Goal: Task Accomplishment & Management: Complete application form

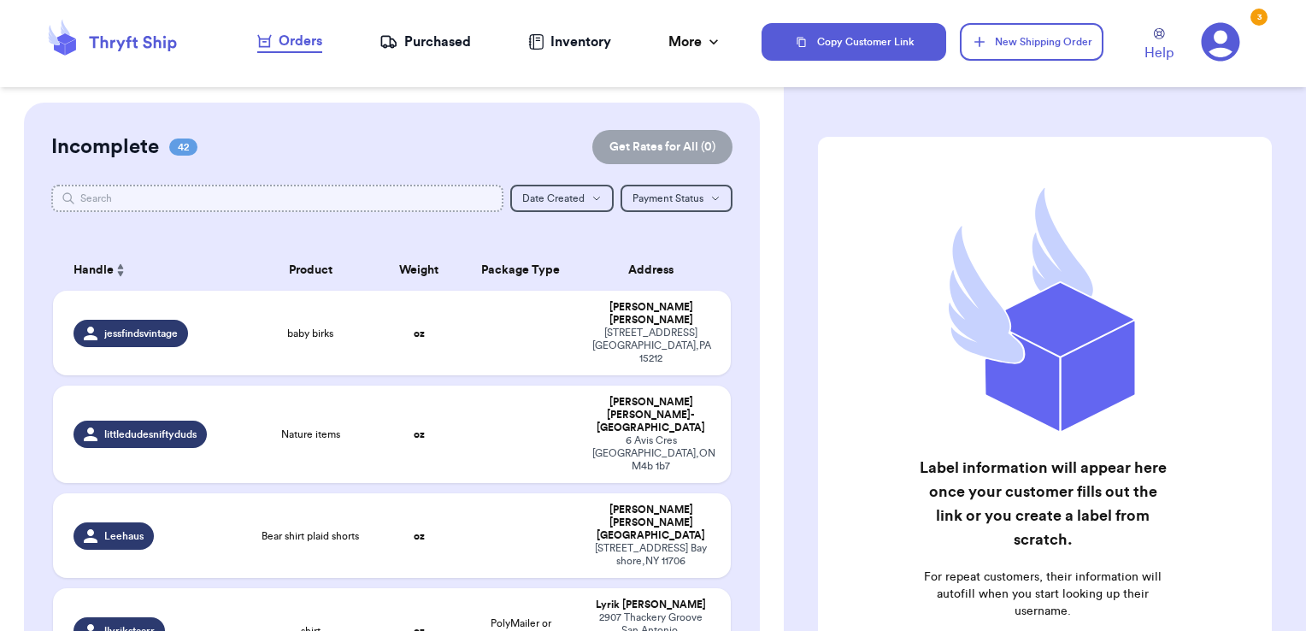
click at [359, 204] on input "text" at bounding box center [277, 198] width 453 height 27
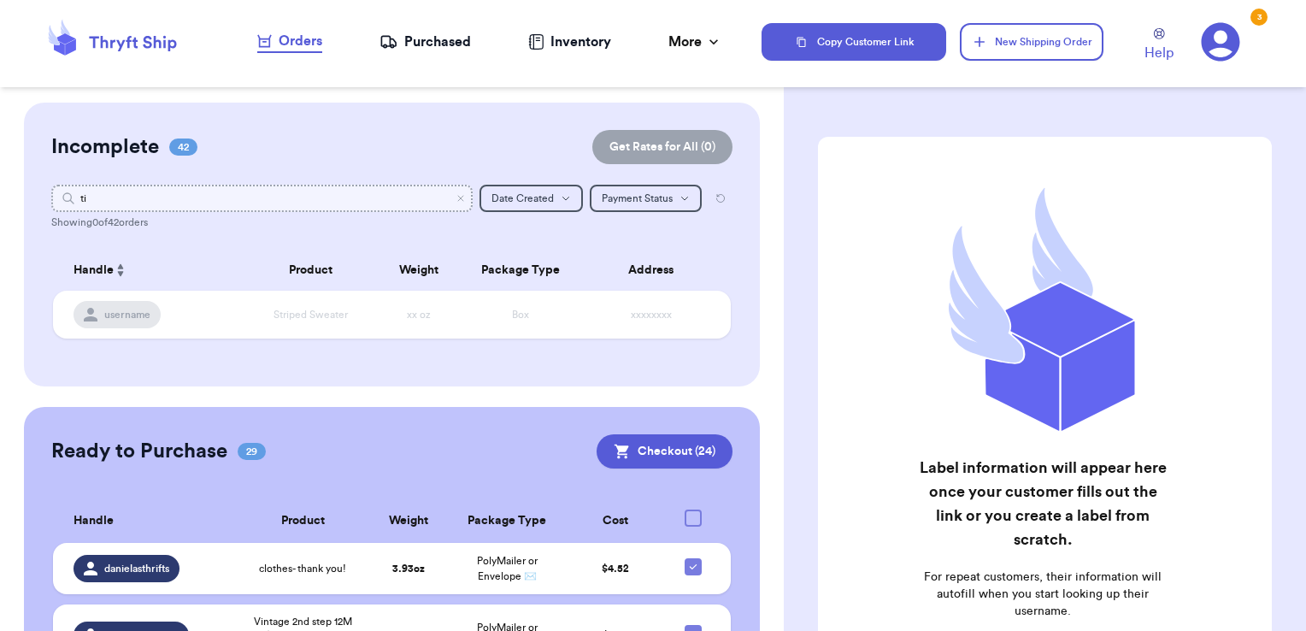
type input "t"
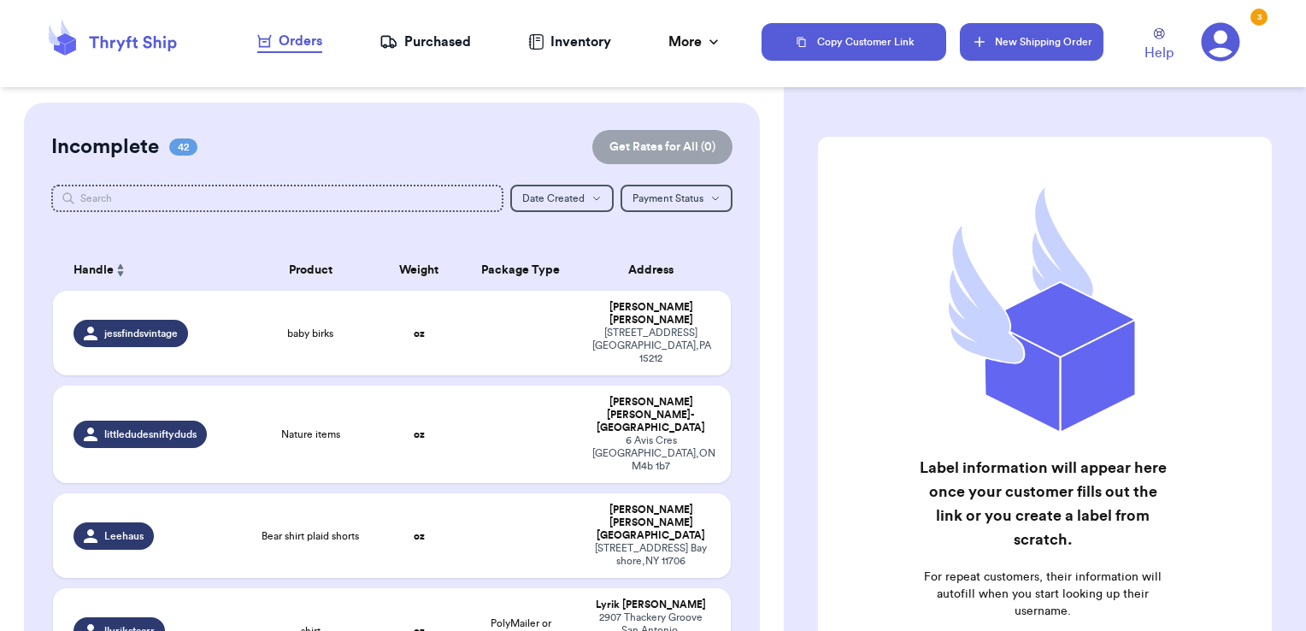
click at [1005, 31] on button "New Shipping Order" at bounding box center [1032, 42] width 144 height 38
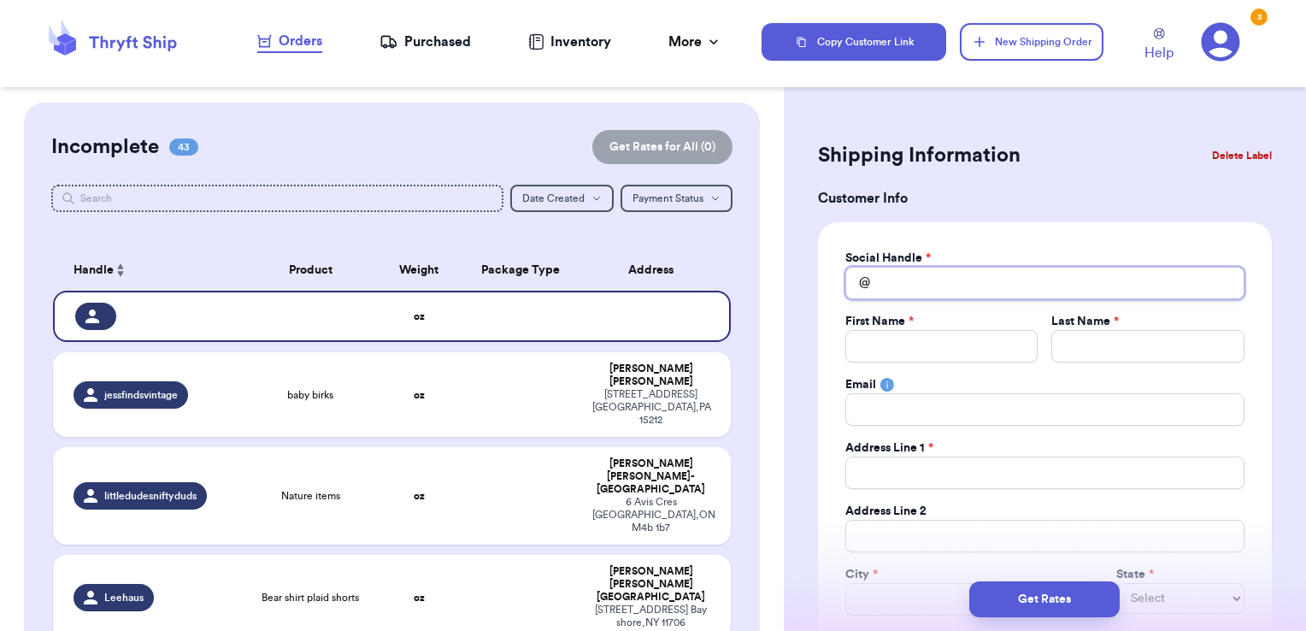
click at [920, 289] on input "Total Amount Paid" at bounding box center [1044, 283] width 399 height 32
type input "t"
type input "ti"
type input "tip"
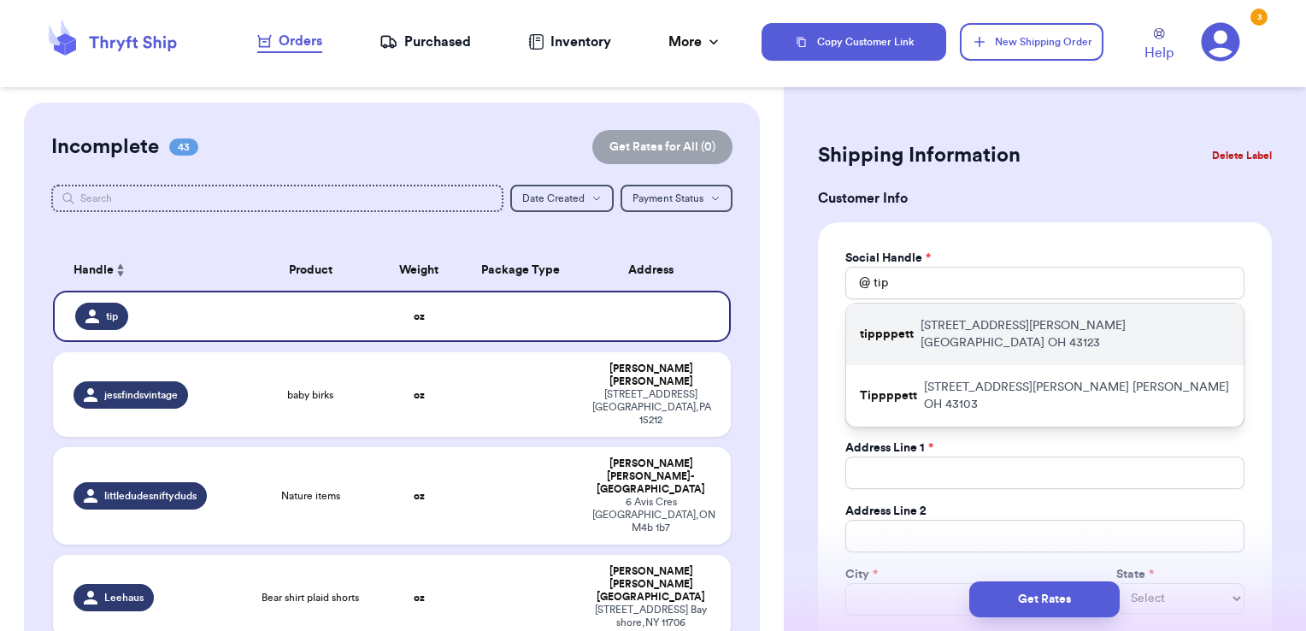
click at [933, 320] on p "[STREET_ADDRESS][PERSON_NAME]" at bounding box center [1075, 334] width 309 height 34
type input "tippppett"
type input "Kayla"
type input "[PERSON_NAME]"
type input "[EMAIL_ADDRESS][DOMAIN_NAME]"
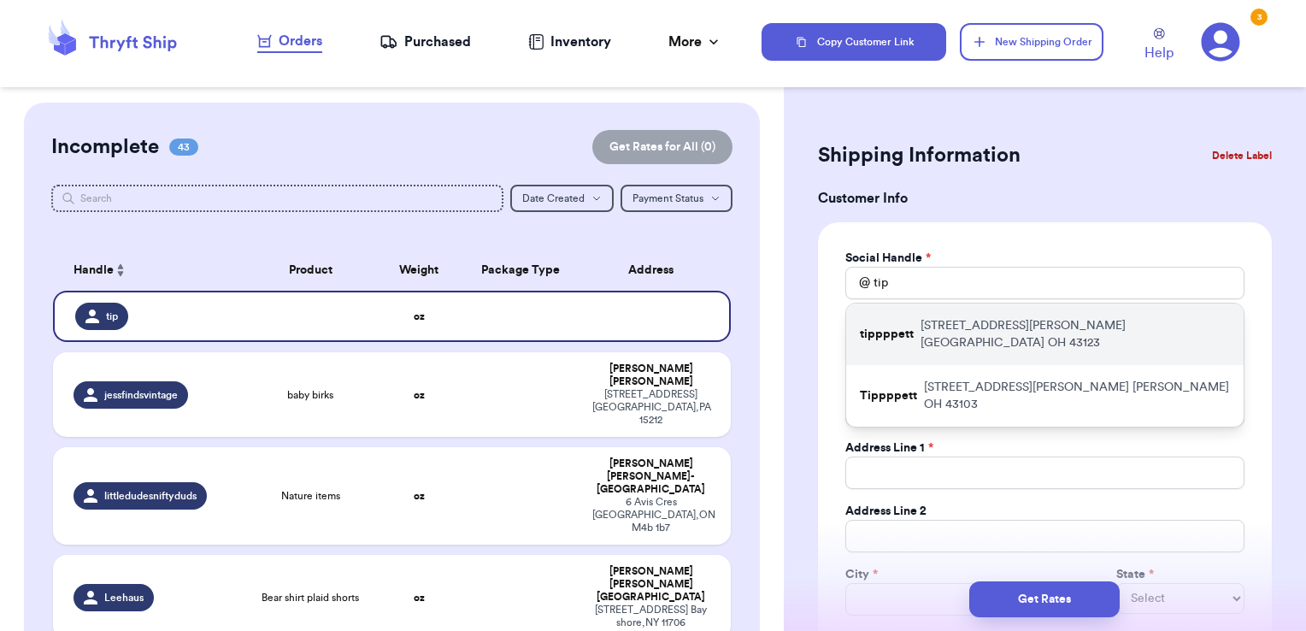
type input "[STREET_ADDRESS][PERSON_NAME]"
type input "[GEOGRAPHIC_DATA]"
select select "OH"
type input "43123"
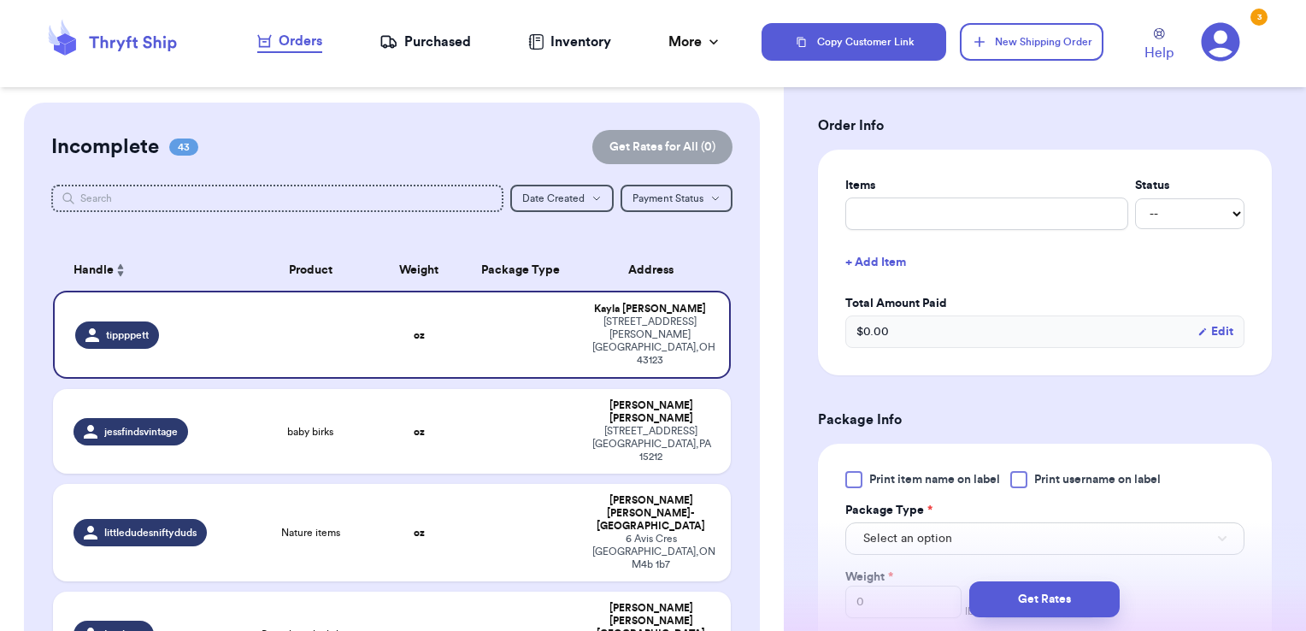
scroll to position [628, 0]
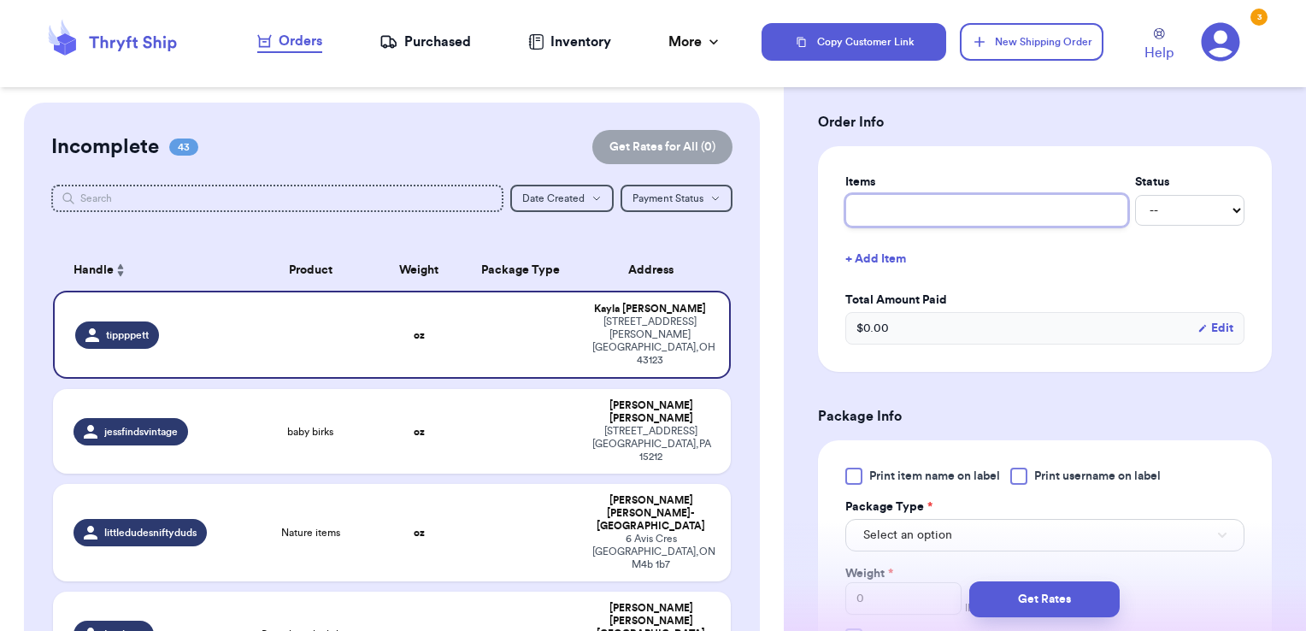
click at [898, 214] on input "text" at bounding box center [986, 210] width 283 height 32
type input "clothes- thank you!"
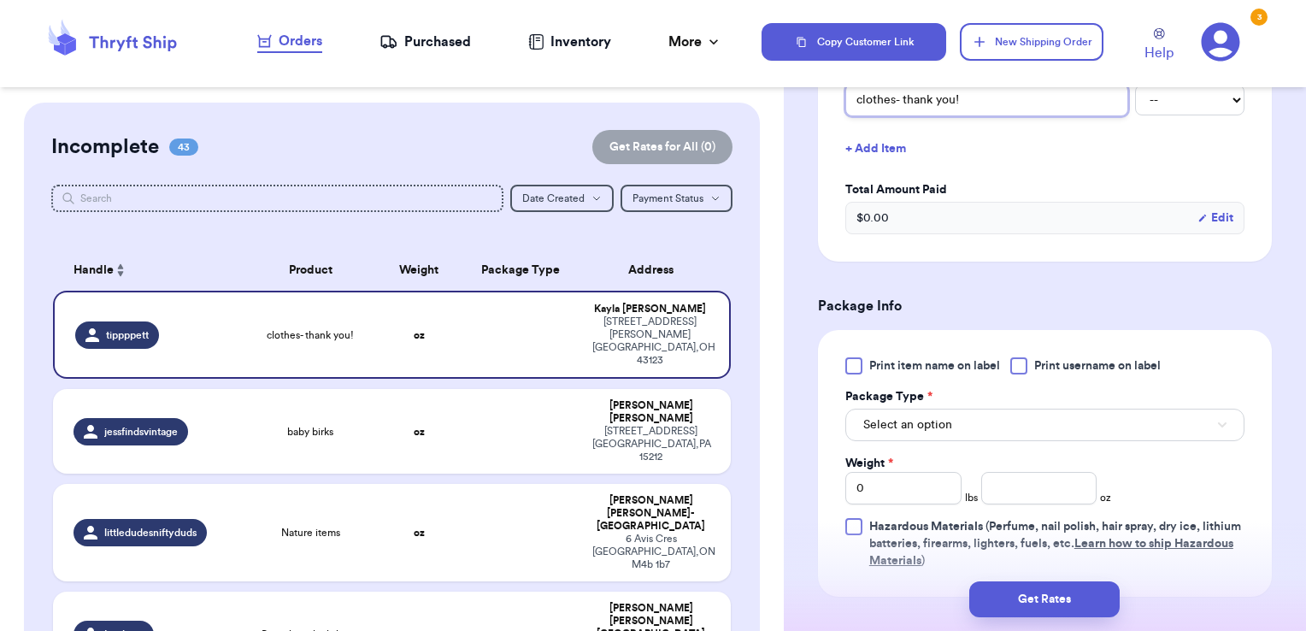
scroll to position [755, 0]
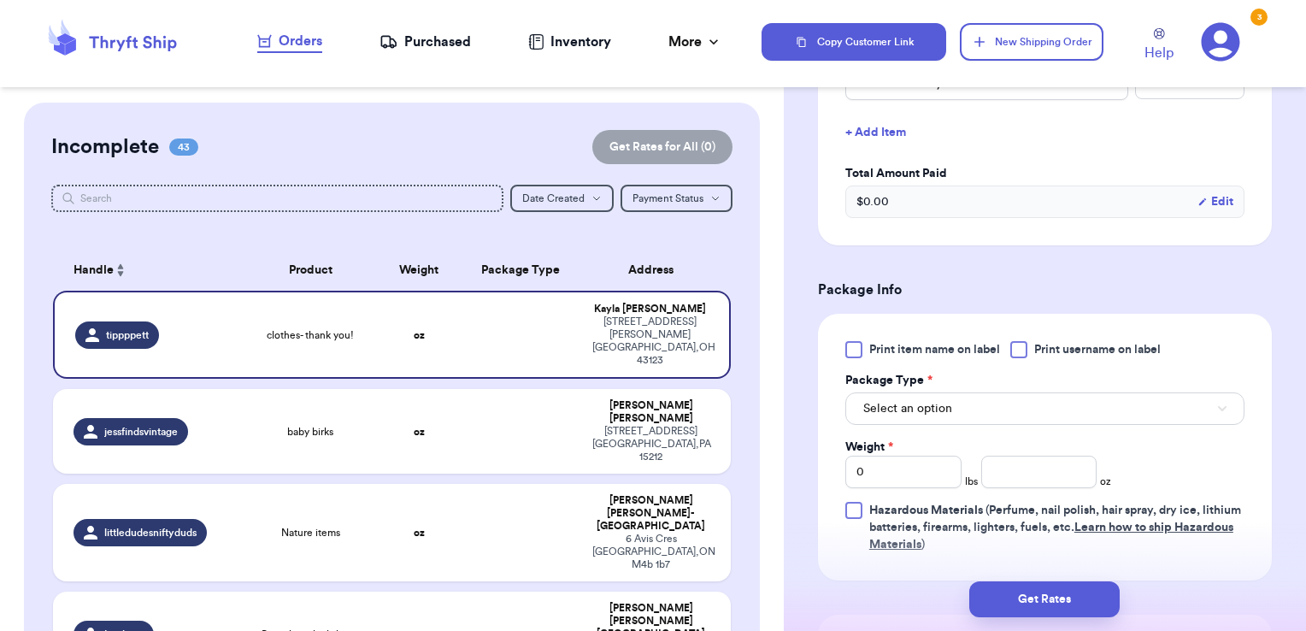
click at [1036, 352] on span "Print username on label" at bounding box center [1097, 349] width 127 height 17
click at [0, 0] on input "Print username on label" at bounding box center [0, 0] width 0 height 0
click at [1006, 403] on button "Select an option" at bounding box center [1044, 408] width 399 height 32
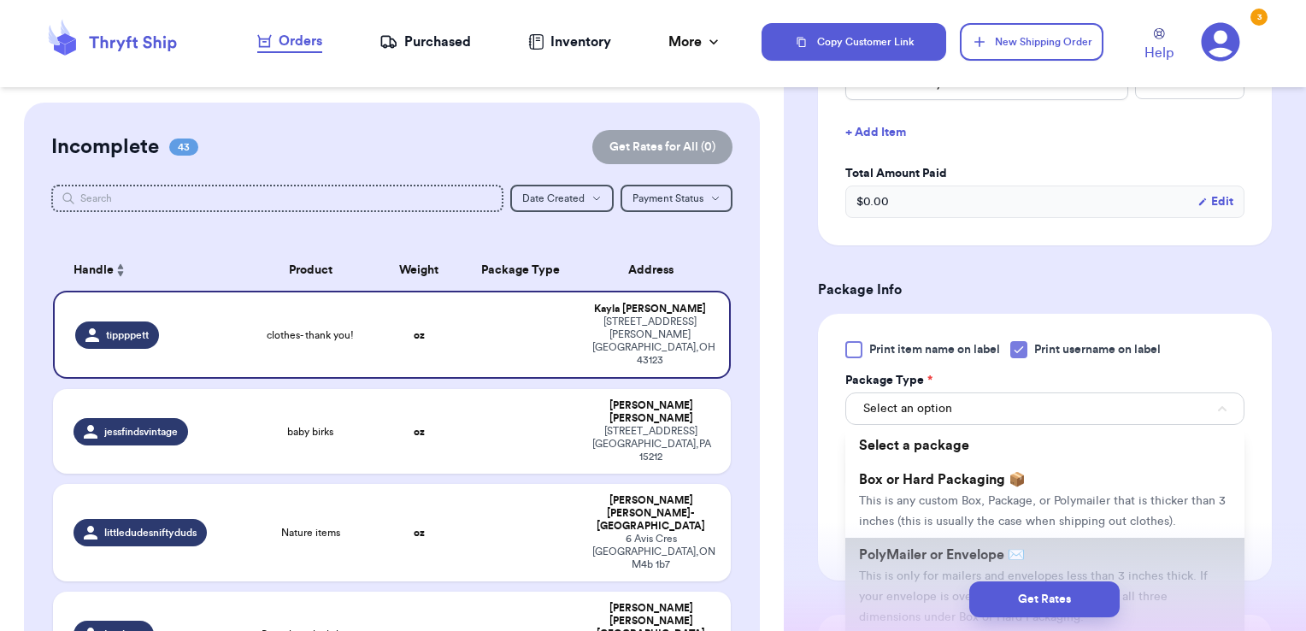
click at [964, 557] on li "PolyMailer or Envelope ✉️ This is only for mailers and envelopes less than 3 in…" at bounding box center [1044, 586] width 399 height 96
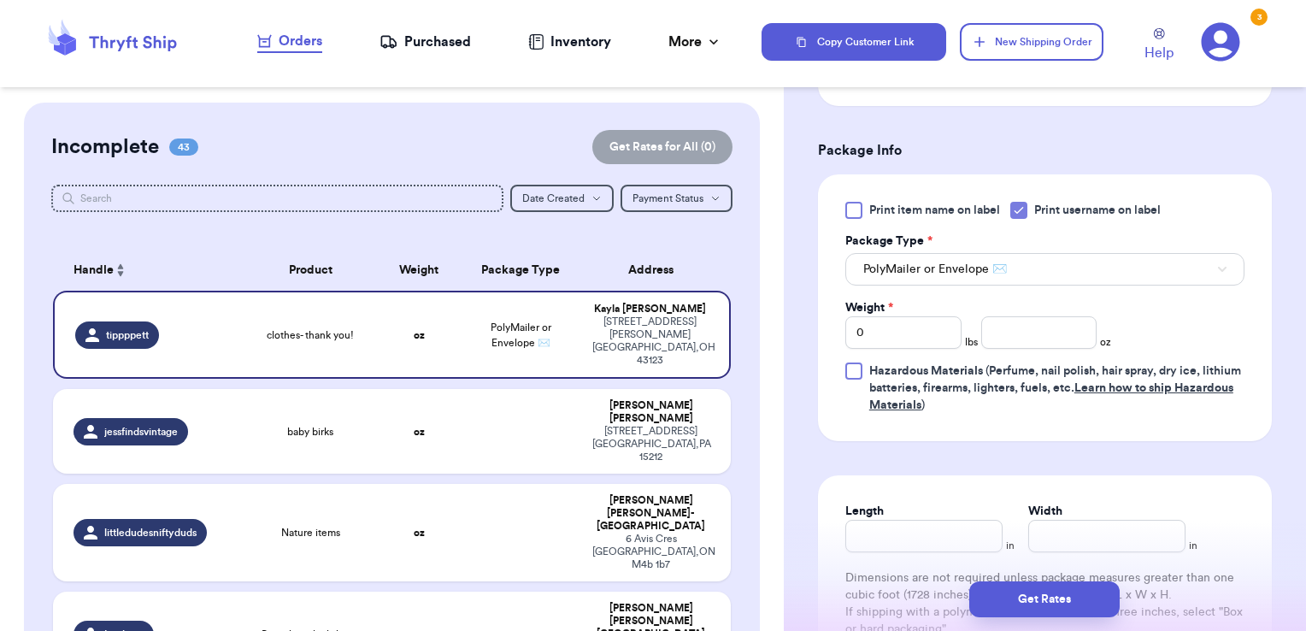
scroll to position [895, 0]
click at [1022, 321] on input "number" at bounding box center [1039, 331] width 116 height 32
type input "4.87"
click at [1089, 606] on button "Get Rates" at bounding box center [1044, 599] width 150 height 36
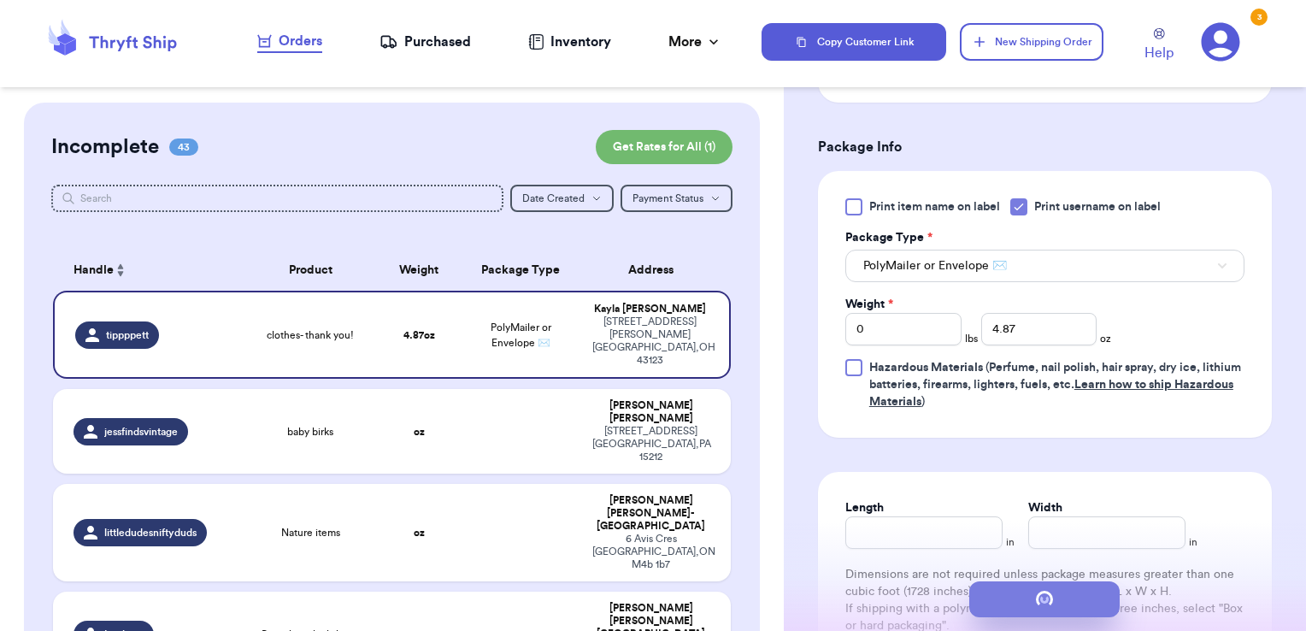
scroll to position [0, 0]
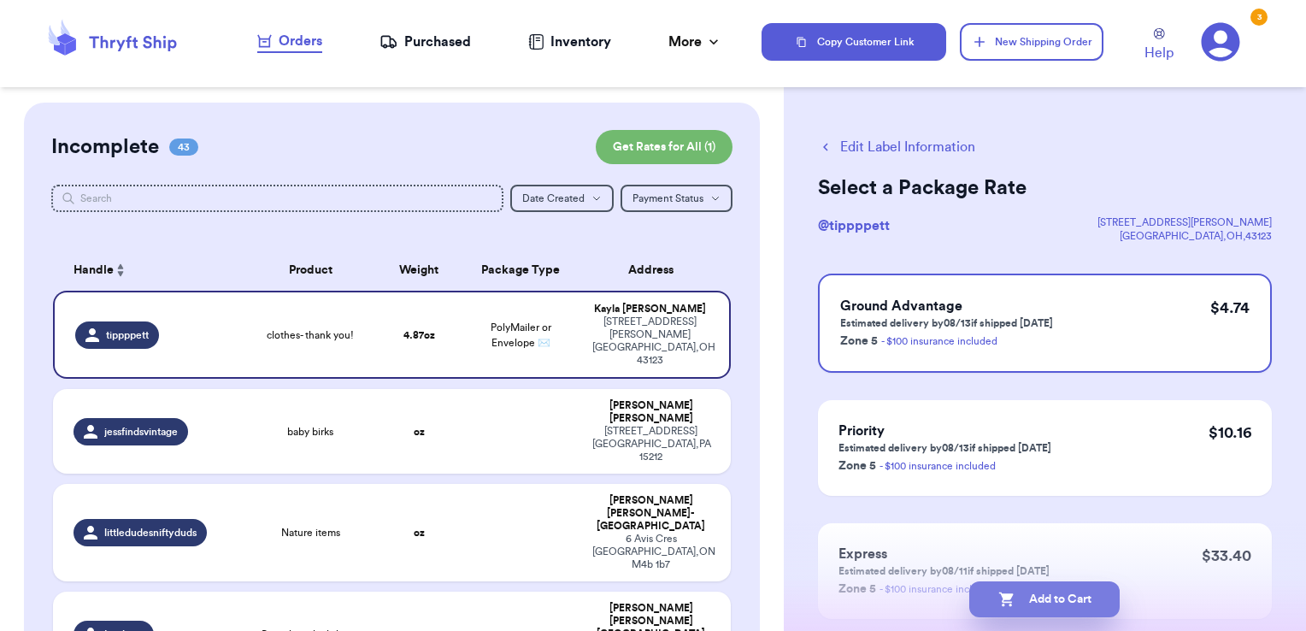
click at [1094, 601] on button "Add to Cart" at bounding box center [1044, 599] width 150 height 36
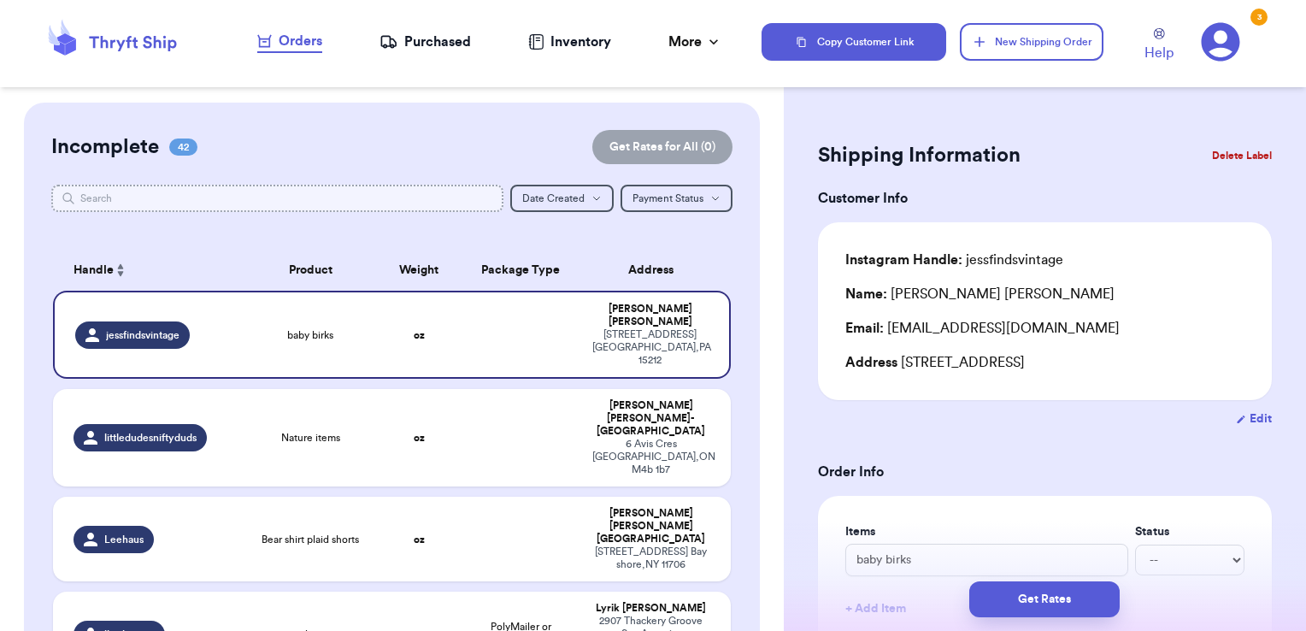
click at [428, 200] on input "text" at bounding box center [277, 198] width 453 height 27
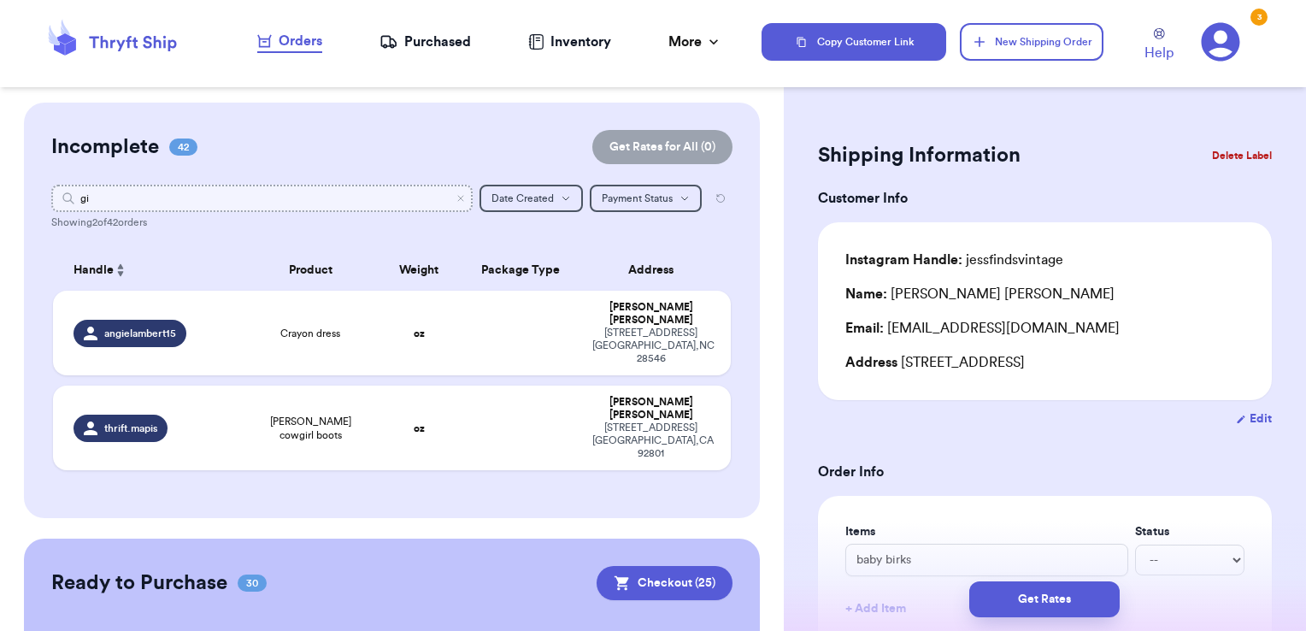
type input "g"
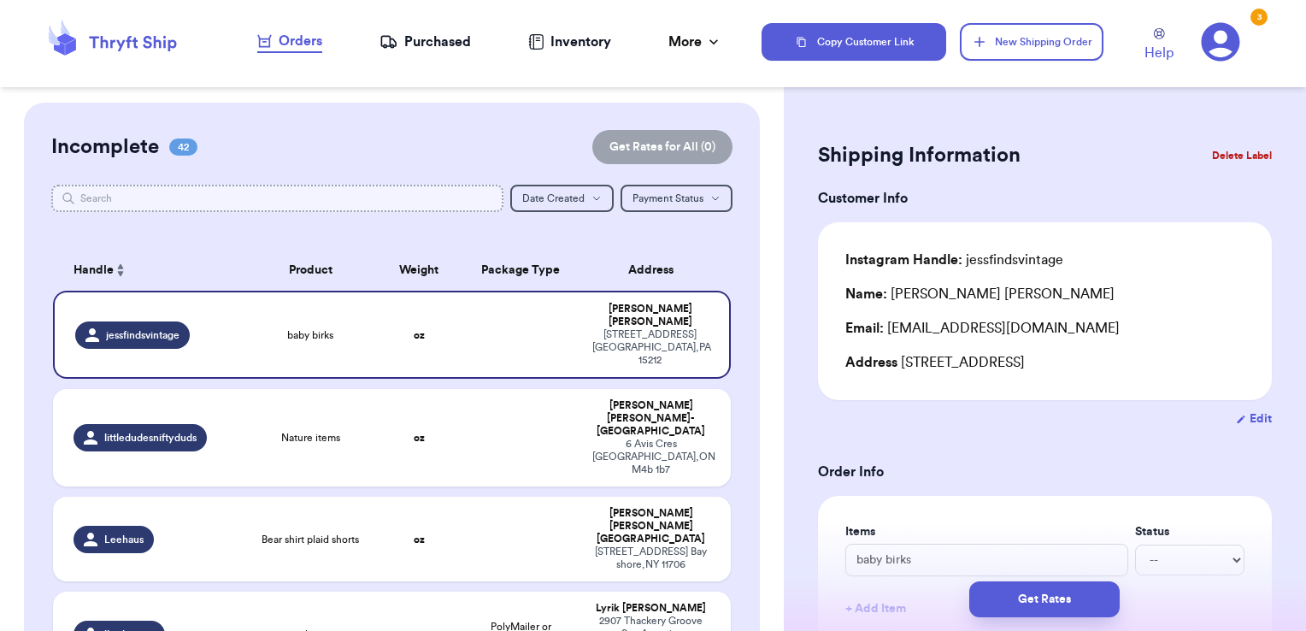
click at [132, 206] on input "text" at bounding box center [277, 198] width 453 height 27
type input "li"
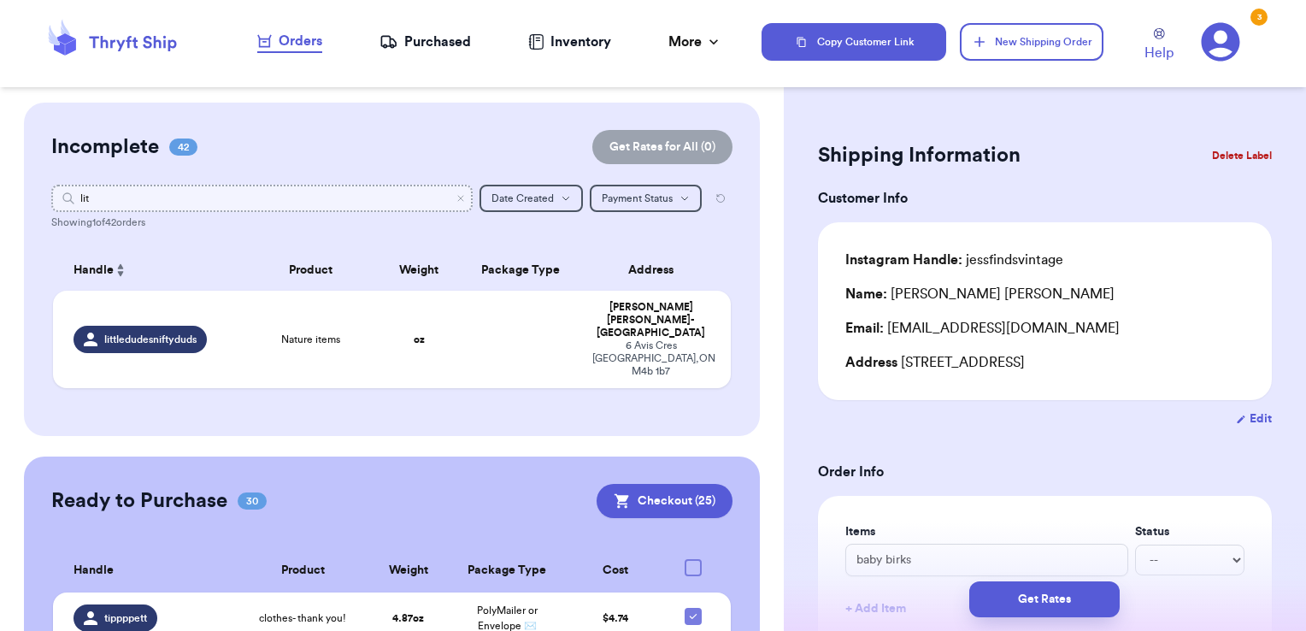
type input "litt"
type input "l"
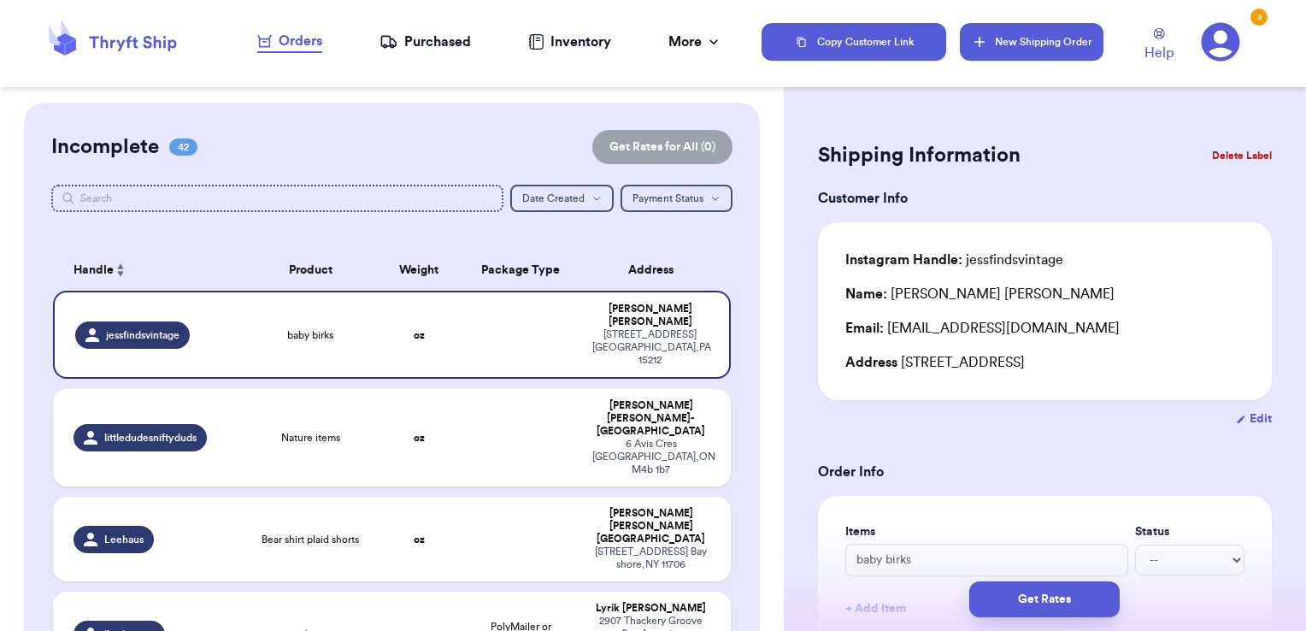
click at [1009, 42] on button "New Shipping Order" at bounding box center [1032, 42] width 144 height 38
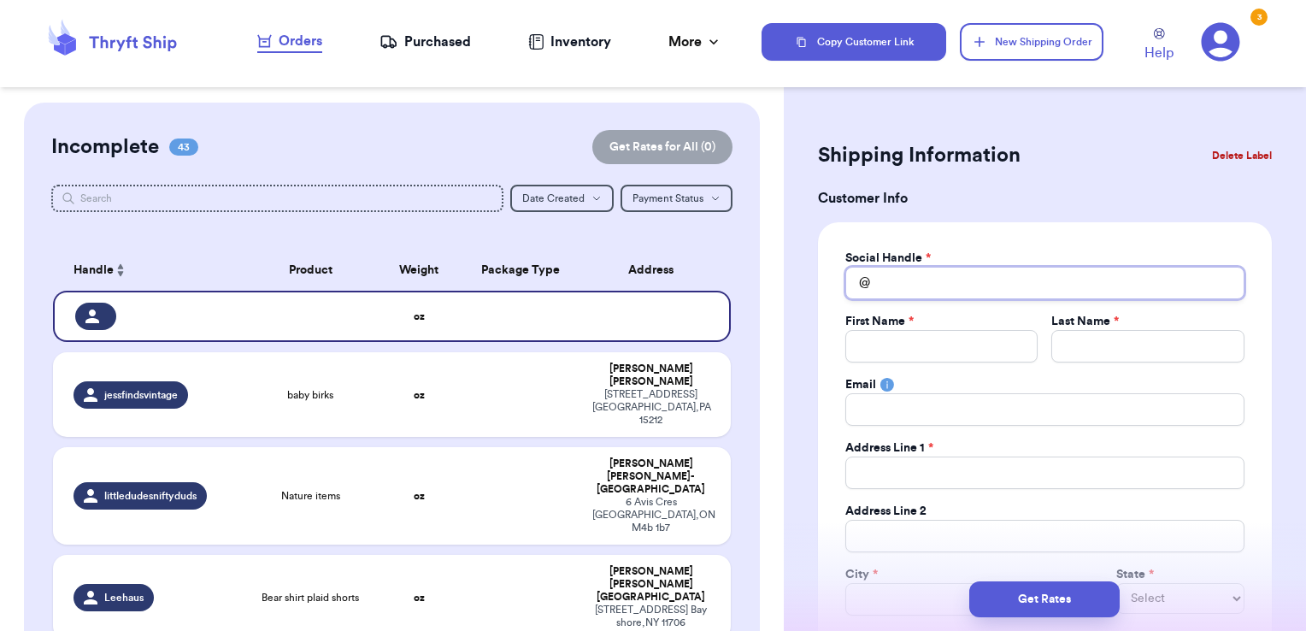
click at [910, 282] on input "Total Amount Paid" at bounding box center [1044, 283] width 399 height 32
type input "l"
type input "li"
type input "lit"
type input "litt"
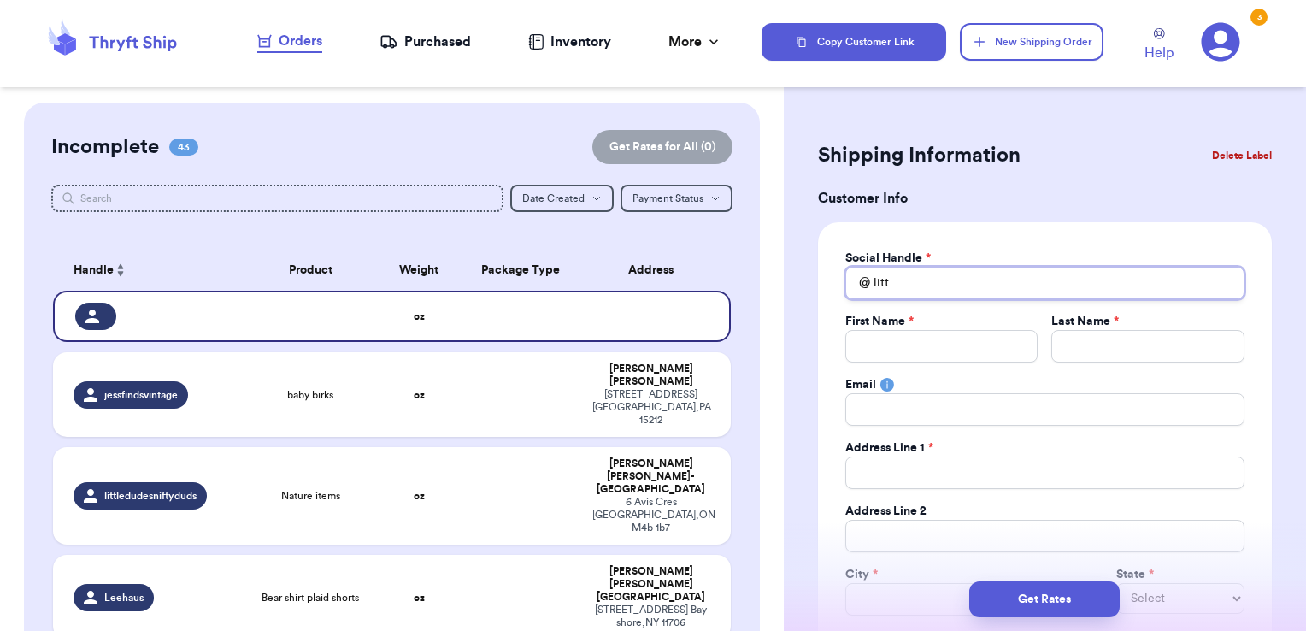
type input "littl"
type input "little"
type input "littleo"
type input "littleow"
type input "littleo"
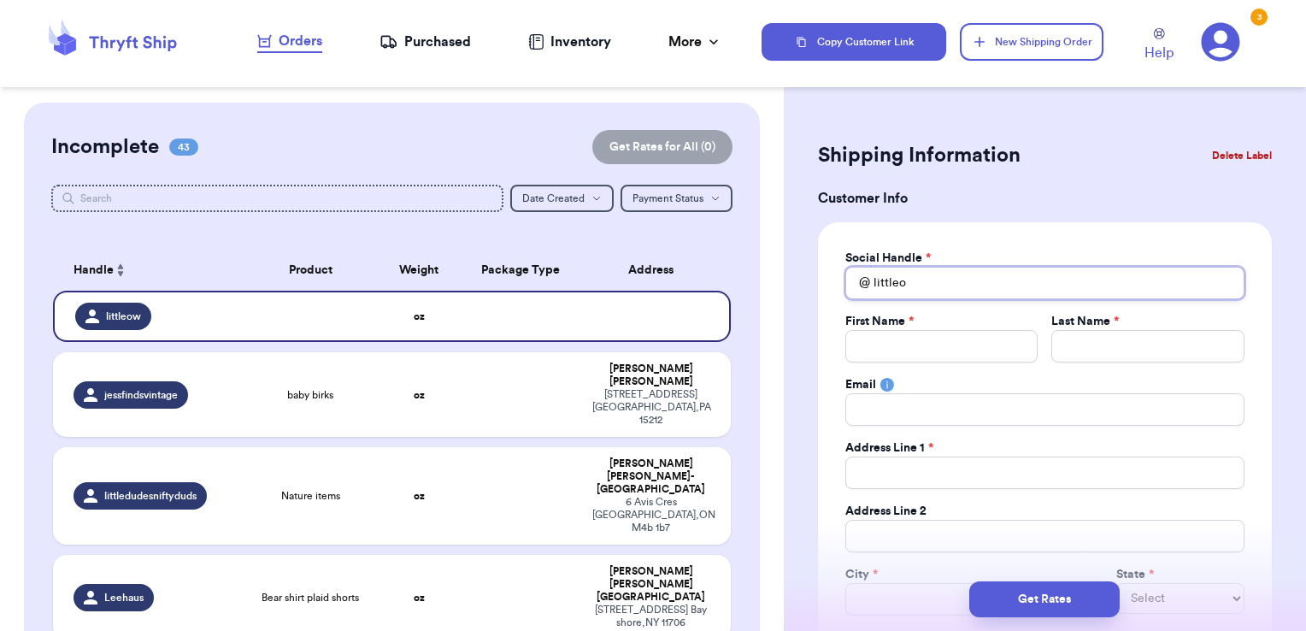
type input "little"
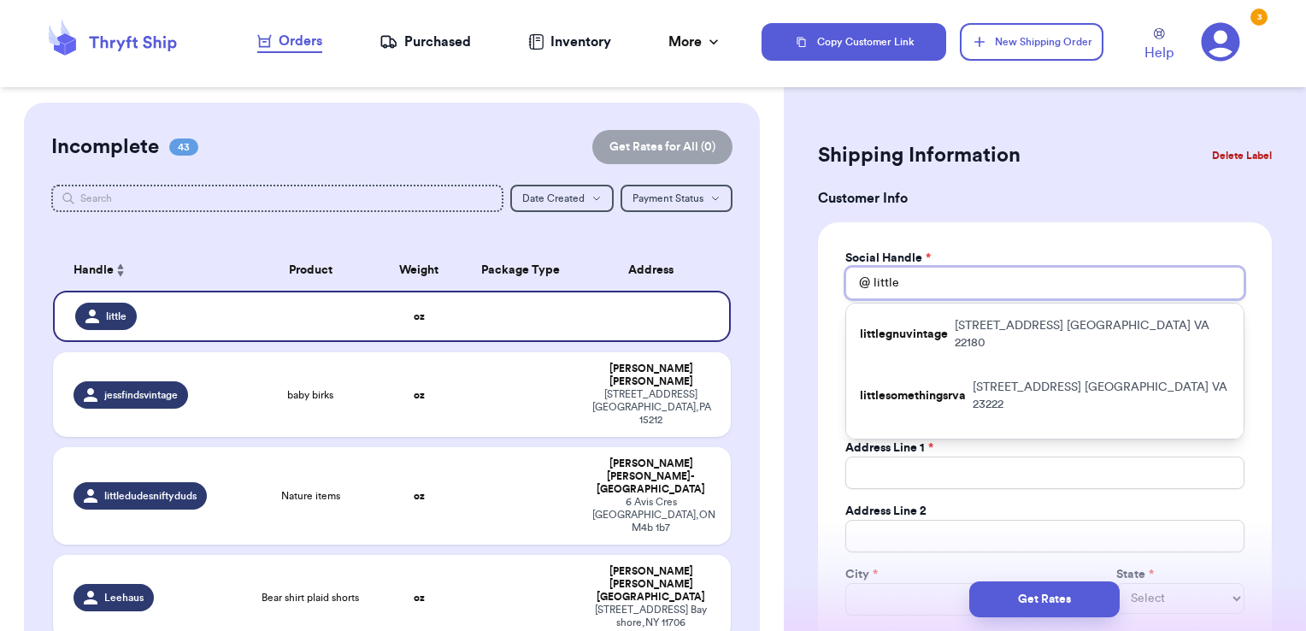
type input "little."
click at [939, 440] on p "little.owl.thrifts" at bounding box center [902, 448] width 85 height 17
type input "little.owl.thrifts"
type input "[PERSON_NAME]"
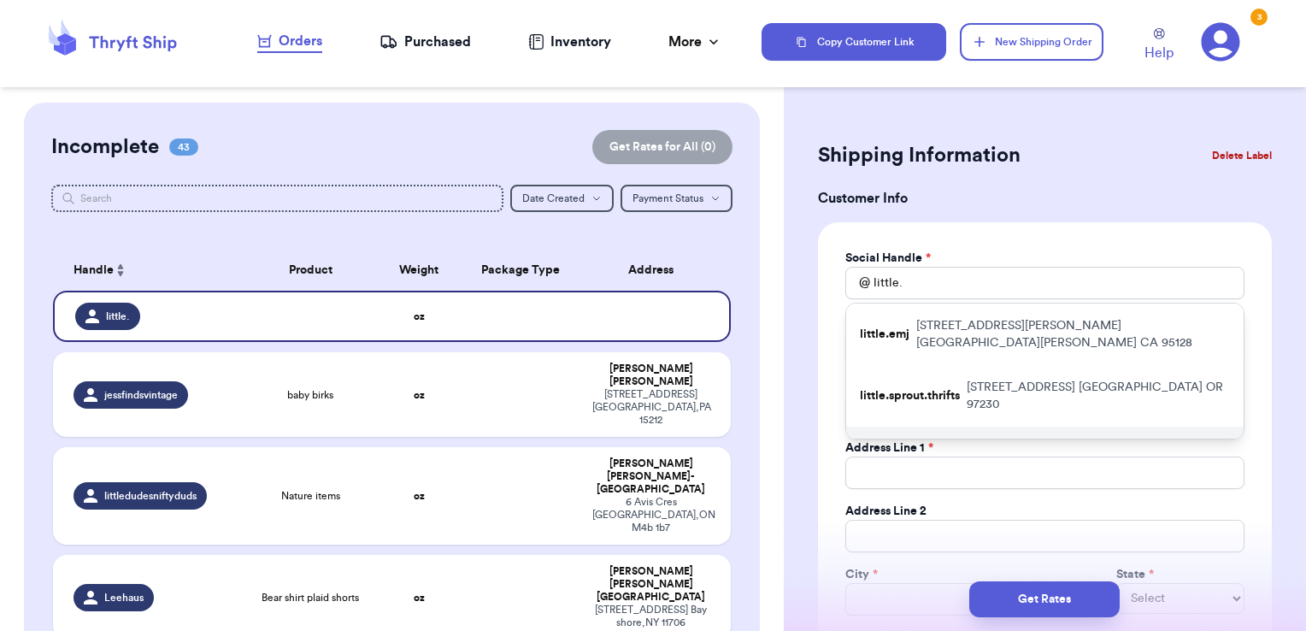
type input "[GEOGRAPHIC_DATA]"
type input "[EMAIL_ADDRESS][DOMAIN_NAME]"
type input "P.O. Box 1342"
type input "West Tisbury"
select select "MA"
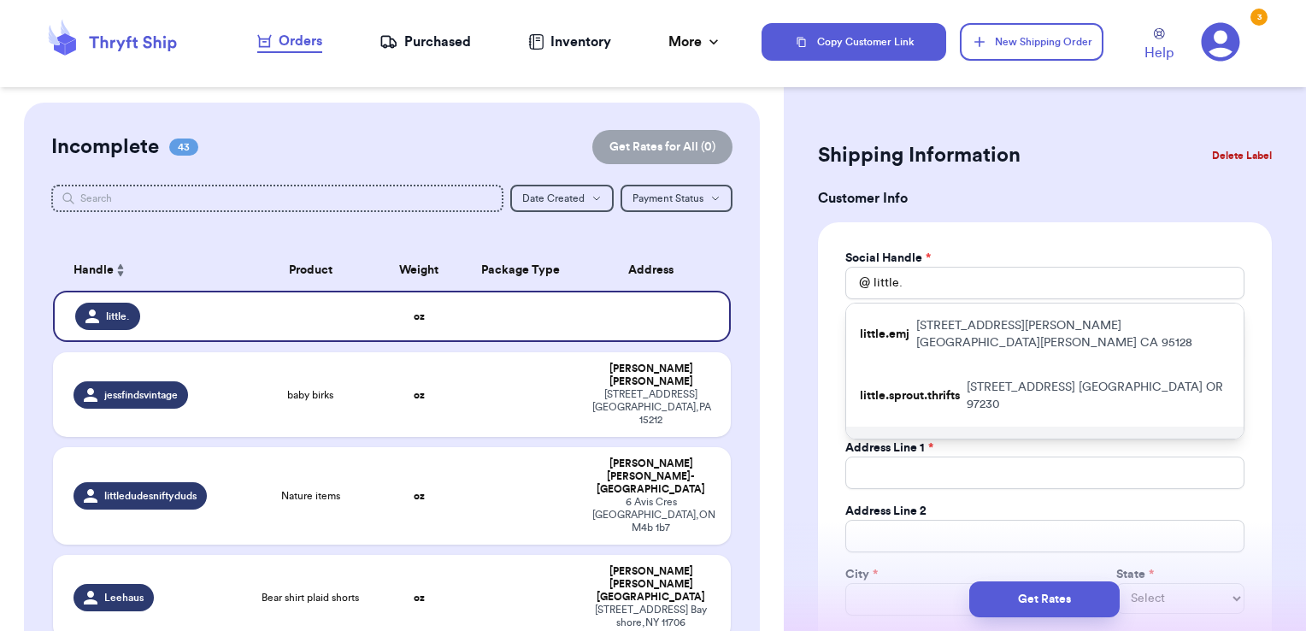
type input "02575"
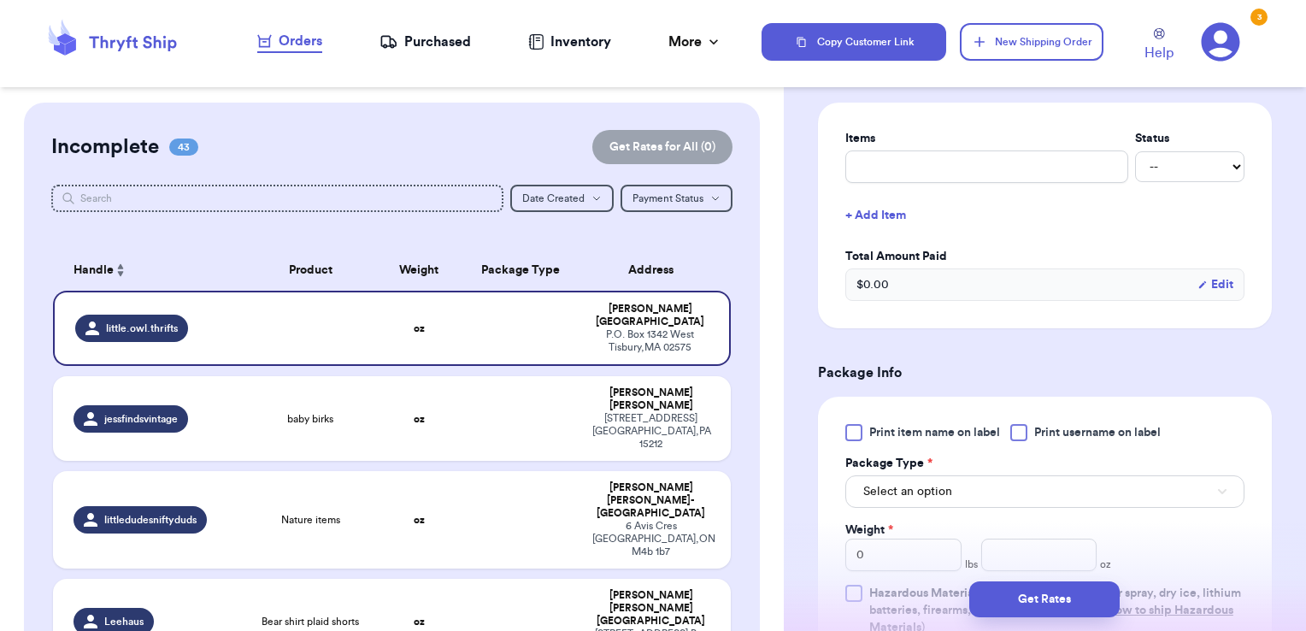
scroll to position [675, 0]
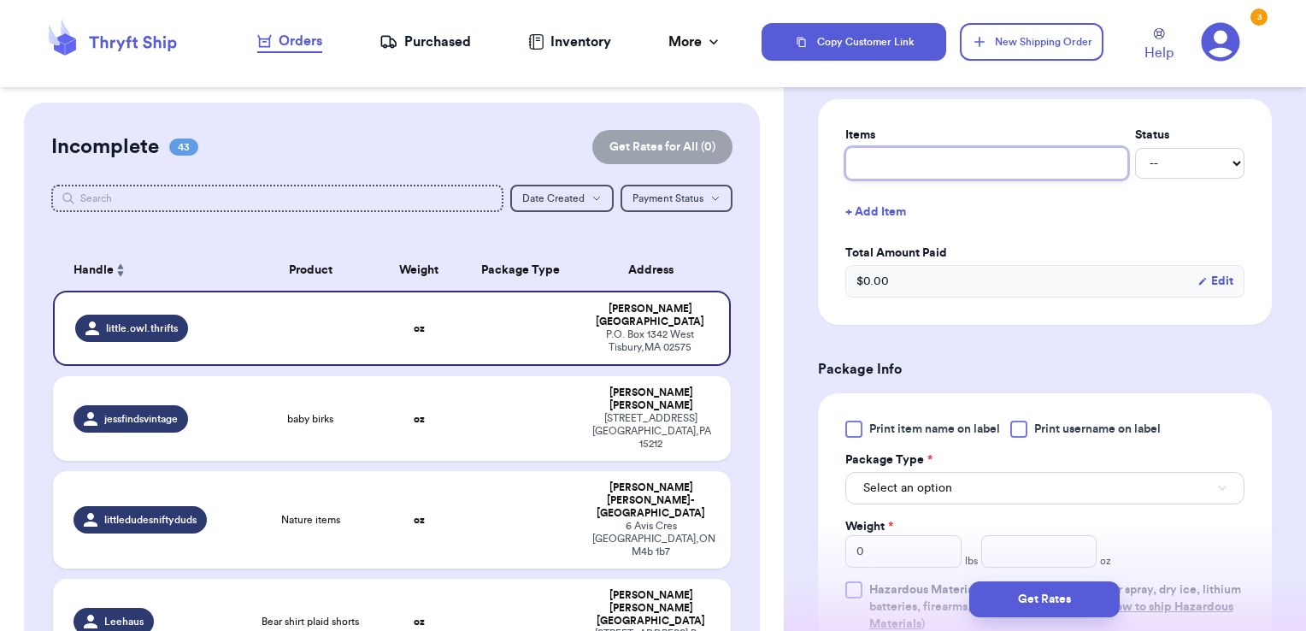
click at [1031, 168] on input "text" at bounding box center [986, 163] width 283 height 32
type input "clothes- thank you!"
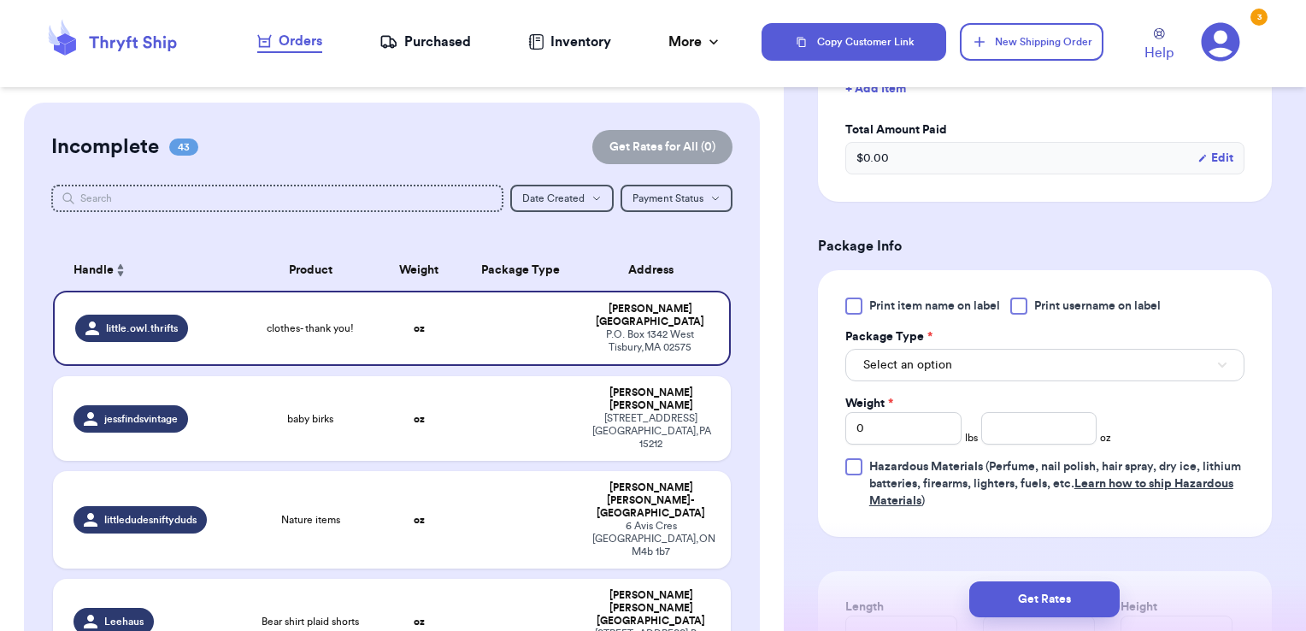
click at [1074, 302] on span "Print username on label" at bounding box center [1097, 305] width 127 height 17
click at [0, 0] on input "Print username on label" at bounding box center [0, 0] width 0 height 0
click at [1042, 350] on button "Select an option" at bounding box center [1044, 365] width 399 height 32
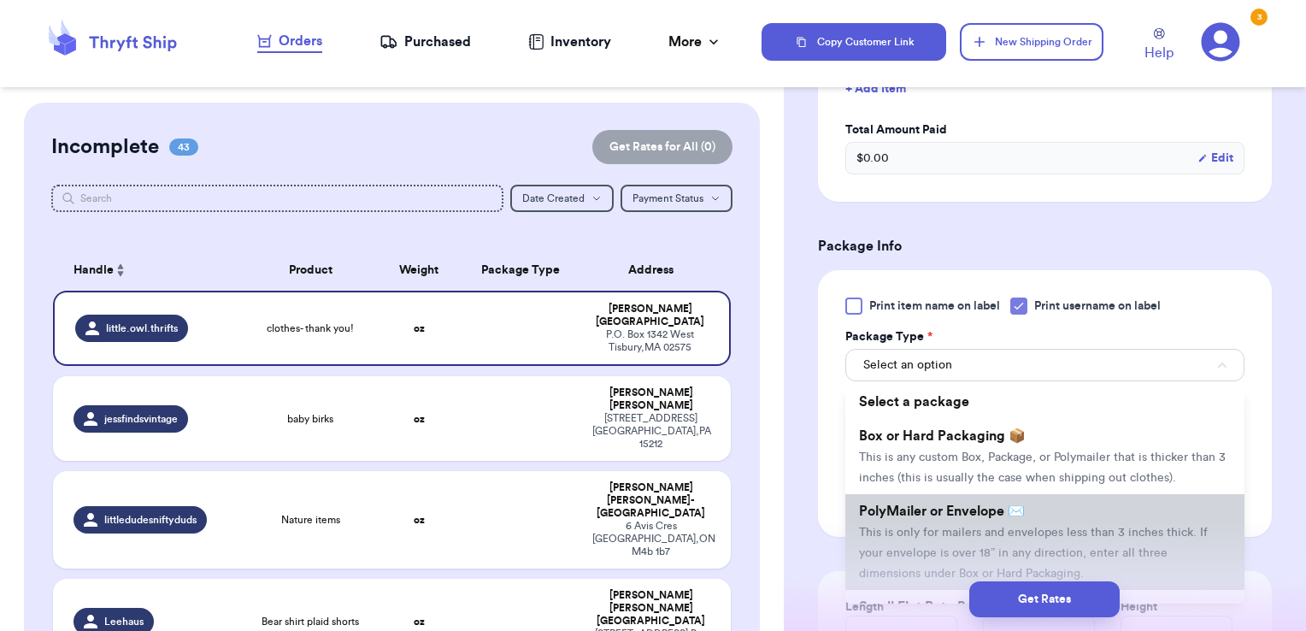
click at [961, 516] on li "PolyMailer or Envelope ✉️ This is only for mailers and envelopes less than 3 in…" at bounding box center [1044, 542] width 399 height 96
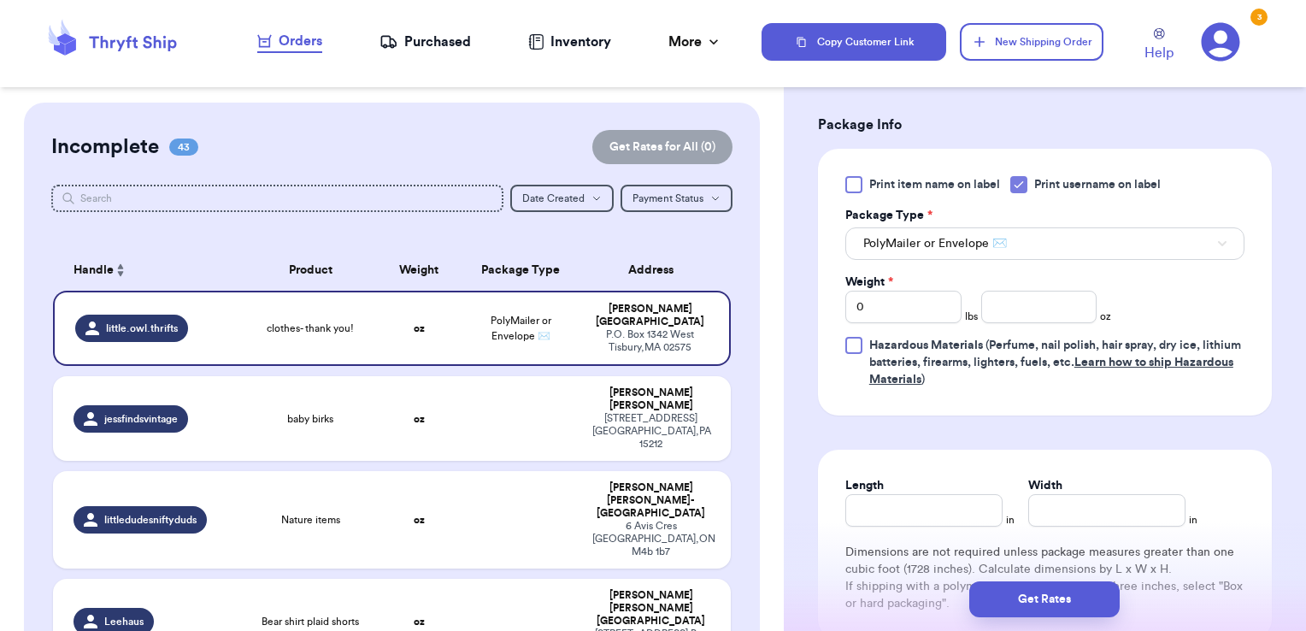
scroll to position [922, 0]
click at [1000, 280] on div "Weight * 0 lbs oz" at bounding box center [978, 296] width 266 height 50
click at [1002, 293] on input "number" at bounding box center [1039, 304] width 116 height 32
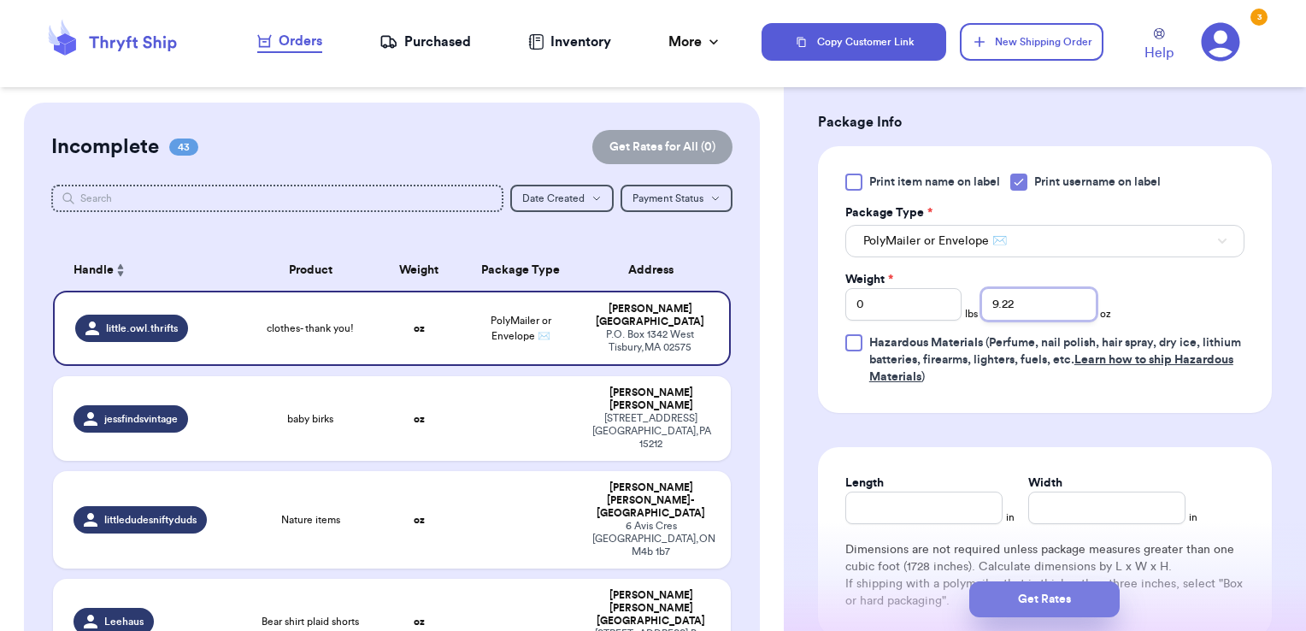
type input "9.22"
click at [1053, 601] on button "Get Rates" at bounding box center [1044, 599] width 150 height 36
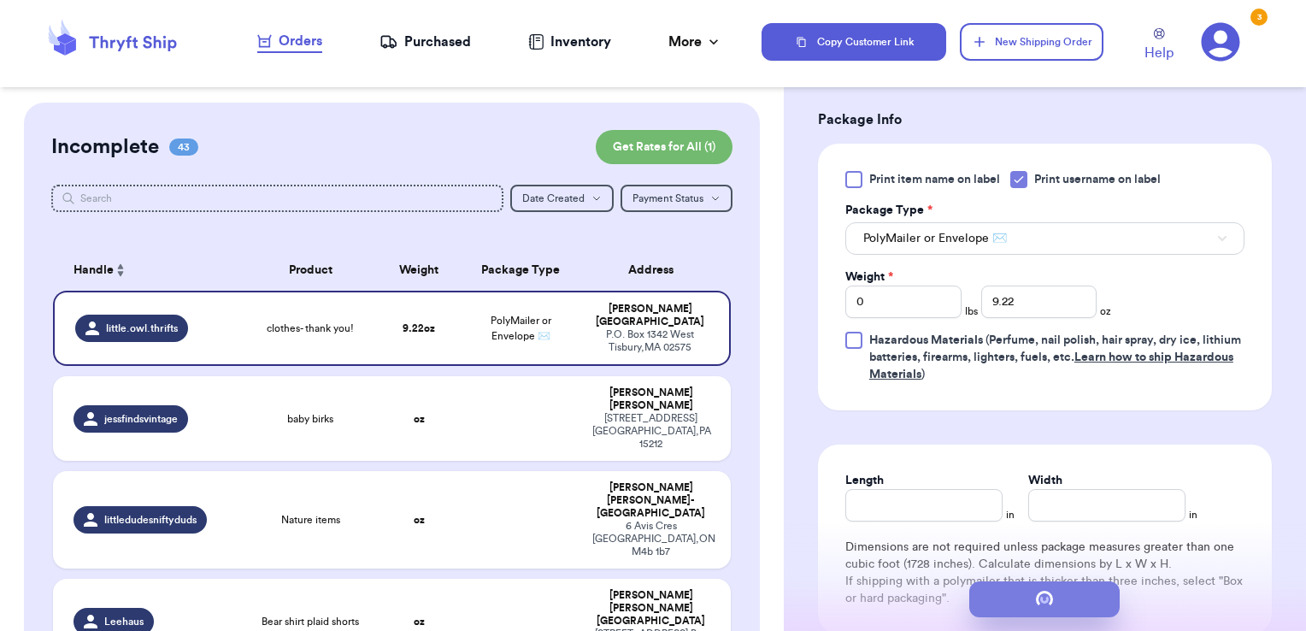
scroll to position [0, 0]
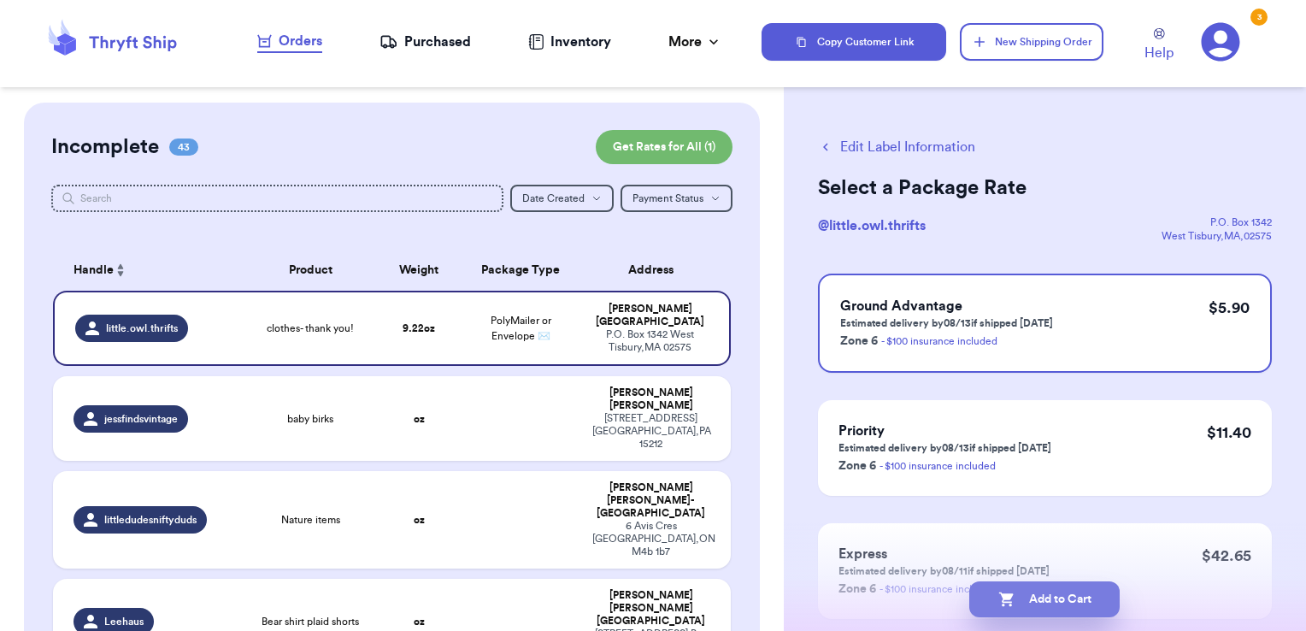
click at [1086, 596] on button "Add to Cart" at bounding box center [1044, 599] width 150 height 36
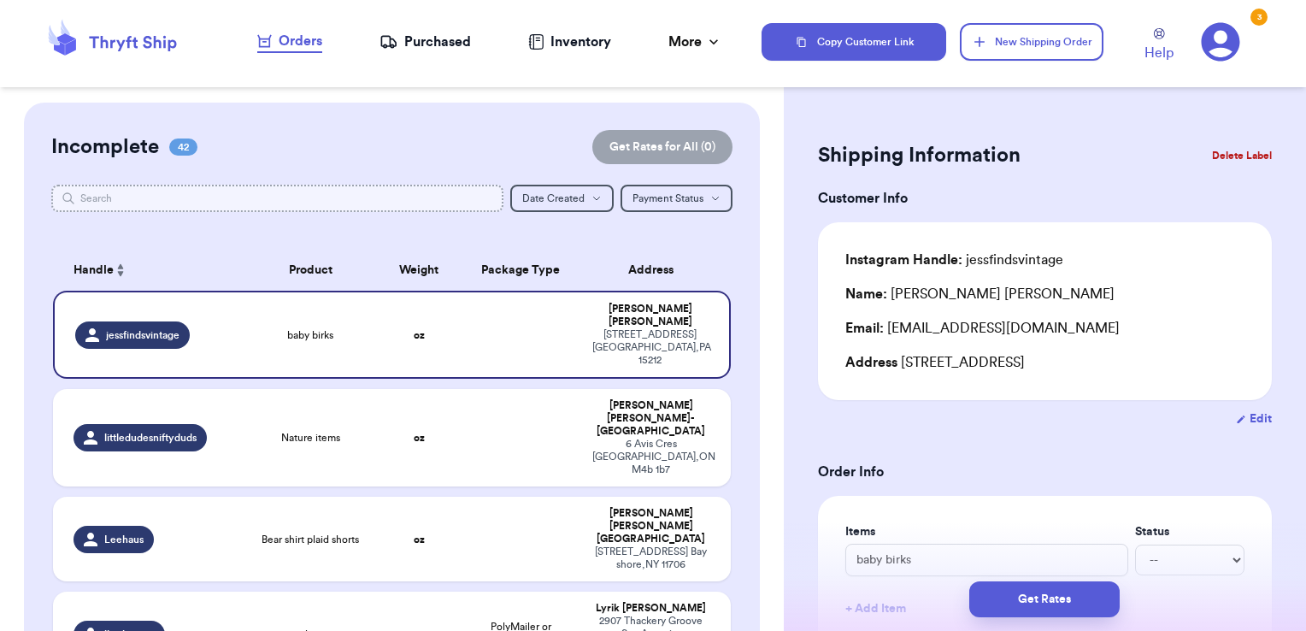
click at [433, 195] on input "text" at bounding box center [277, 198] width 453 height 27
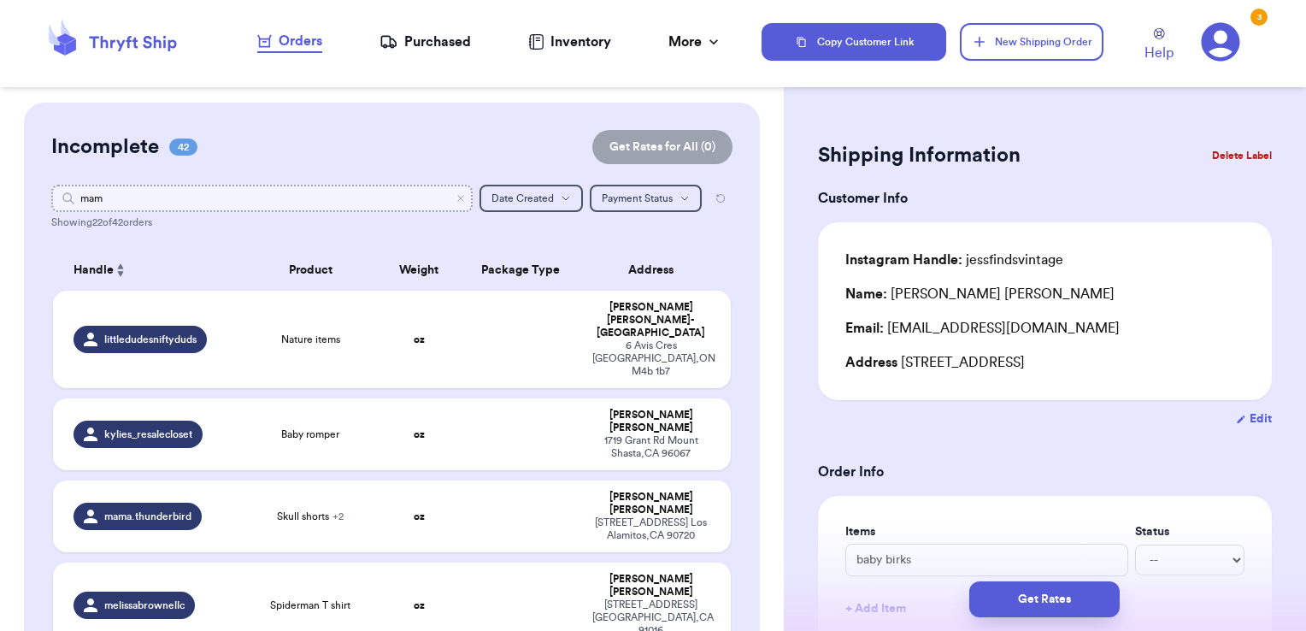
type input "mama"
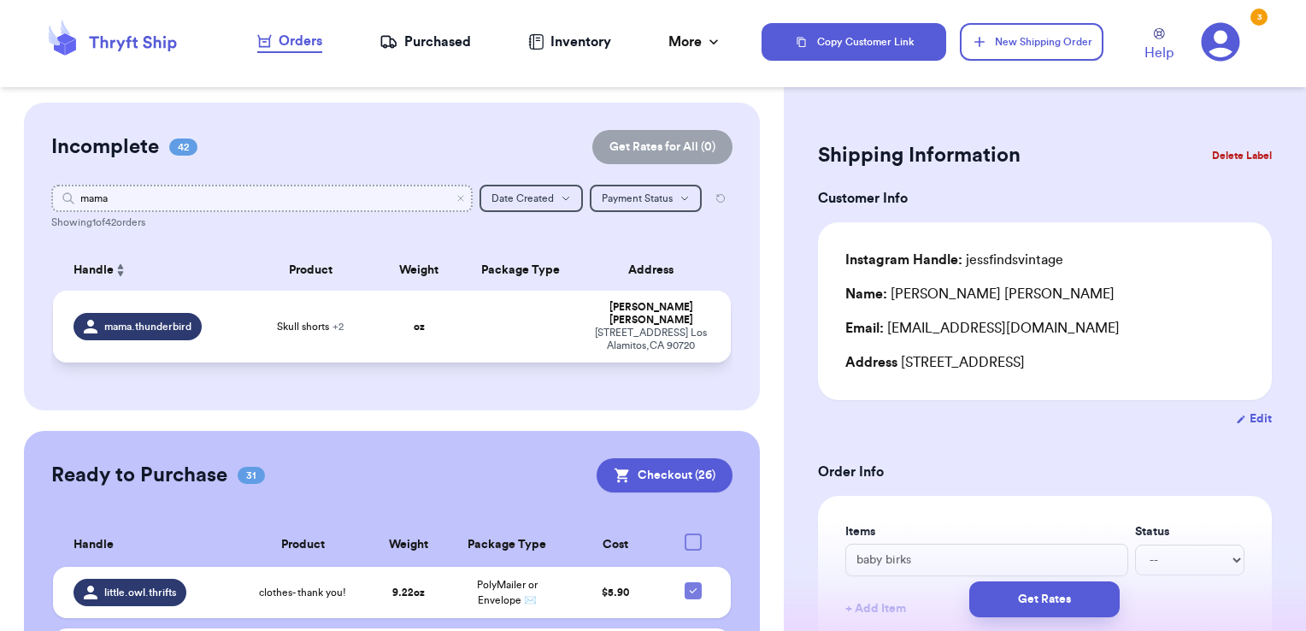
type input "mama"
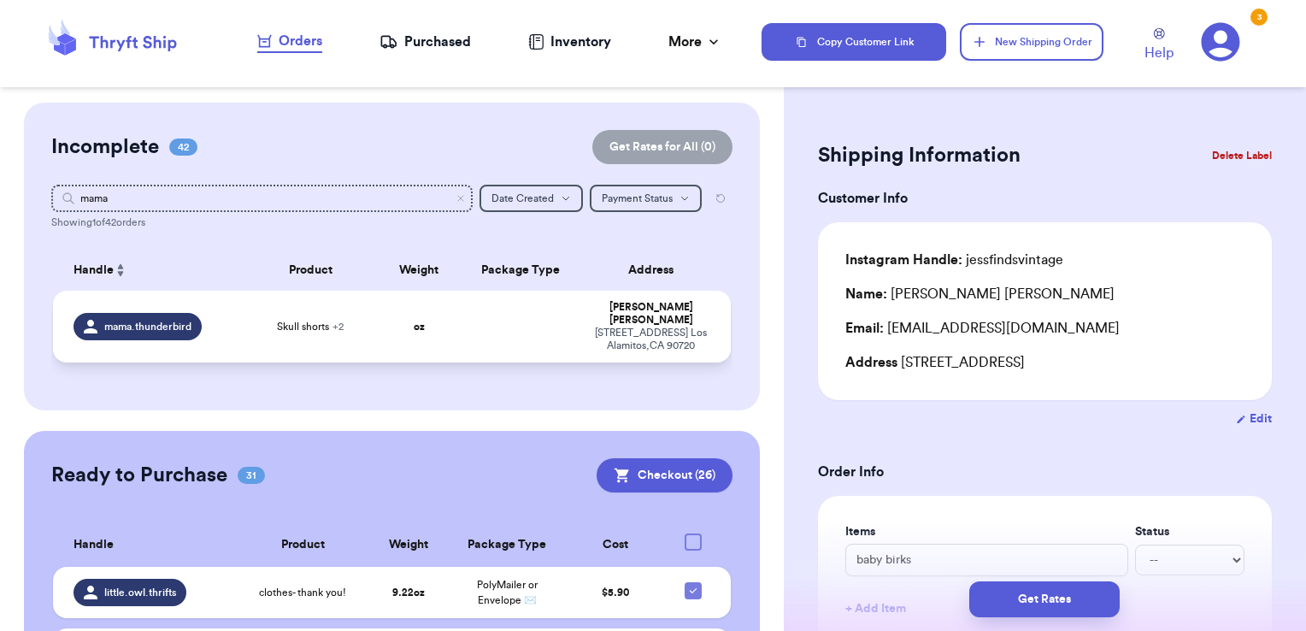
click at [551, 320] on td at bounding box center [521, 327] width 122 height 72
type input "Skull shorts"
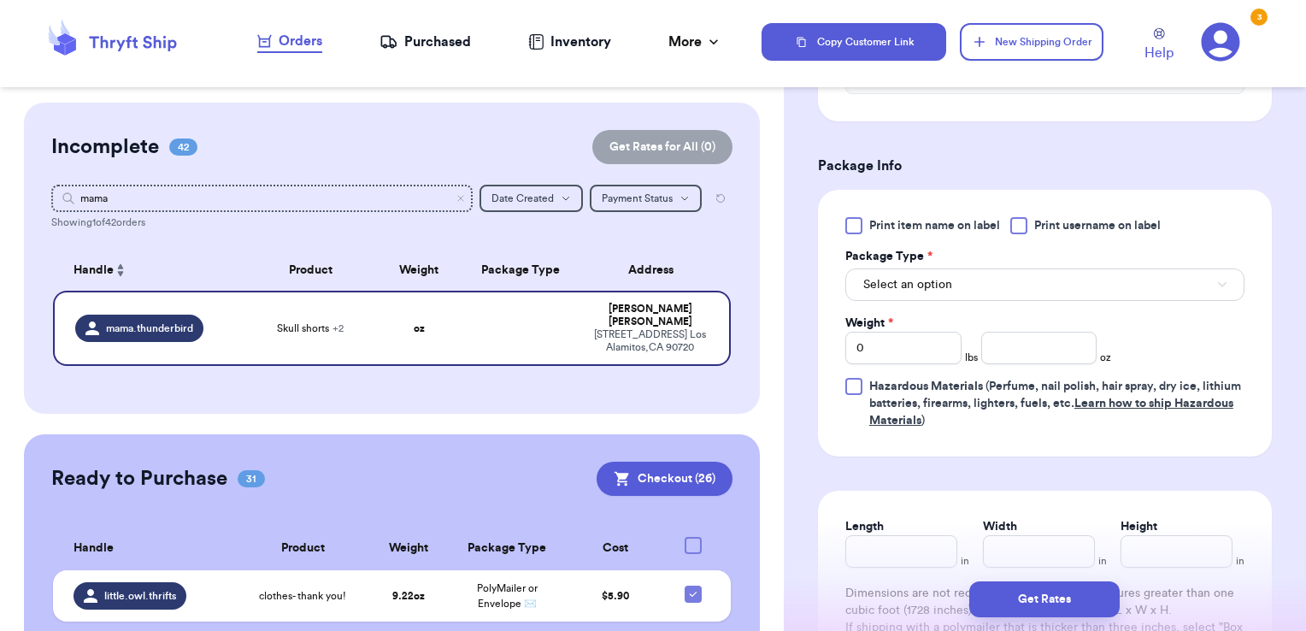
scroll to position [732, 0]
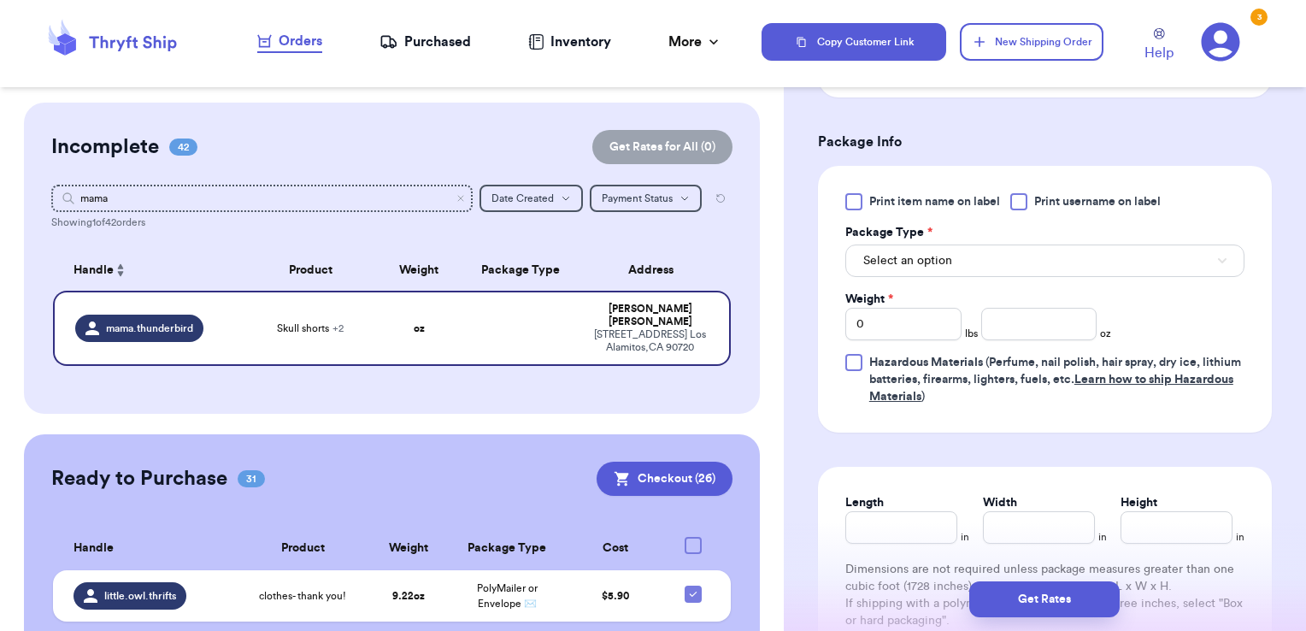
click at [1039, 203] on span "Print username on label" at bounding box center [1097, 201] width 127 height 17
click at [0, 0] on input "Print username on label" at bounding box center [0, 0] width 0 height 0
click at [1019, 250] on button "Select an option" at bounding box center [1044, 260] width 399 height 32
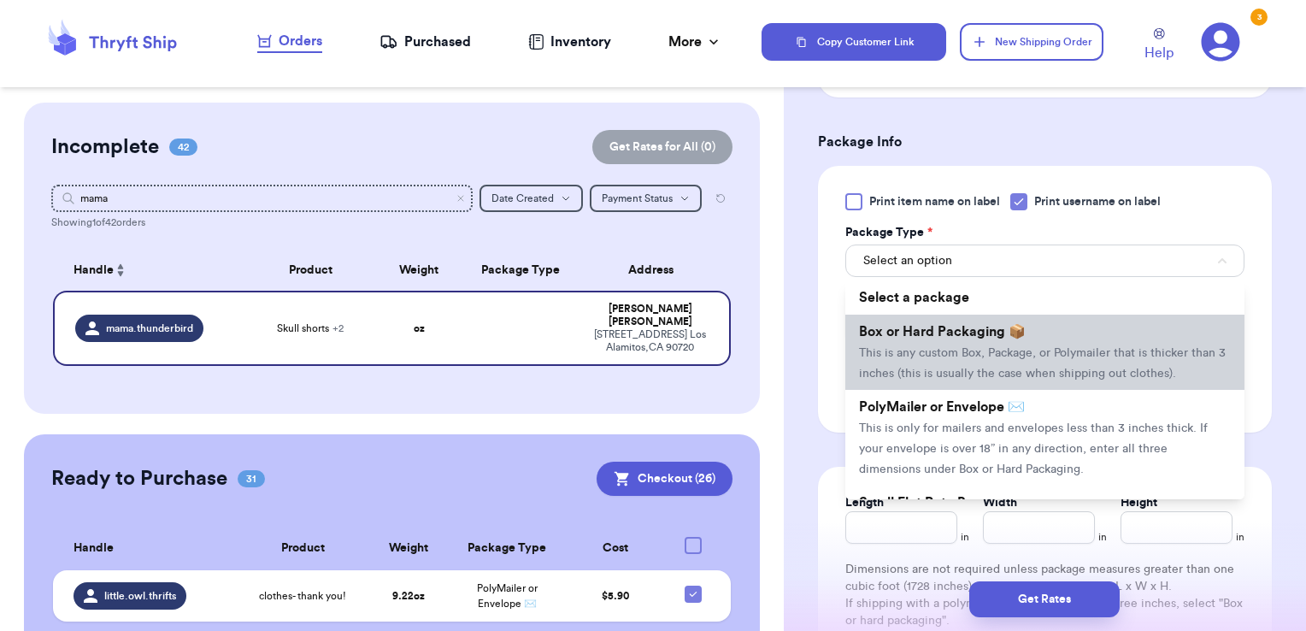
click at [998, 344] on li "Box or Hard Packaging 📦 This is any custom Box, Package, or Polymailer that is …" at bounding box center [1044, 352] width 399 height 75
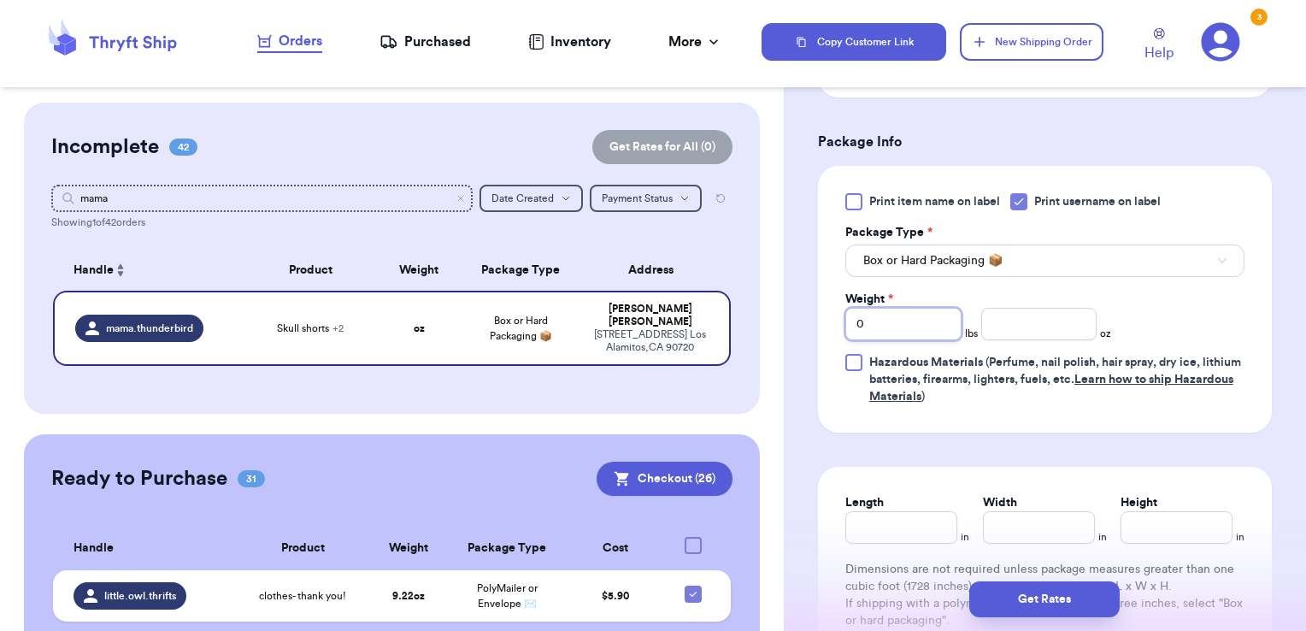
drag, startPoint x: 886, startPoint y: 311, endPoint x: 778, endPoint y: 296, distance: 108.8
click at [778, 296] on div "Customer Link New Order Incomplete 42 Get Rates for All ( 0 ) Get Rates for All…" at bounding box center [653, 315] width 1306 height 631
type input "1"
type input "13.97"
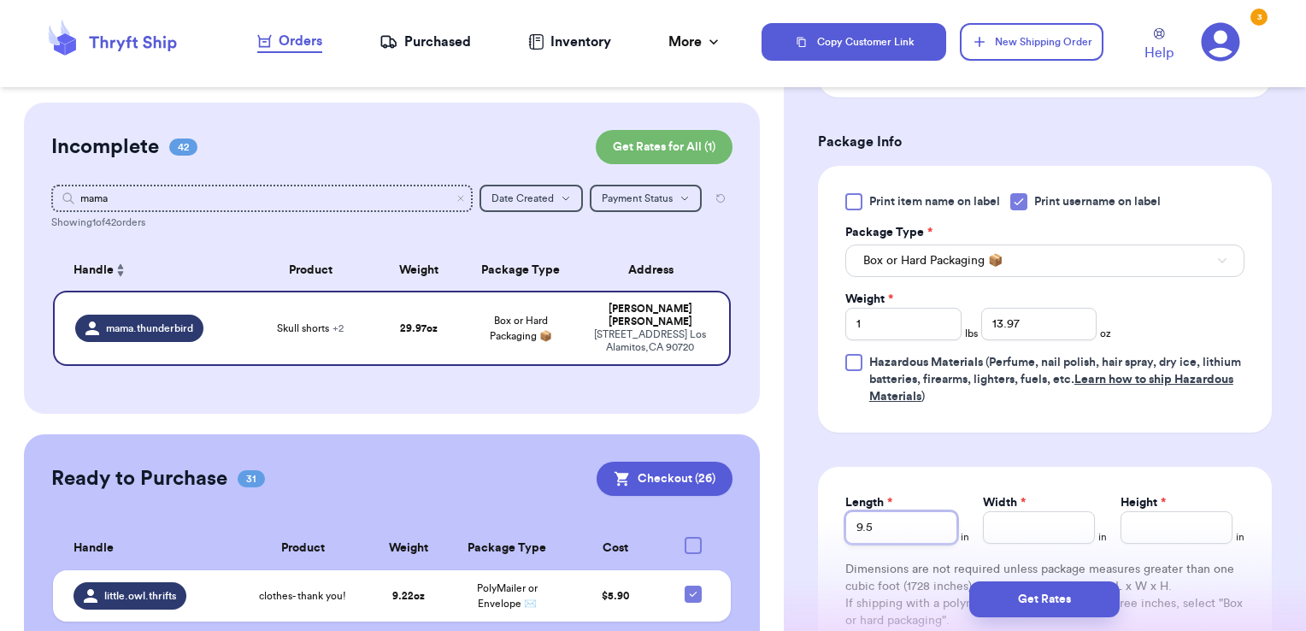
type input "9.5"
type input "11.5"
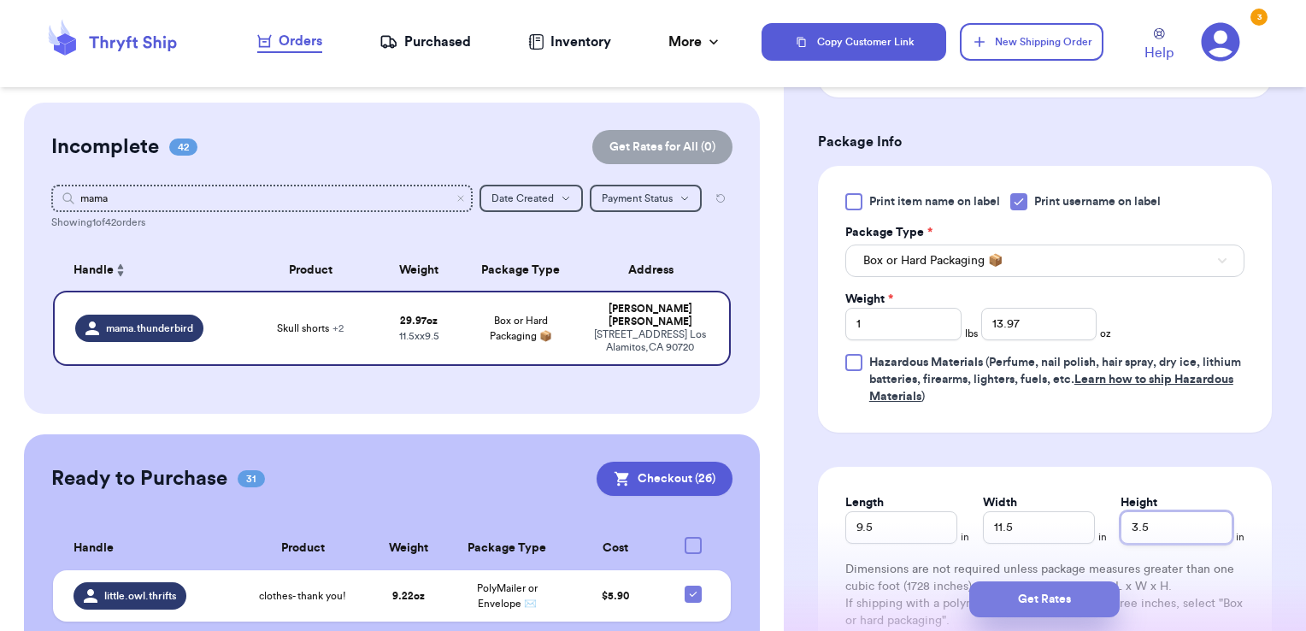
type input "3.5"
click at [1051, 606] on button "Get Rates" at bounding box center [1044, 599] width 150 height 36
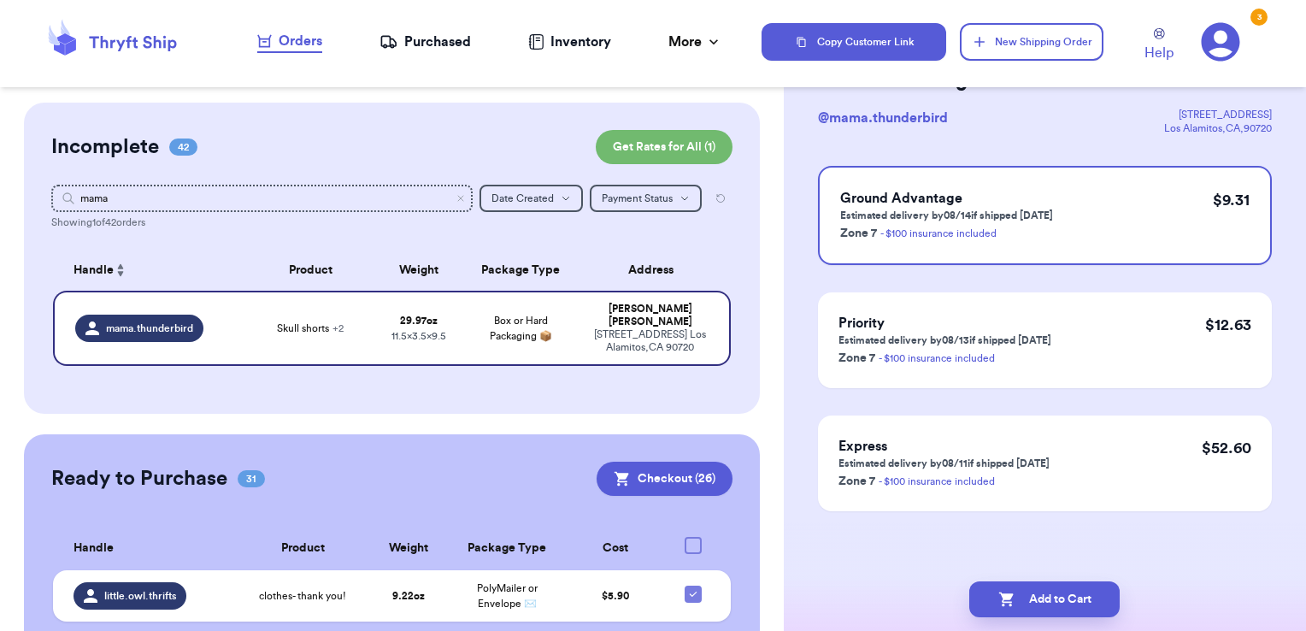
scroll to position [0, 0]
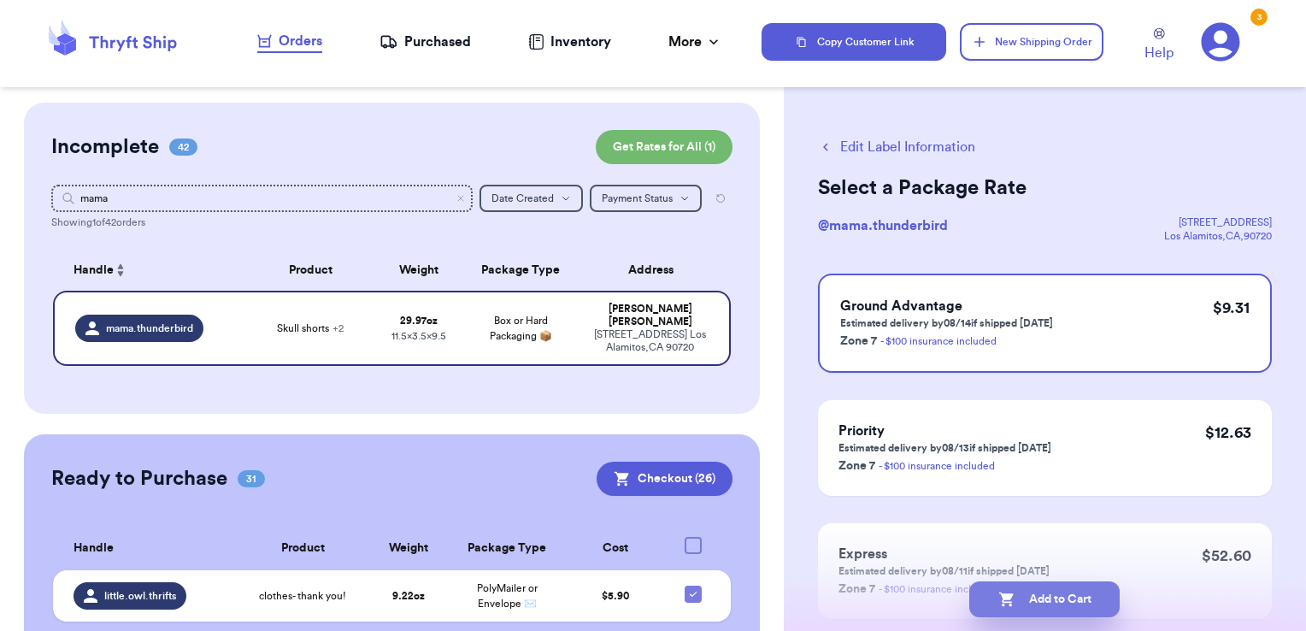
click at [1101, 597] on button "Add to Cart" at bounding box center [1044, 599] width 150 height 36
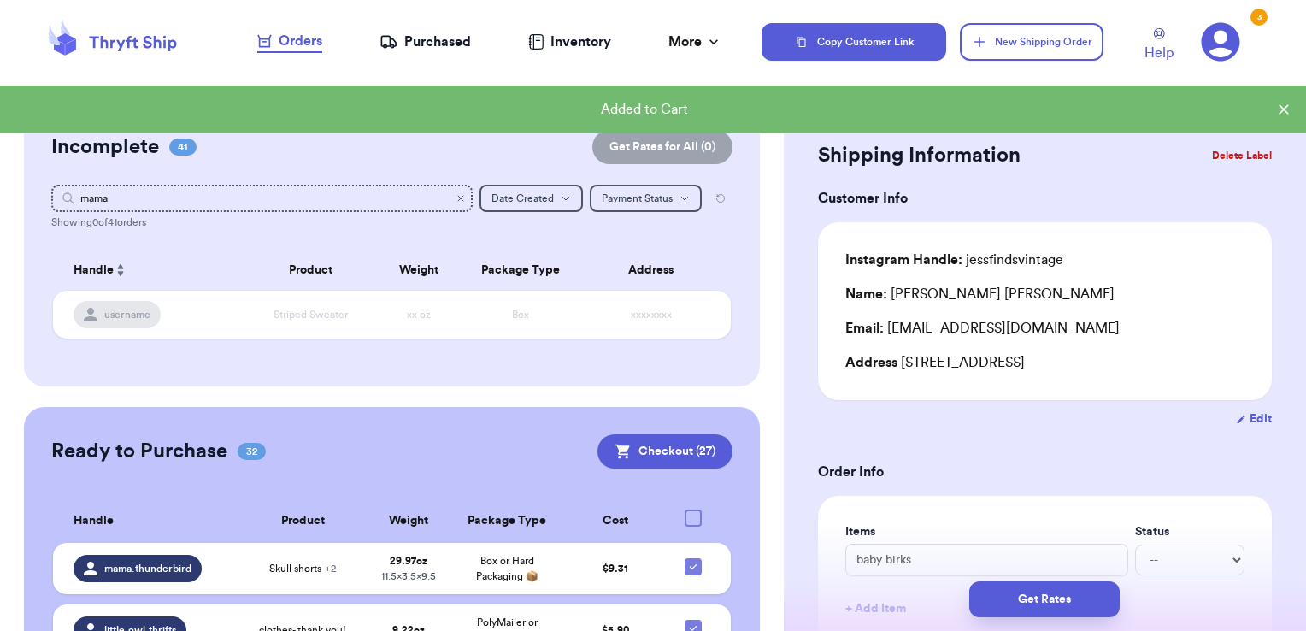
click at [456, 195] on icon "Clear search" at bounding box center [461, 198] width 10 height 10
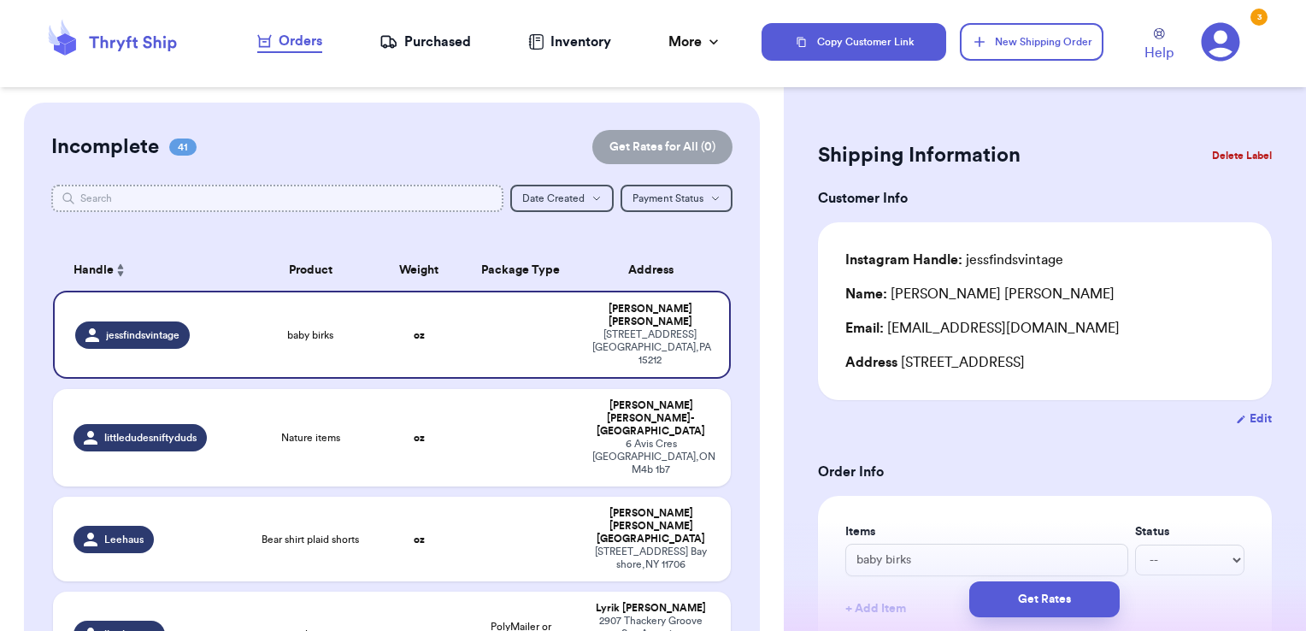
click at [451, 195] on input "text" at bounding box center [277, 198] width 453 height 27
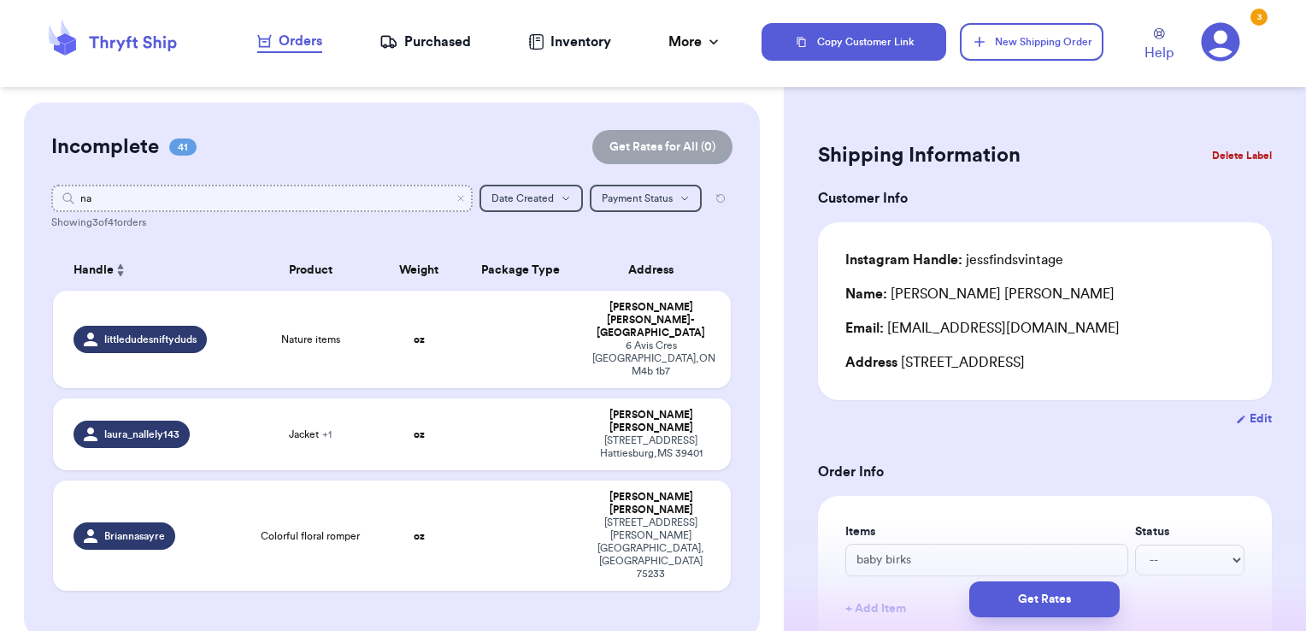
type input "n"
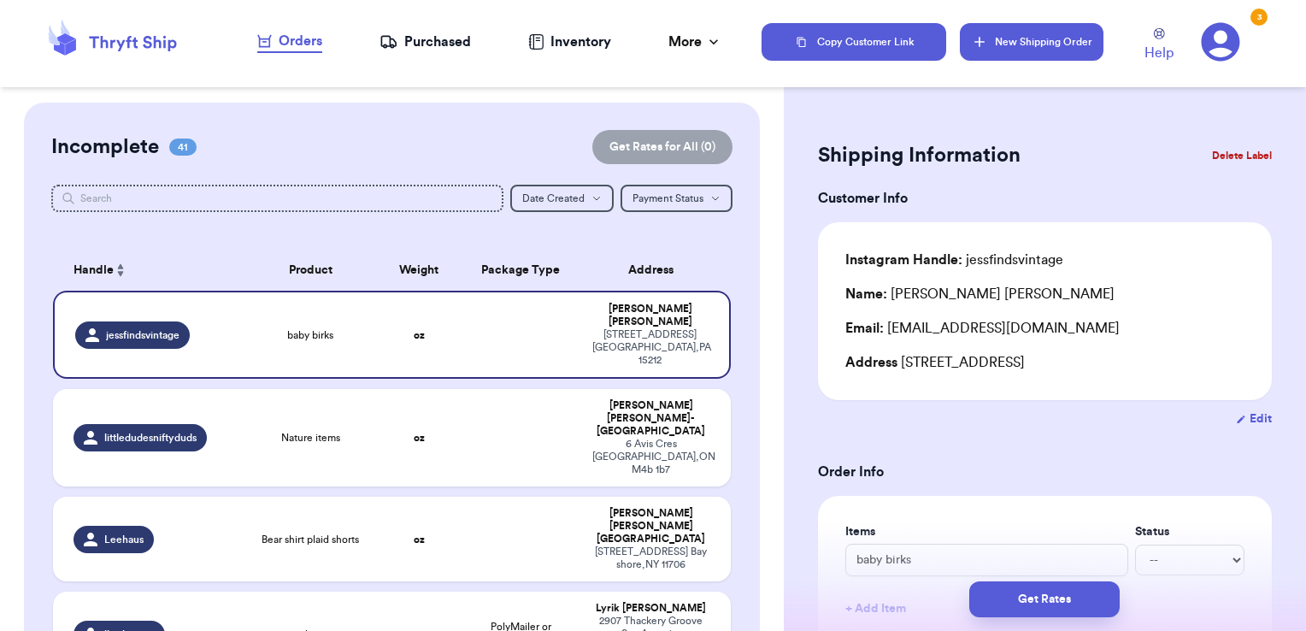
click at [1051, 26] on button "New Shipping Order" at bounding box center [1032, 42] width 144 height 38
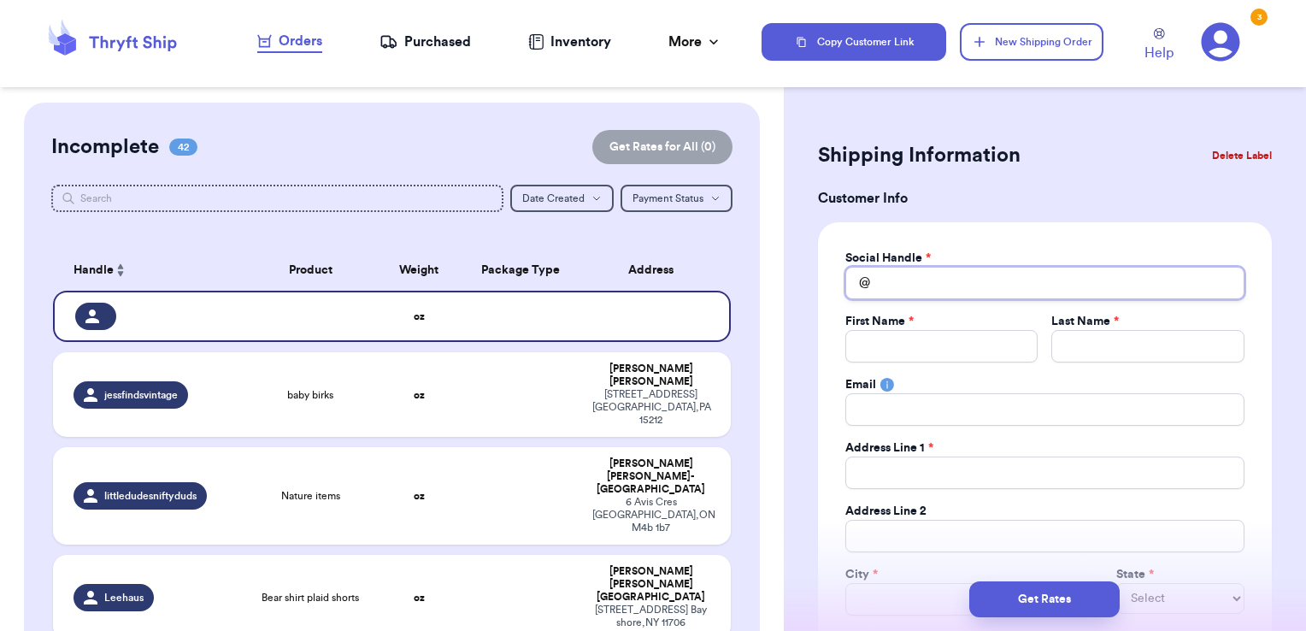
click at [947, 280] on input "Total Amount Paid" at bounding box center [1044, 283] width 399 height 32
type input "n"
type input "na"
type input "nan"
type input "nanc"
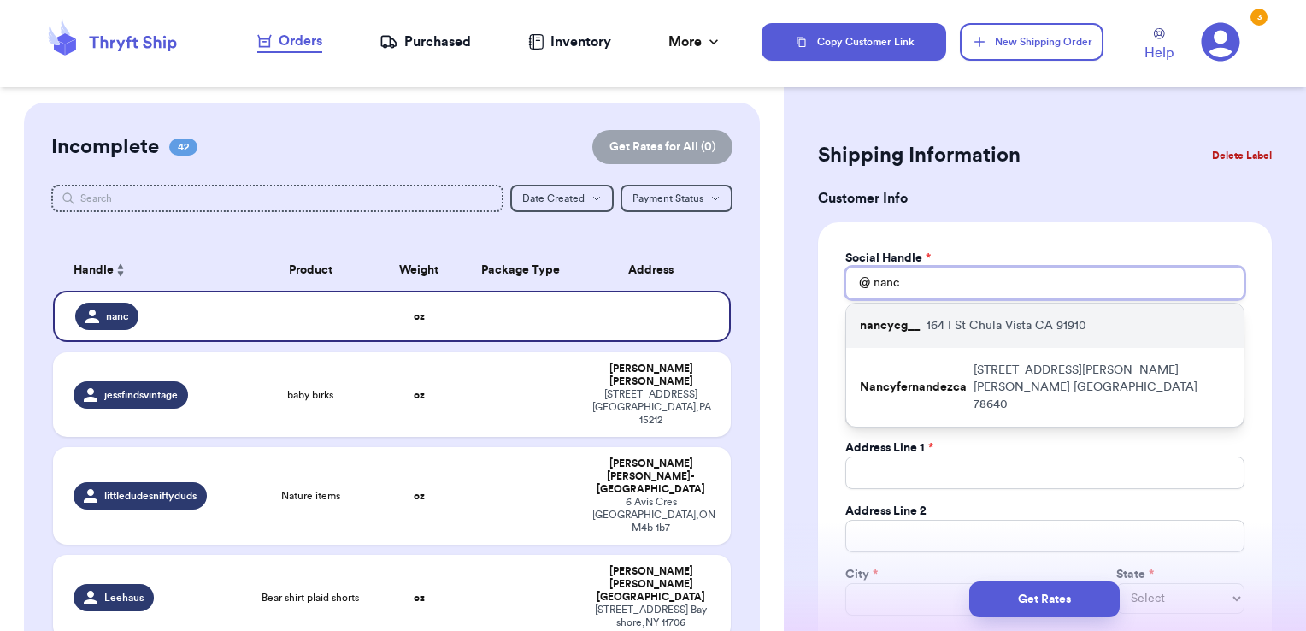
type input "nanc"
click at [954, 314] on div "nancycg__ [STREET_ADDRESS]" at bounding box center [1044, 325] width 397 height 44
type input "nancycg__"
type input "[PERSON_NAME]"
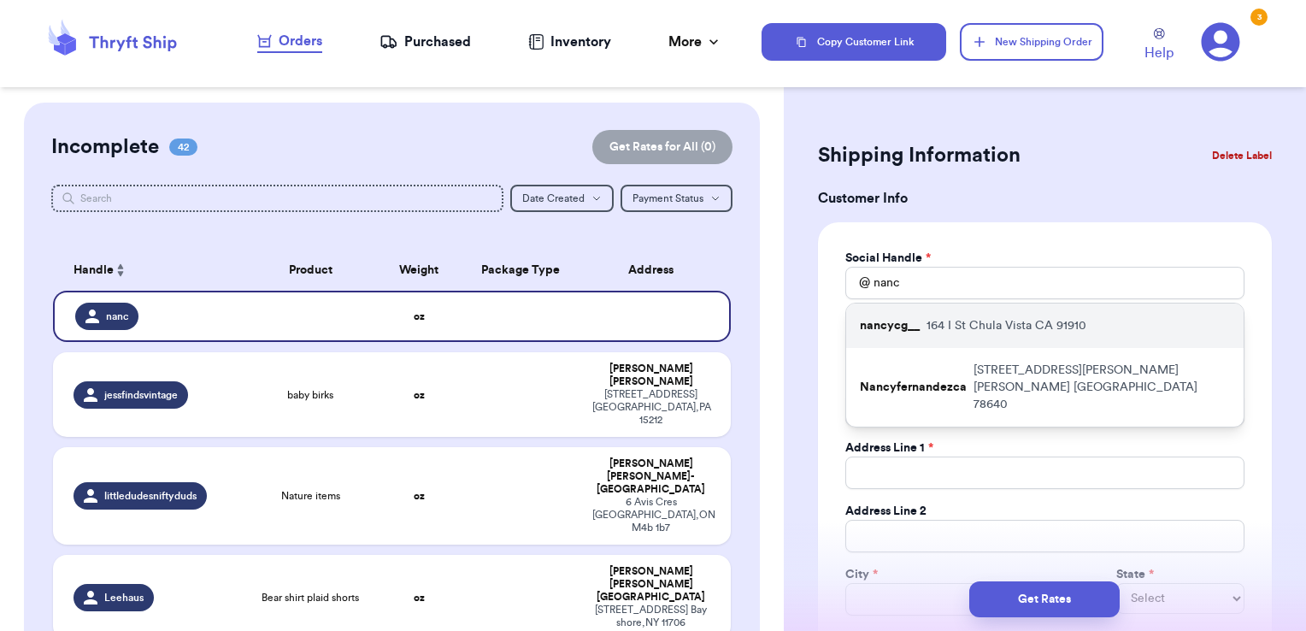
type input "[EMAIL_ADDRESS][DOMAIN_NAME]"
type input "164 I St"
type input "Chula Vista"
select select "CA"
type input "91910"
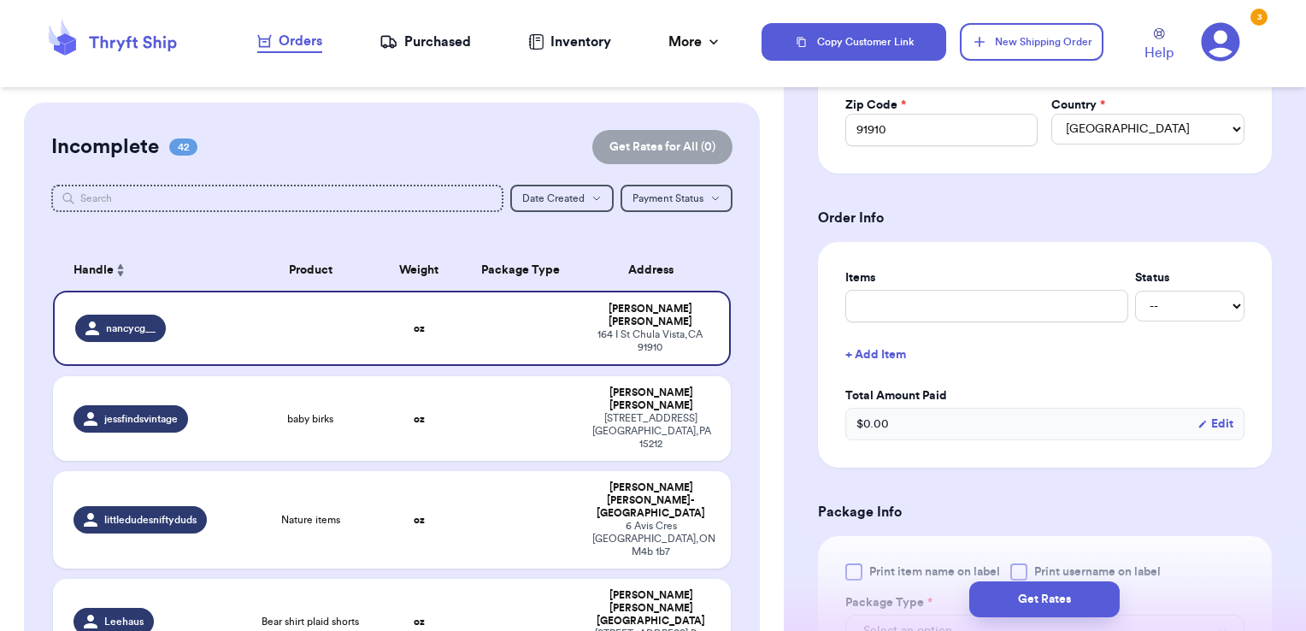
scroll to position [533, 0]
click at [954, 314] on input "text" at bounding box center [986, 305] width 283 height 32
type input "clothes- thank you!"
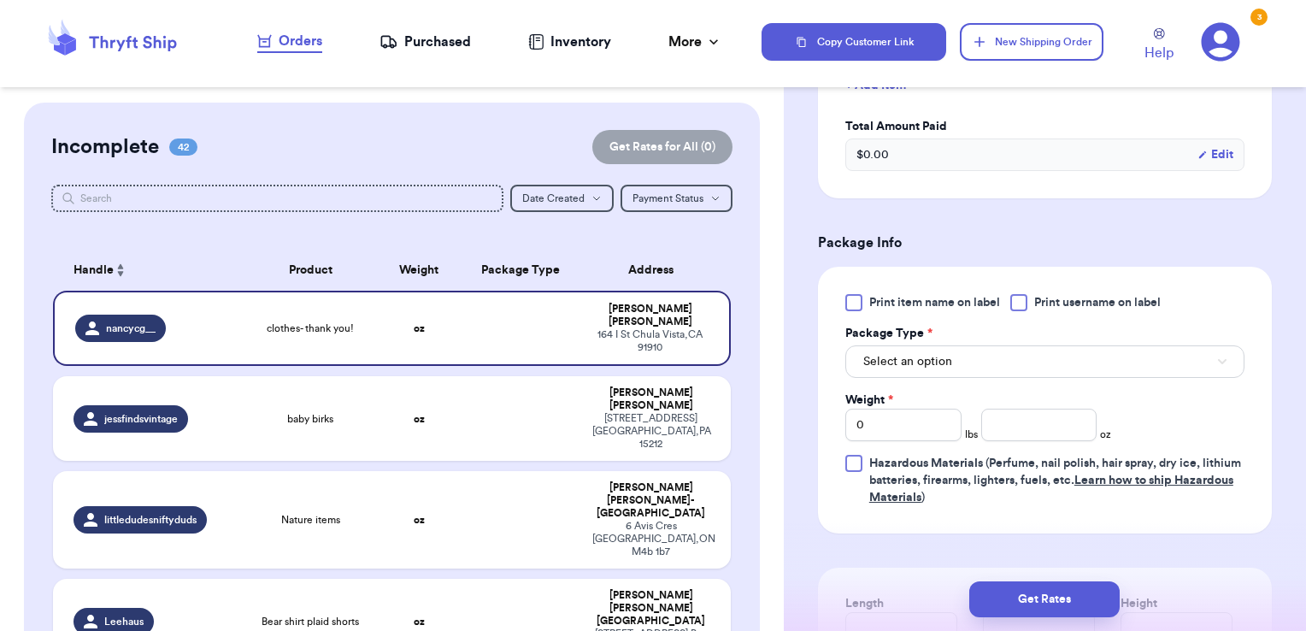
scroll to position [806, 0]
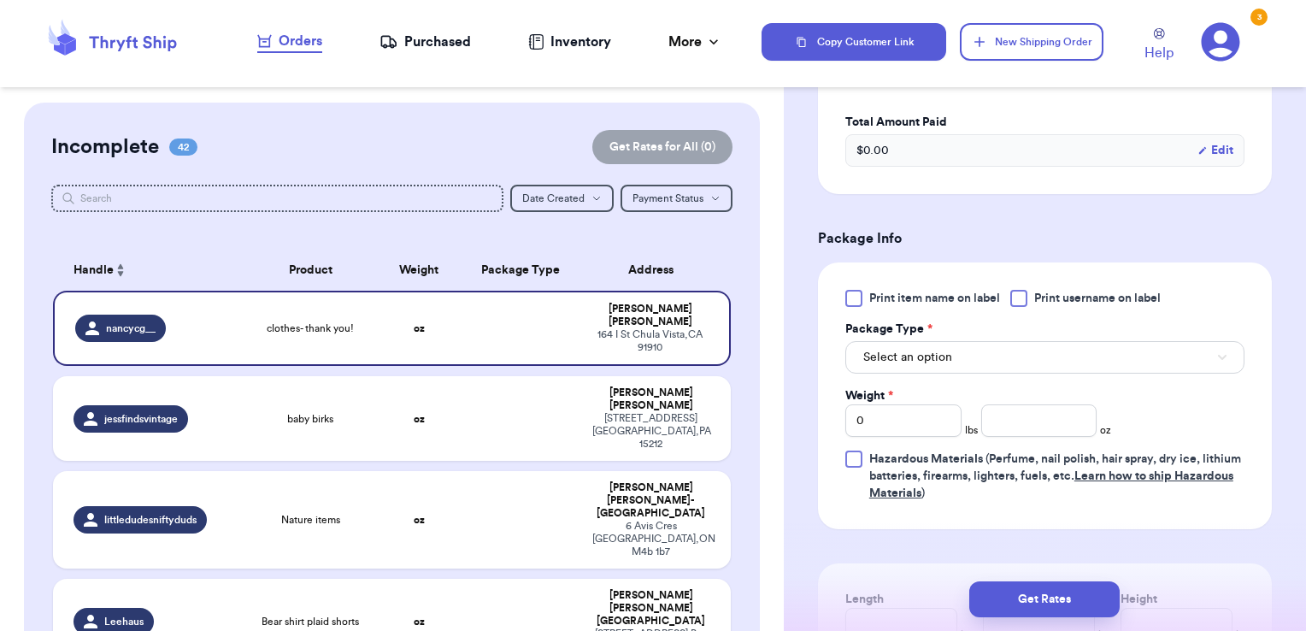
click at [1056, 298] on span "Print username on label" at bounding box center [1097, 298] width 127 height 17
click at [0, 0] on input "Print username on label" at bounding box center [0, 0] width 0 height 0
click at [1022, 344] on button "Select an option" at bounding box center [1044, 357] width 399 height 32
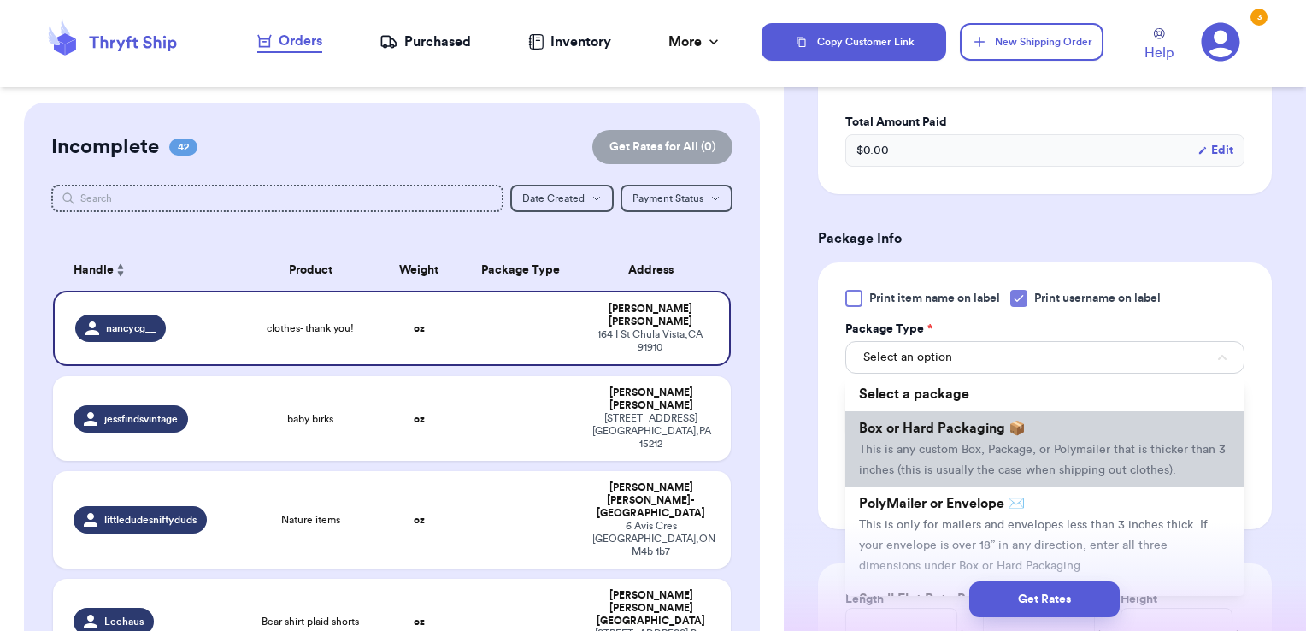
click at [982, 445] on span "This is any custom Box, Package, or Polymailer that is thicker than 3 inches (t…" at bounding box center [1042, 460] width 367 height 32
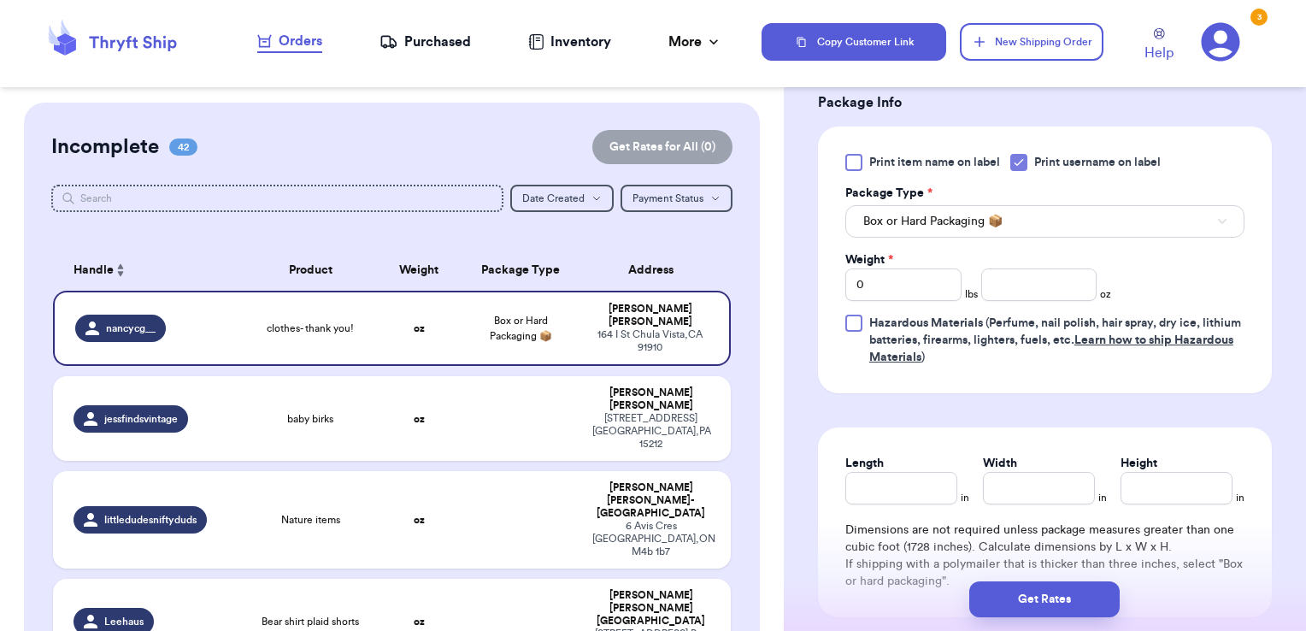
scroll to position [986, 0]
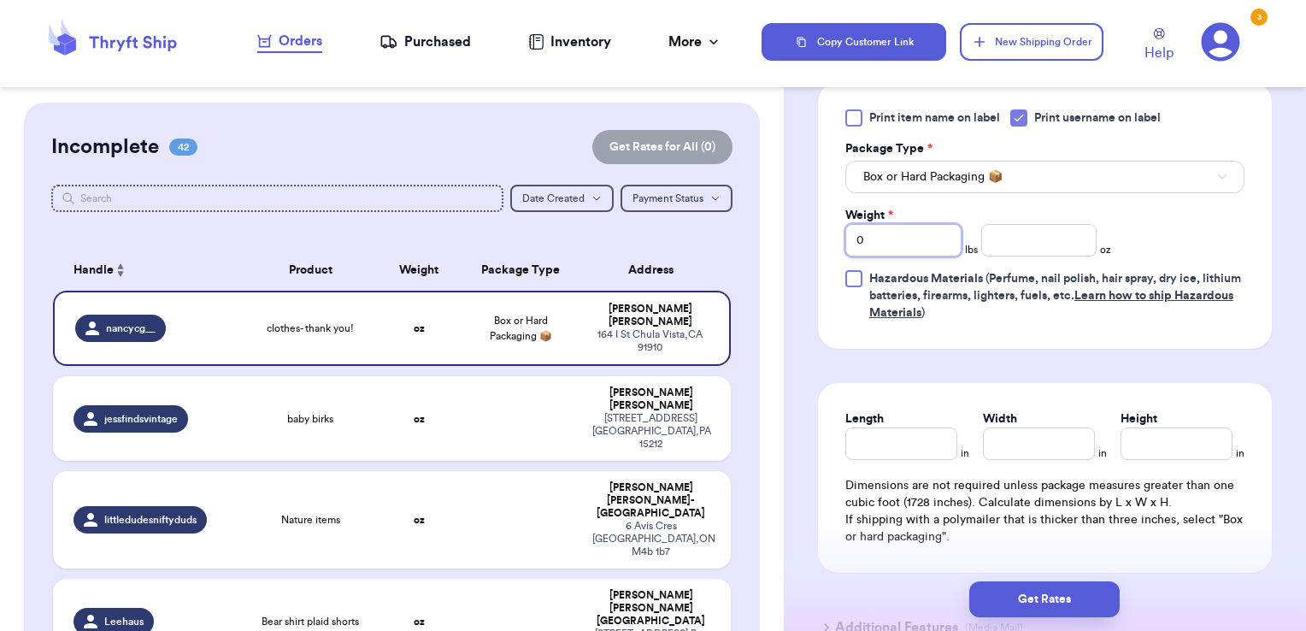
drag, startPoint x: 918, startPoint y: 242, endPoint x: 775, endPoint y: 247, distance: 142.8
click at [775, 247] on div "Customer Link New Order Incomplete 42 Get Rates for All ( 0 ) Get Rates for All…" at bounding box center [653, 315] width 1306 height 631
type input "1"
type input "1.25"
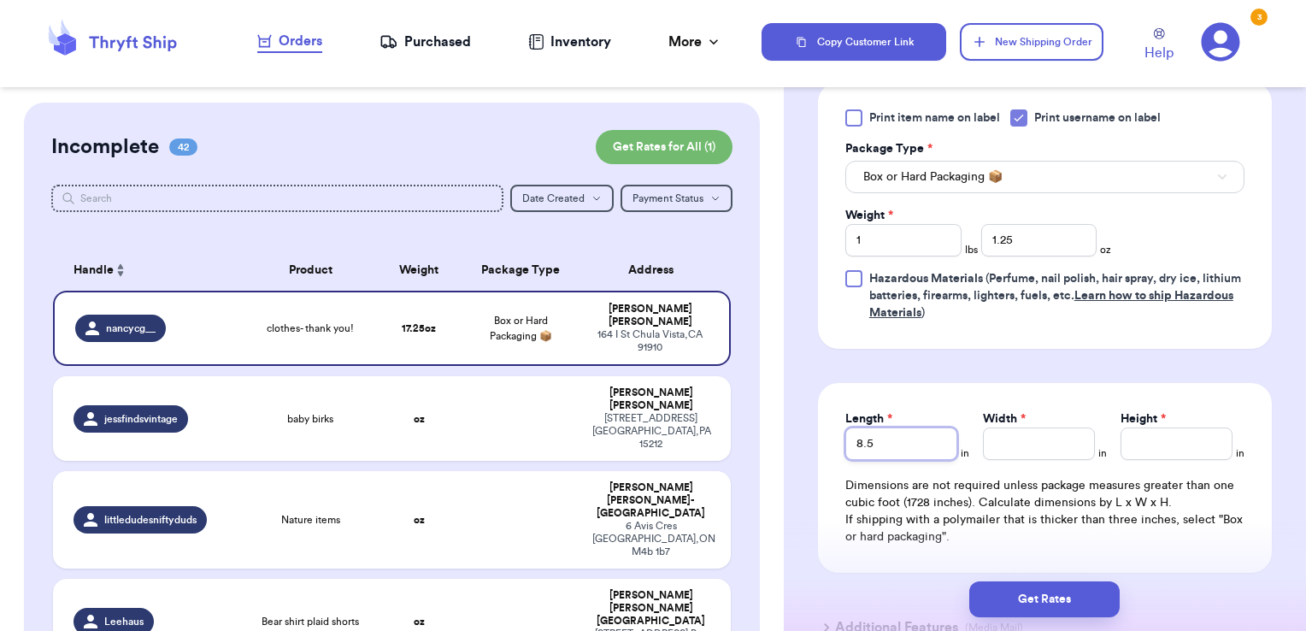
type input "8.5"
type input "7"
type input "4.5"
click at [884, 442] on input "8.5" at bounding box center [901, 443] width 112 height 32
type input "8"
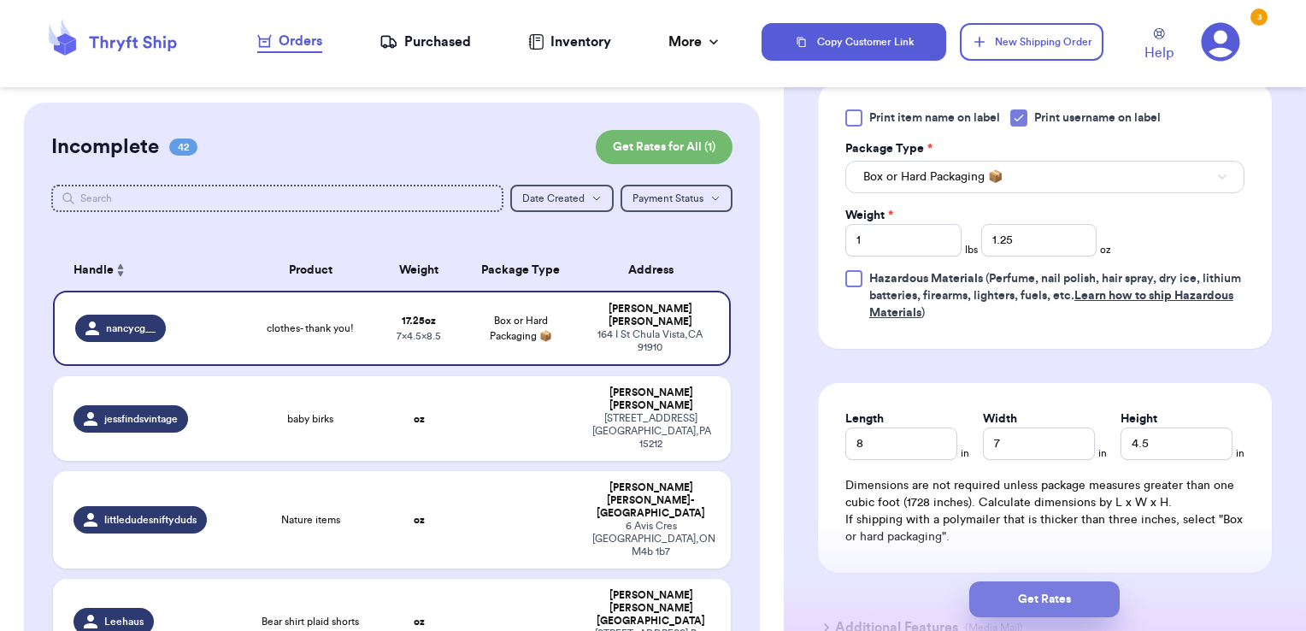
click at [1084, 606] on button "Get Rates" at bounding box center [1044, 599] width 150 height 36
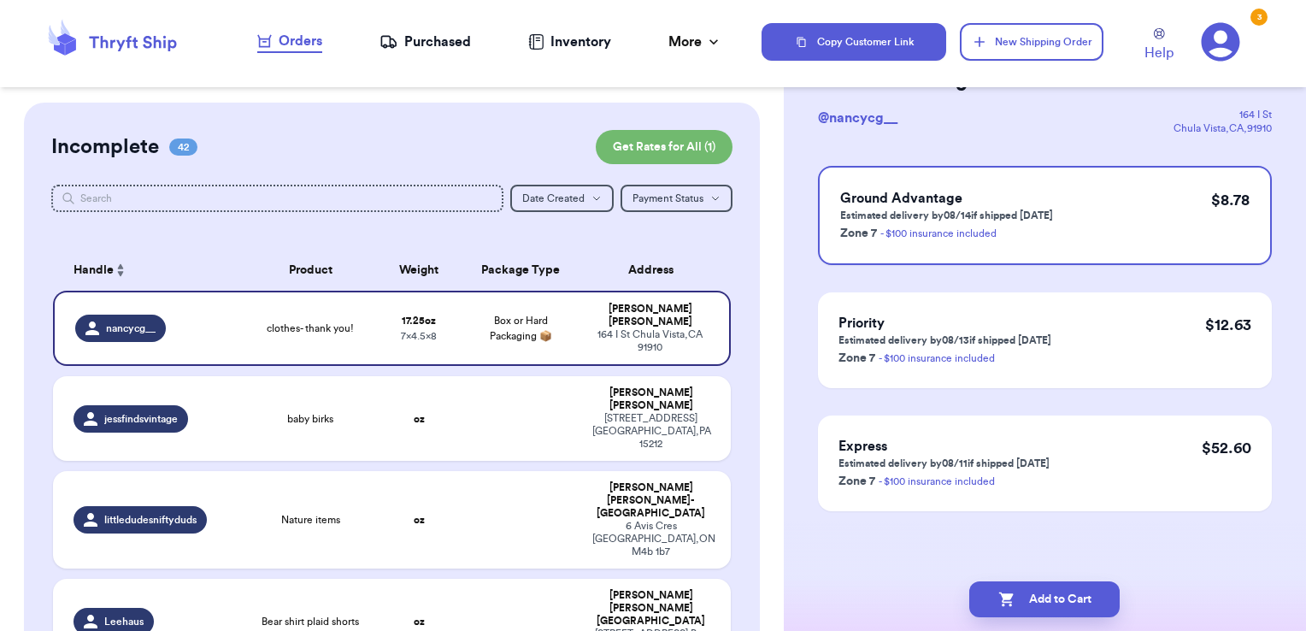
scroll to position [0, 0]
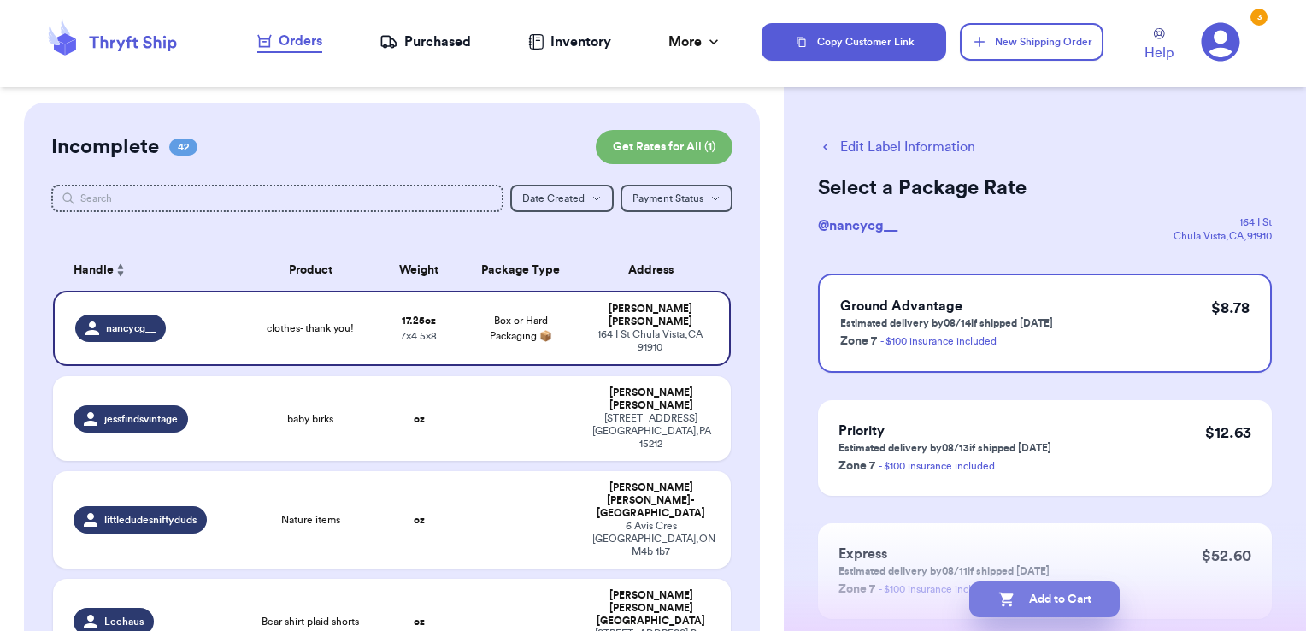
click at [1087, 597] on button "Add to Cart" at bounding box center [1044, 599] width 150 height 36
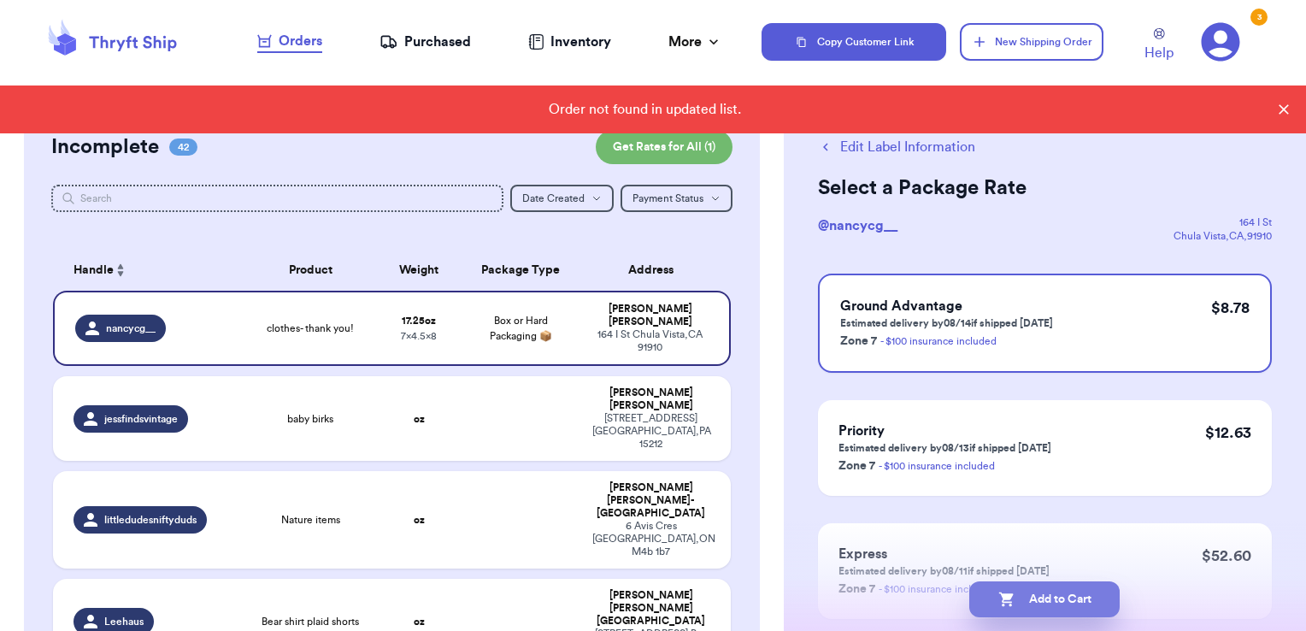
click at [1080, 606] on button "Add to Cart" at bounding box center [1044, 599] width 150 height 36
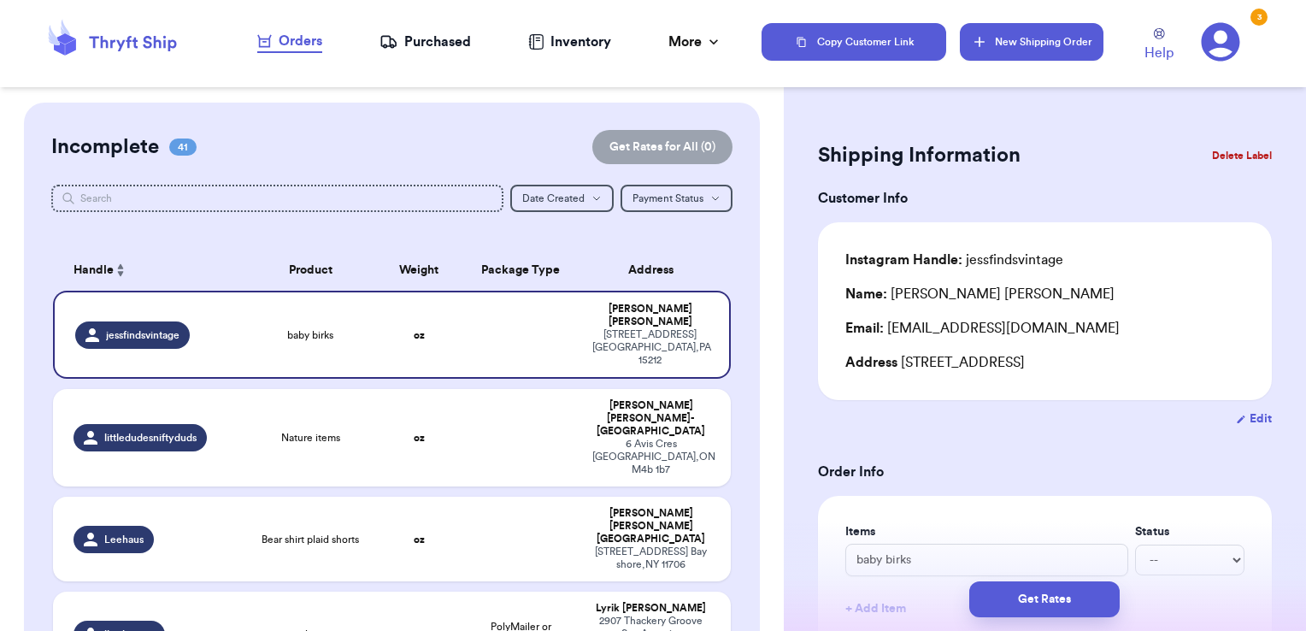
click at [1075, 51] on button "New Shipping Order" at bounding box center [1032, 42] width 144 height 38
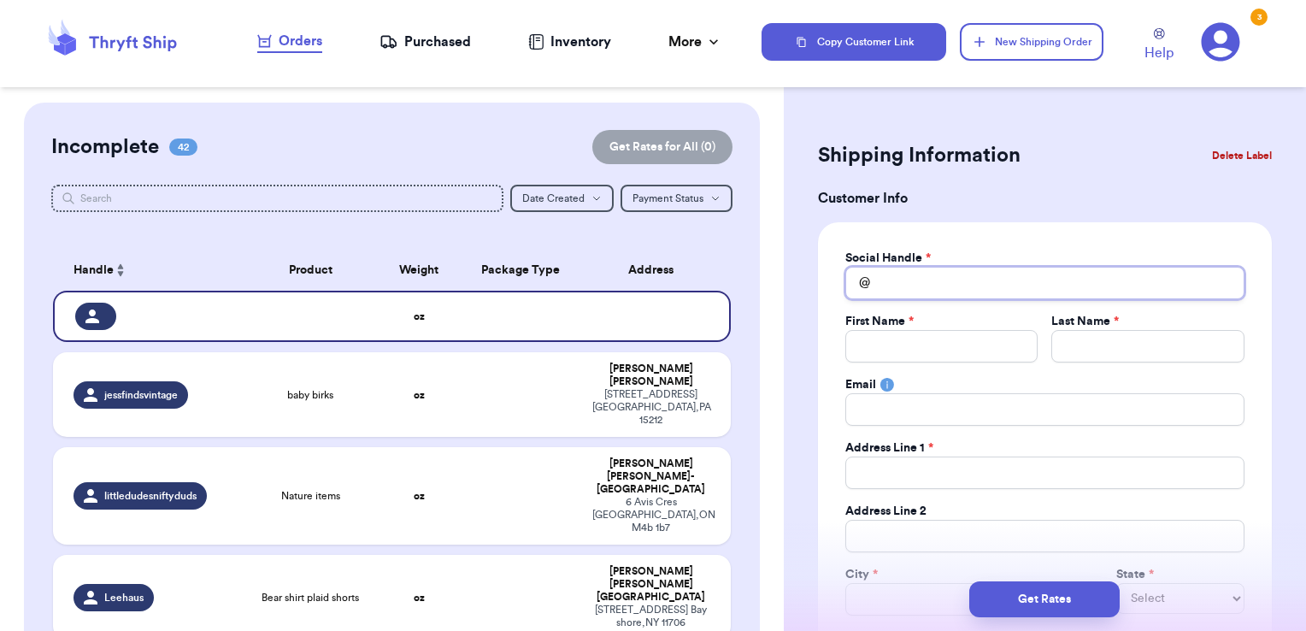
click at [1007, 276] on input "Total Amount Paid" at bounding box center [1044, 283] width 399 height 32
type input "c"
type input "cl"
type input "clo"
type input "clos"
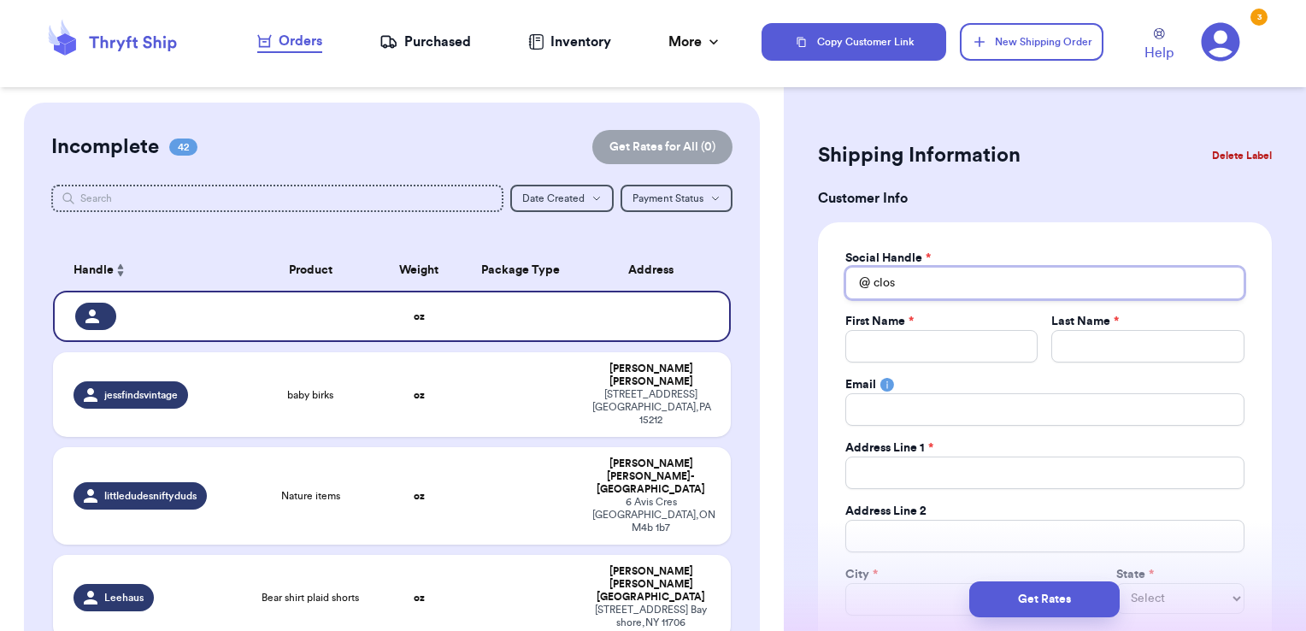
type input "close"
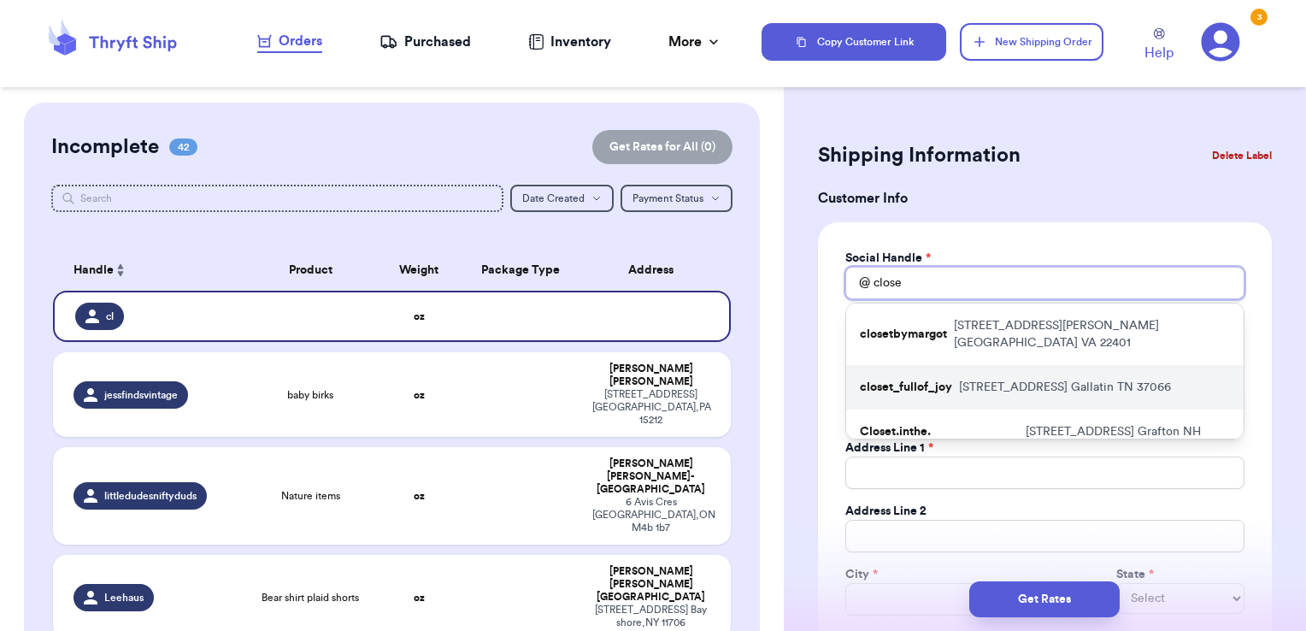
type input "close"
click at [972, 379] on p "[STREET_ADDRESS]" at bounding box center [1065, 387] width 212 height 17
type input "closet_fullof_joy"
type input "[PERSON_NAME]"
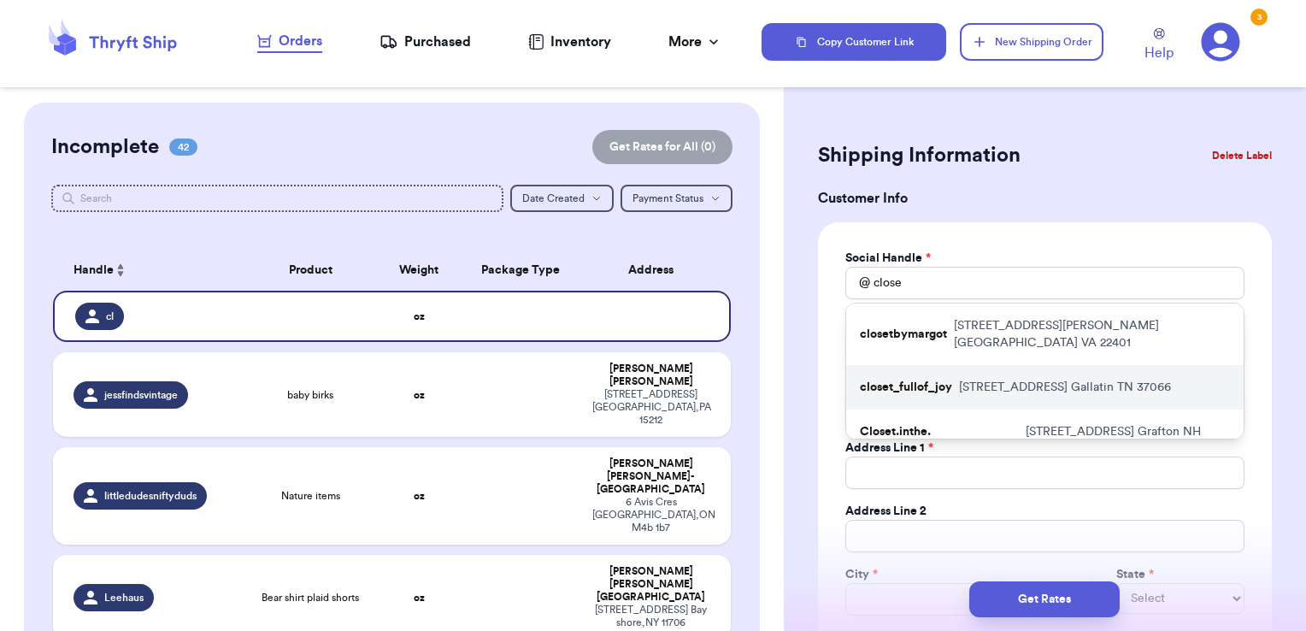
type input "[EMAIL_ADDRESS][DOMAIN_NAME]"
type input "[STREET_ADDRESS]"
type input "Gallatin"
select select "TN"
type input "37066"
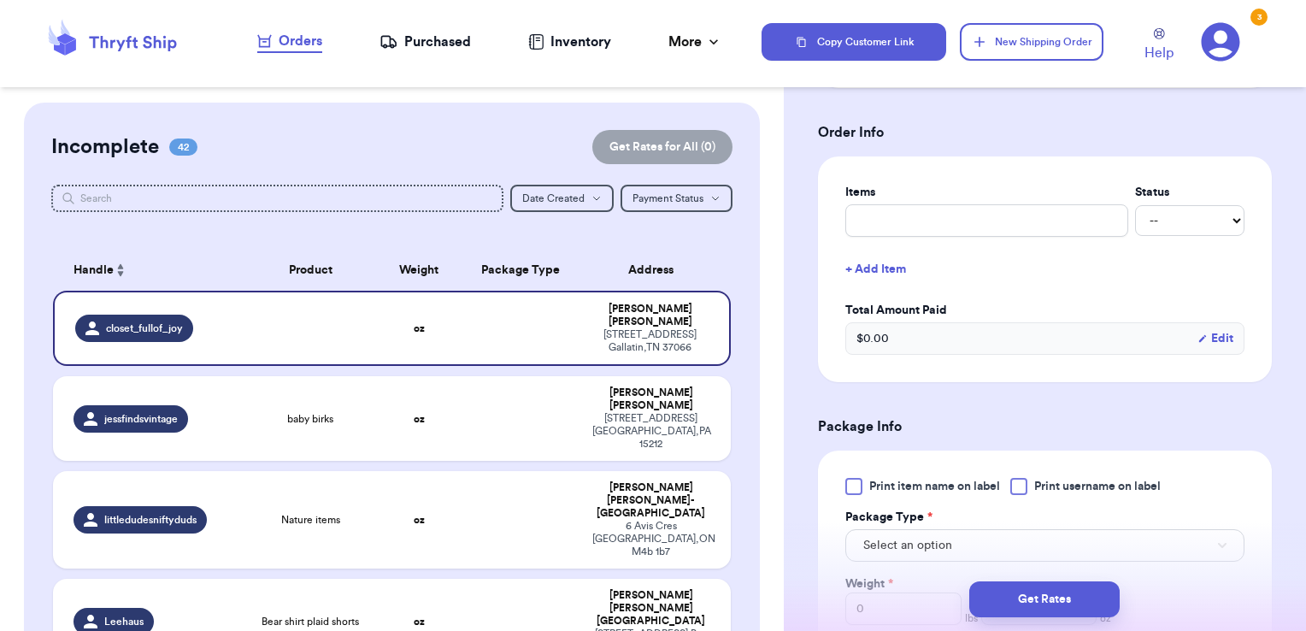
scroll to position [632, 0]
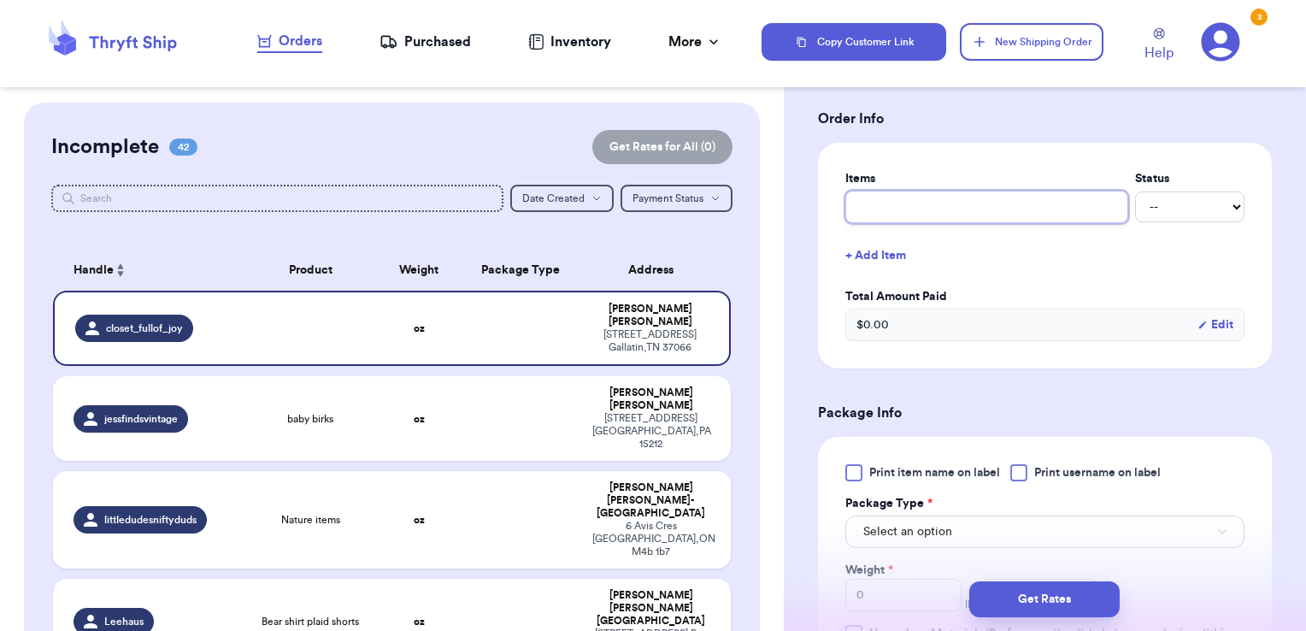
click at [951, 208] on input "text" at bounding box center [986, 207] width 283 height 32
type input "clothes- thank you!"
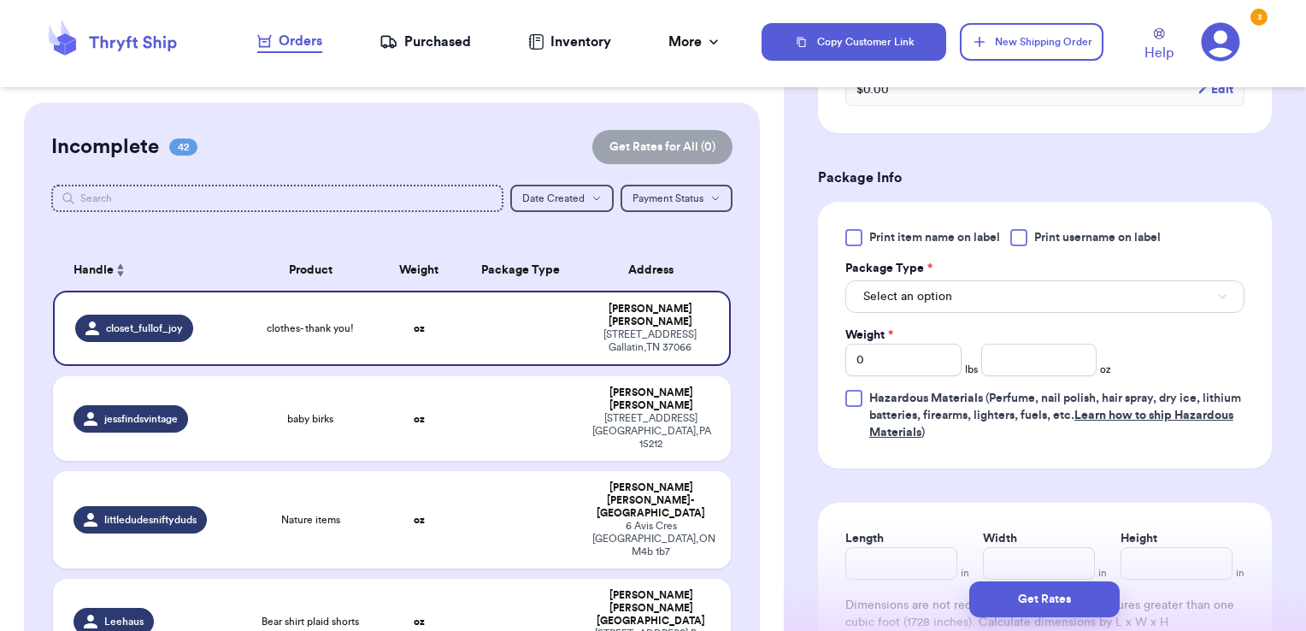
scroll to position [868, 0]
click at [1035, 238] on label "Print username on label" at bounding box center [1085, 236] width 150 height 17
click at [0, 0] on input "Print username on label" at bounding box center [0, 0] width 0 height 0
click at [1019, 286] on button "Select an option" at bounding box center [1044, 296] width 399 height 32
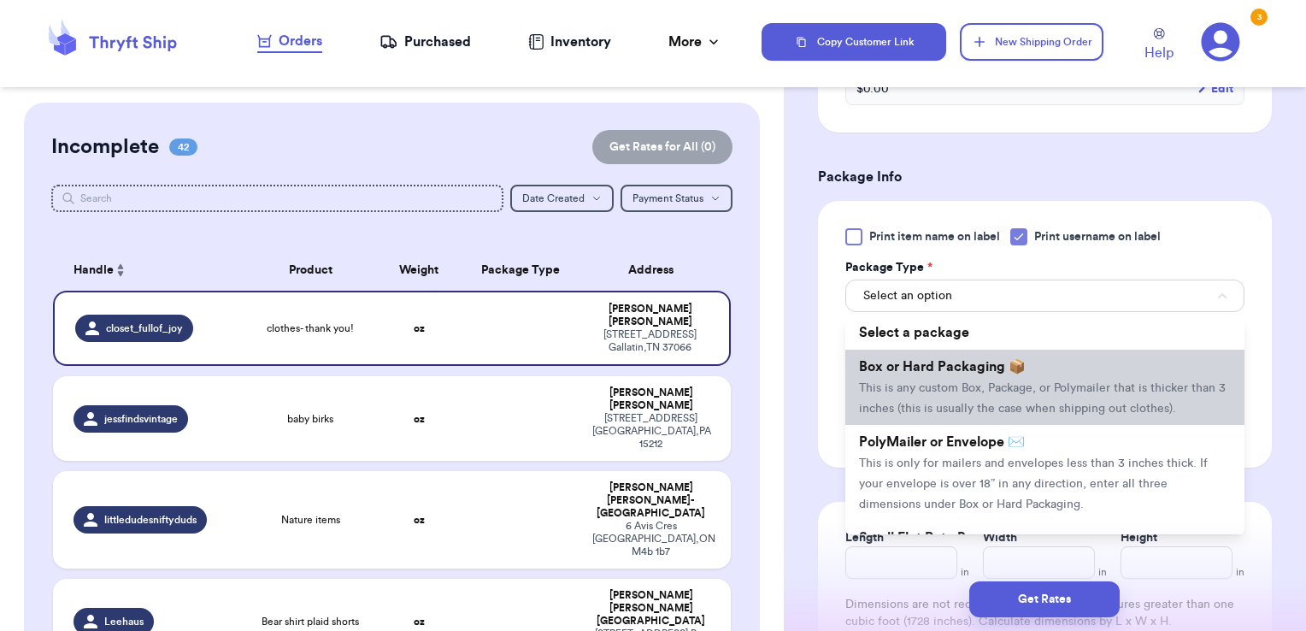
click at [996, 354] on li "Box or Hard Packaging 📦 This is any custom Box, Package, or Polymailer that is …" at bounding box center [1044, 387] width 399 height 75
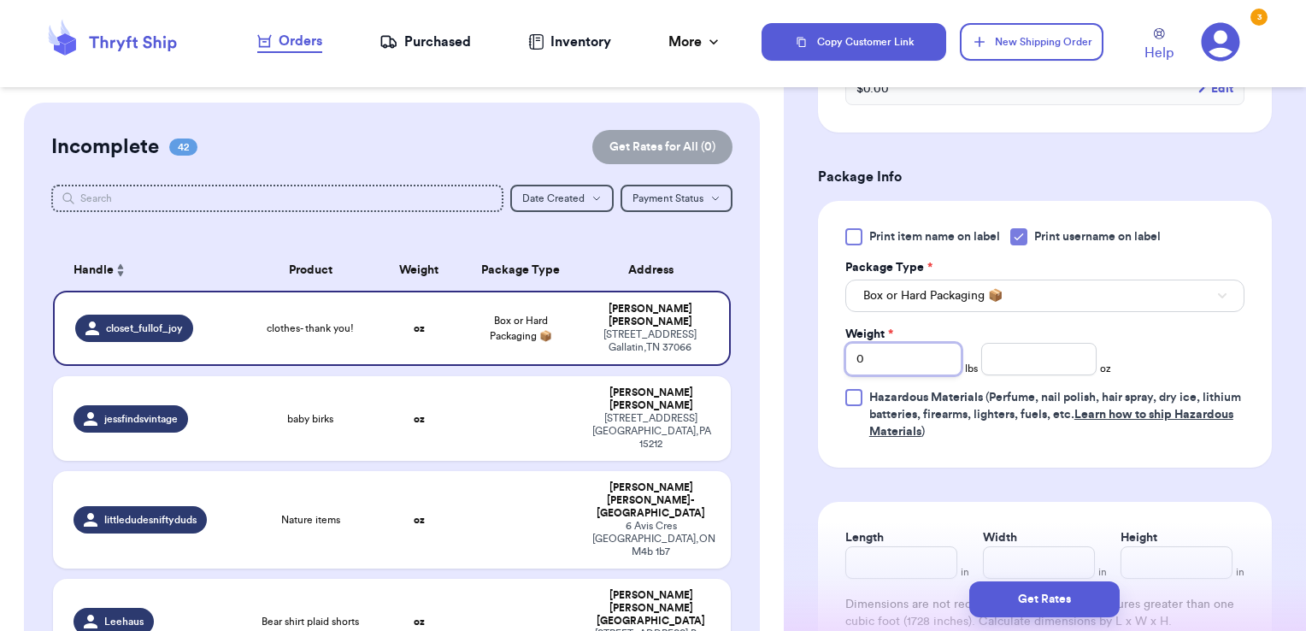
drag, startPoint x: 896, startPoint y: 350, endPoint x: 763, endPoint y: 330, distance: 134.1
click at [763, 330] on div "Customer Link New Order Incomplete 42 Get Rates for All ( 0 ) Get Rates for All…" at bounding box center [653, 315] width 1306 height 631
type input "2"
type input "4.83"
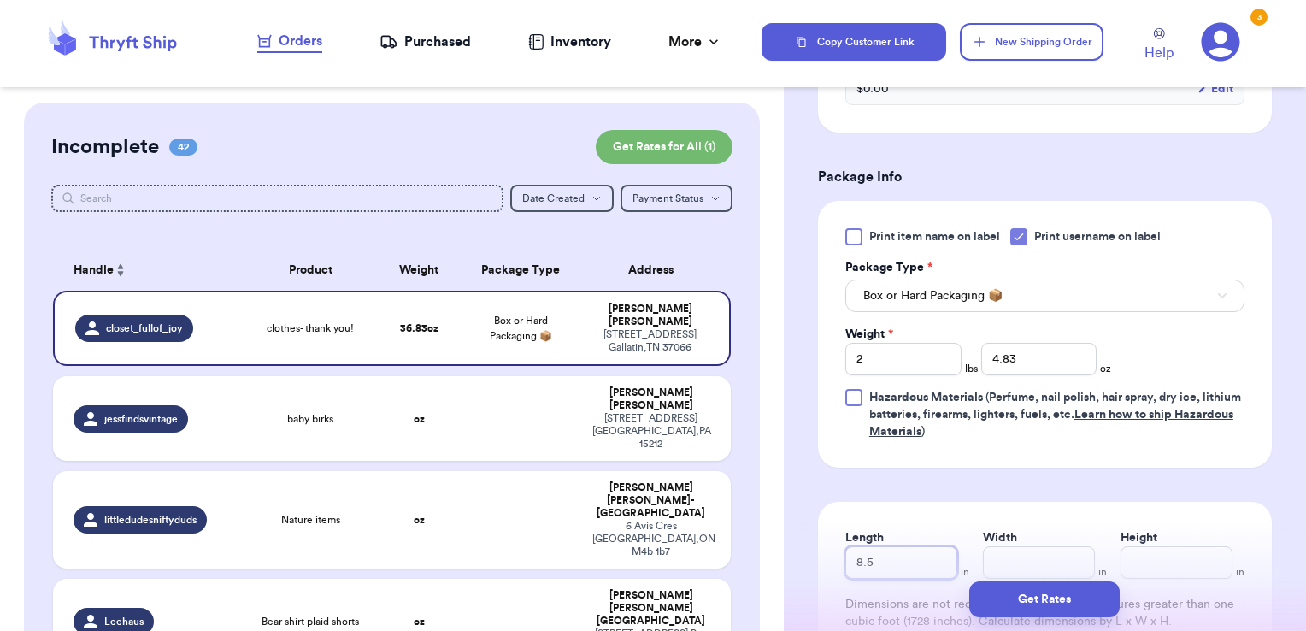
type input "8.5"
type input "12"
type input "4.25"
click at [901, 557] on input "8.5" at bounding box center [901, 562] width 112 height 32
type input "8"
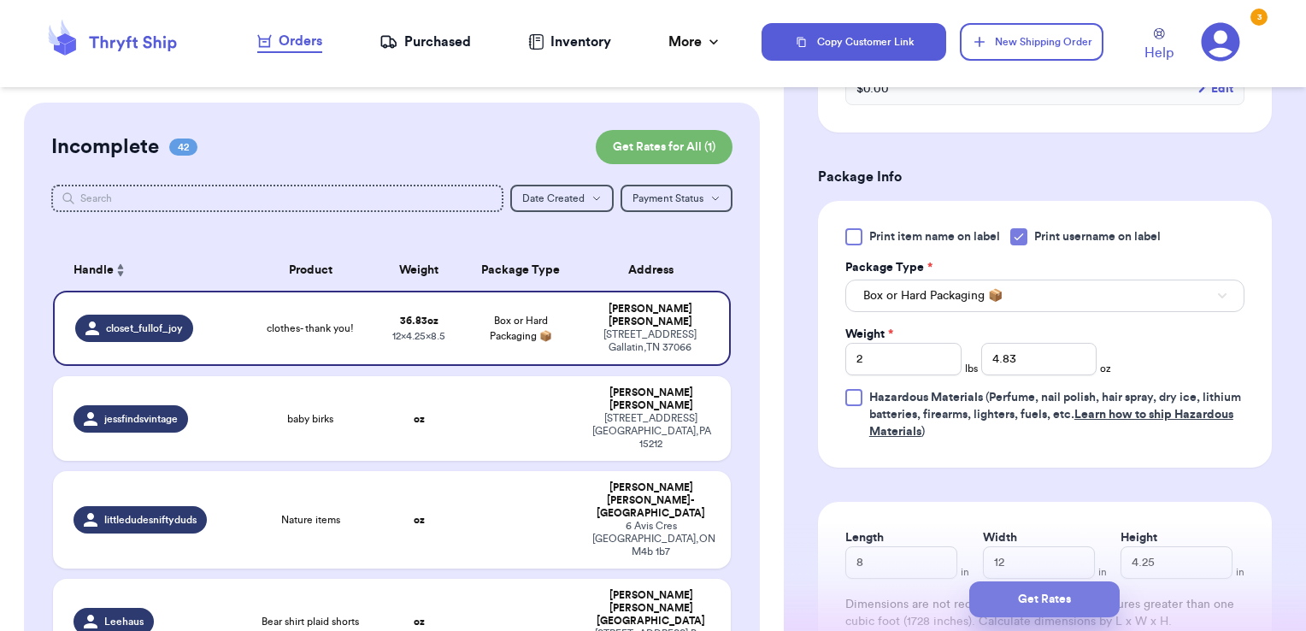
click at [1028, 606] on button "Get Rates" at bounding box center [1044, 599] width 150 height 36
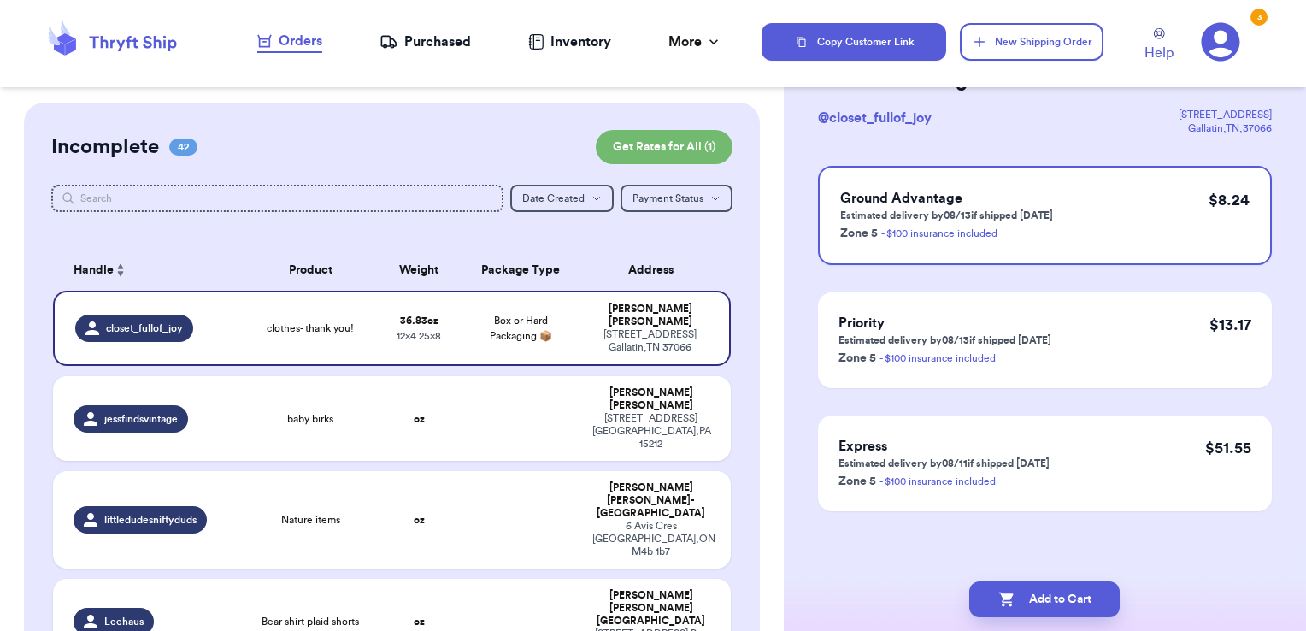
scroll to position [0, 0]
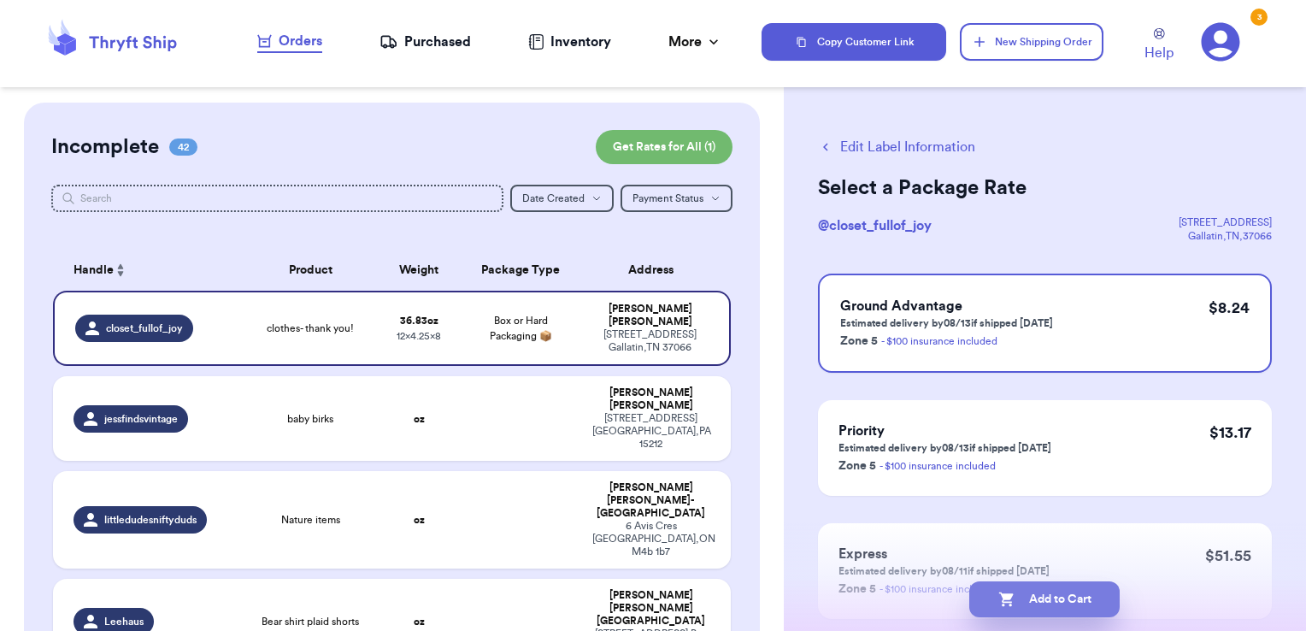
click at [1080, 604] on button "Add to Cart" at bounding box center [1044, 599] width 150 height 36
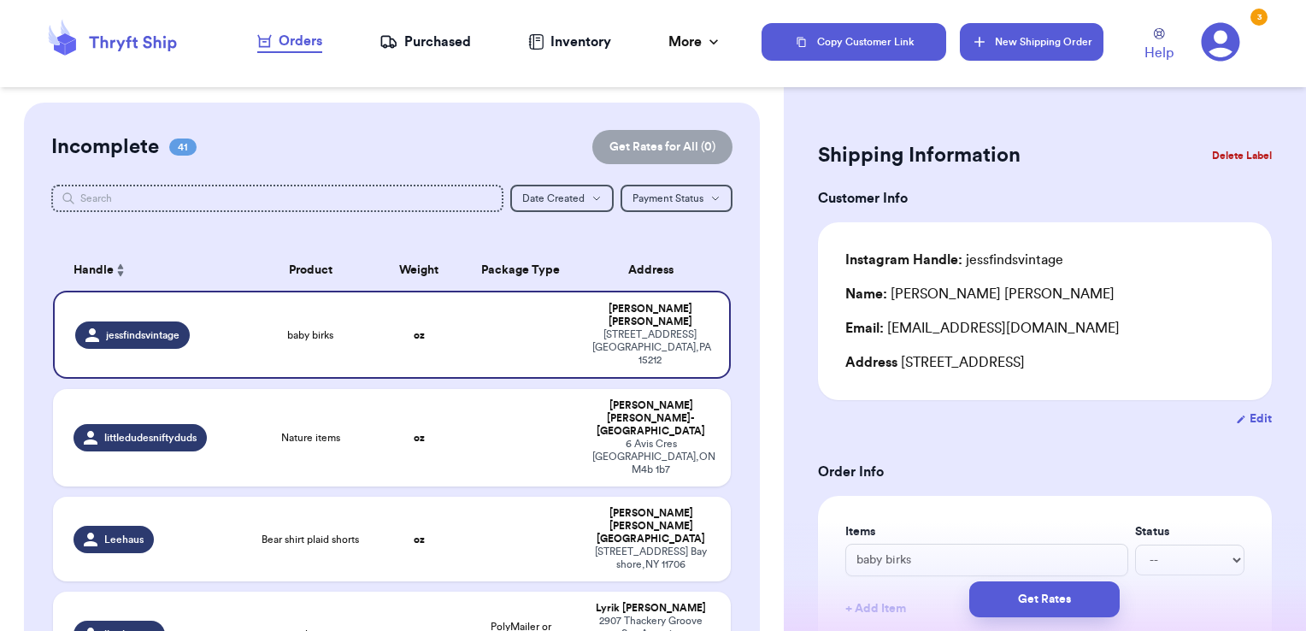
click at [1057, 40] on button "New Shipping Order" at bounding box center [1032, 42] width 144 height 38
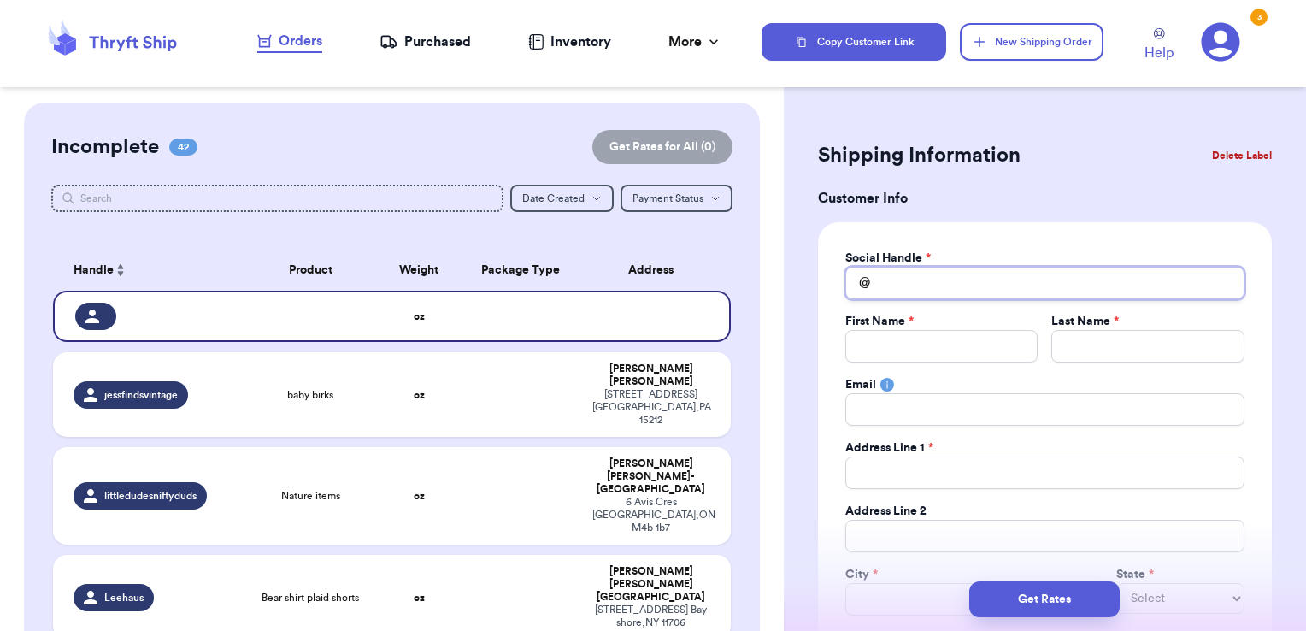
click at [903, 290] on input "Total Amount Paid" at bounding box center [1044, 283] width 399 height 32
type input "t"
type input "tr"
type input "tro"
type input "trou"
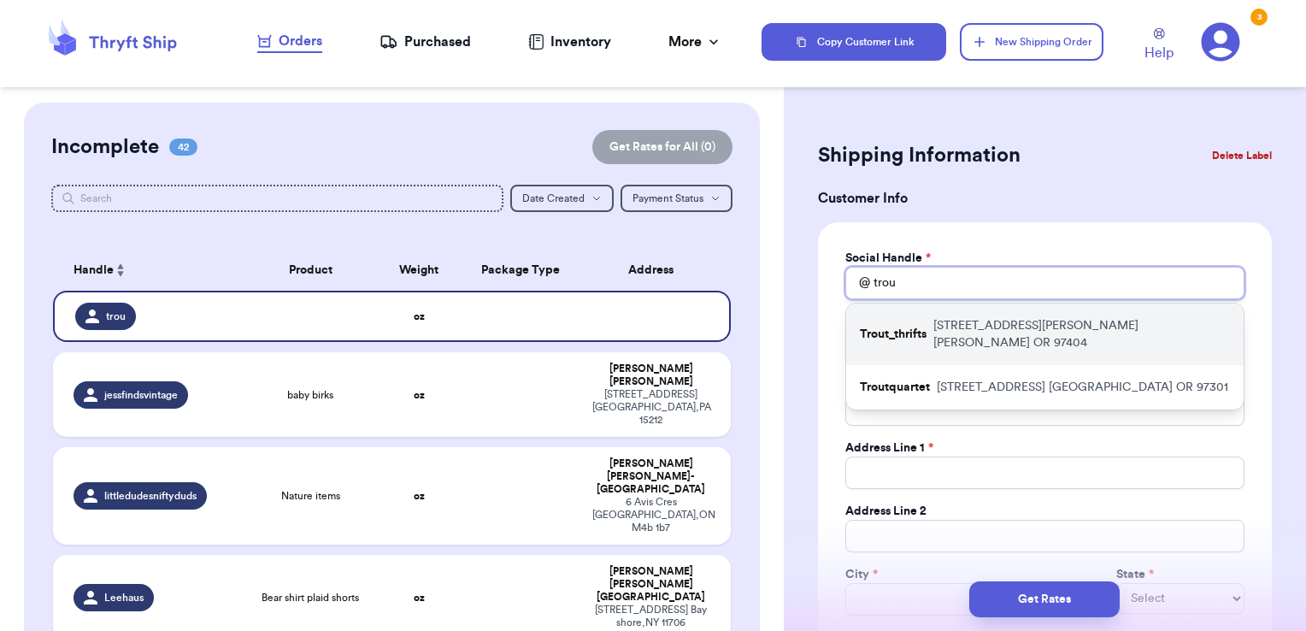
type input "trou"
click at [964, 314] on div "Trout_thrifts [STREET_ADDRESS][PERSON_NAME][PERSON_NAME]" at bounding box center [1044, 334] width 397 height 62
type input "Trout_thrifts"
type input "[PERSON_NAME]"
type input "Trout"
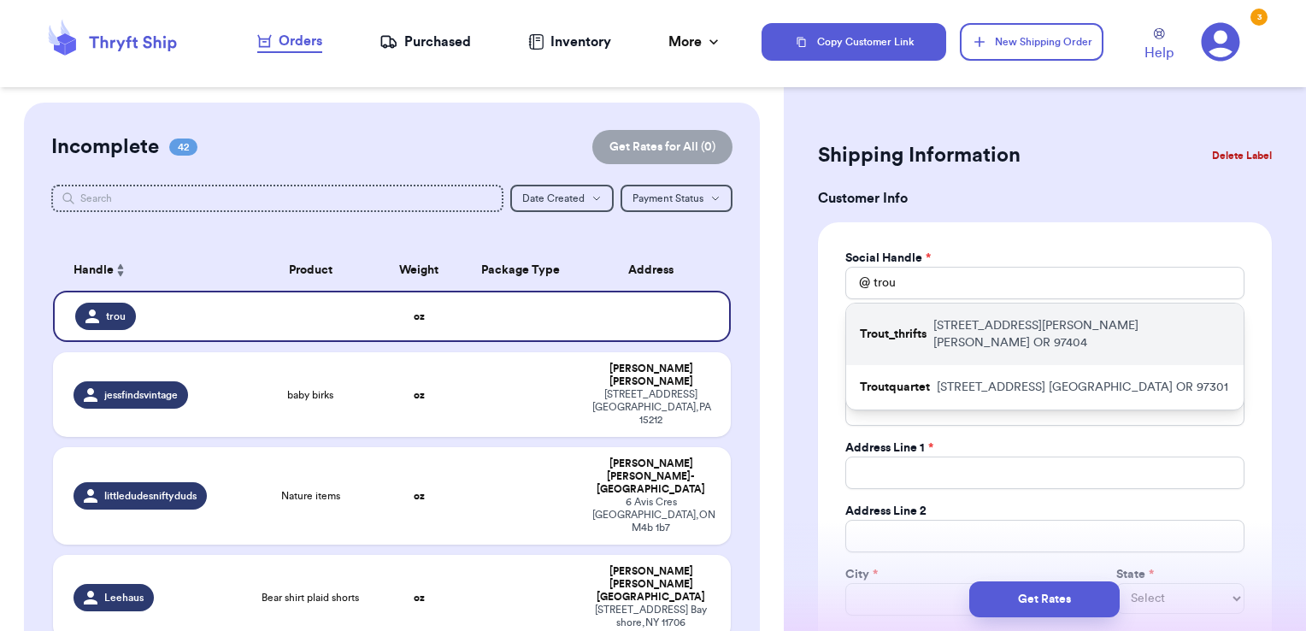
type input "[EMAIL_ADDRESS][DOMAIN_NAME]"
type input "[STREET_ADDRESS][PERSON_NAME]"
type input "[PERSON_NAME]"
select select "OR"
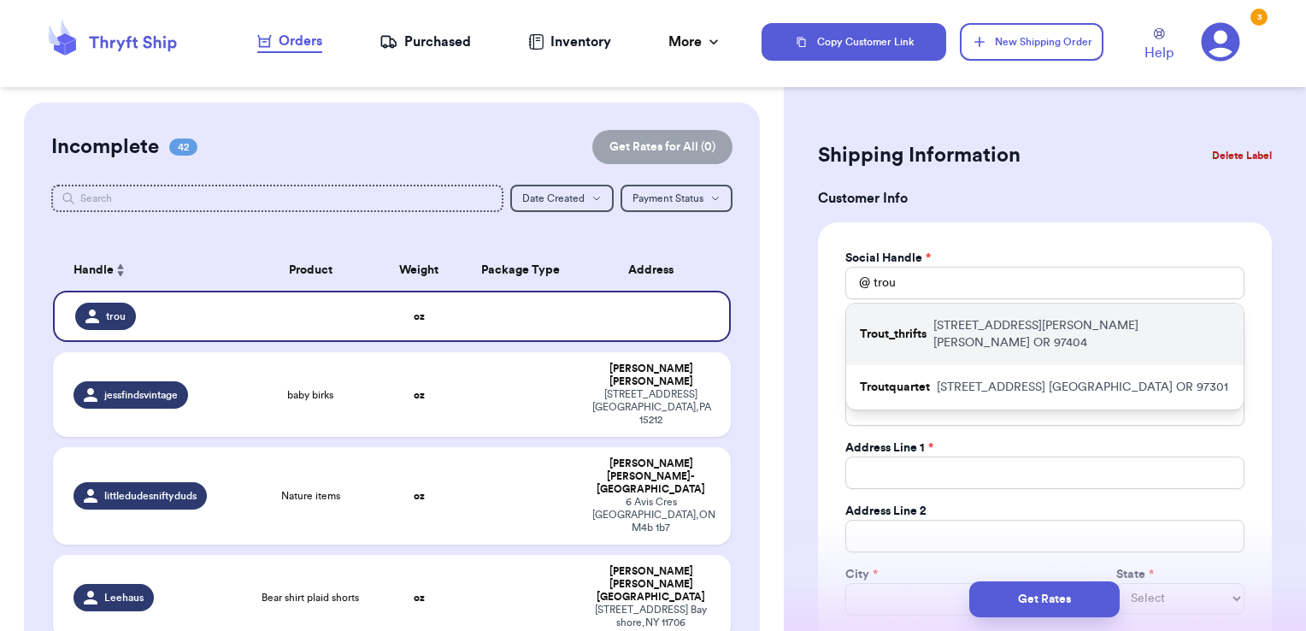
type input "97404"
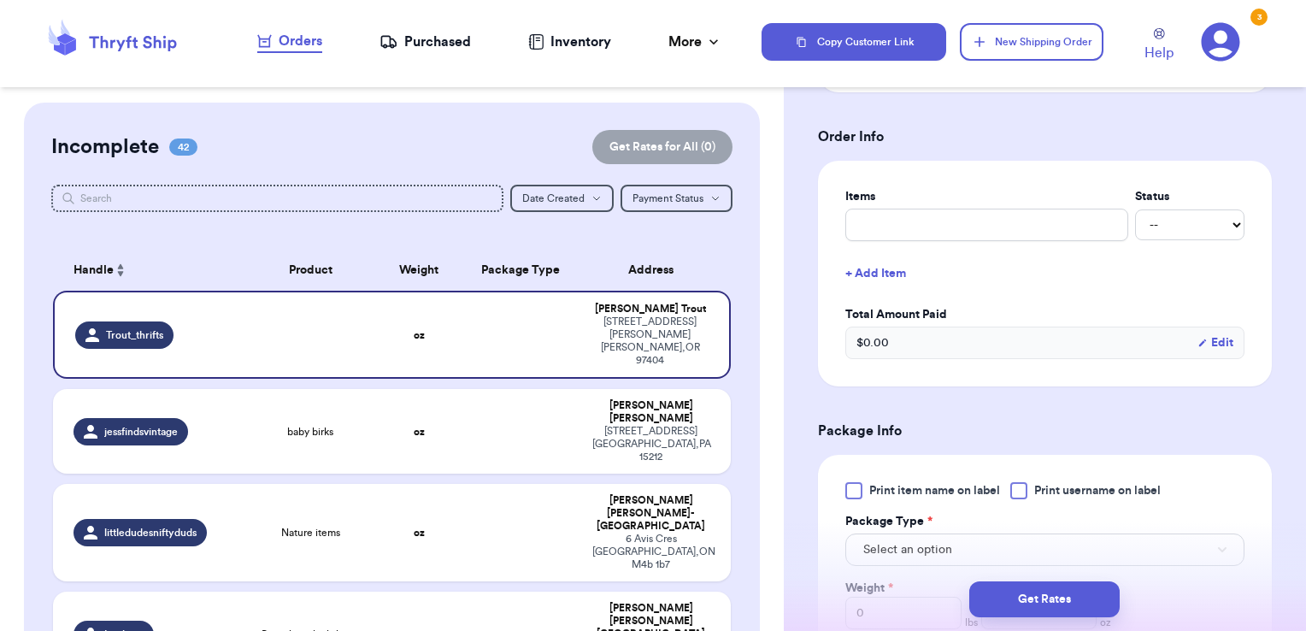
scroll to position [615, 0]
click at [921, 233] on input "text" at bounding box center [986, 223] width 283 height 32
type input "clothes- thank you!"
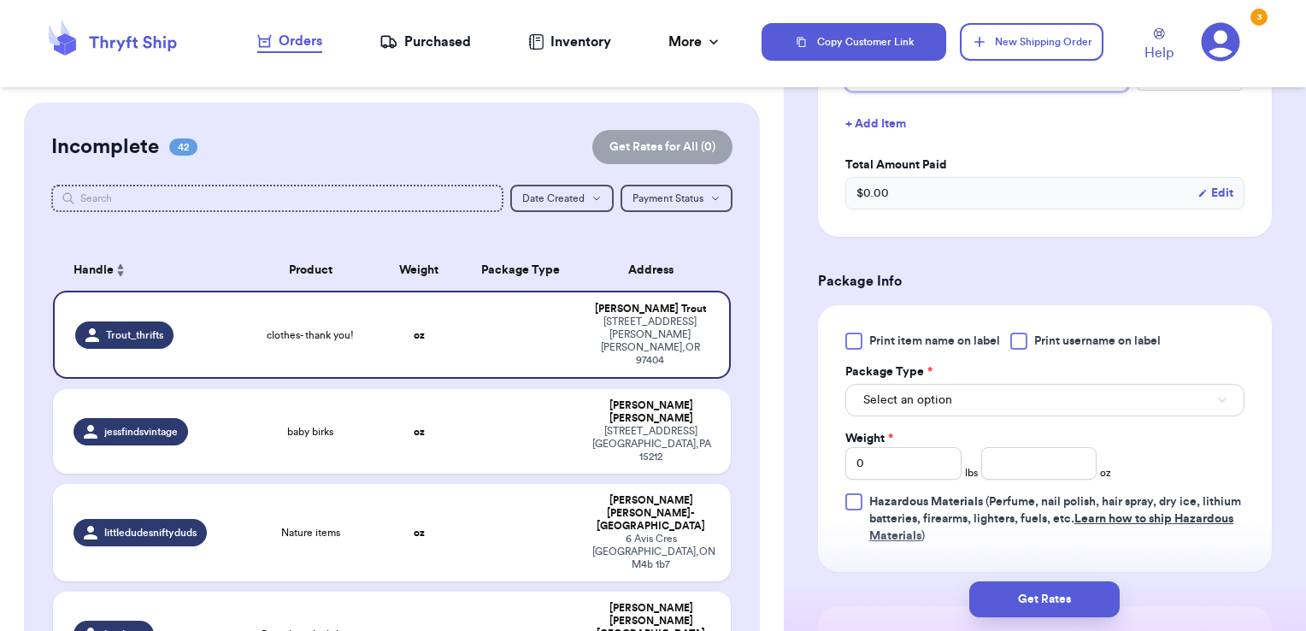
scroll to position [764, 0]
click at [1027, 333] on div at bounding box center [1018, 340] width 17 height 17
click at [0, 0] on input "Print username on label" at bounding box center [0, 0] width 0 height 0
click at [981, 396] on button "Select an option" at bounding box center [1044, 399] width 399 height 32
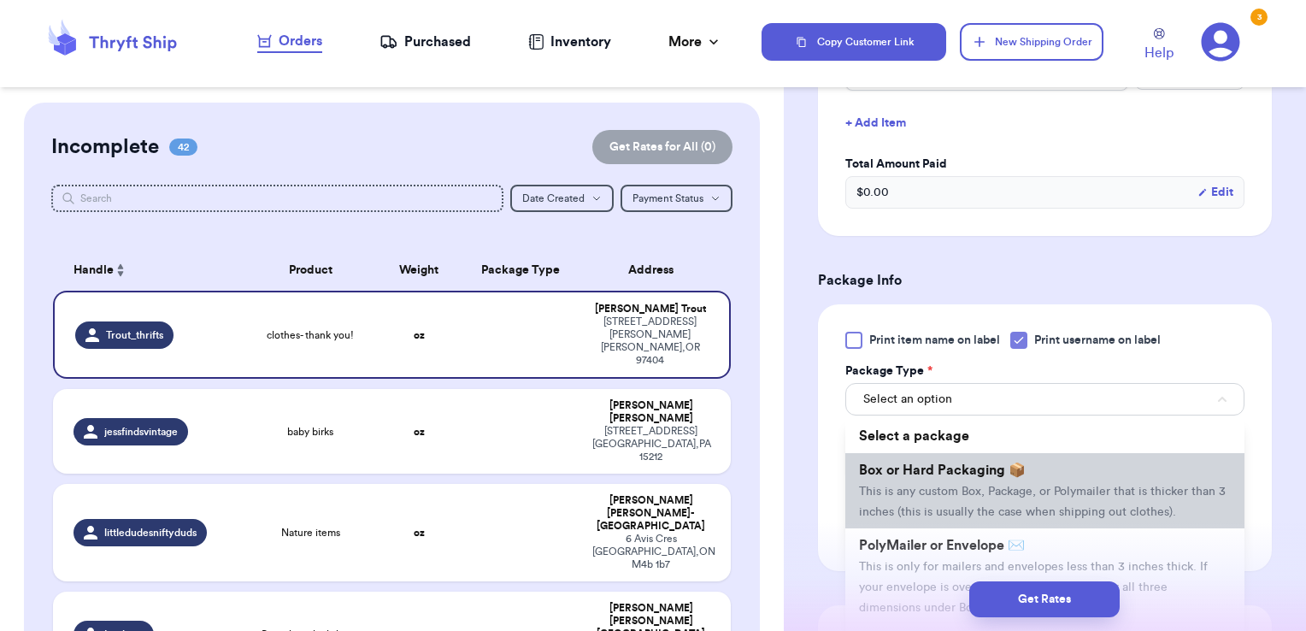
click at [966, 465] on span "Box or Hard Packaging 📦" at bounding box center [942, 470] width 167 height 14
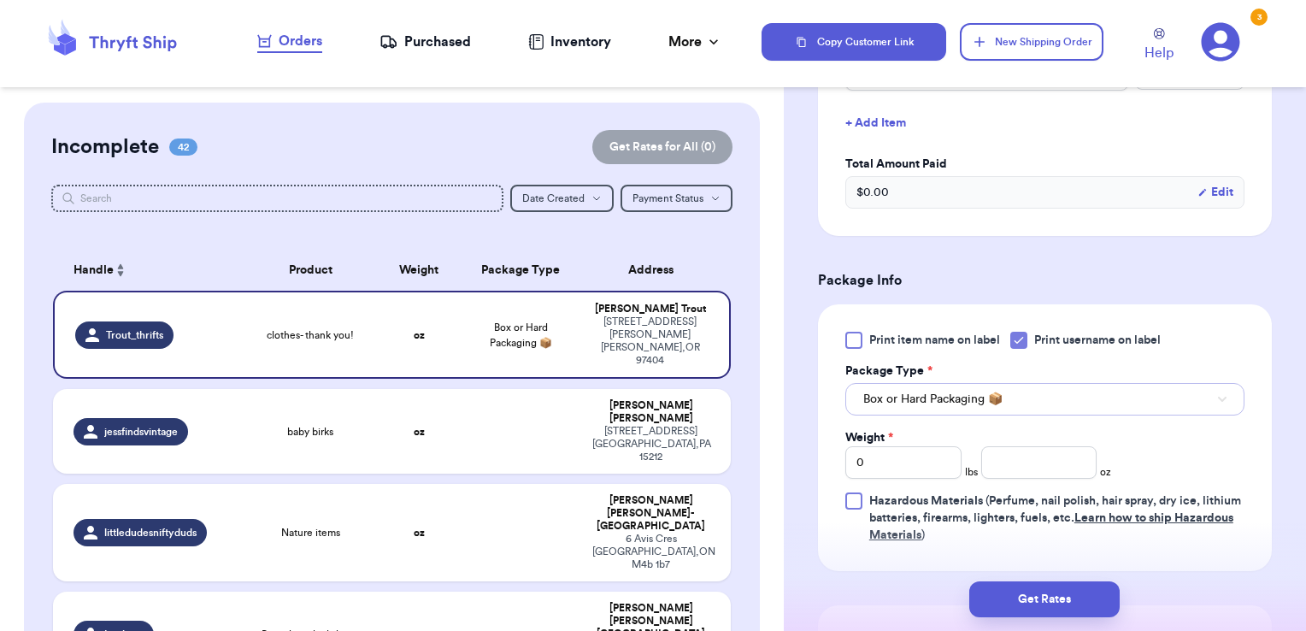
click at [961, 391] on span "Box or Hard Packaging 📦" at bounding box center [932, 399] width 139 height 17
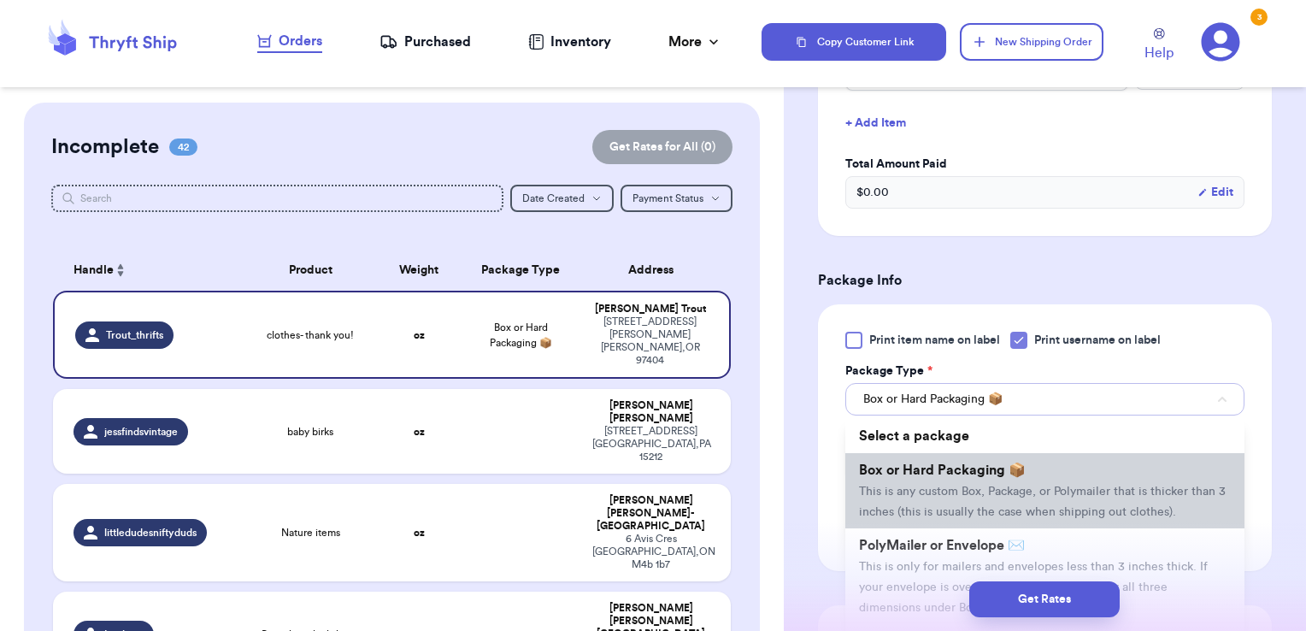
scroll to position [123, 0]
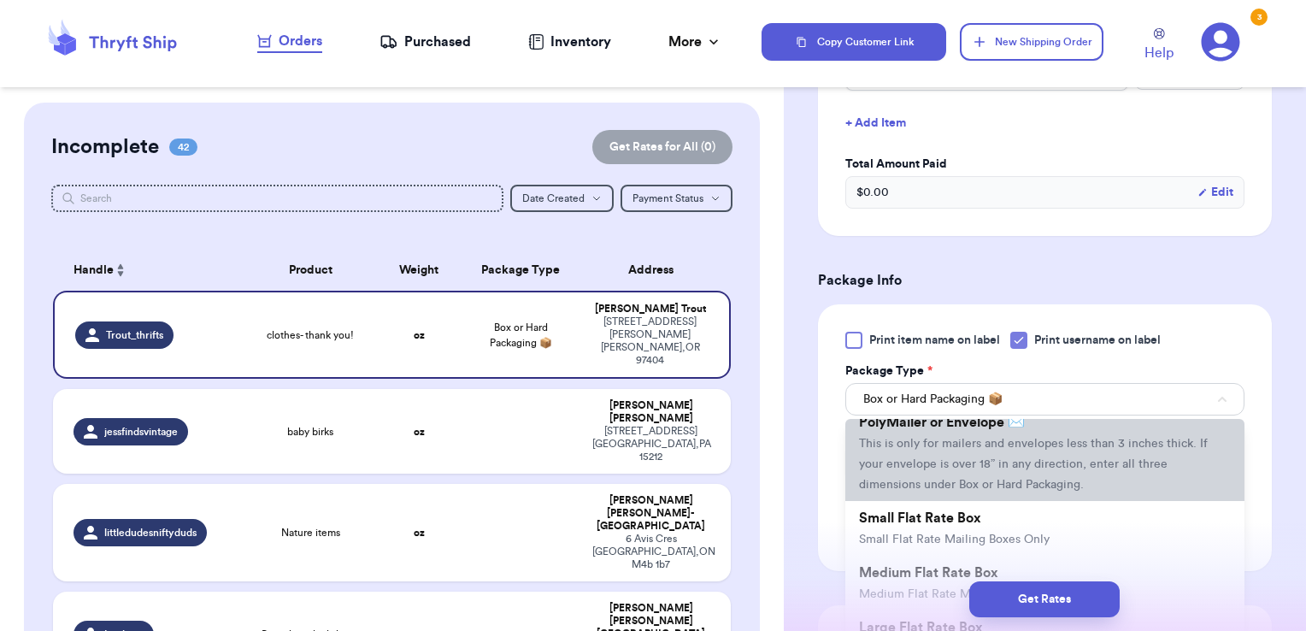
click at [957, 474] on span "This is only for mailers and envelopes less than 3 inches thick. If your envelo…" at bounding box center [1033, 464] width 349 height 53
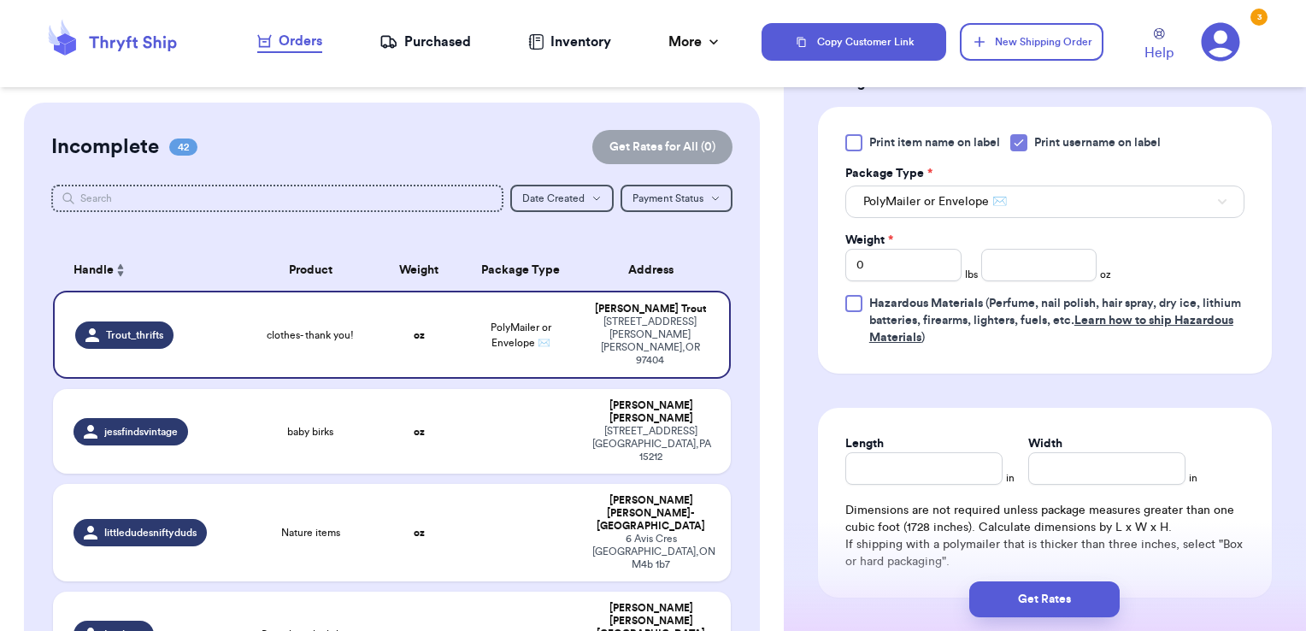
scroll to position [964, 0]
drag, startPoint x: 892, startPoint y: 256, endPoint x: 716, endPoint y: 243, distance: 176.6
click at [716, 243] on div "Customer Link New Order Incomplete 42 Get Rates for All ( 0 ) Get Rates for All…" at bounding box center [653, 315] width 1306 height 631
type input "1"
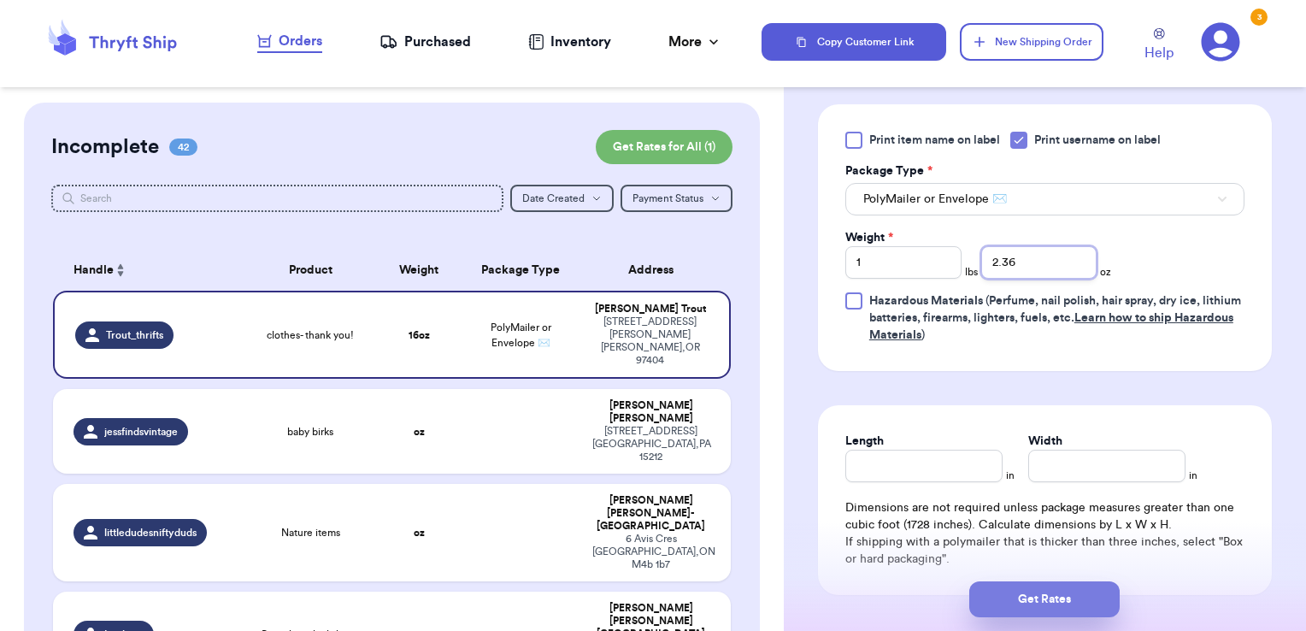
type input "2.36"
click at [1016, 592] on button "Get Rates" at bounding box center [1044, 599] width 150 height 36
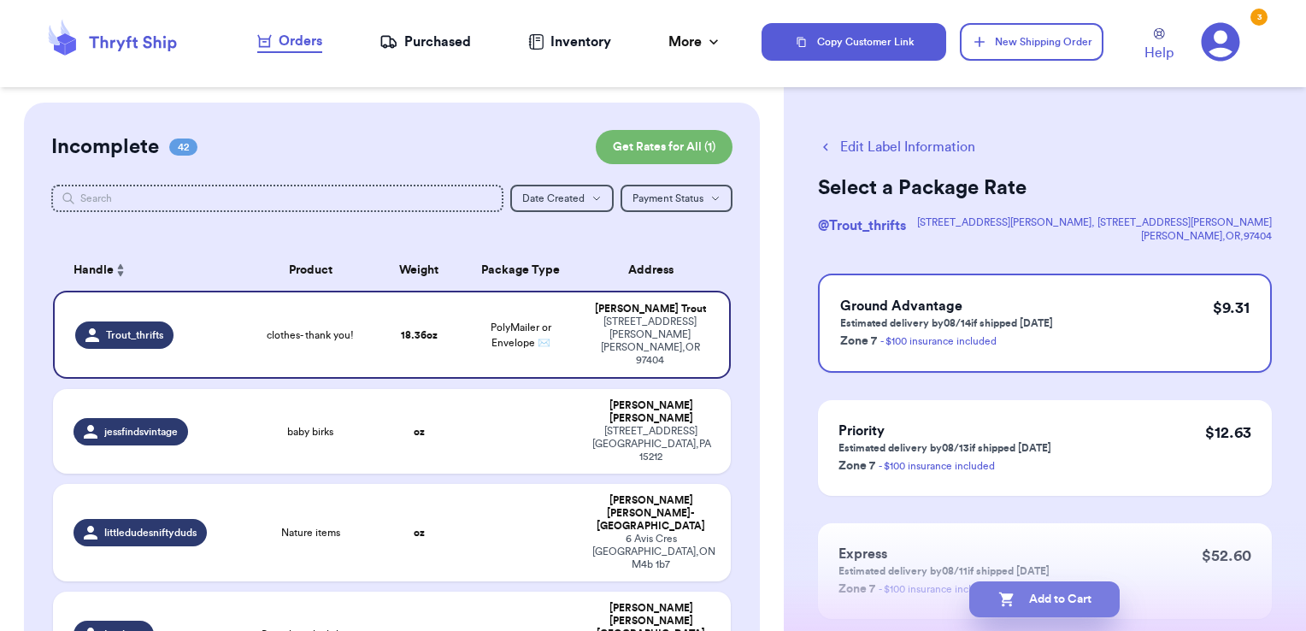
click at [1074, 589] on button "Add to Cart" at bounding box center [1044, 599] width 150 height 36
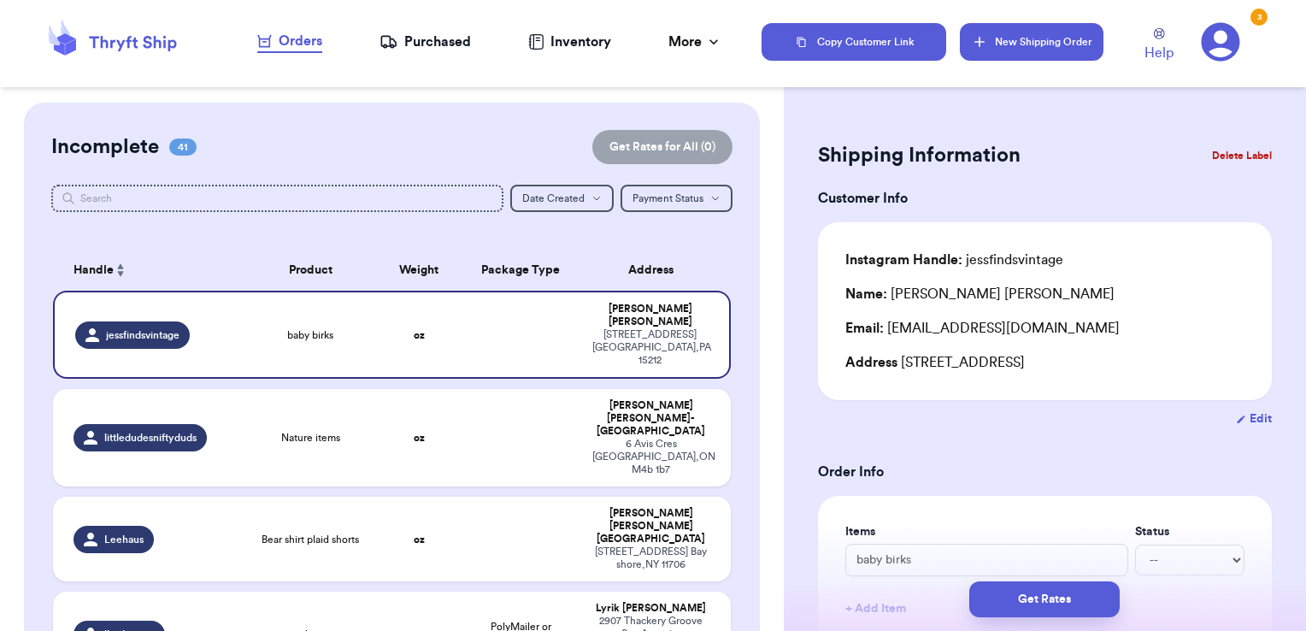
click at [1062, 45] on button "New Shipping Order" at bounding box center [1032, 42] width 144 height 38
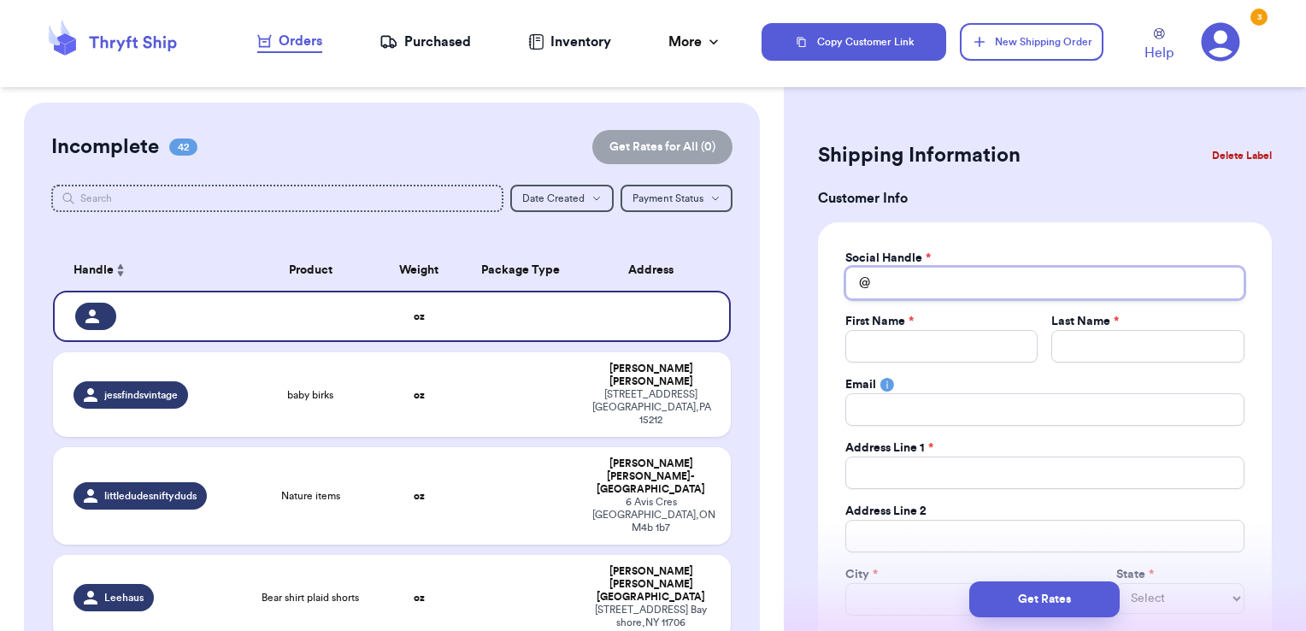
click at [1015, 277] on input "Total Amount Paid" at bounding box center [1044, 283] width 399 height 32
type input "k"
type input "ka"
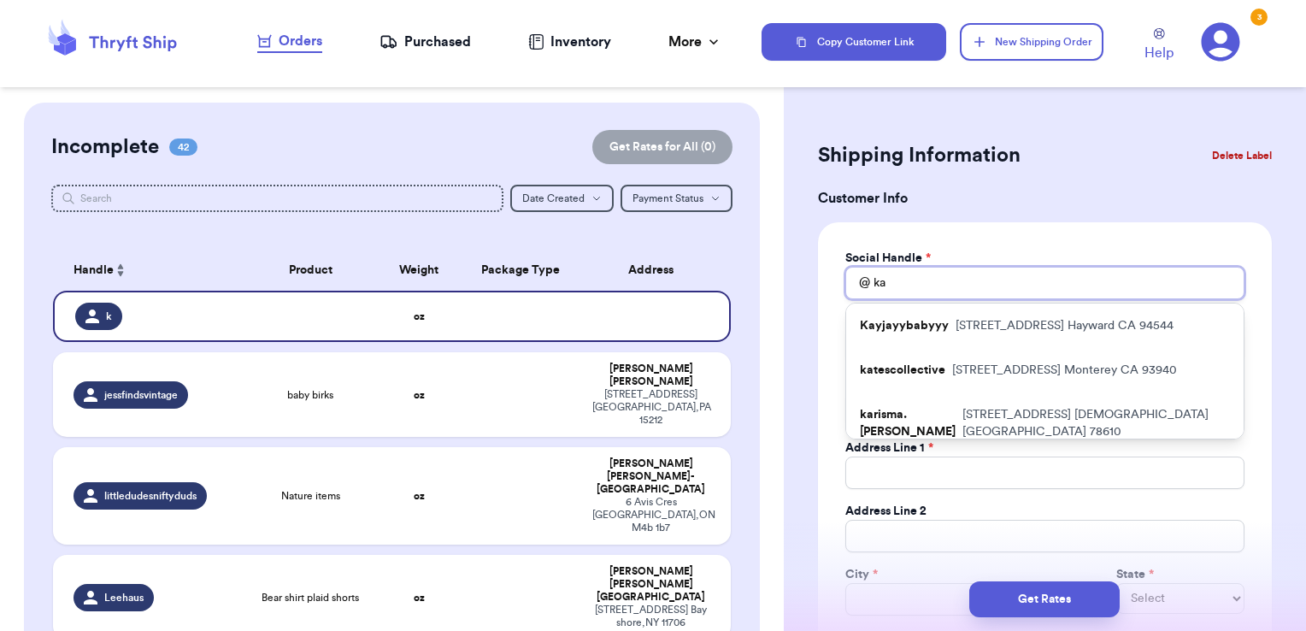
type input "kar"
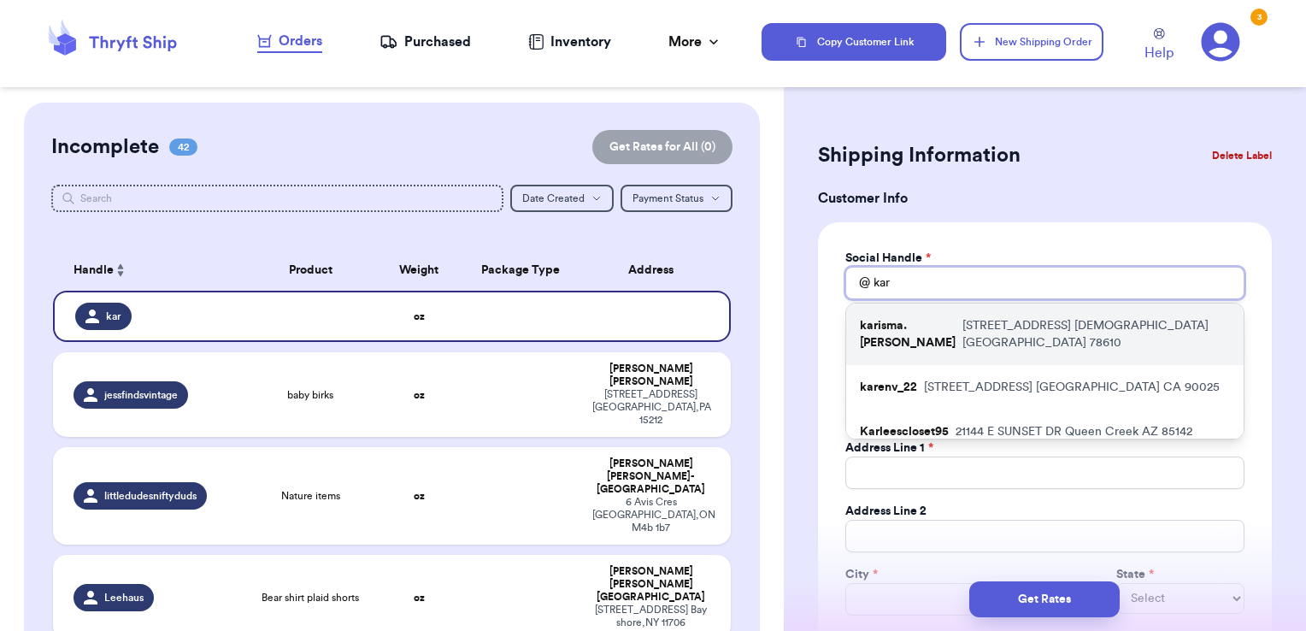
type input "kar"
click at [1026, 327] on p "[STREET_ADDRESS][PERSON_NAME]" at bounding box center [1097, 334] width 268 height 34
type input "karisma.[PERSON_NAME]"
type input "Karisma"
type input "[PERSON_NAME]"
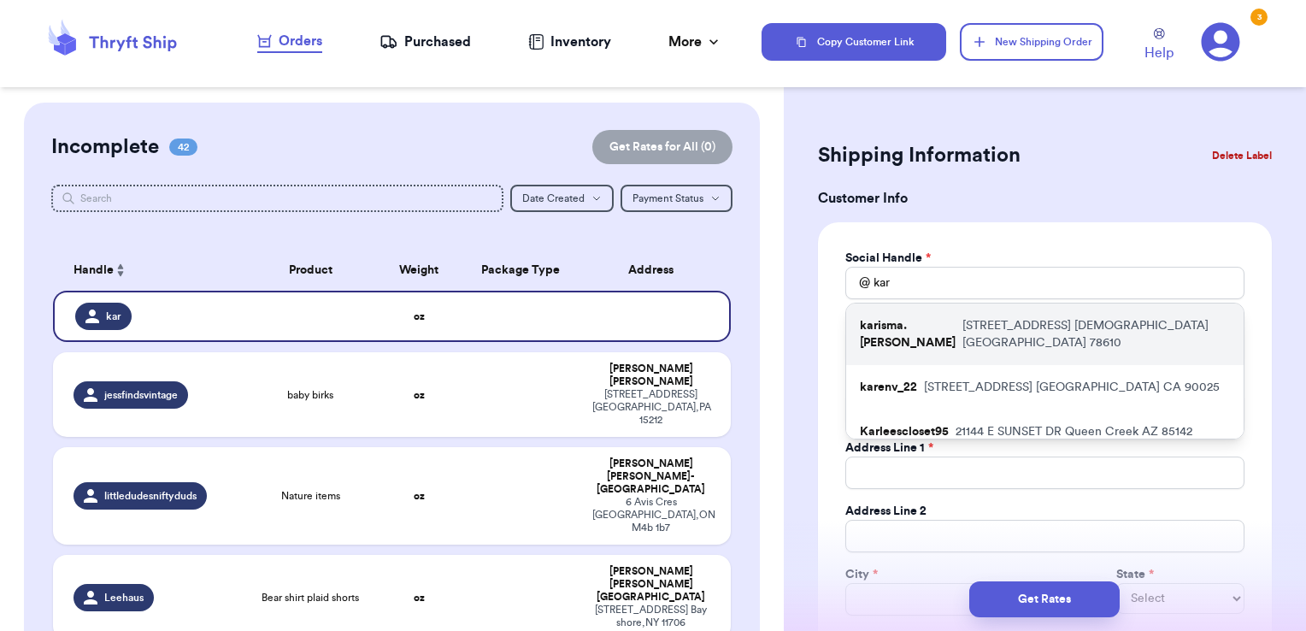
type input "[EMAIL_ADDRESS][DOMAIN_NAME]"
type input "[STREET_ADDRESS]"
type input "[DEMOGRAPHIC_DATA]"
select select "[GEOGRAPHIC_DATA]"
type input "78610"
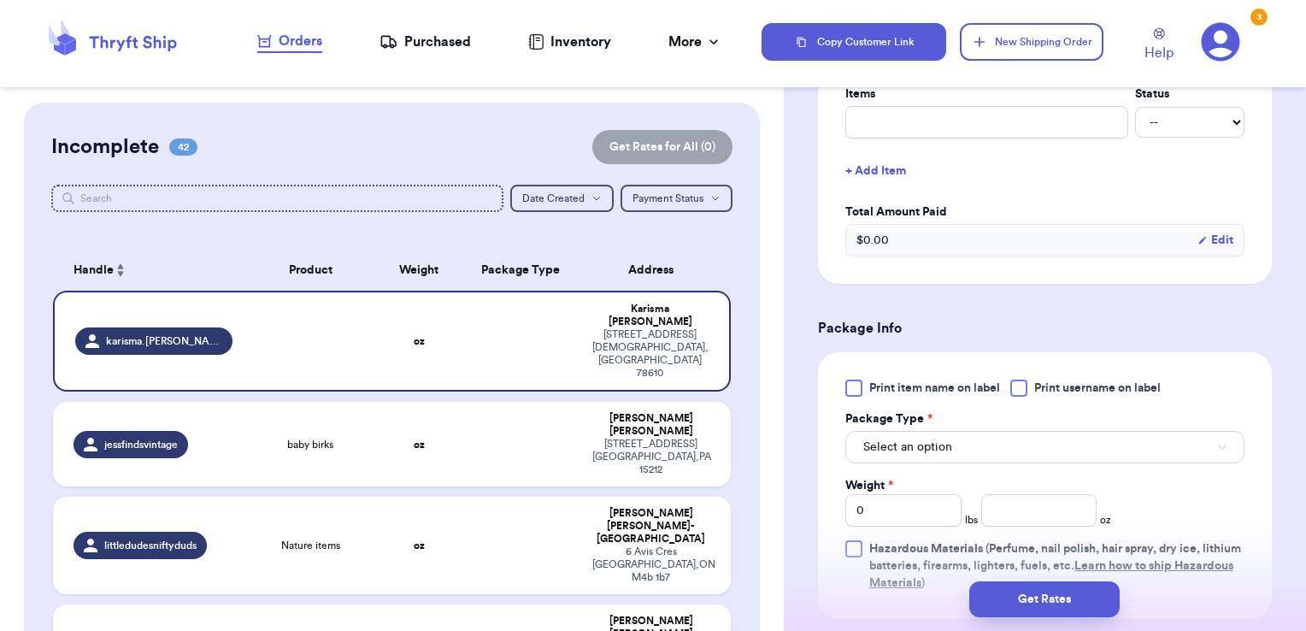
scroll to position [717, 0]
click at [968, 127] on input "text" at bounding box center [986, 121] width 283 height 32
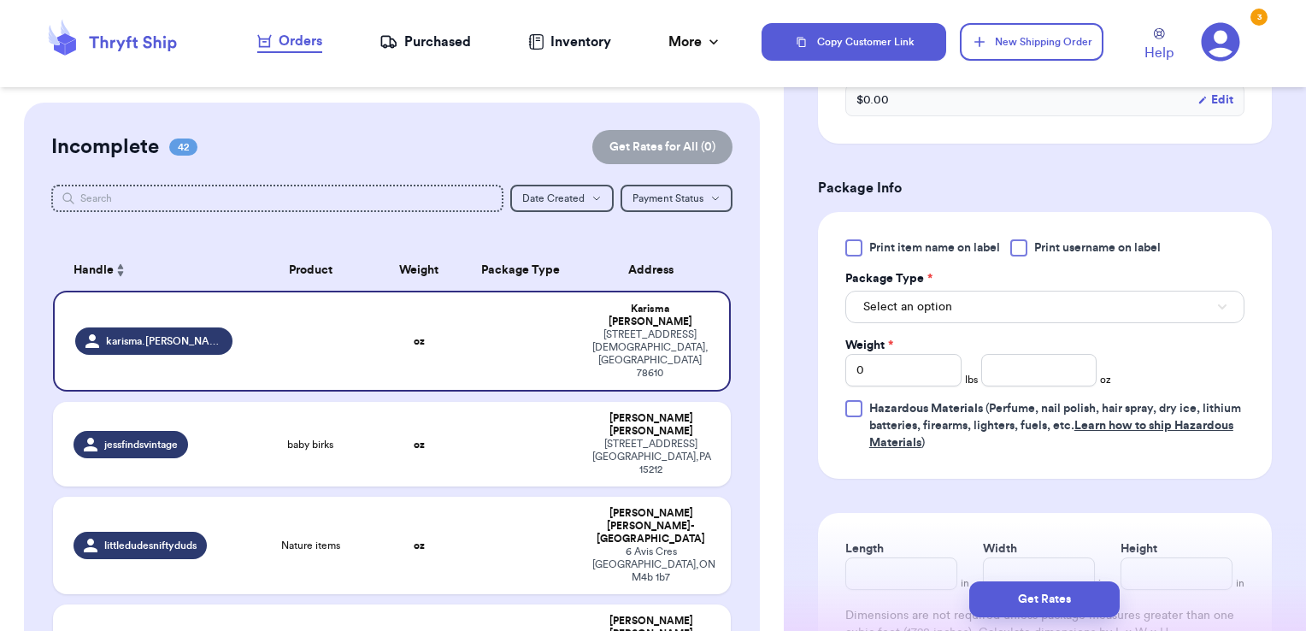
scroll to position [857, 0]
click at [1039, 250] on span "Print username on label" at bounding box center [1097, 246] width 127 height 17
click at [0, 0] on input "Print username on label" at bounding box center [0, 0] width 0 height 0
click at [1022, 304] on button "Select an option" at bounding box center [1044, 306] width 399 height 32
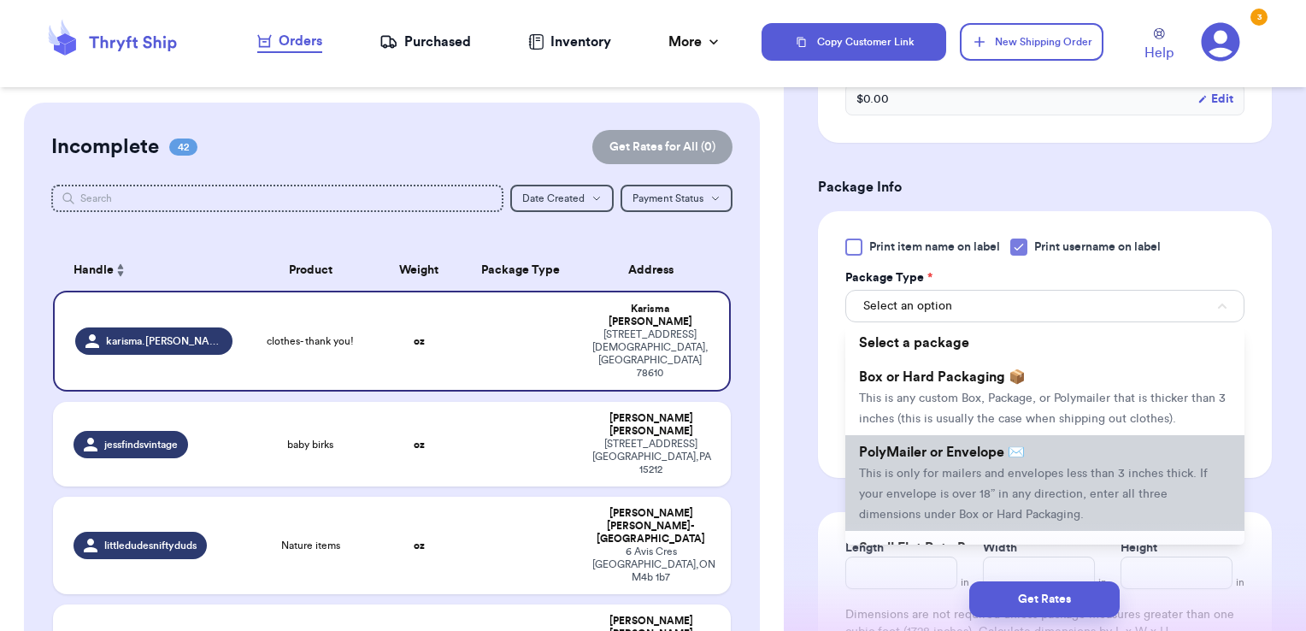
click at [991, 502] on li "PolyMailer or Envelope ✉️ This is only for mailers and envelopes less than 3 in…" at bounding box center [1044, 483] width 399 height 96
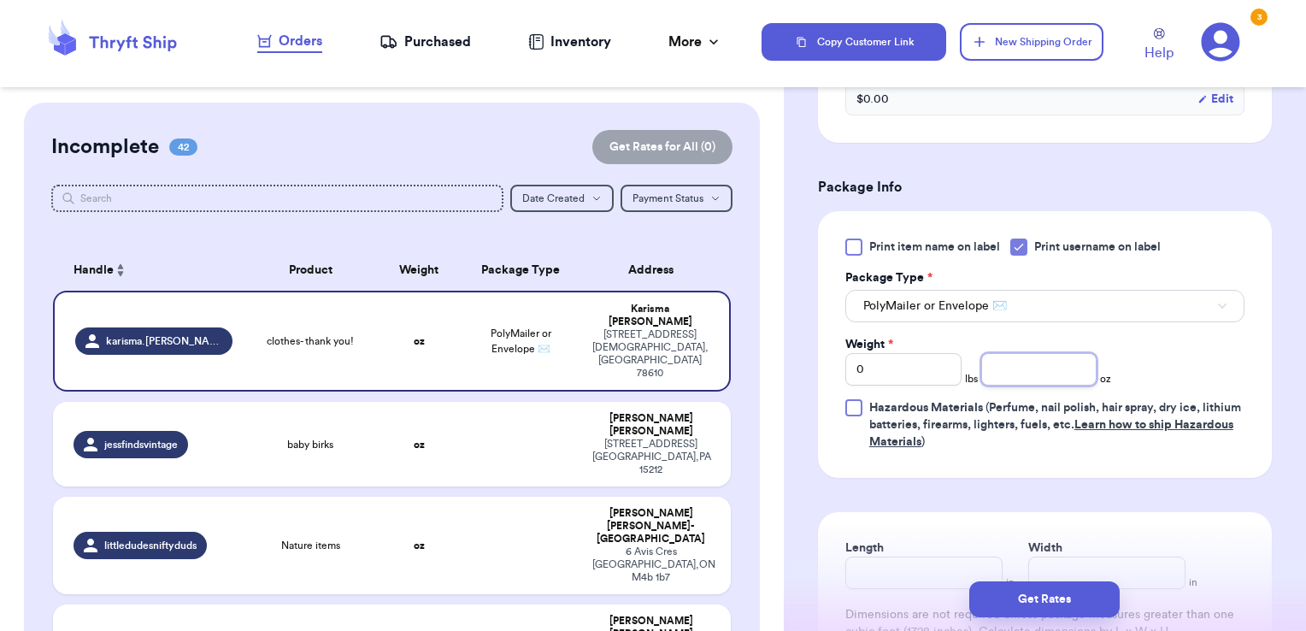
click at [1048, 380] on input "number" at bounding box center [1039, 369] width 116 height 32
click at [1092, 606] on button "Get Rates" at bounding box center [1044, 599] width 150 height 36
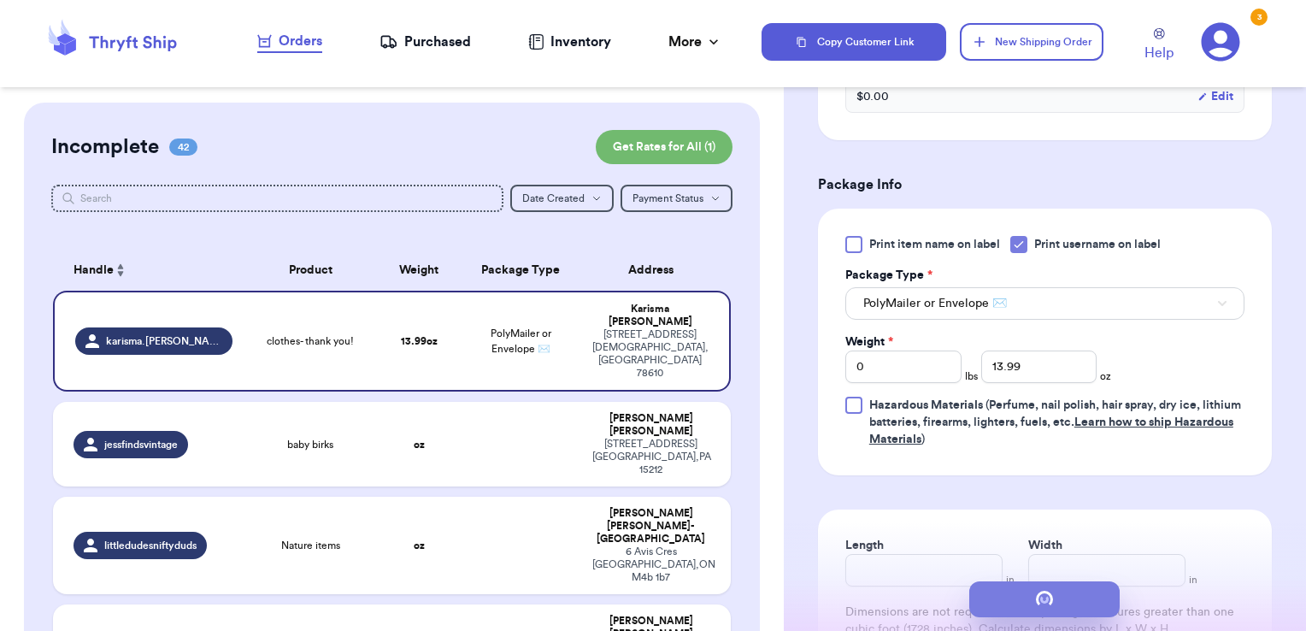
scroll to position [0, 0]
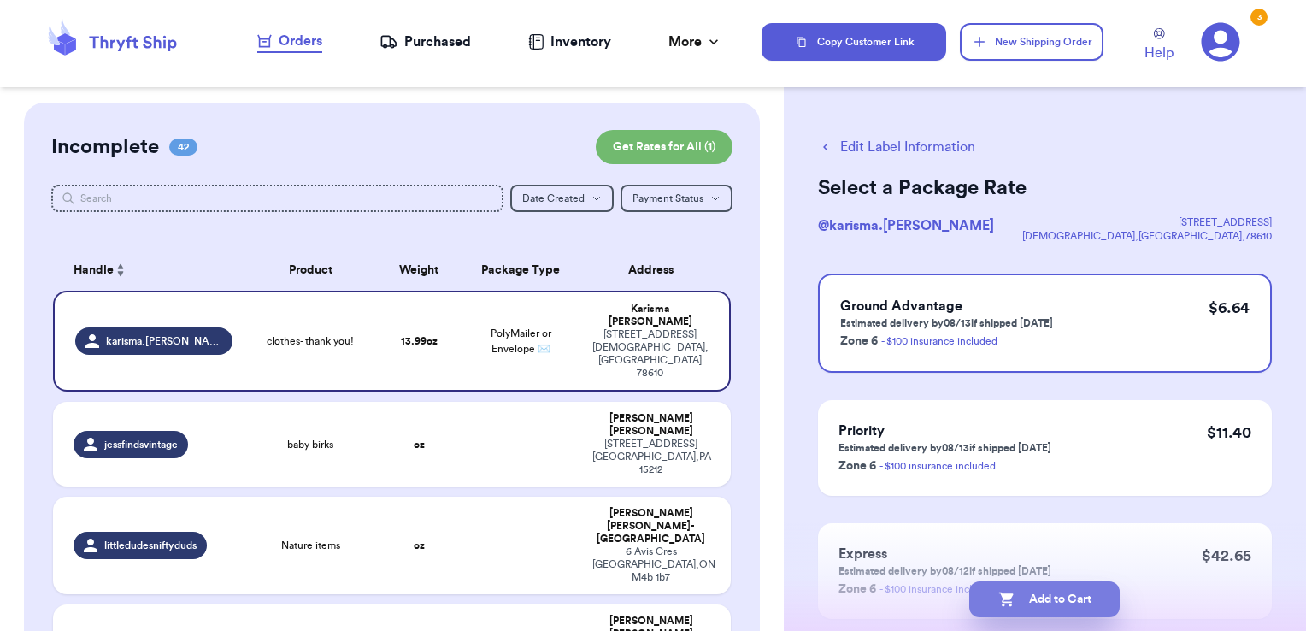
click at [1090, 604] on button "Add to Cart" at bounding box center [1044, 599] width 150 height 36
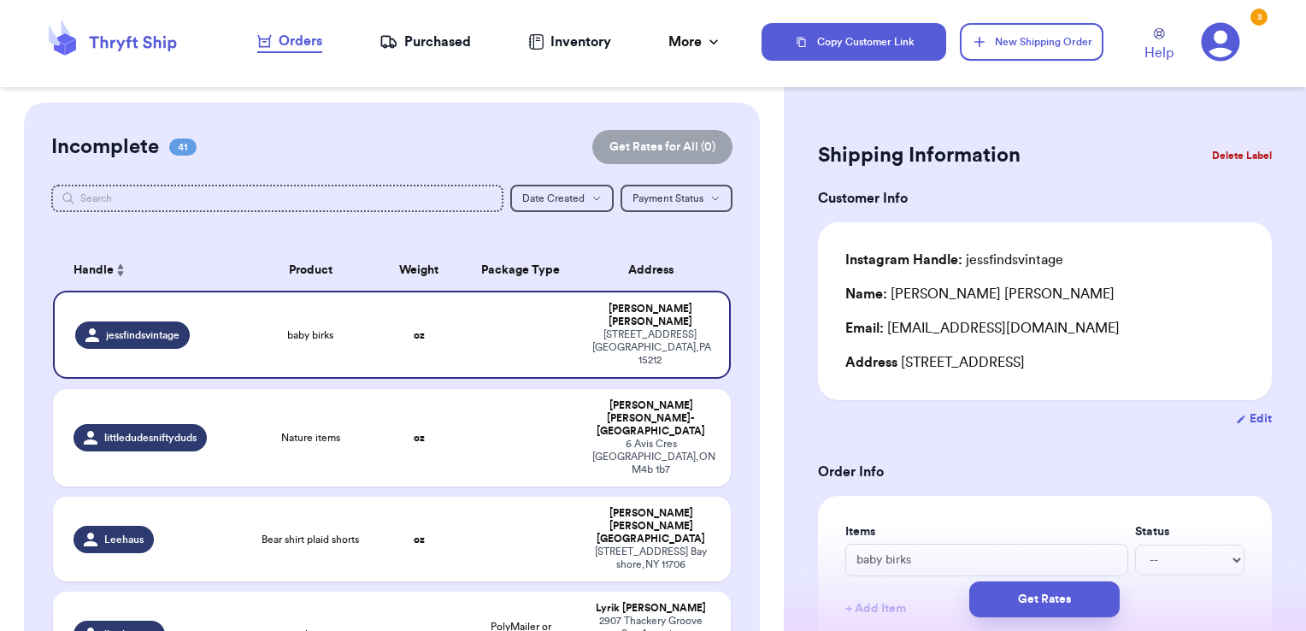
click at [531, 606] on span "PolyMailer or Envelope ✉️" at bounding box center [521, 634] width 61 height 26
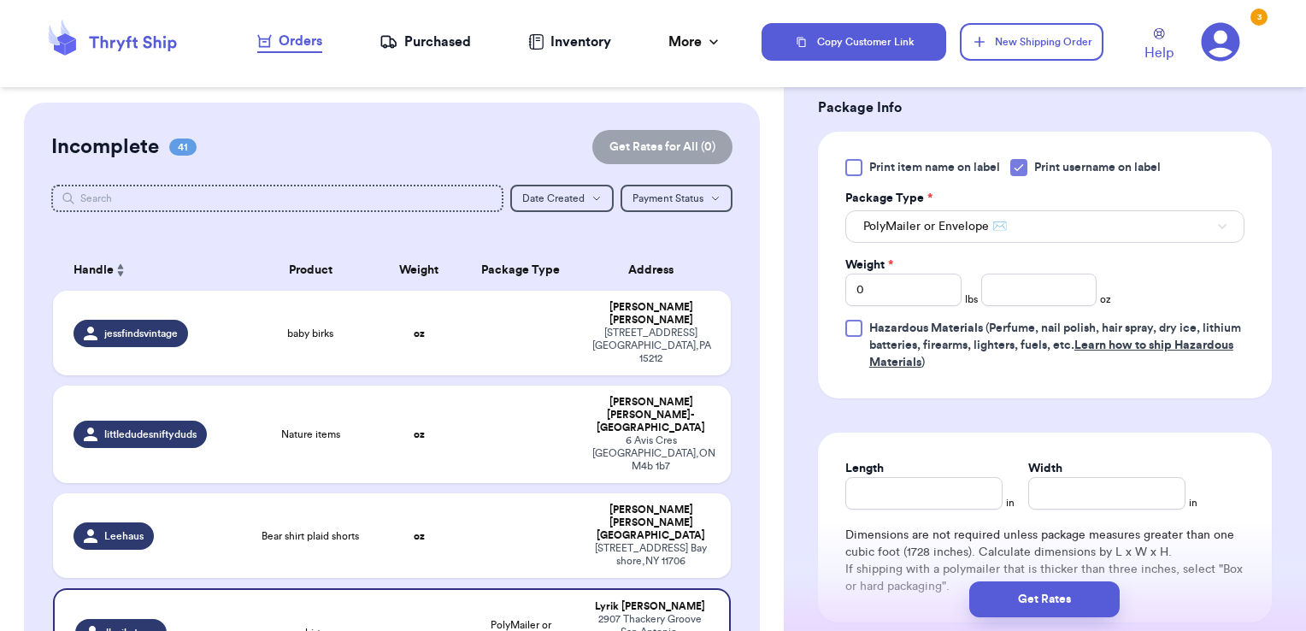
scroll to position [660, 0]
click at [1021, 298] on input "number" at bounding box center [1039, 288] width 116 height 32
click at [1098, 587] on button "Get Rates" at bounding box center [1044, 599] width 150 height 36
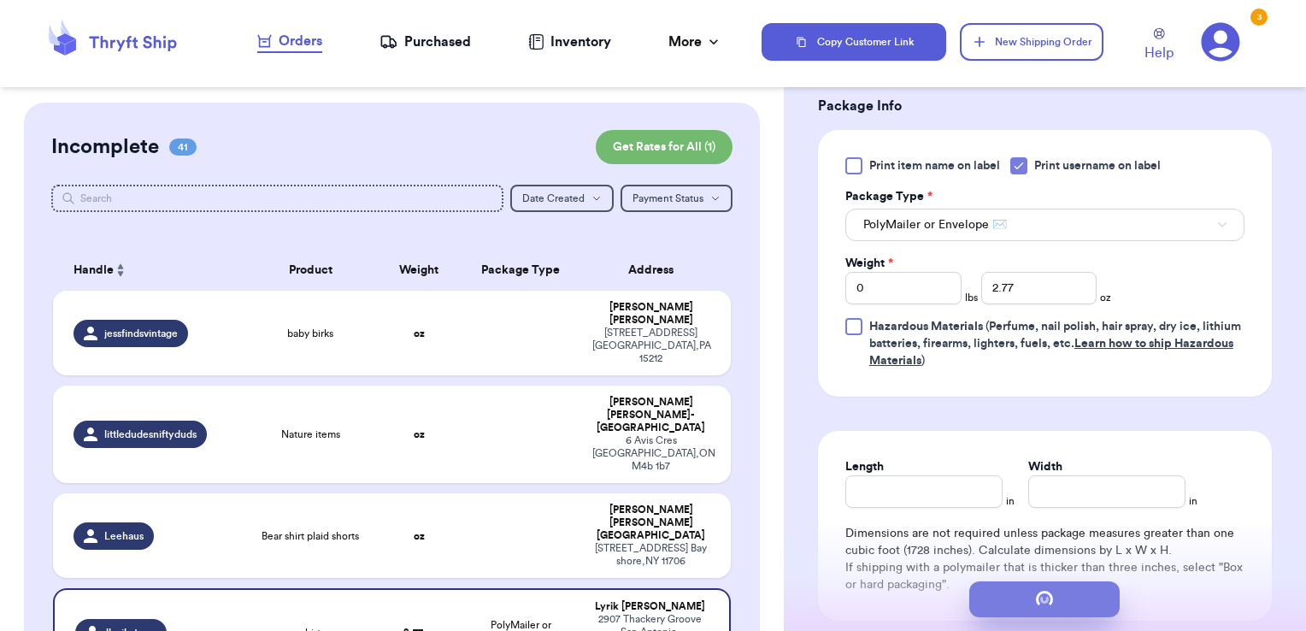
scroll to position [0, 0]
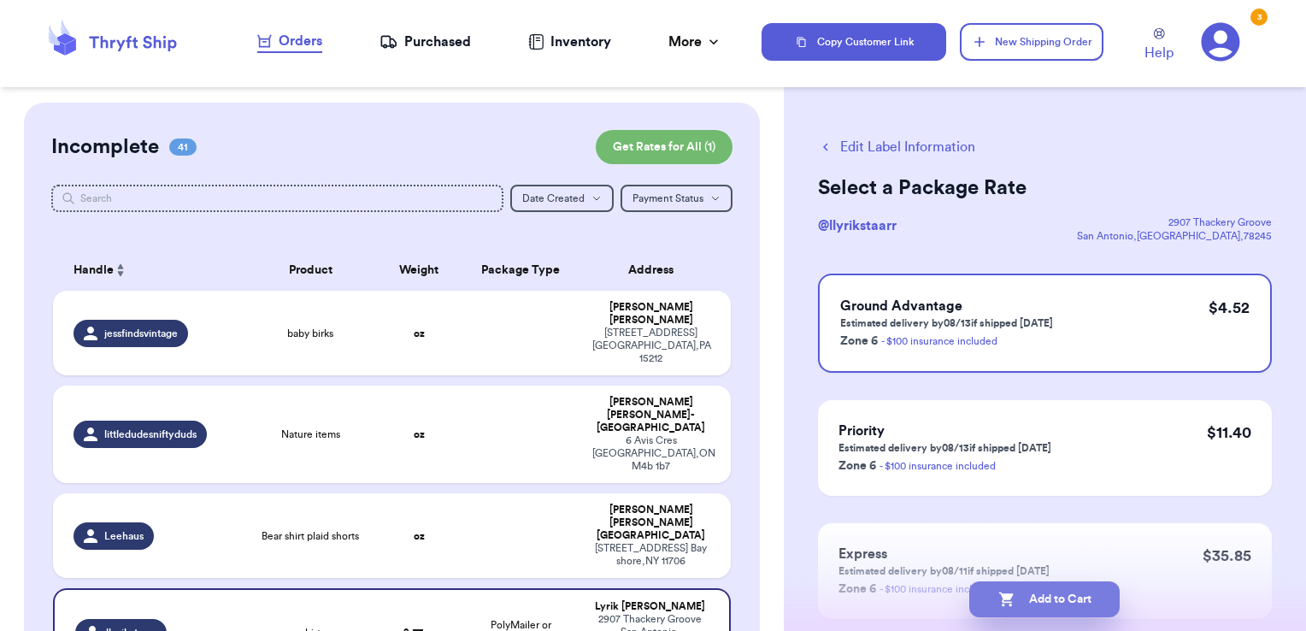
click at [1106, 605] on button "Add to Cart" at bounding box center [1044, 599] width 150 height 36
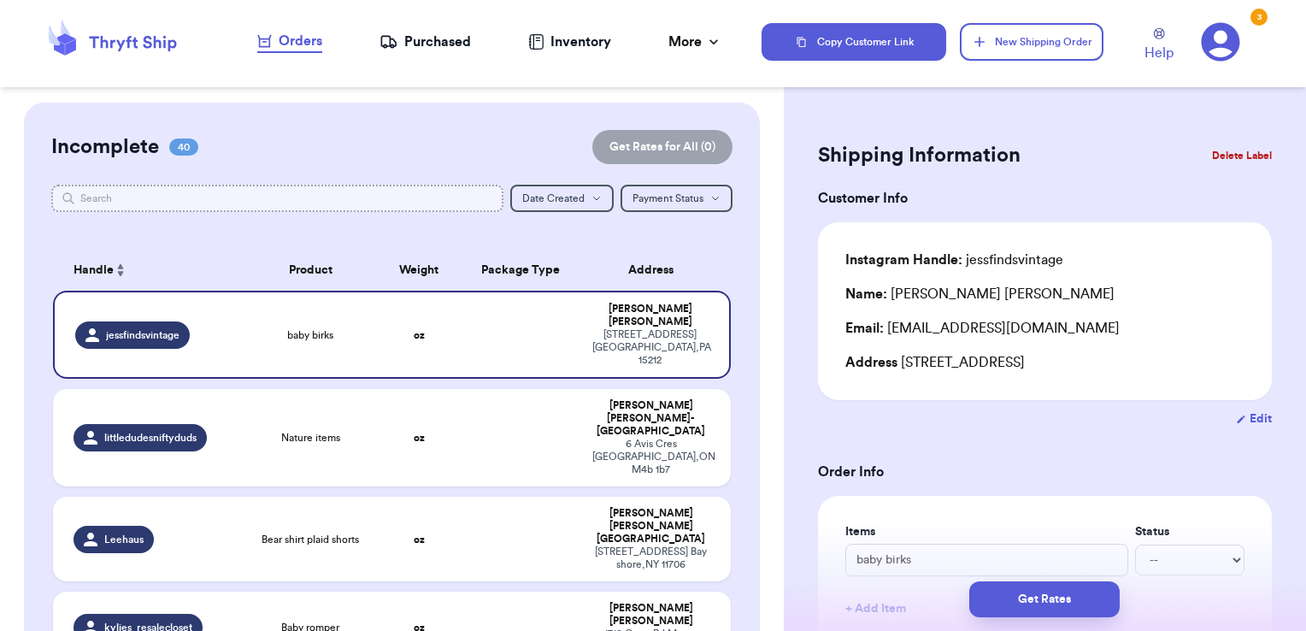
click at [472, 203] on input "text" at bounding box center [277, 198] width 453 height 27
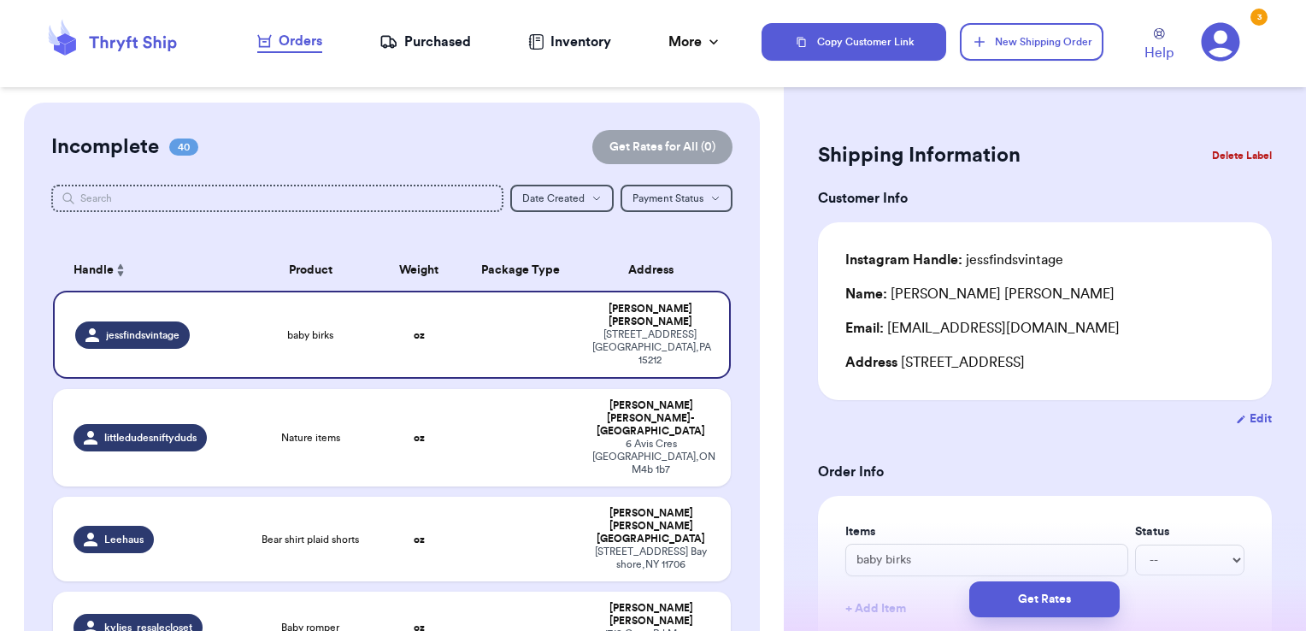
click at [981, 67] on div "Copy Customer Link New Shipping Order Help 3" at bounding box center [1034, 42] width 545 height 56
click at [1006, 32] on button "New Shipping Order" at bounding box center [1032, 42] width 144 height 38
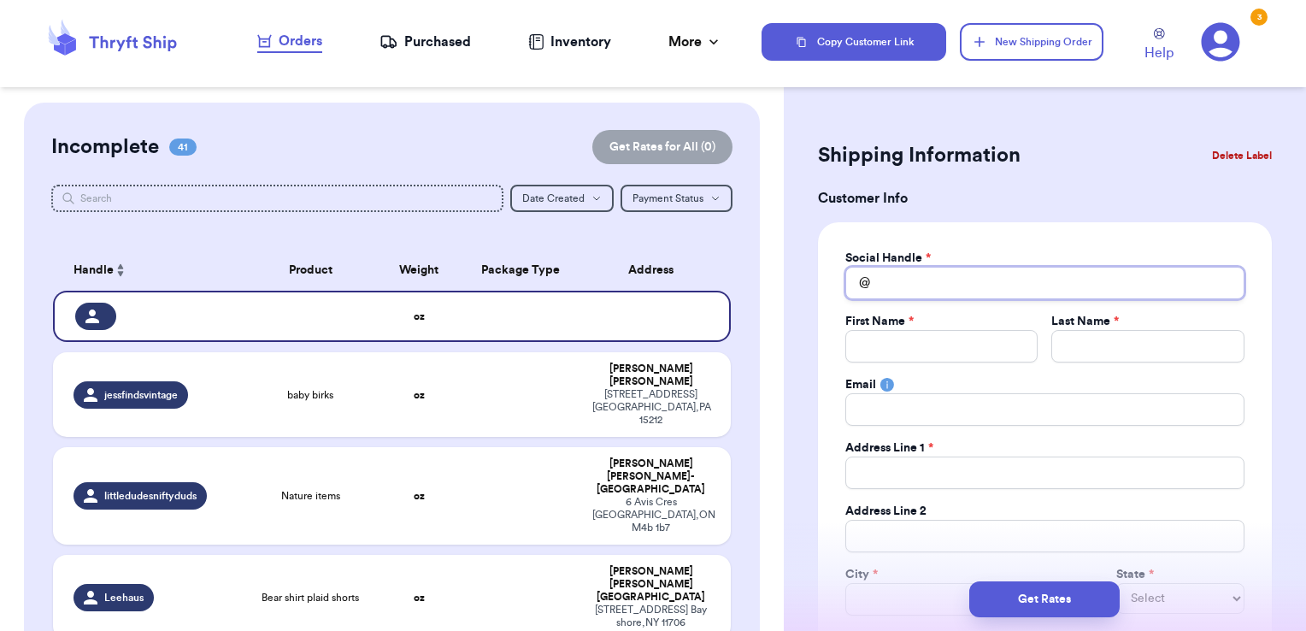
click at [967, 283] on input "Total Amount Paid" at bounding box center [1044, 283] width 399 height 32
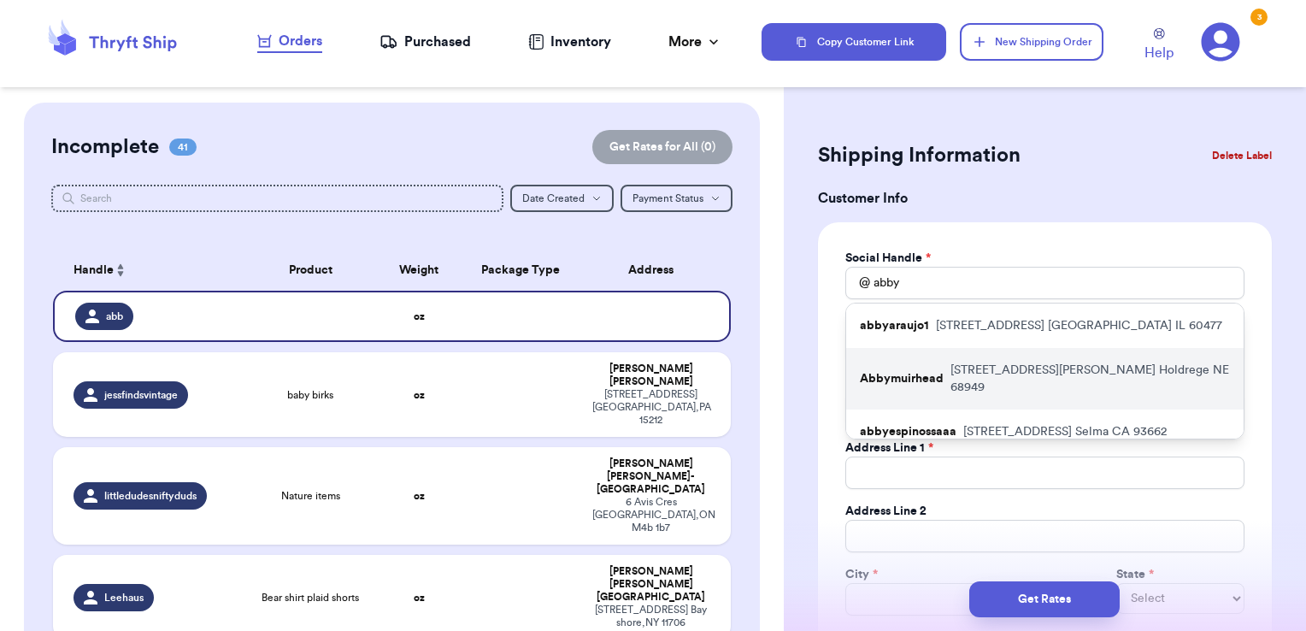
click at [959, 363] on p "[STREET_ADDRESS][PERSON_NAME]" at bounding box center [1091, 379] width 280 height 34
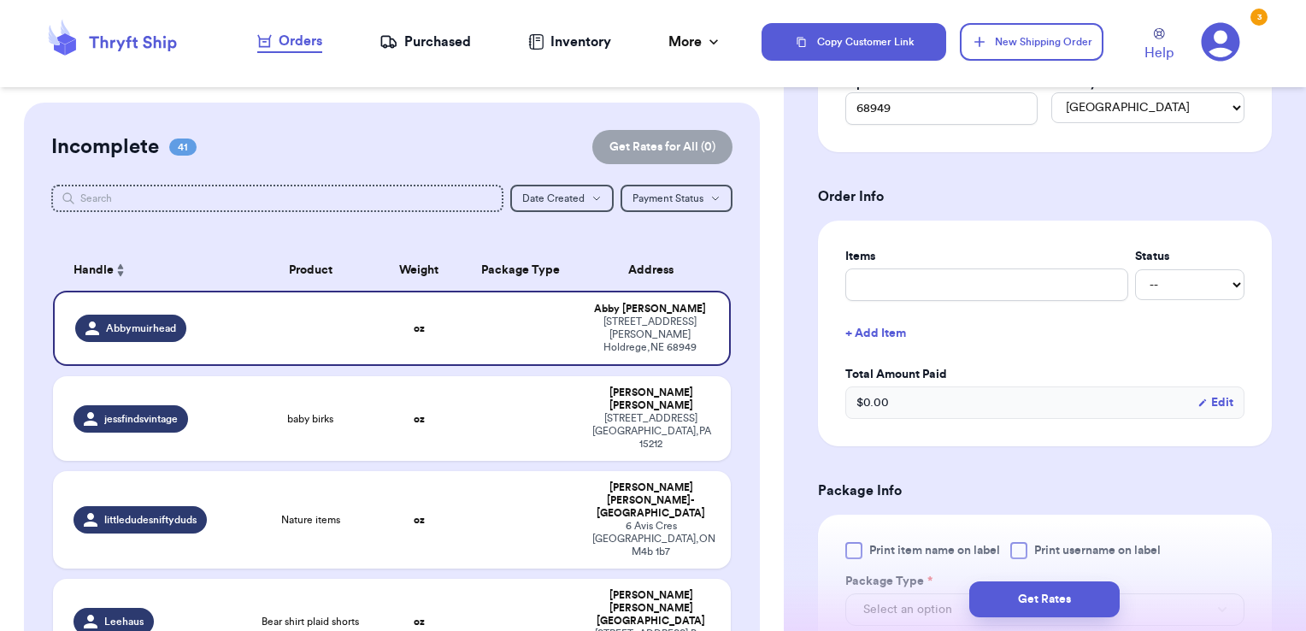
scroll to position [563, 0]
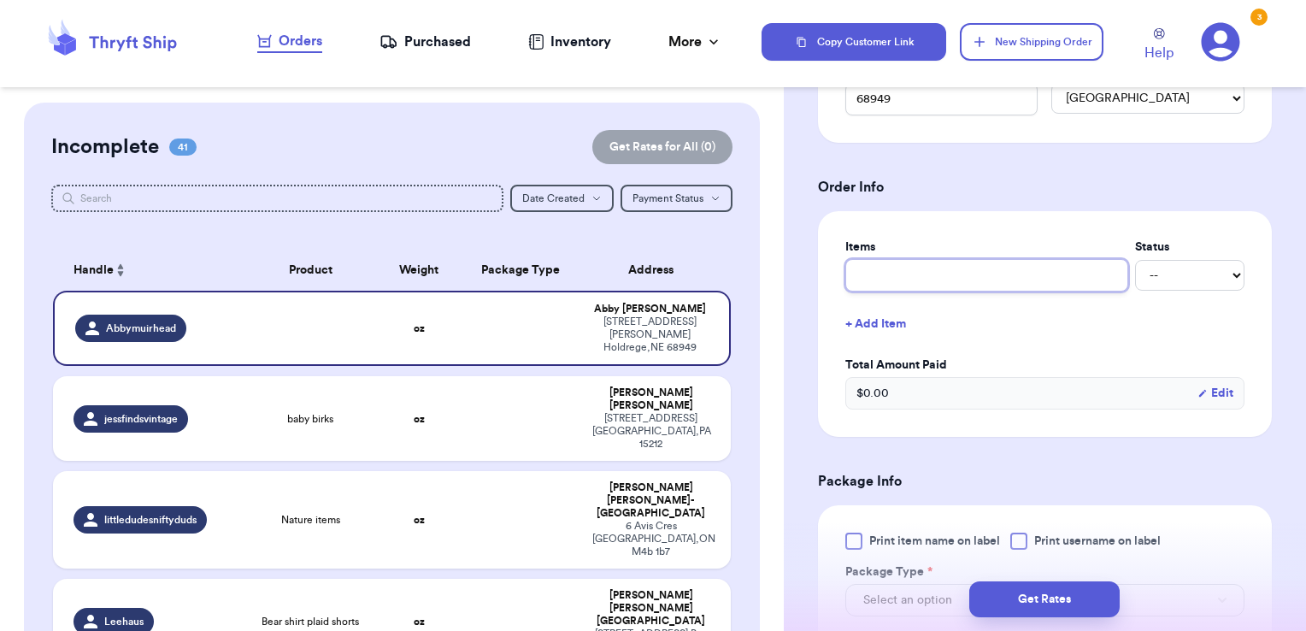
click at [948, 267] on input "text" at bounding box center [986, 275] width 283 height 32
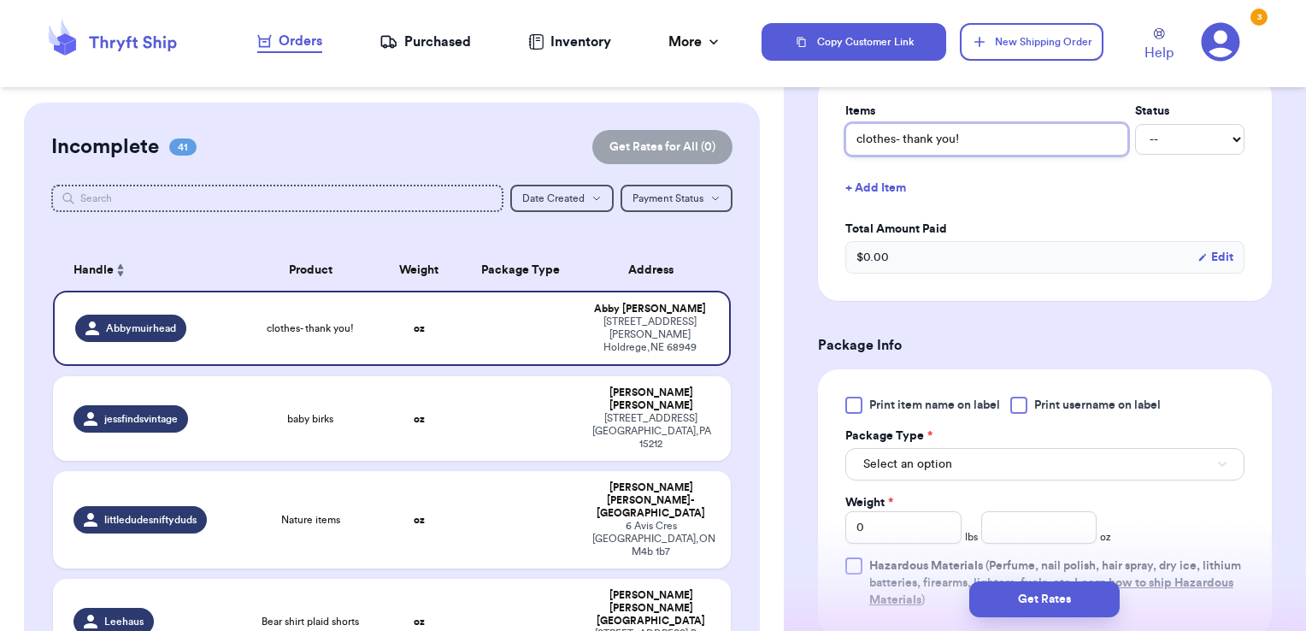
scroll to position [700, 0]
click at [1032, 397] on label "Print username on label" at bounding box center [1085, 404] width 150 height 17
click at [0, 0] on input "Print username on label" at bounding box center [0, 0] width 0 height 0
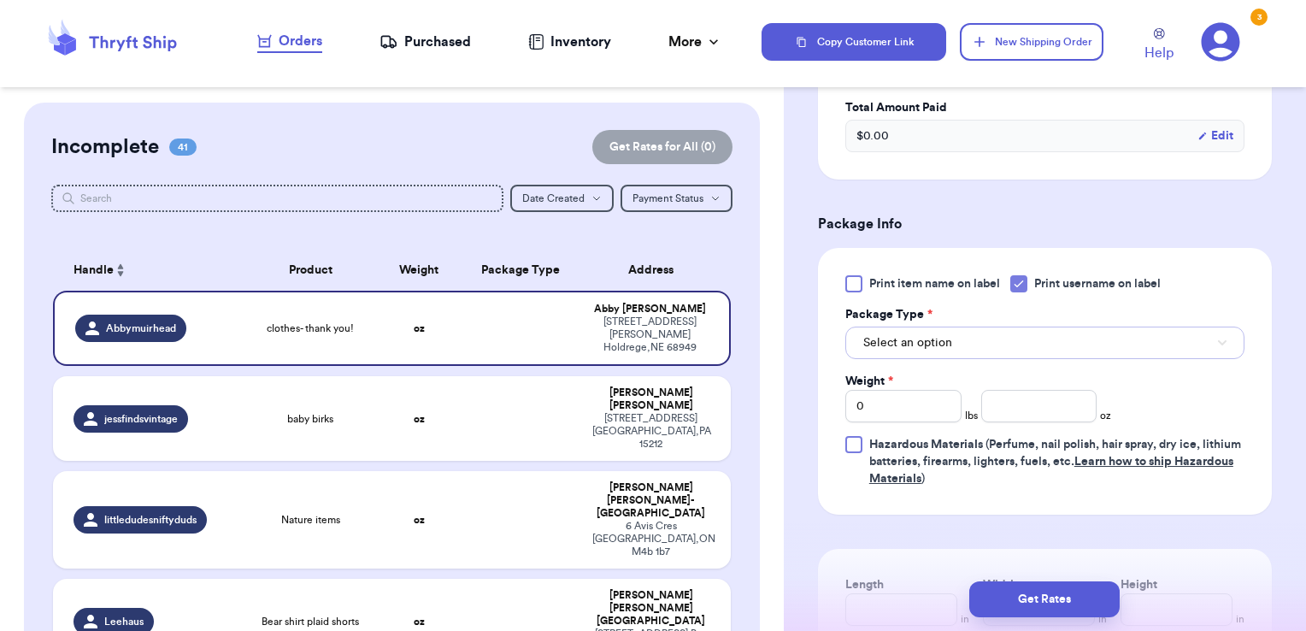
click at [961, 338] on button "Select an option" at bounding box center [1044, 343] width 399 height 32
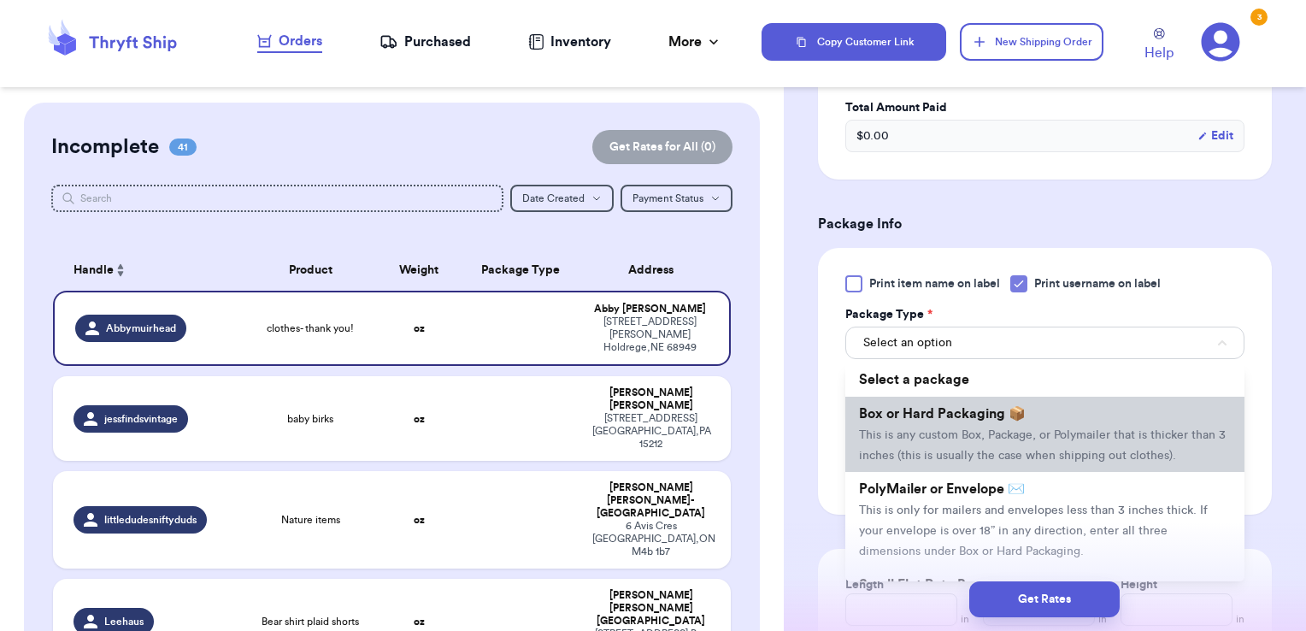
click at [944, 430] on span "This is any custom Box, Package, or Polymailer that is thicker than 3 inches (t…" at bounding box center [1042, 445] width 367 height 32
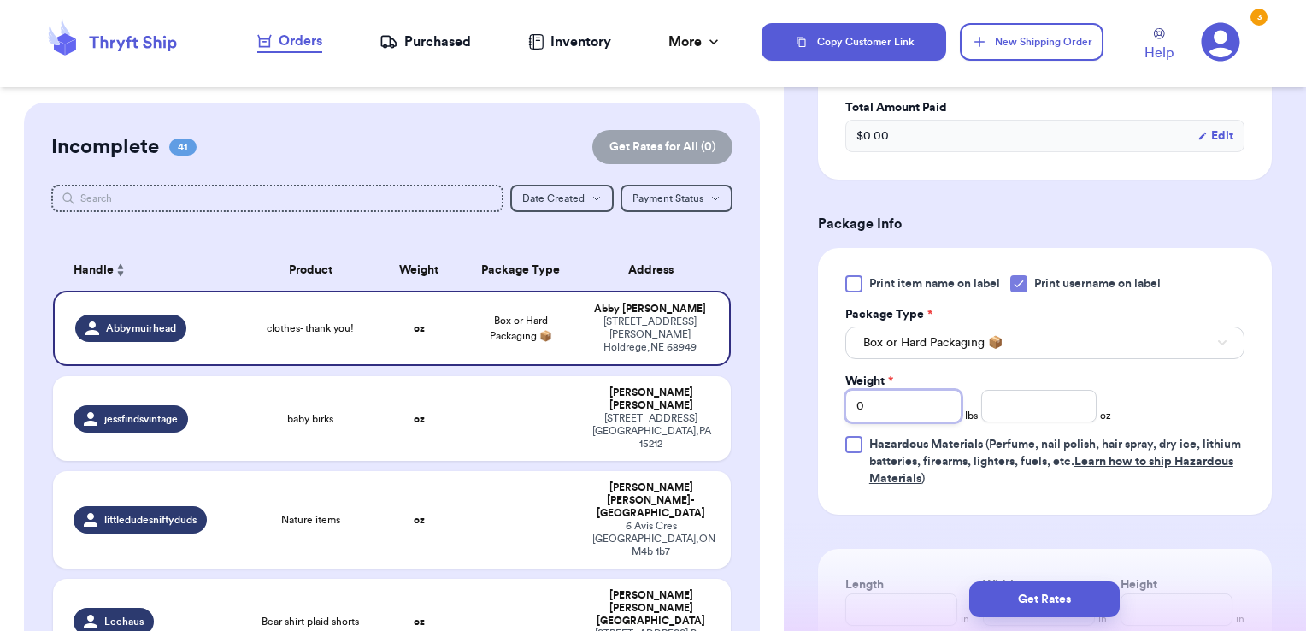
drag, startPoint x: 819, startPoint y: 418, endPoint x: 809, endPoint y: 421, distance: 10.6
click at [809, 421] on div "Shipping Information Delete Label Customer Info Social Handle * @ Abbymuirhead …" at bounding box center [1045, 114] width 522 height 1665
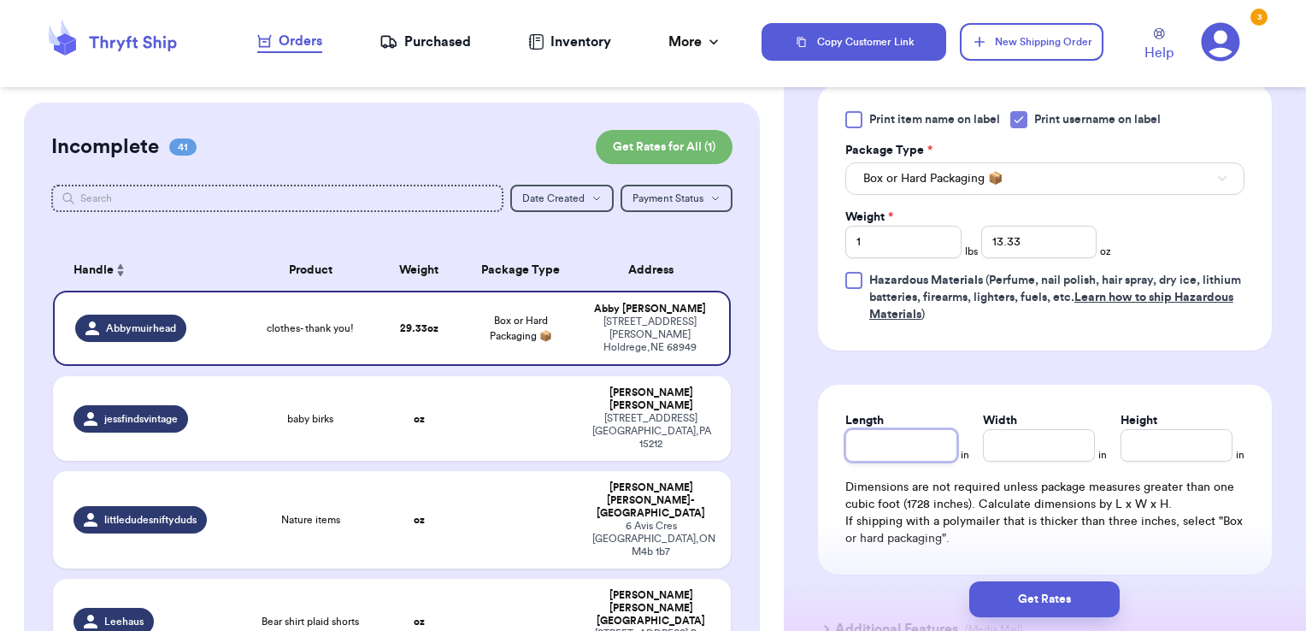
scroll to position [985, 0]
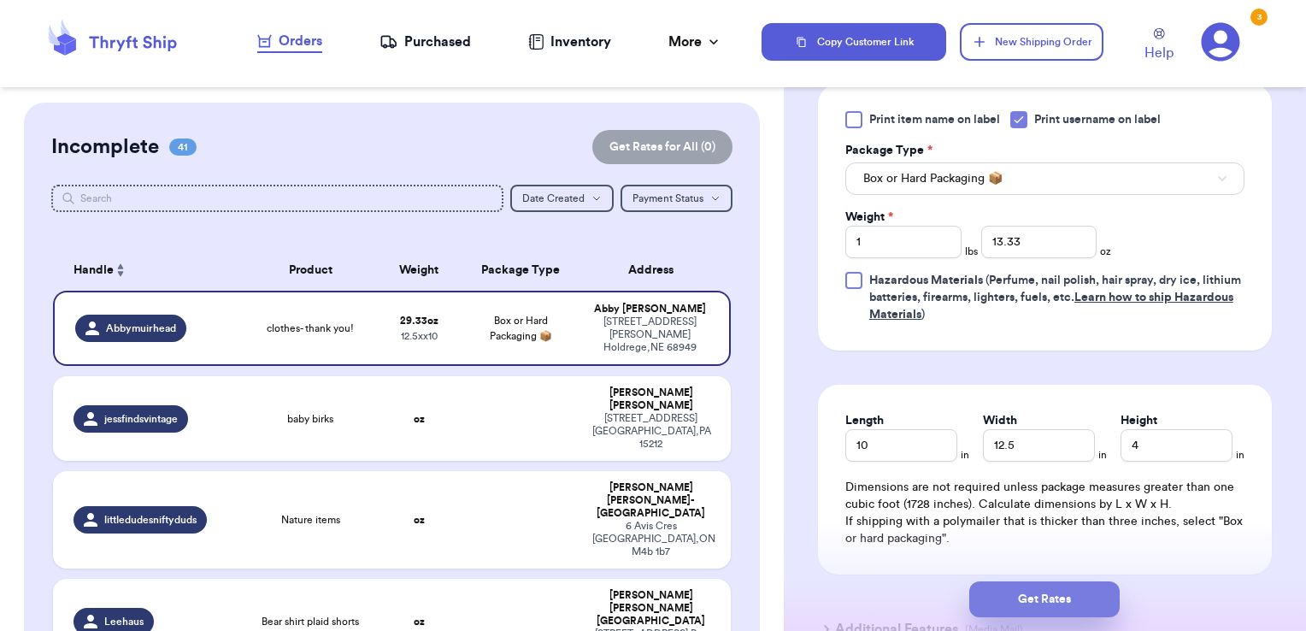
click at [985, 594] on button "Get Rates" at bounding box center [1044, 599] width 150 height 36
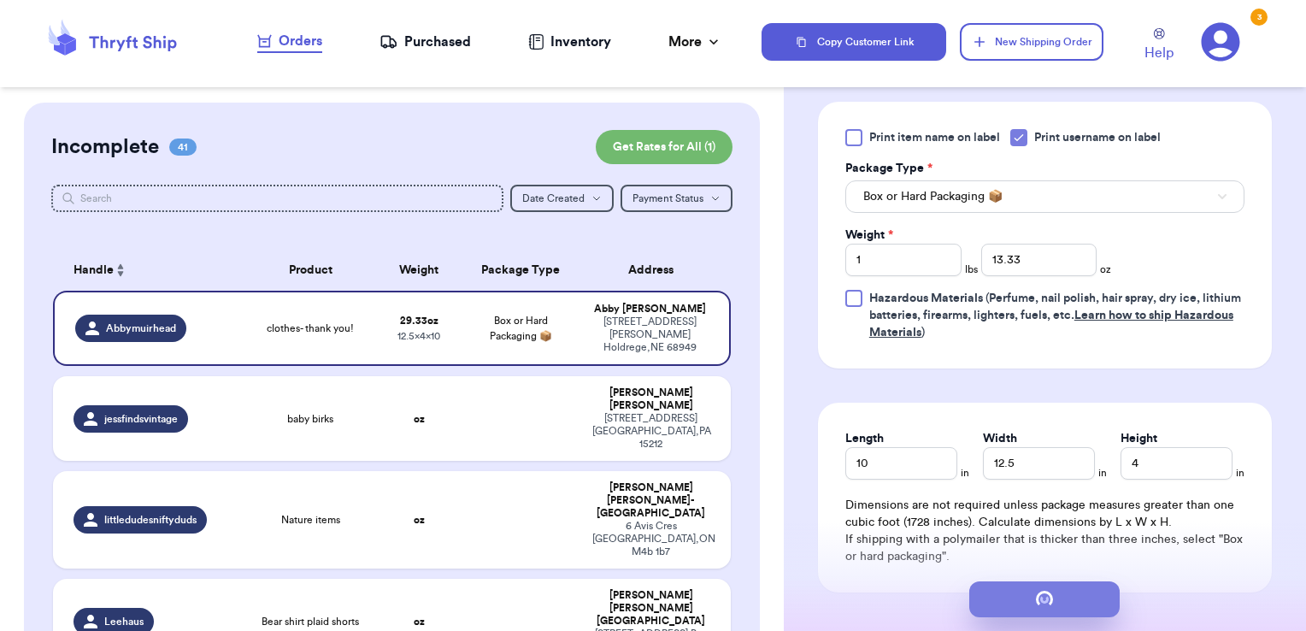
scroll to position [0, 0]
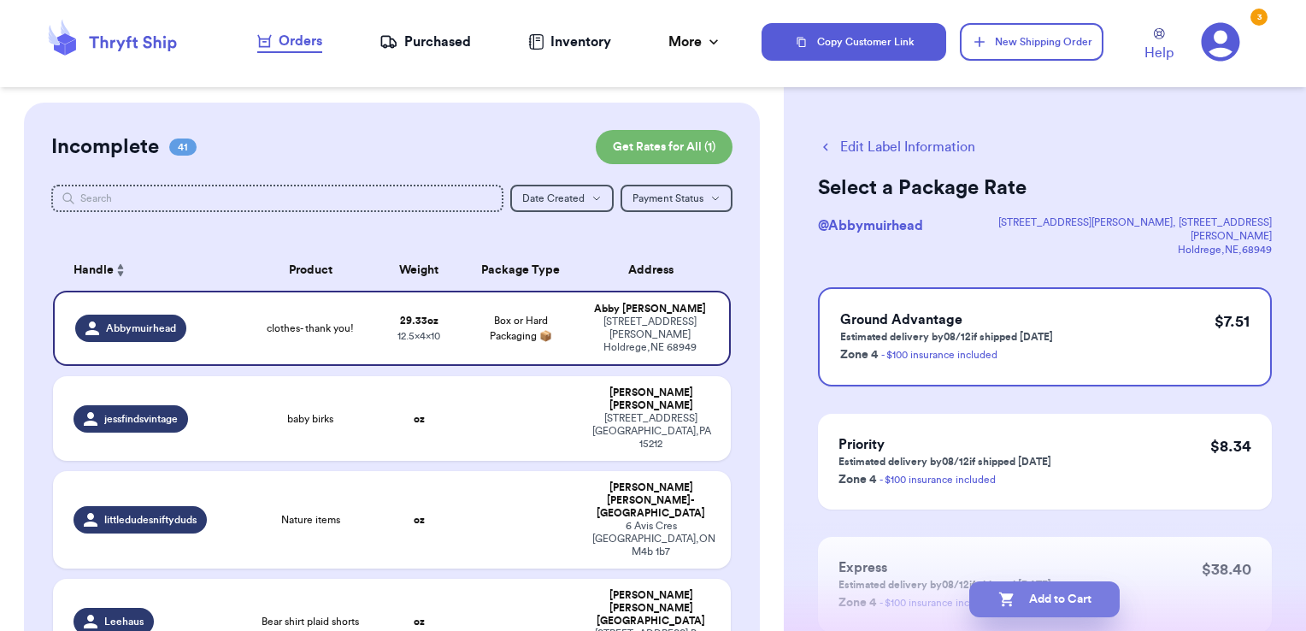
click at [1074, 592] on button "Add to Cart" at bounding box center [1044, 599] width 150 height 36
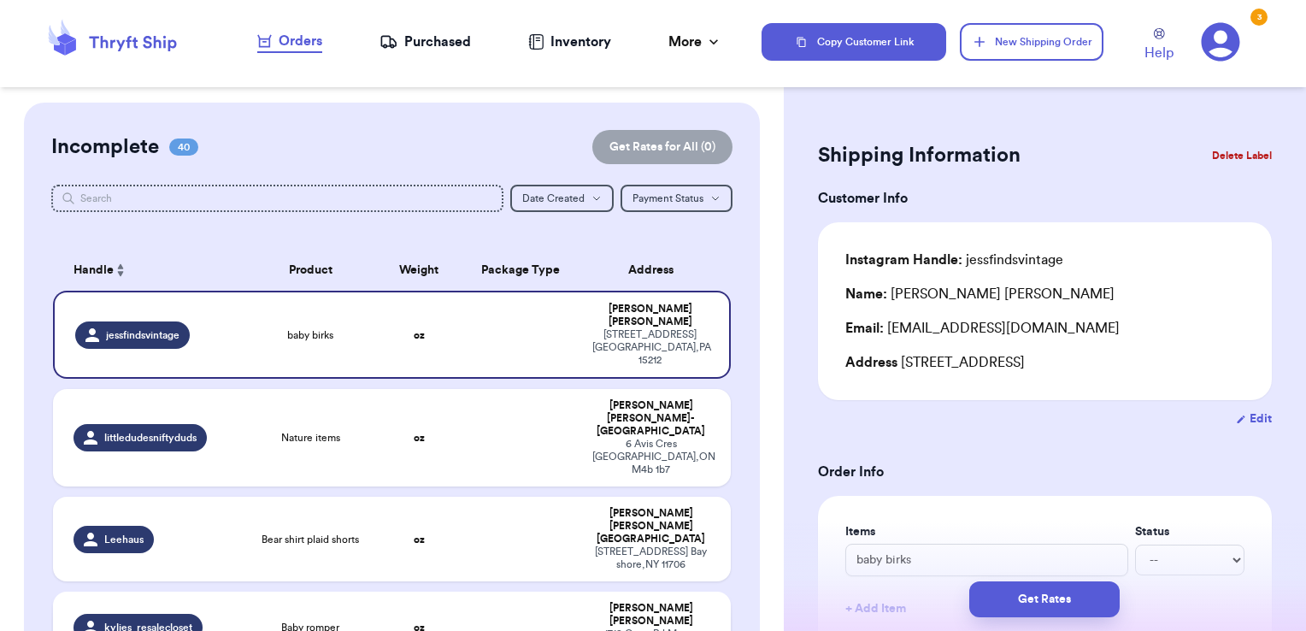
click at [504, 592] on td at bounding box center [521, 628] width 122 height 72
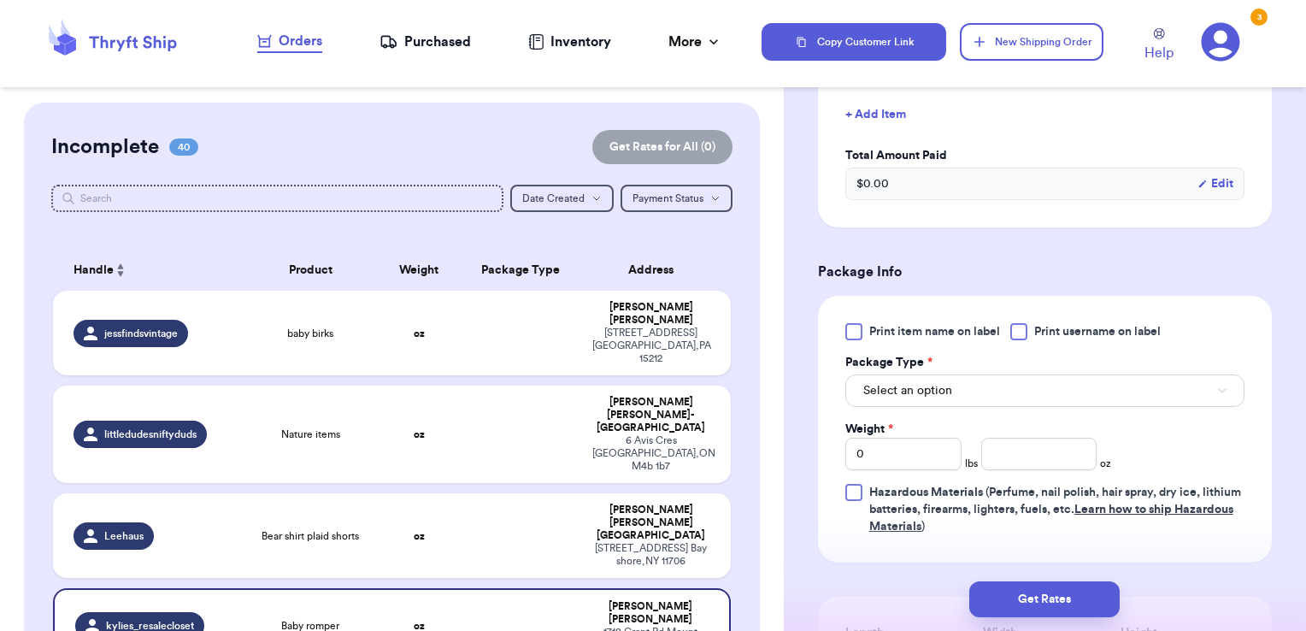
scroll to position [495, 0]
click at [1048, 329] on span "Print username on label" at bounding box center [1097, 330] width 127 height 17
click at [0, 0] on input "Print username on label" at bounding box center [0, 0] width 0 height 0
click at [1033, 388] on button "Select an option" at bounding box center [1044, 390] width 399 height 32
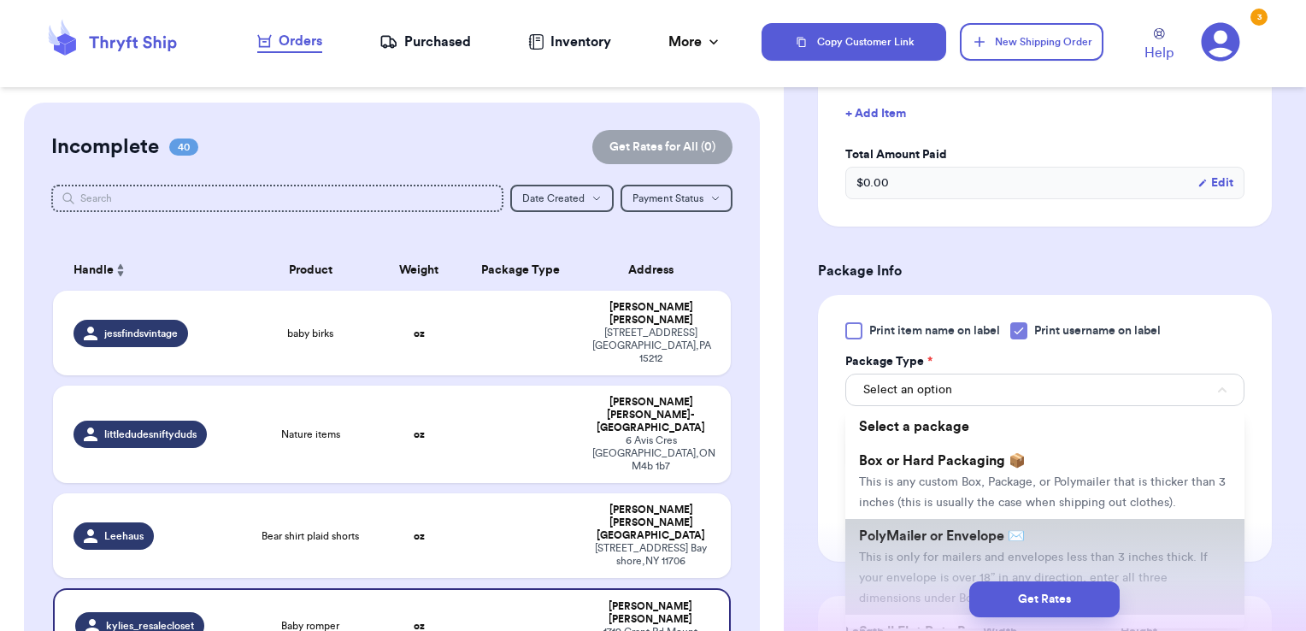
click at [980, 542] on li "PolyMailer or Envelope ✉️ This is only for mailers and envelopes less than 3 in…" at bounding box center [1044, 567] width 399 height 96
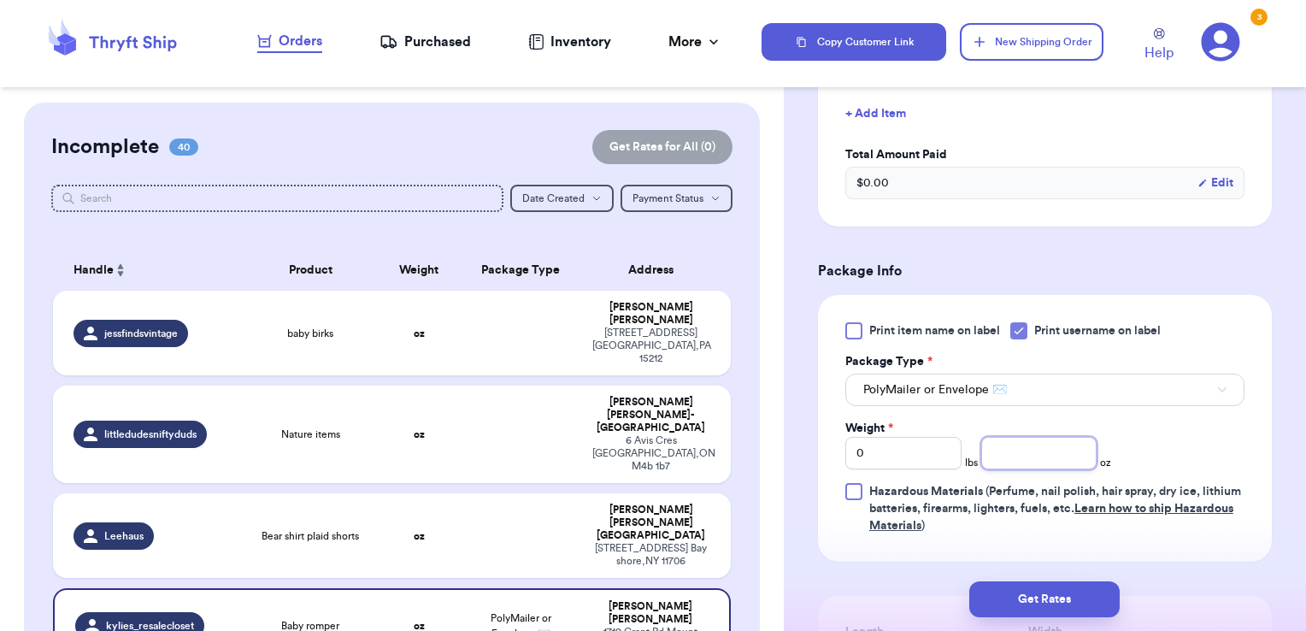
click at [1045, 453] on input "number" at bounding box center [1039, 453] width 116 height 32
click at [1048, 604] on button "Get Rates" at bounding box center [1044, 599] width 150 height 36
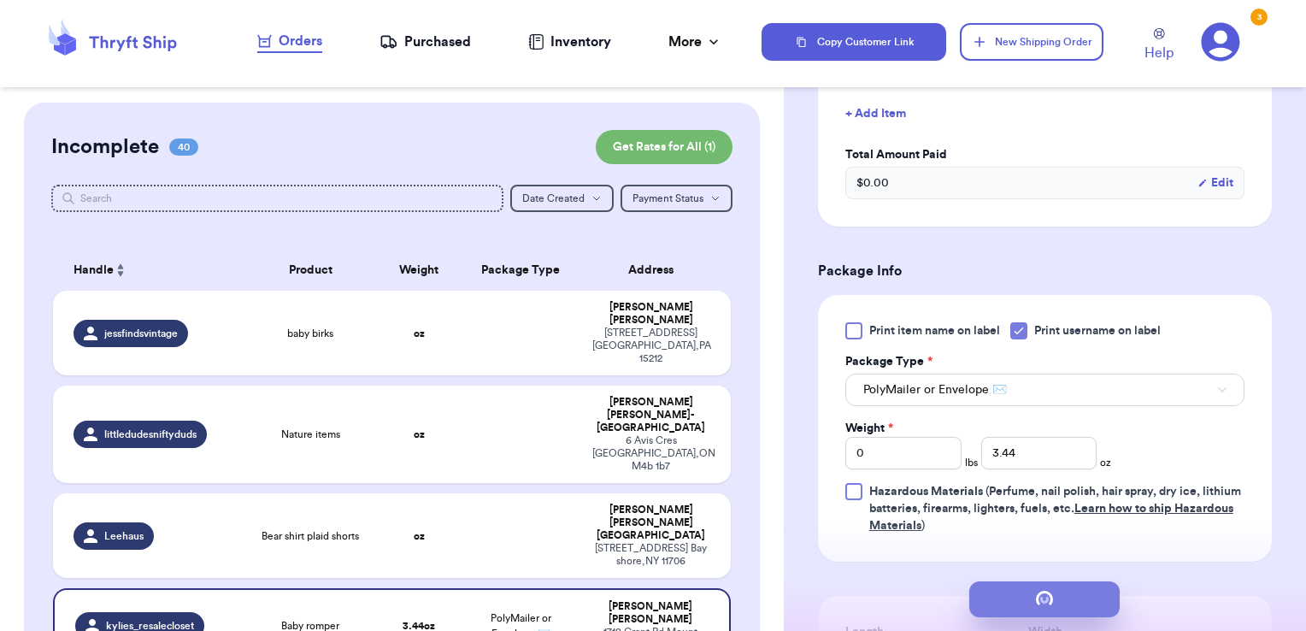
scroll to position [0, 0]
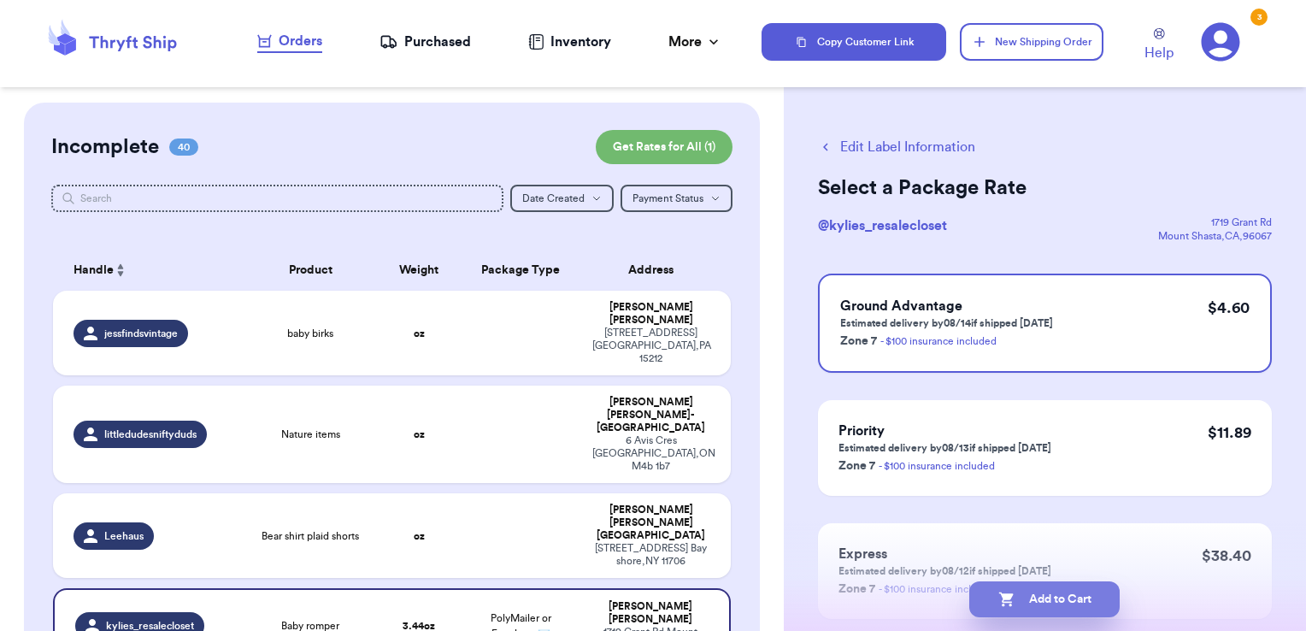
click at [1086, 600] on button "Add to Cart" at bounding box center [1044, 599] width 150 height 36
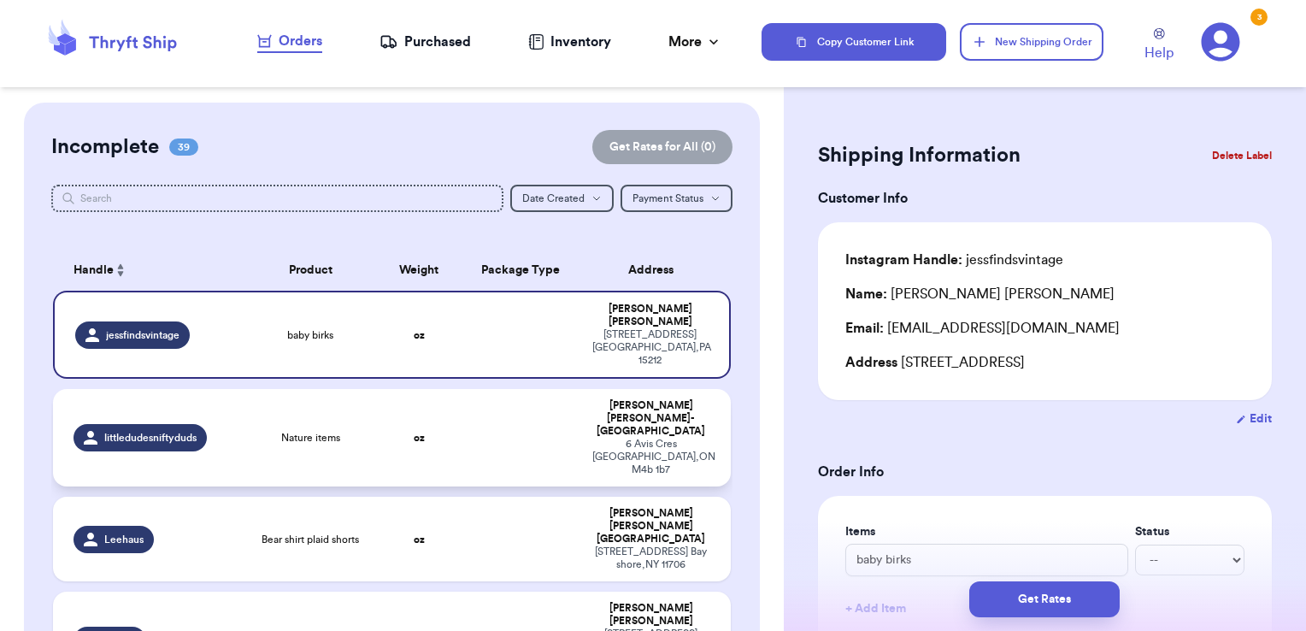
click at [502, 407] on td at bounding box center [521, 437] width 122 height 97
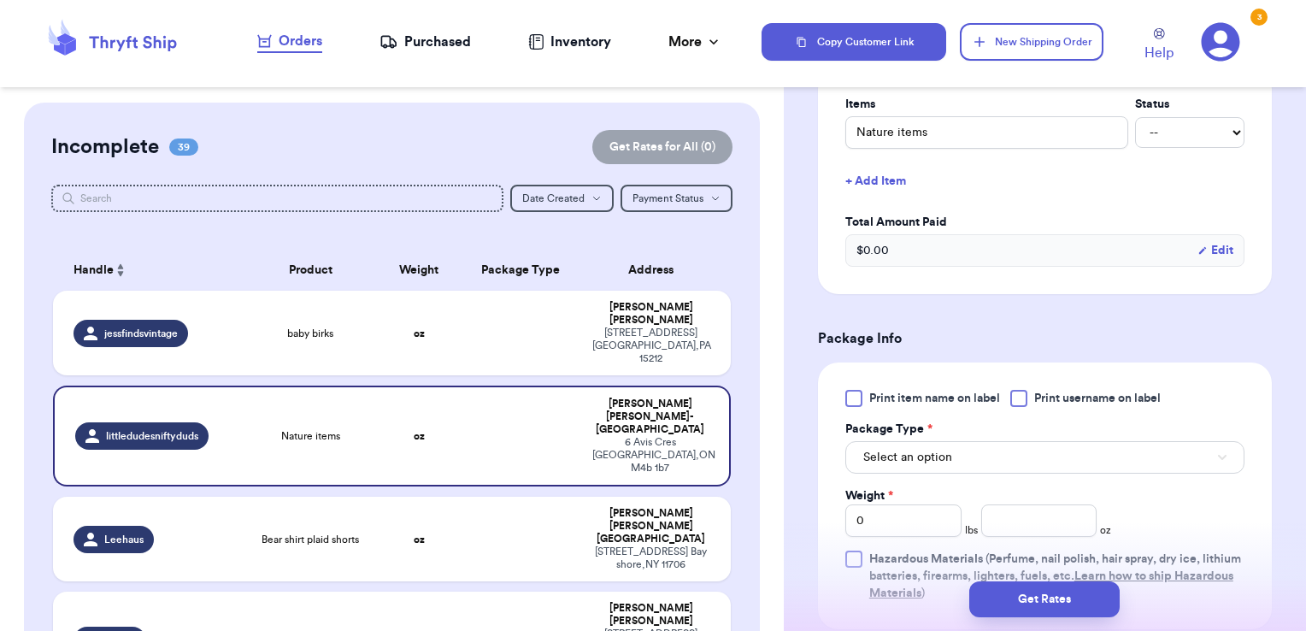
scroll to position [450, 0]
click at [1039, 387] on span "Print username on label" at bounding box center [1097, 395] width 127 height 17
click at [0, 0] on input "Print username on label" at bounding box center [0, 0] width 0 height 0
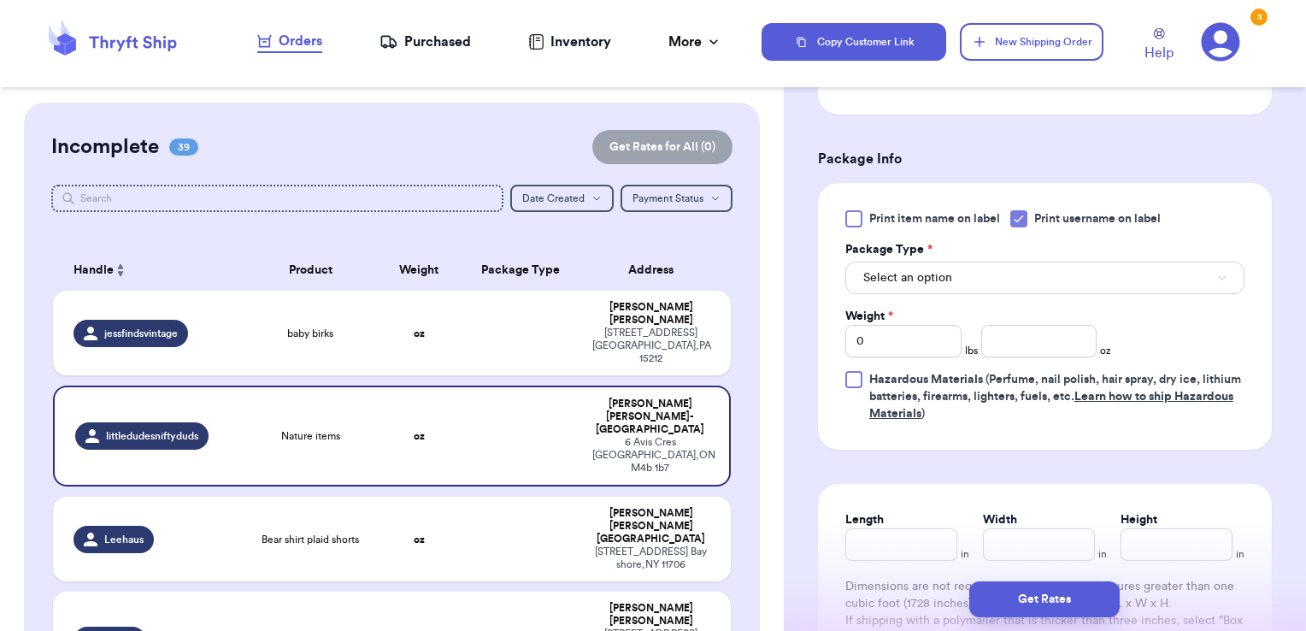
scroll to position [628, 0]
click at [978, 261] on button "Select an option" at bounding box center [1044, 277] width 399 height 32
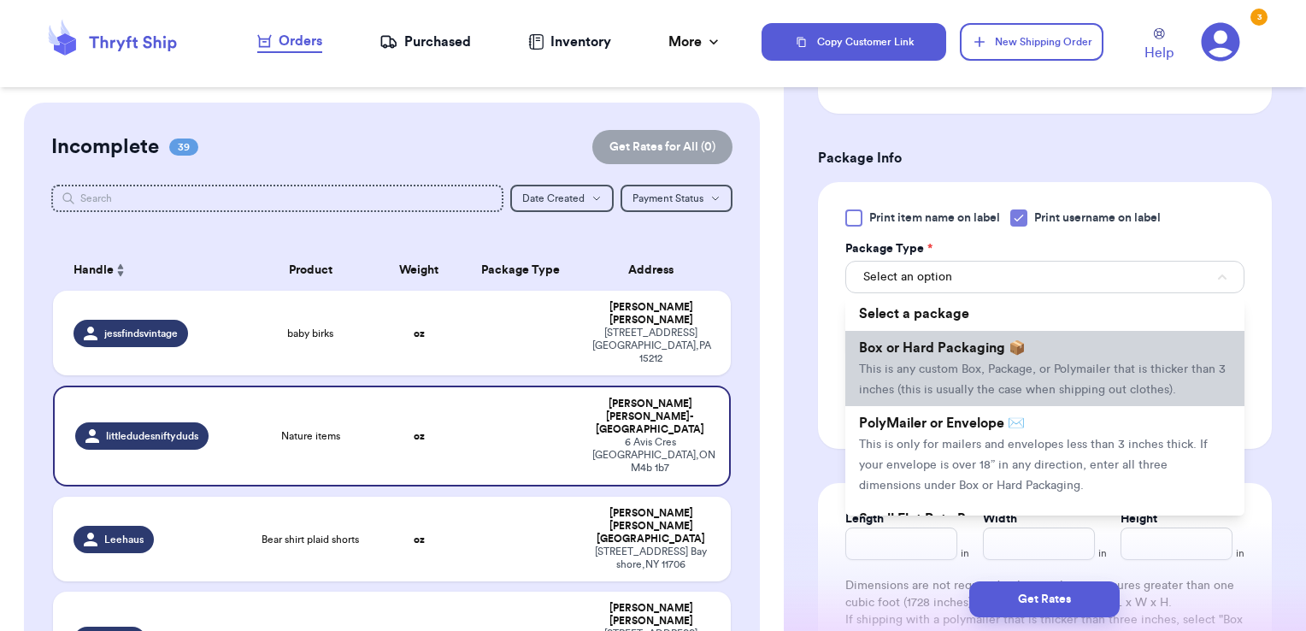
click at [951, 341] on span "Box or Hard Packaging 📦" at bounding box center [942, 348] width 167 height 14
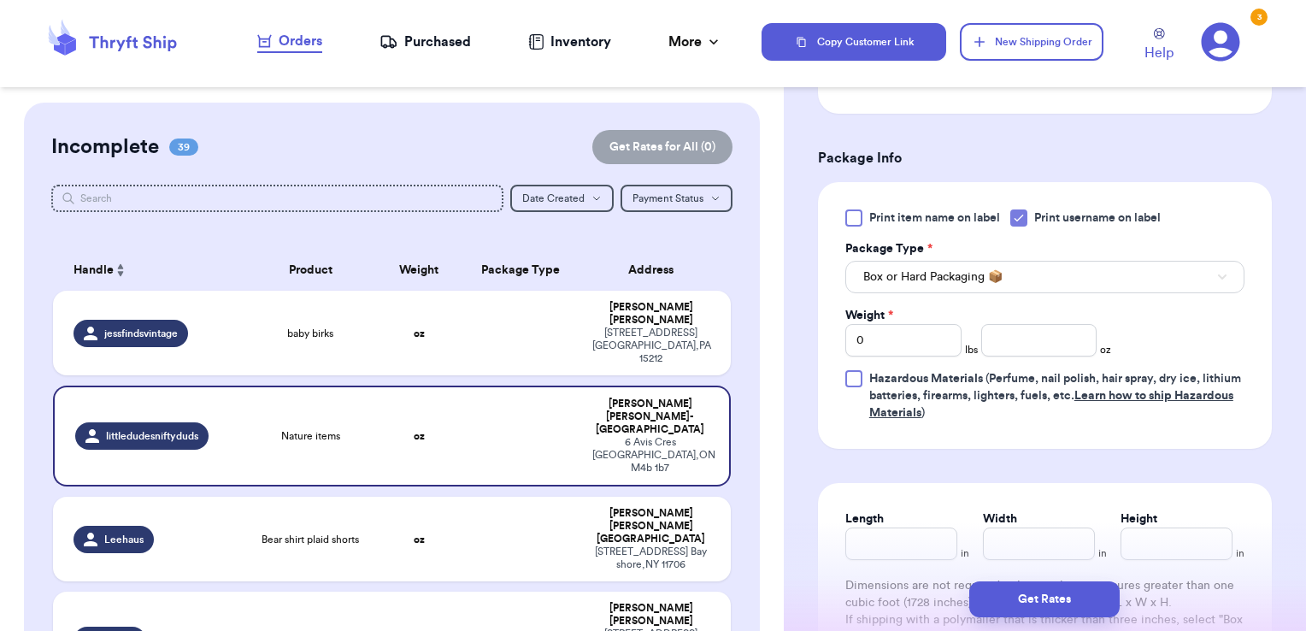
scroll to position [694, 0]
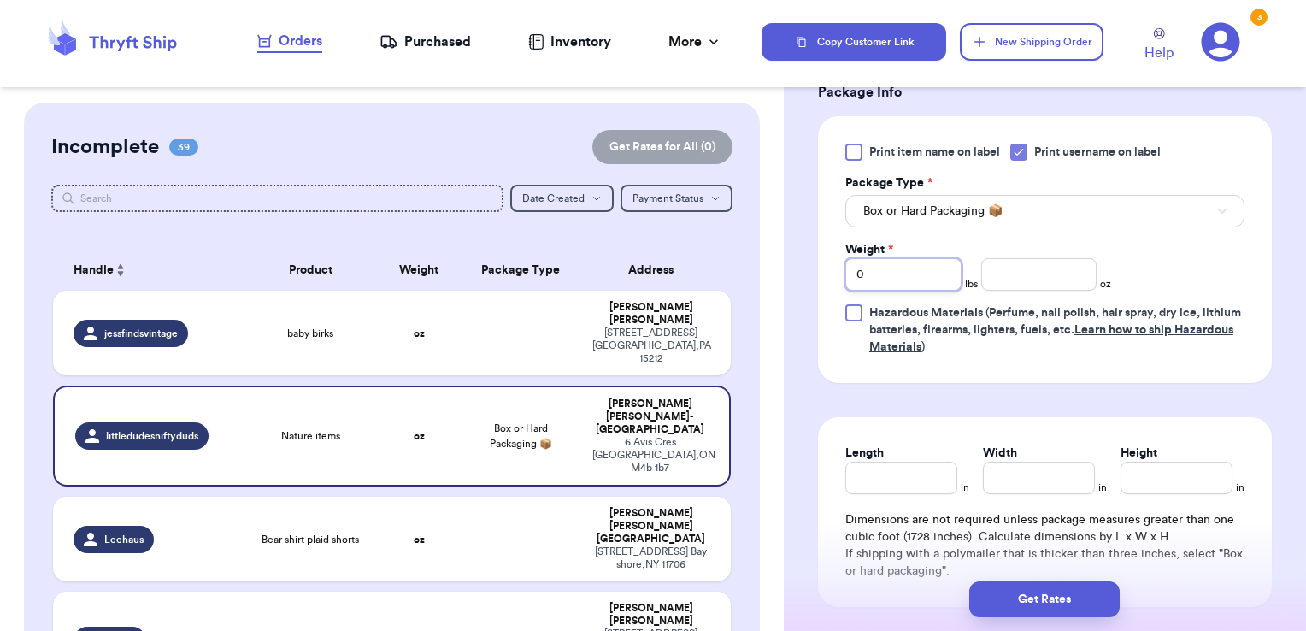
drag, startPoint x: 892, startPoint y: 247, endPoint x: 740, endPoint y: 246, distance: 152.2
click at [740, 246] on div "Customer Link New Order Incomplete 39 Get Rates for All ( 0 ) Get Rates for All…" at bounding box center [653, 315] width 1306 height 631
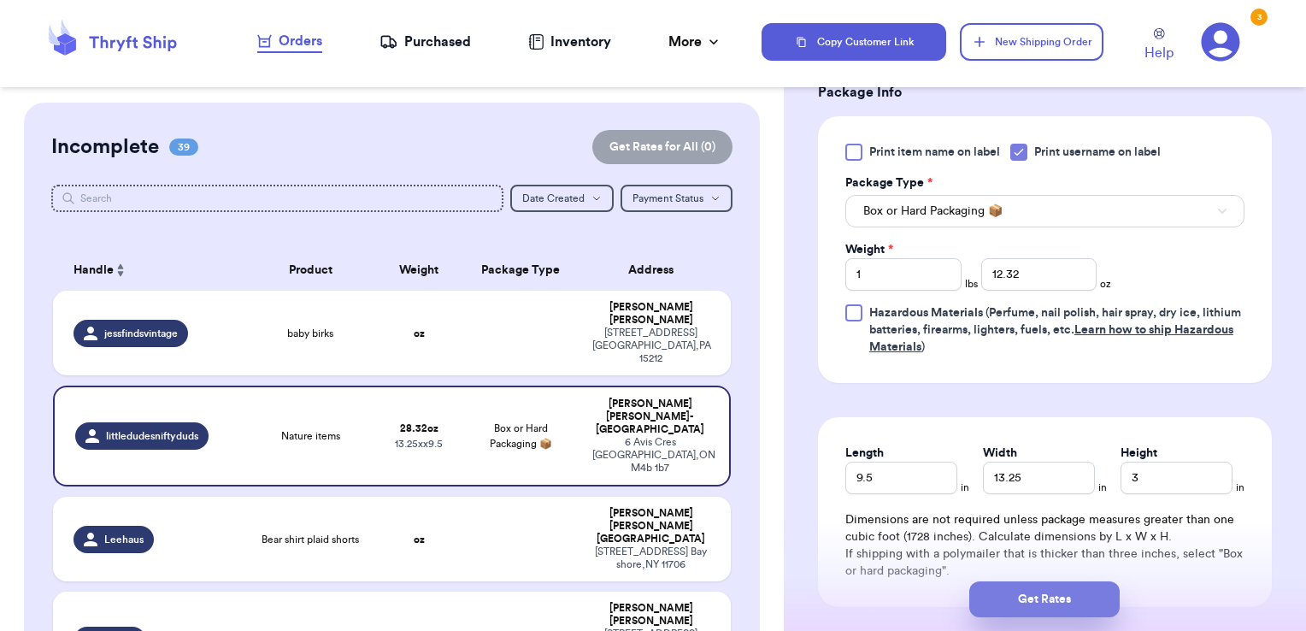
click at [1024, 604] on button "Get Rates" at bounding box center [1044, 599] width 150 height 36
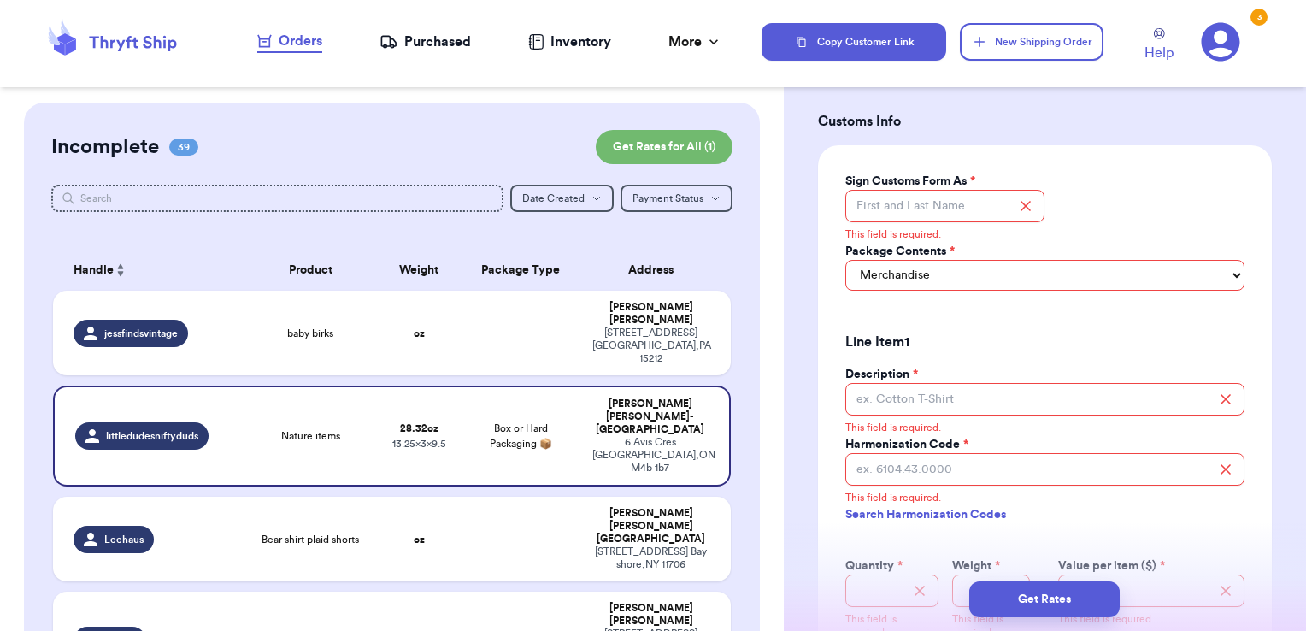
scroll to position [1235, 0]
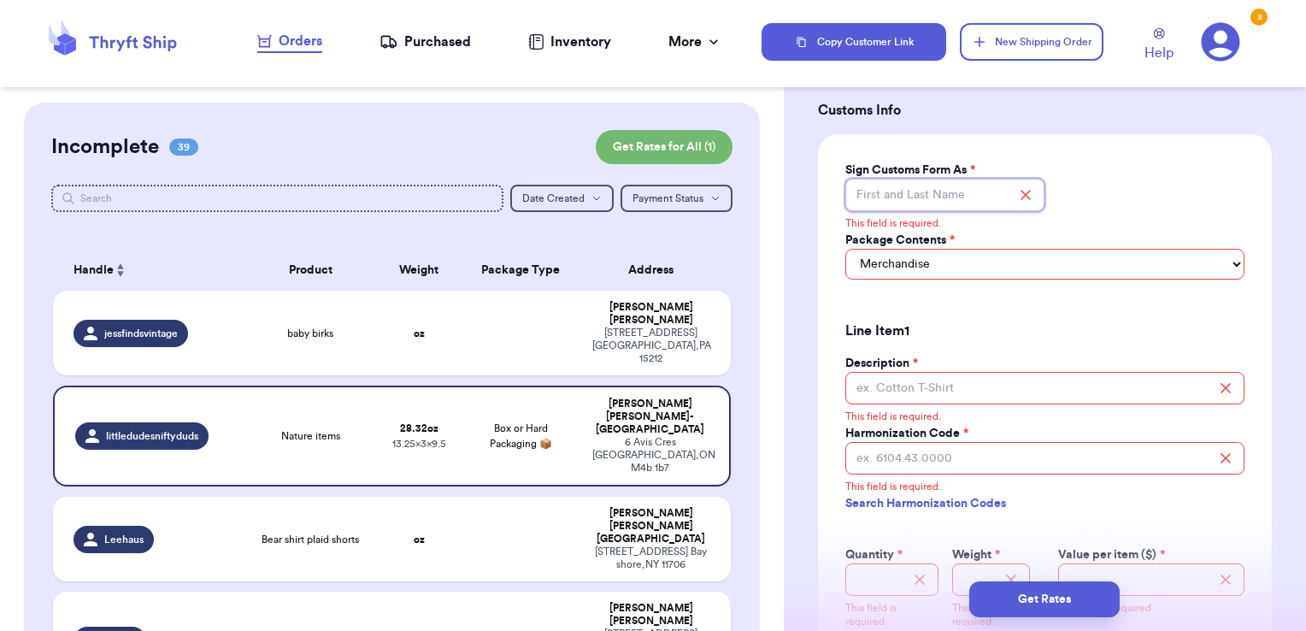
click at [983, 179] on input "Sign Customs Form As *" at bounding box center [945, 195] width 200 height 32
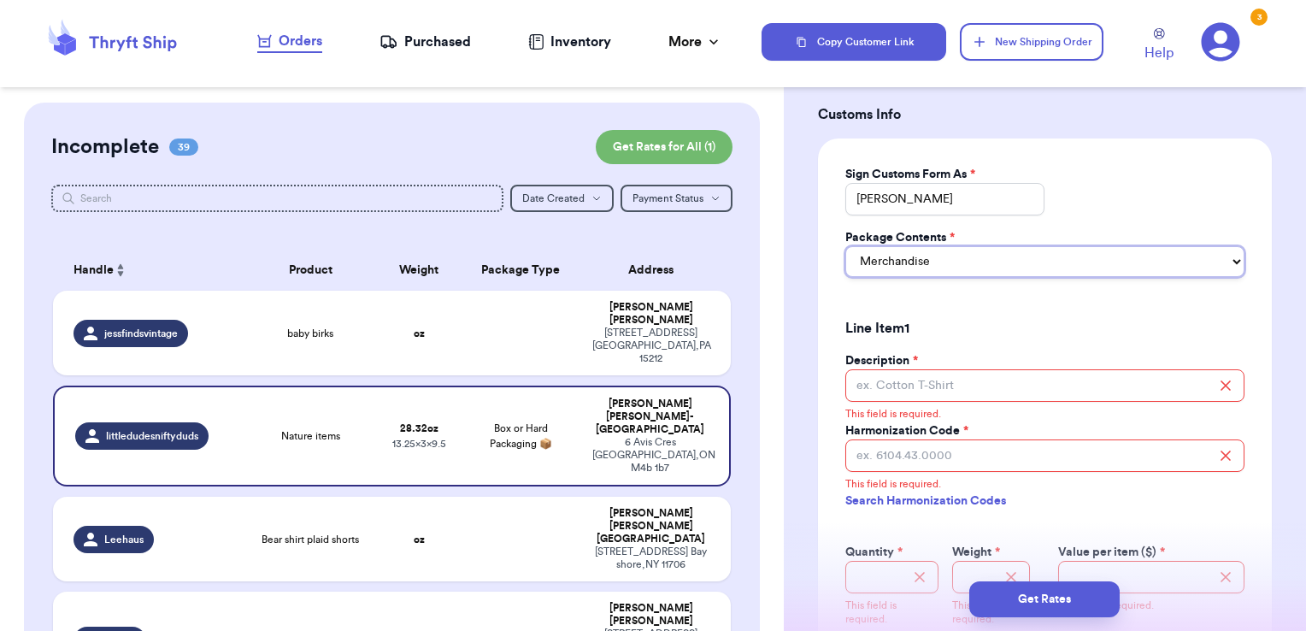
click at [947, 246] on select "Select Merchandise Gift Documents" at bounding box center [1044, 261] width 399 height 31
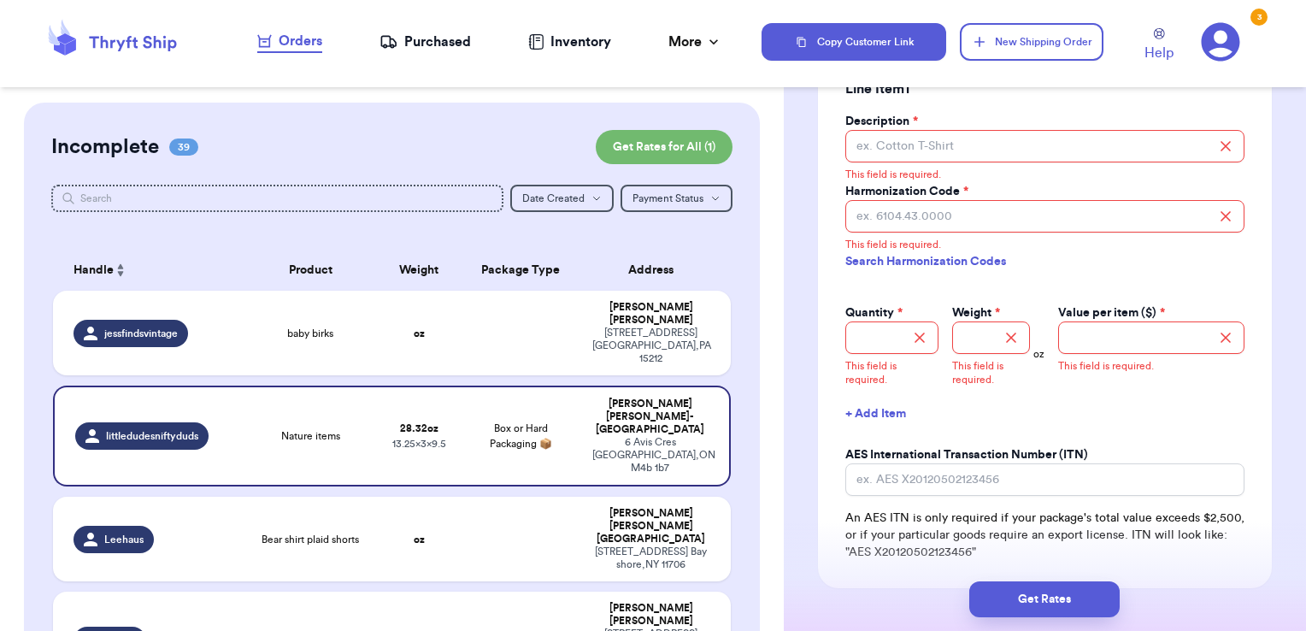
scroll to position [1470, 0]
click at [943, 130] on input "Description *" at bounding box center [1044, 146] width 399 height 32
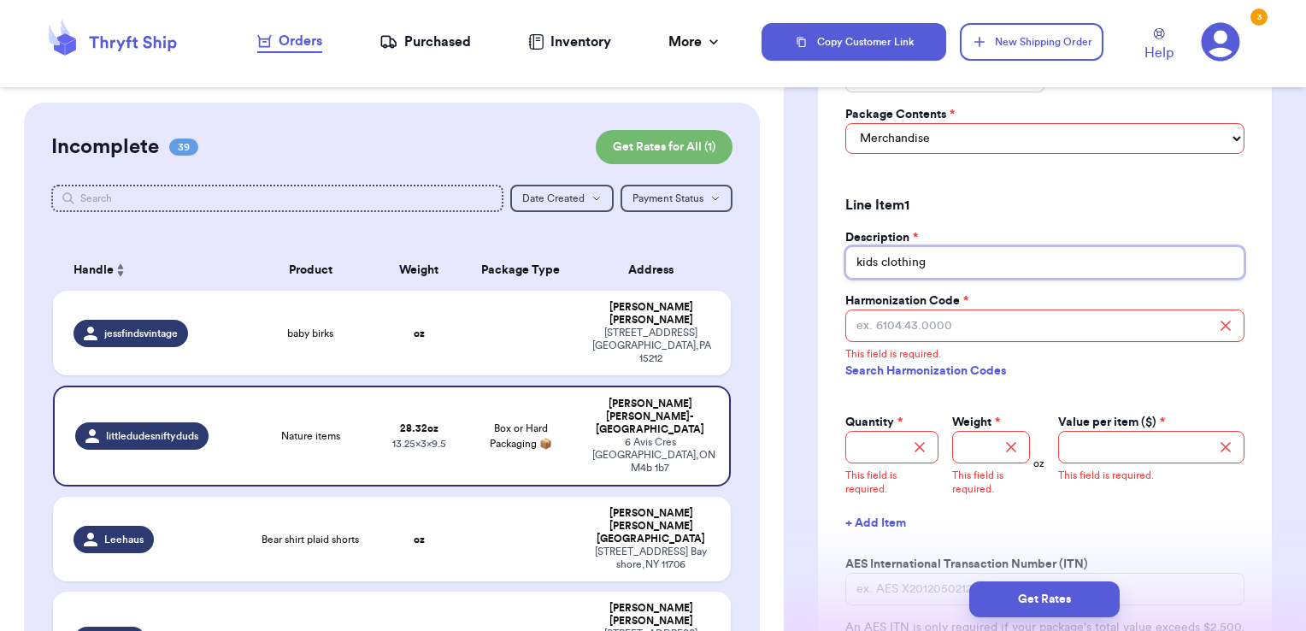
scroll to position [1355, 0]
click at [913, 355] on link "Search Harmonization Codes" at bounding box center [1044, 370] width 399 height 31
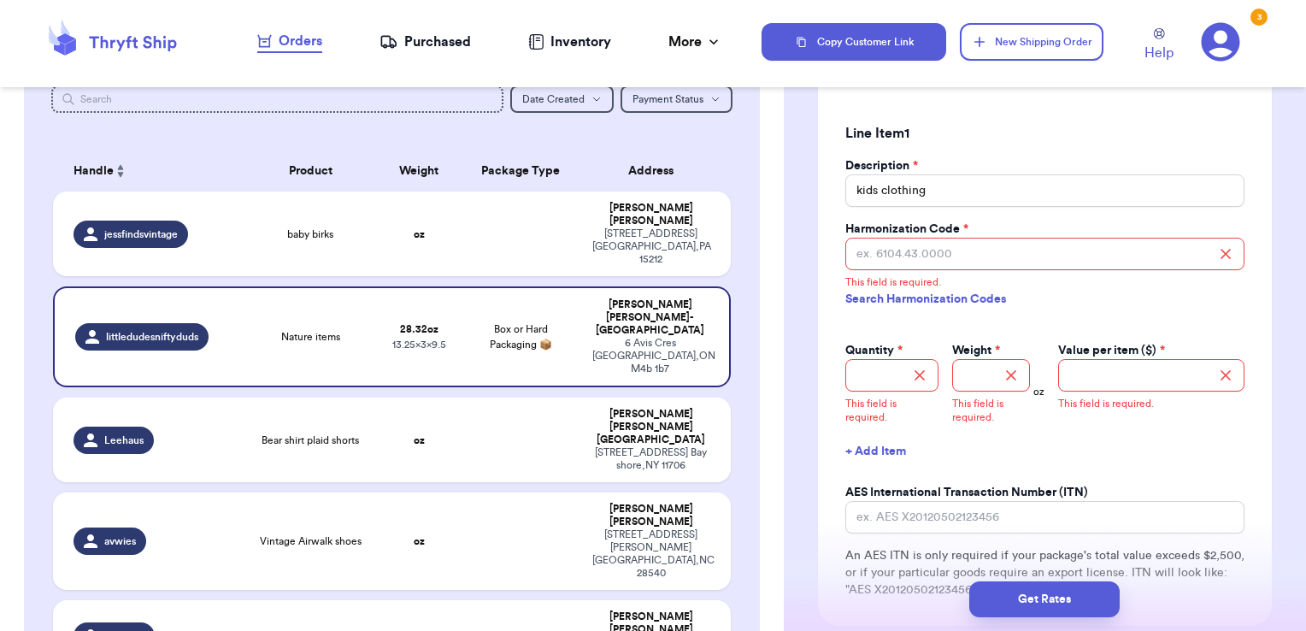
scroll to position [1436, 0]
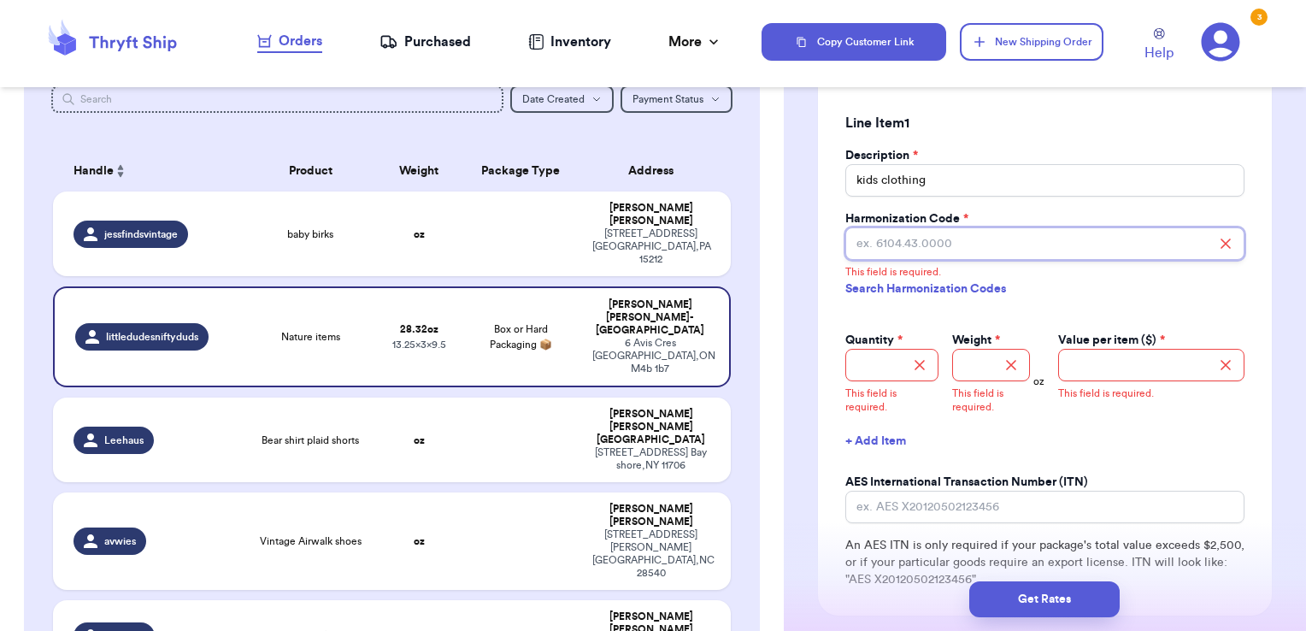
click at [910, 227] on input "Harmonization Code *" at bounding box center [1044, 243] width 399 height 32
paste input "6204.22.0000"
click at [887, 349] on input "Quantity *" at bounding box center [891, 365] width 93 height 32
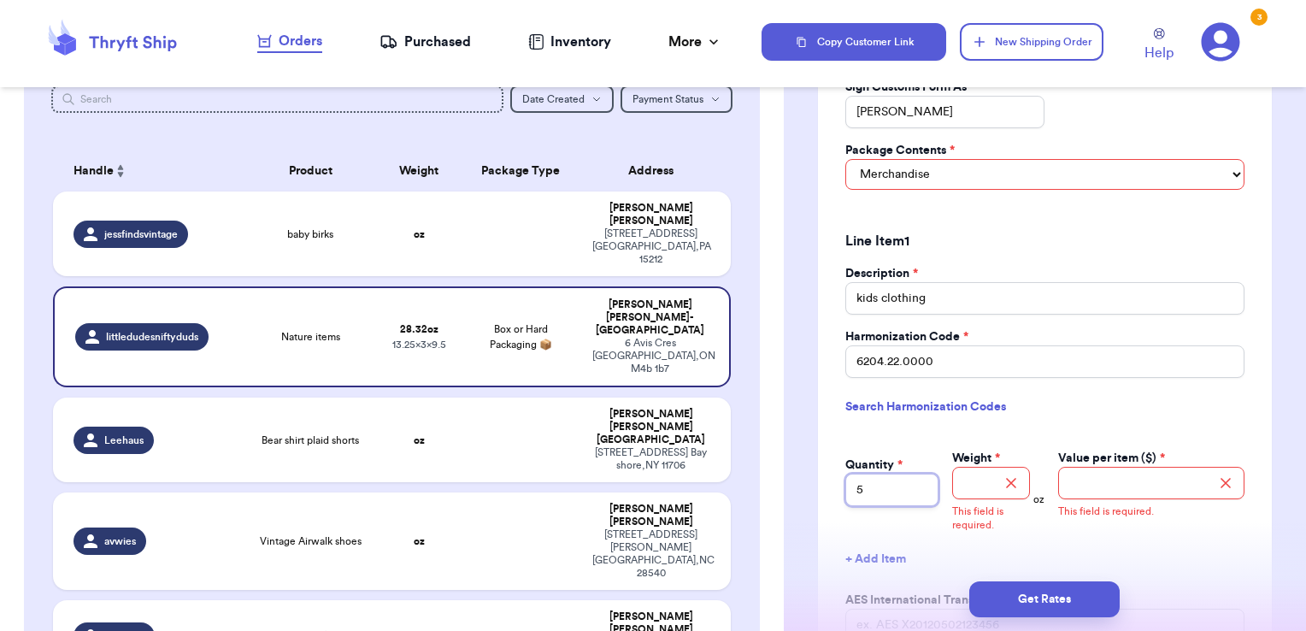
scroll to position [1375, 0]
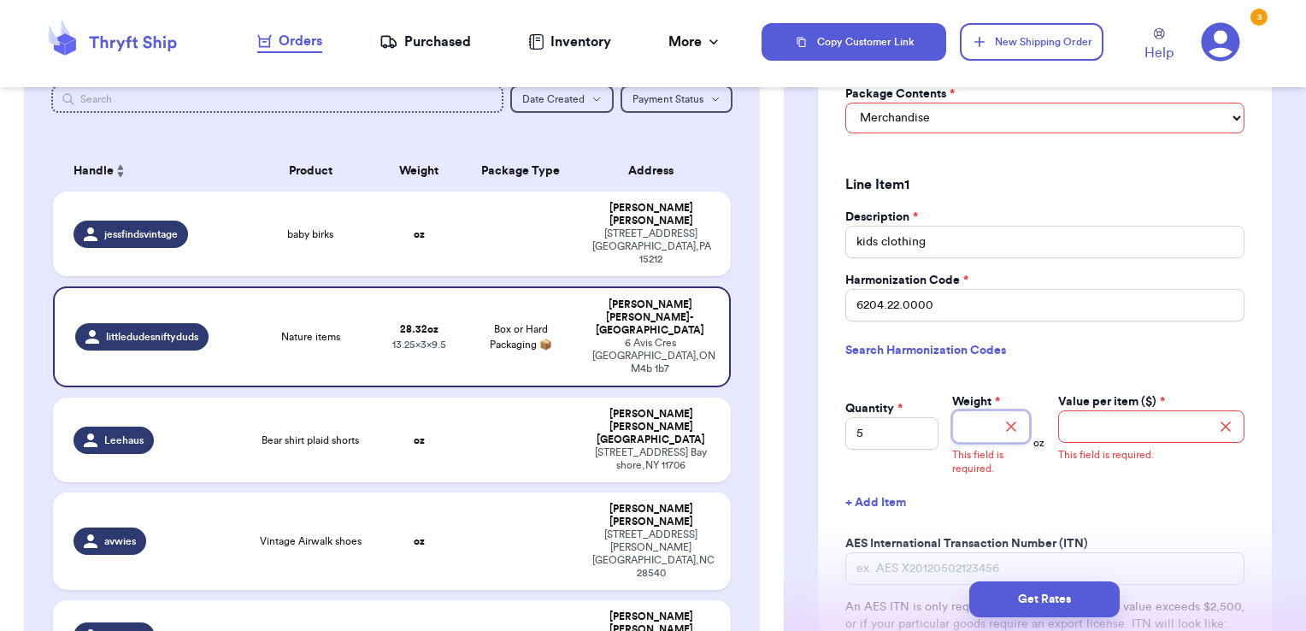
click at [967, 410] on input "Weight *" at bounding box center [991, 426] width 79 height 32
click at [1151, 410] on input "Value per item ($) *" at bounding box center [1151, 426] width 186 height 32
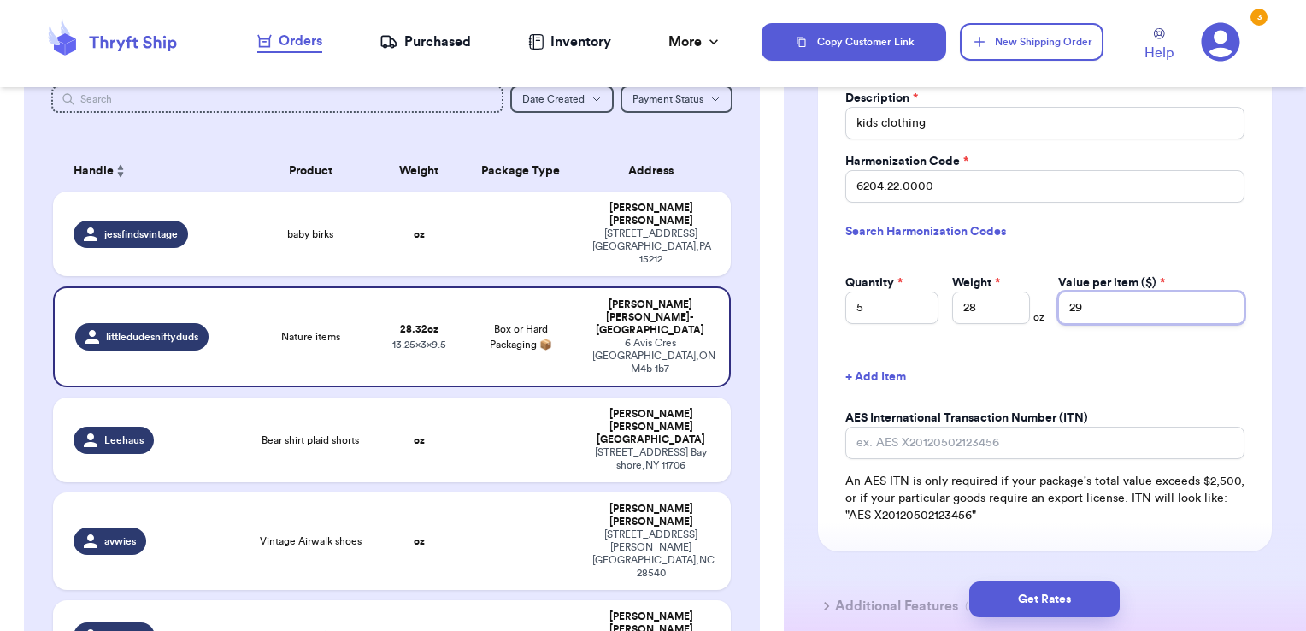
scroll to position [1525, 0]
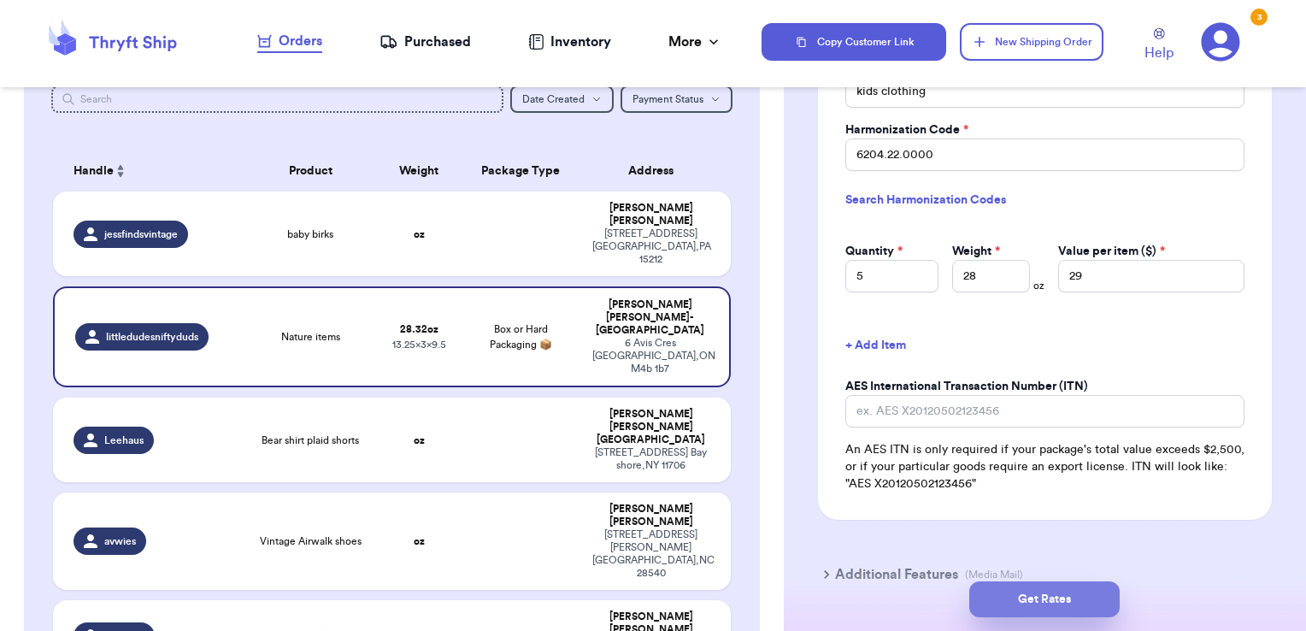
click at [1055, 600] on button "Get Rates" at bounding box center [1044, 599] width 150 height 36
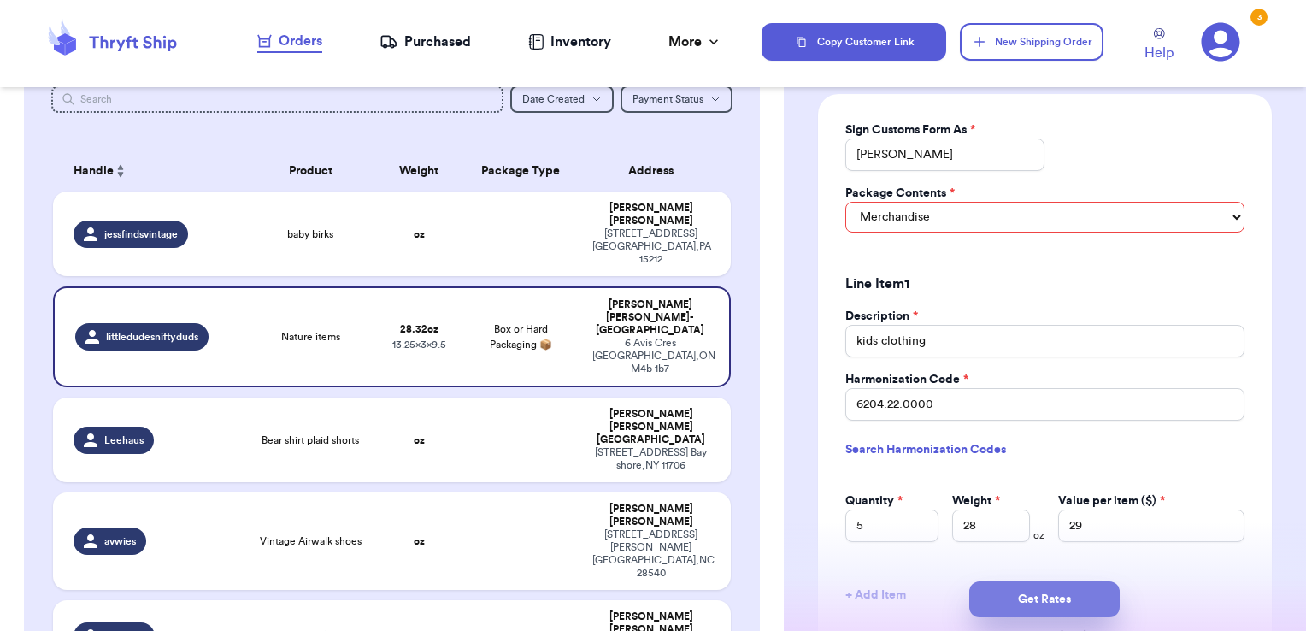
scroll to position [1153, 0]
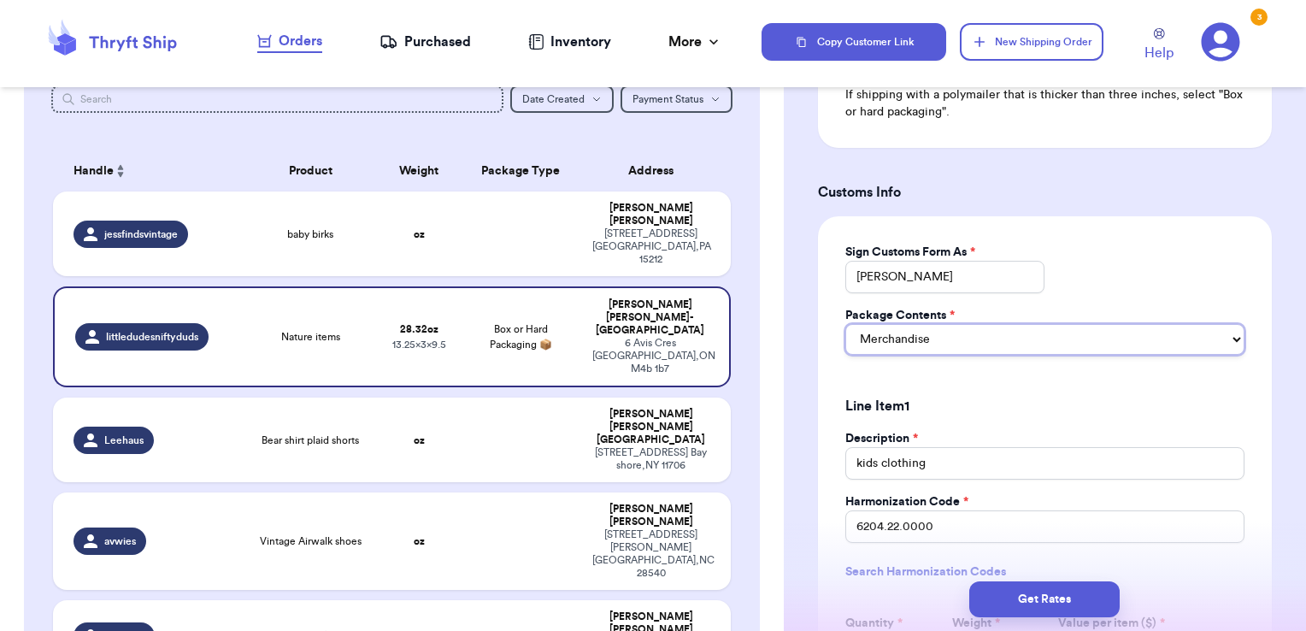
click at [1002, 327] on select "Select Merchandise Gift Documents" at bounding box center [1044, 339] width 399 height 31
click at [845, 324] on select "Select Merchandise Gift Documents" at bounding box center [1044, 339] width 399 height 31
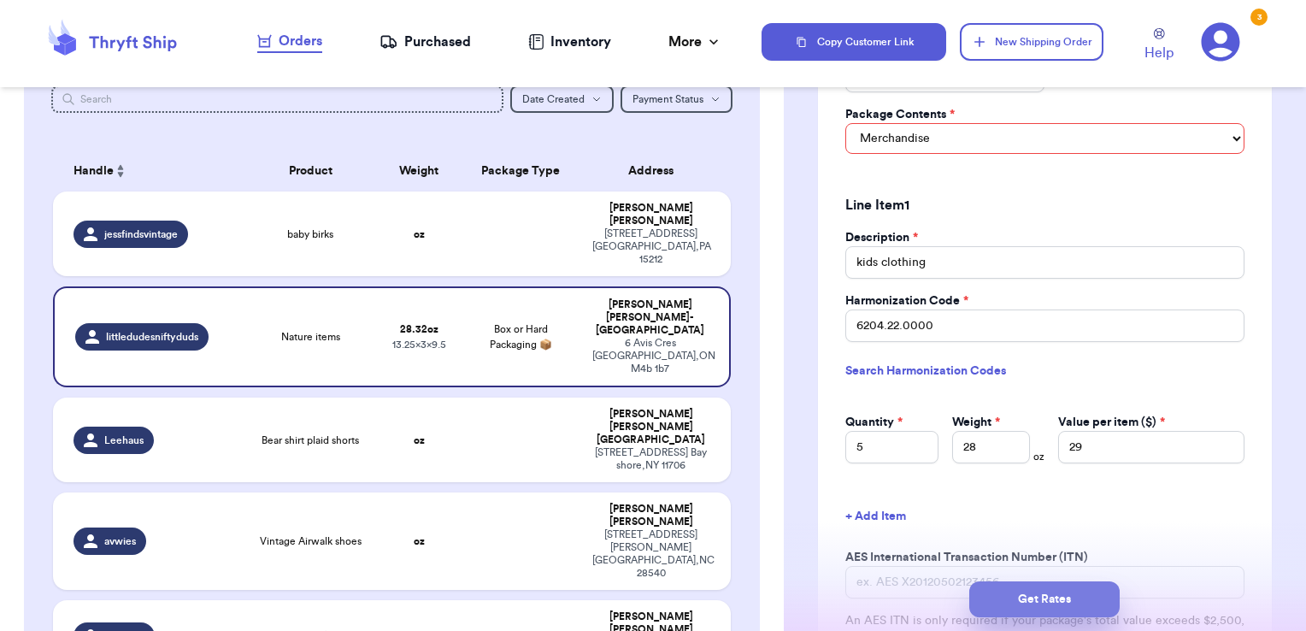
click at [1051, 603] on button "Get Rates" at bounding box center [1044, 599] width 150 height 36
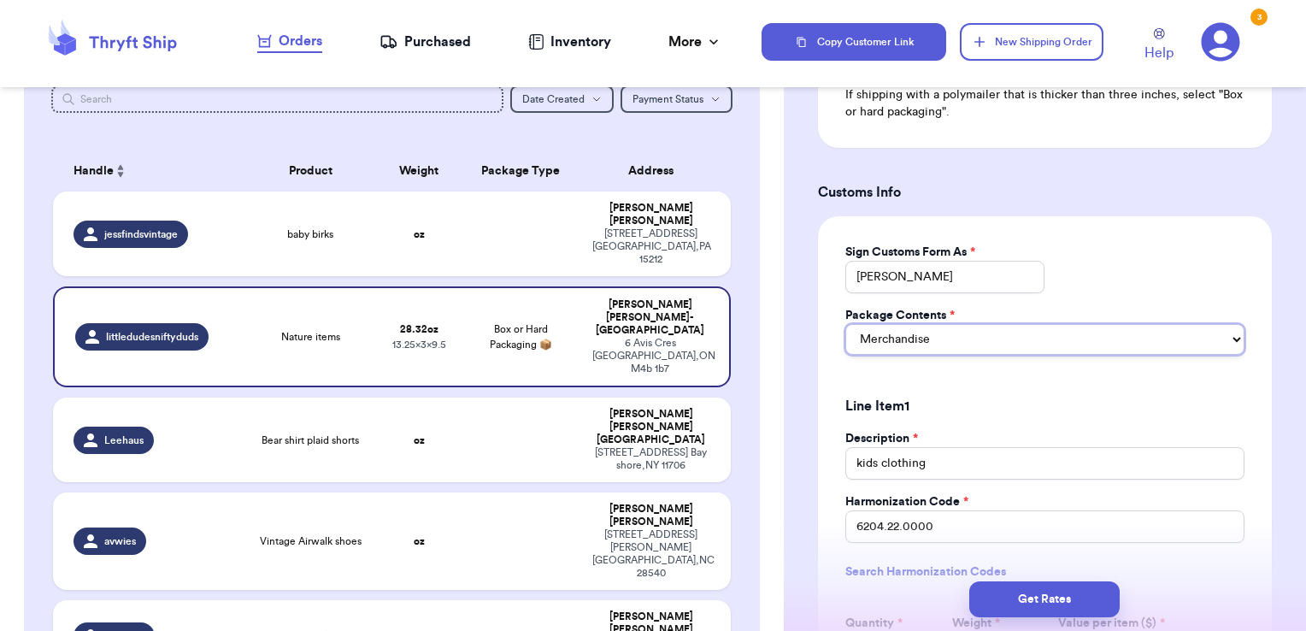
click at [1020, 324] on select "Select Merchandise Gift Documents" at bounding box center [1044, 339] width 399 height 31
click at [845, 324] on select "Select Merchandise Gift Documents" at bounding box center [1044, 339] width 399 height 31
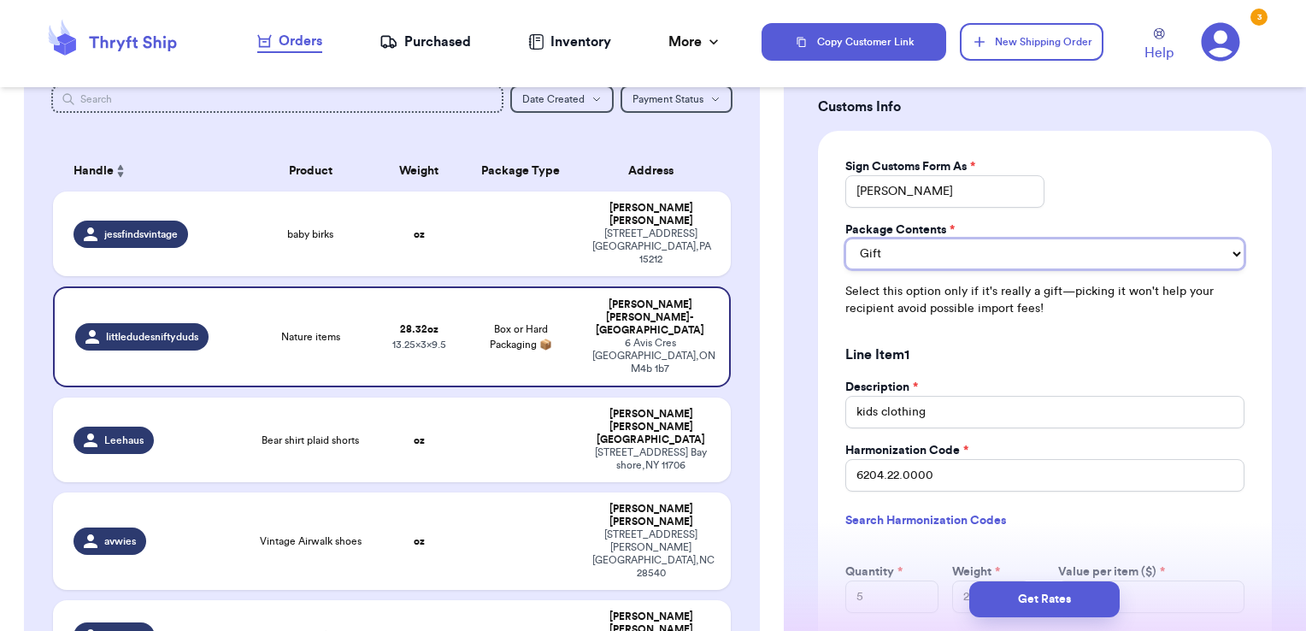
scroll to position [1245, 0]
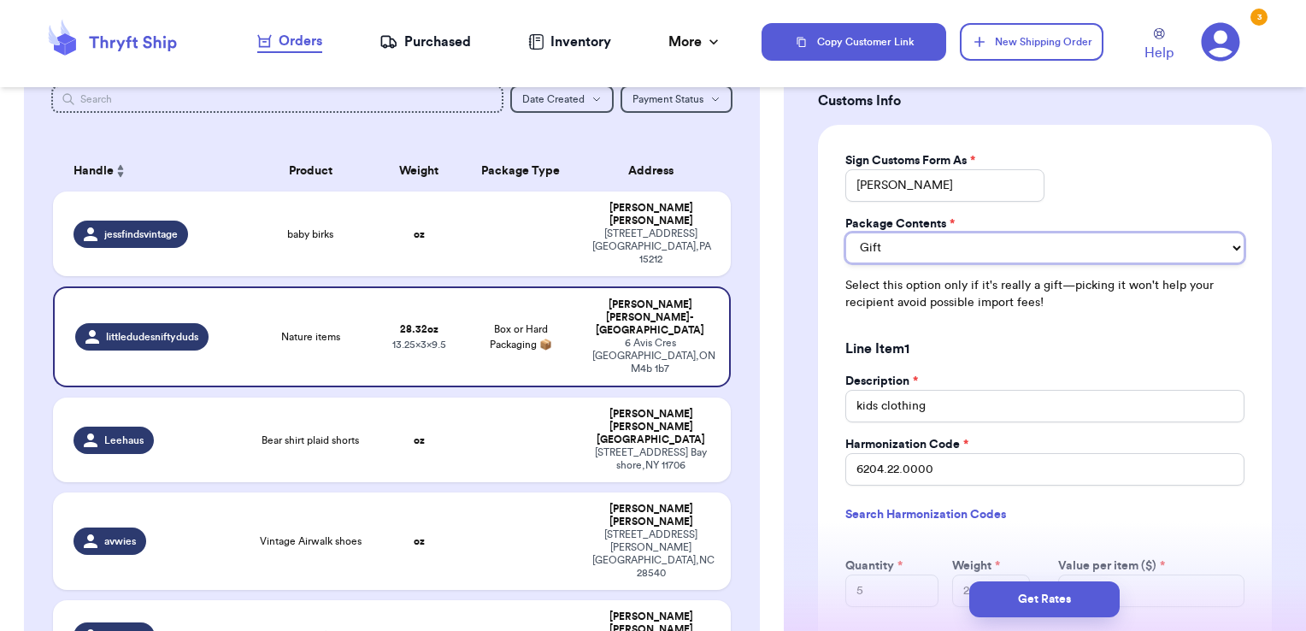
click at [954, 233] on select "Merchandise Gift Documents" at bounding box center [1044, 248] width 399 height 31
click at [845, 233] on select "Merchandise Gift Documents" at bounding box center [1044, 248] width 399 height 31
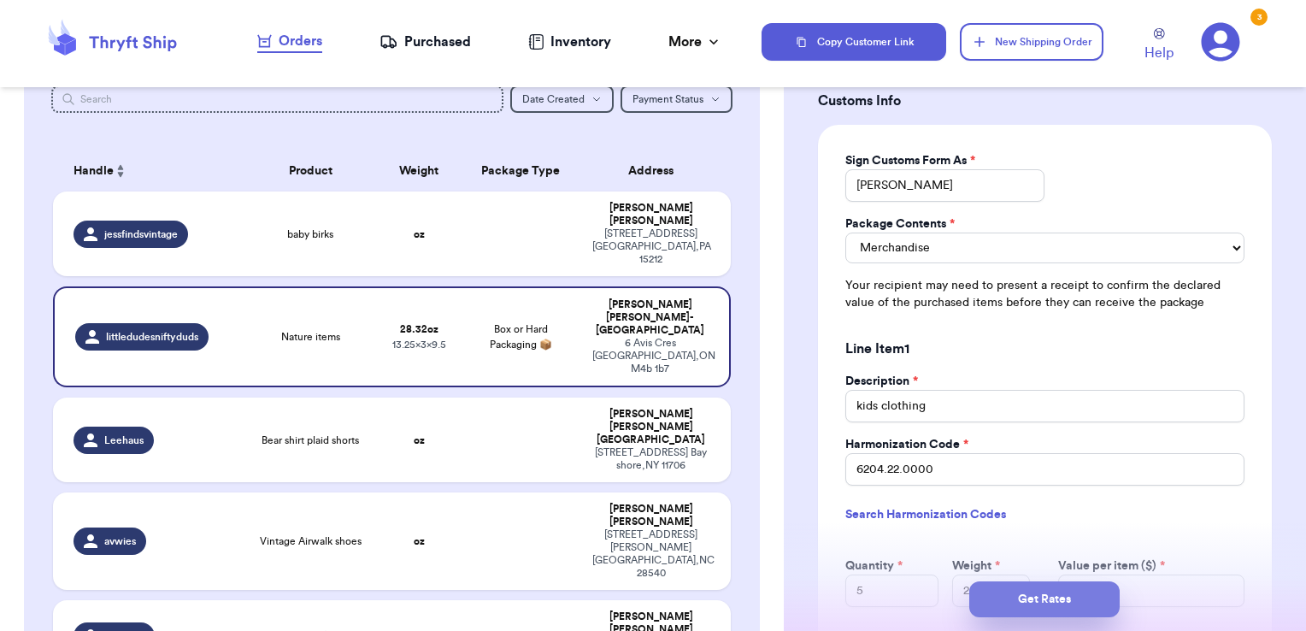
click at [1009, 602] on button "Get Rates" at bounding box center [1044, 599] width 150 height 36
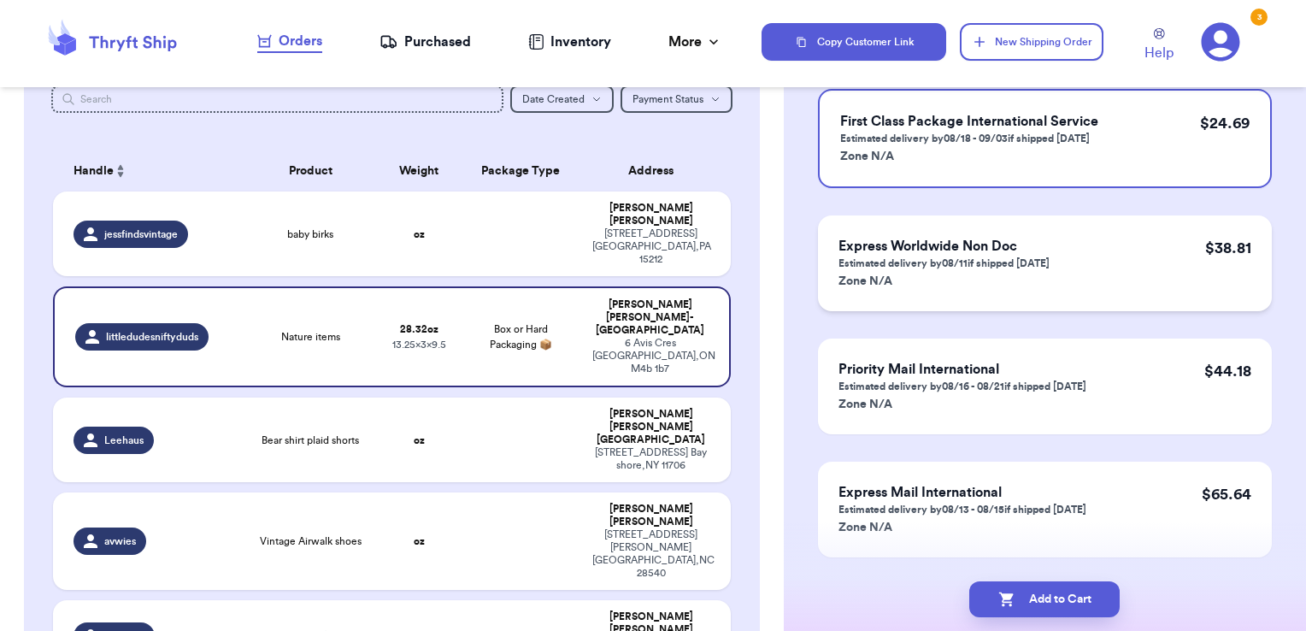
scroll to position [229, 0]
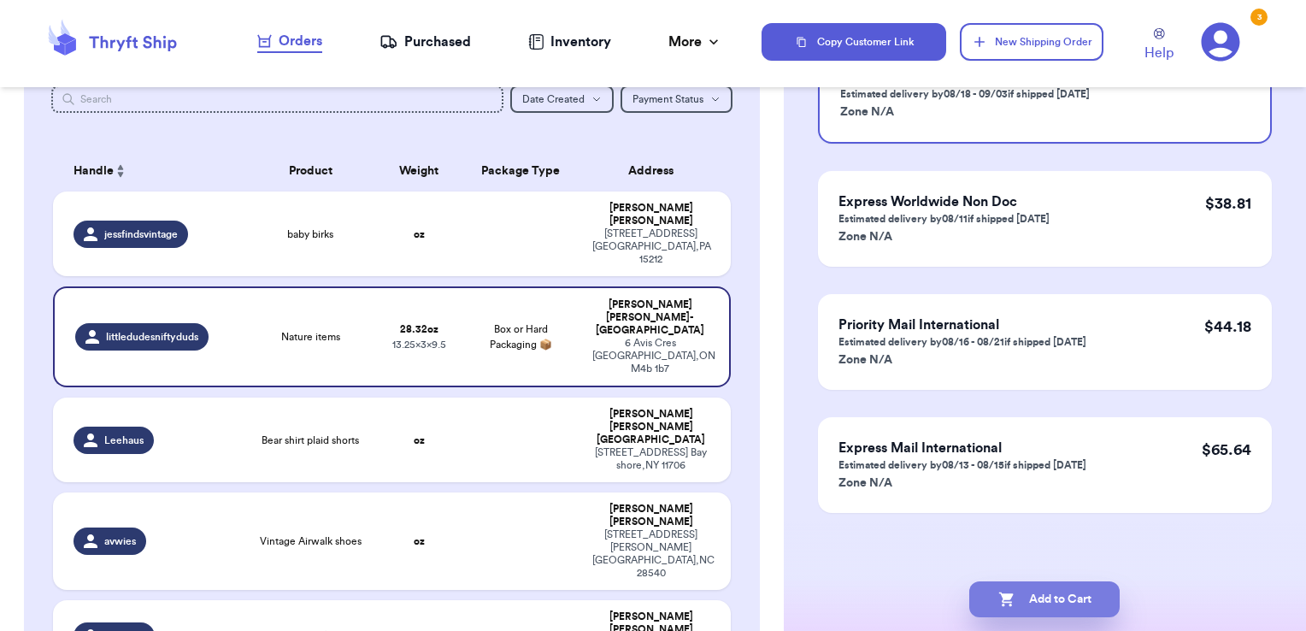
click at [1091, 595] on button "Add to Cart" at bounding box center [1044, 599] width 150 height 36
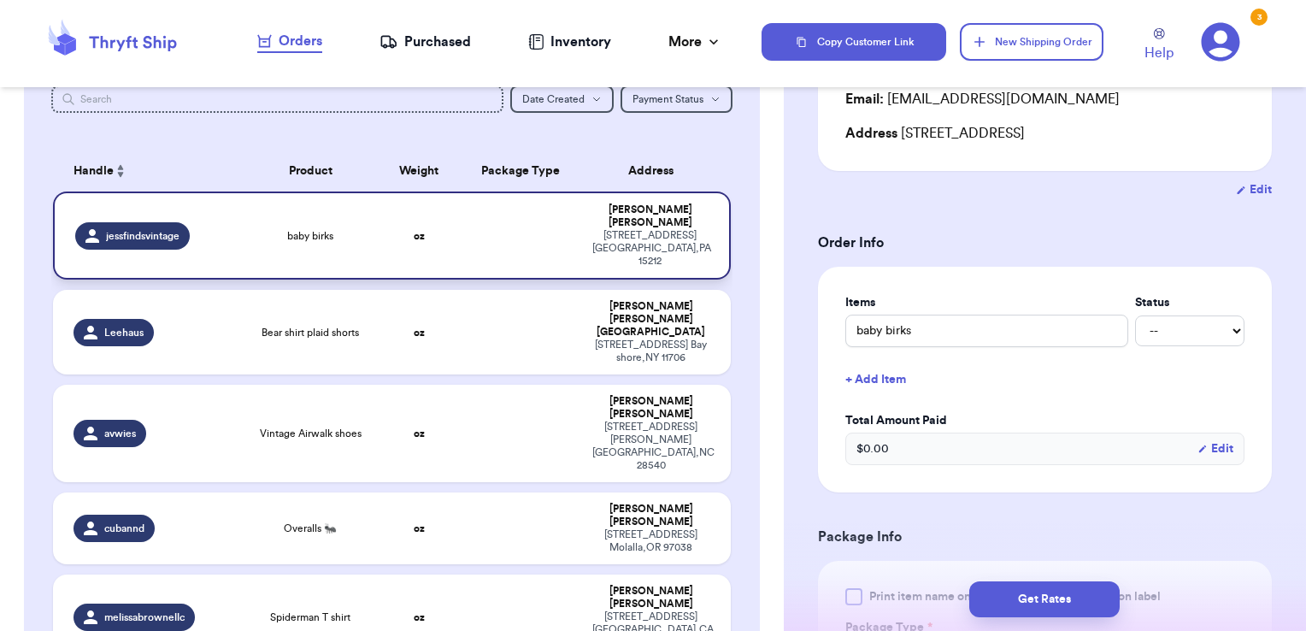
scroll to position [0, 0]
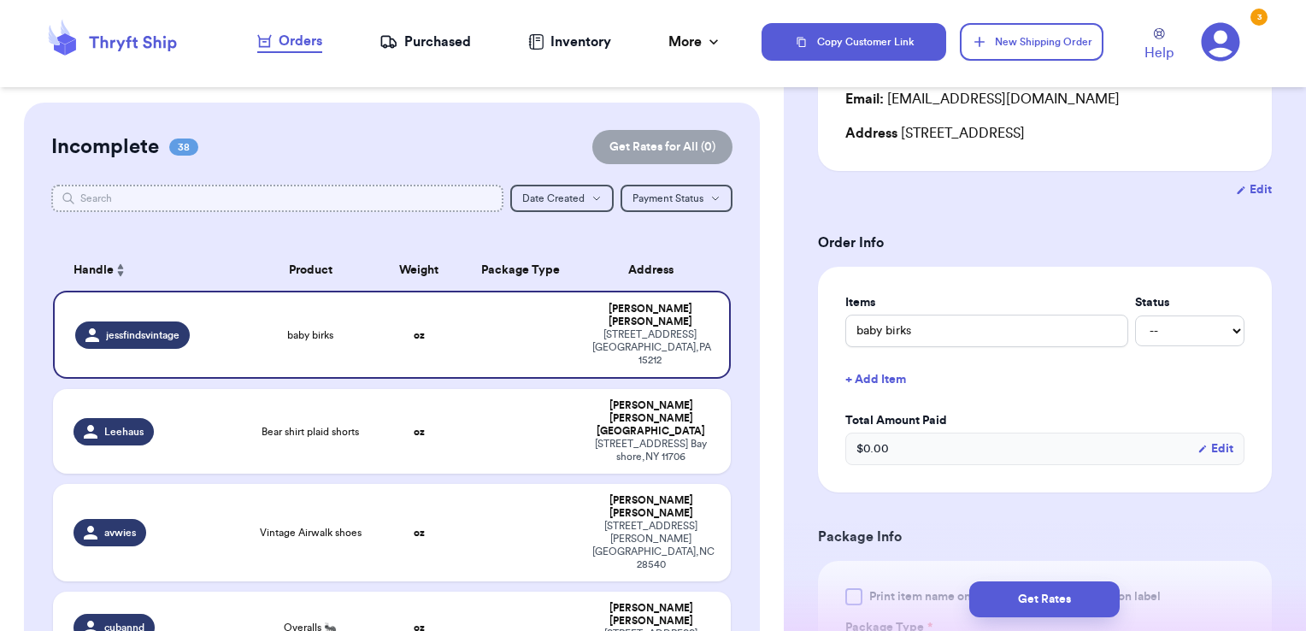
click at [480, 195] on input "text" at bounding box center [277, 198] width 453 height 27
click at [186, 207] on input "text" at bounding box center [277, 198] width 453 height 27
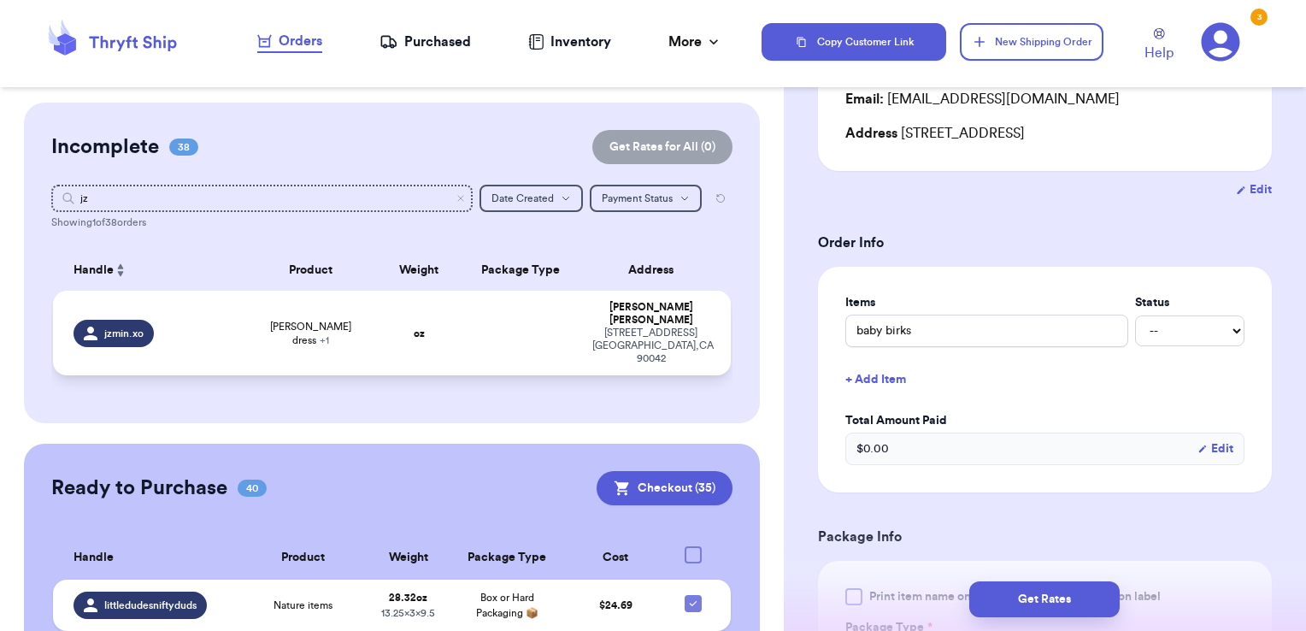
click at [480, 324] on td at bounding box center [521, 333] width 122 height 85
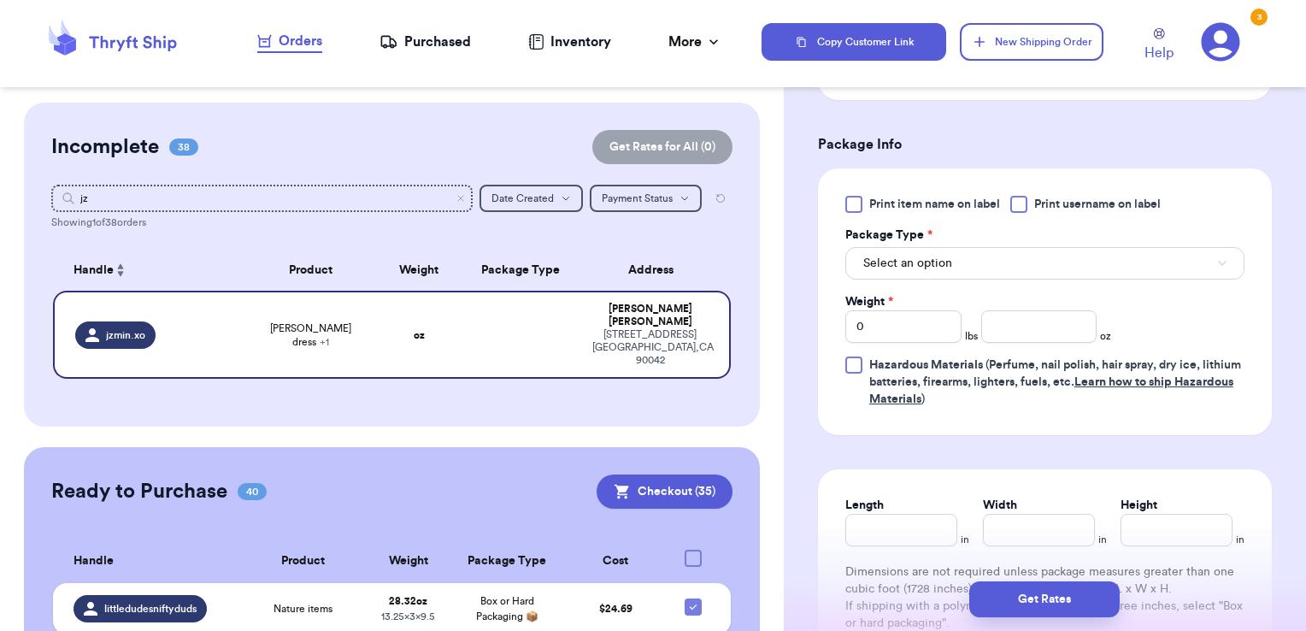
scroll to position [683, 0]
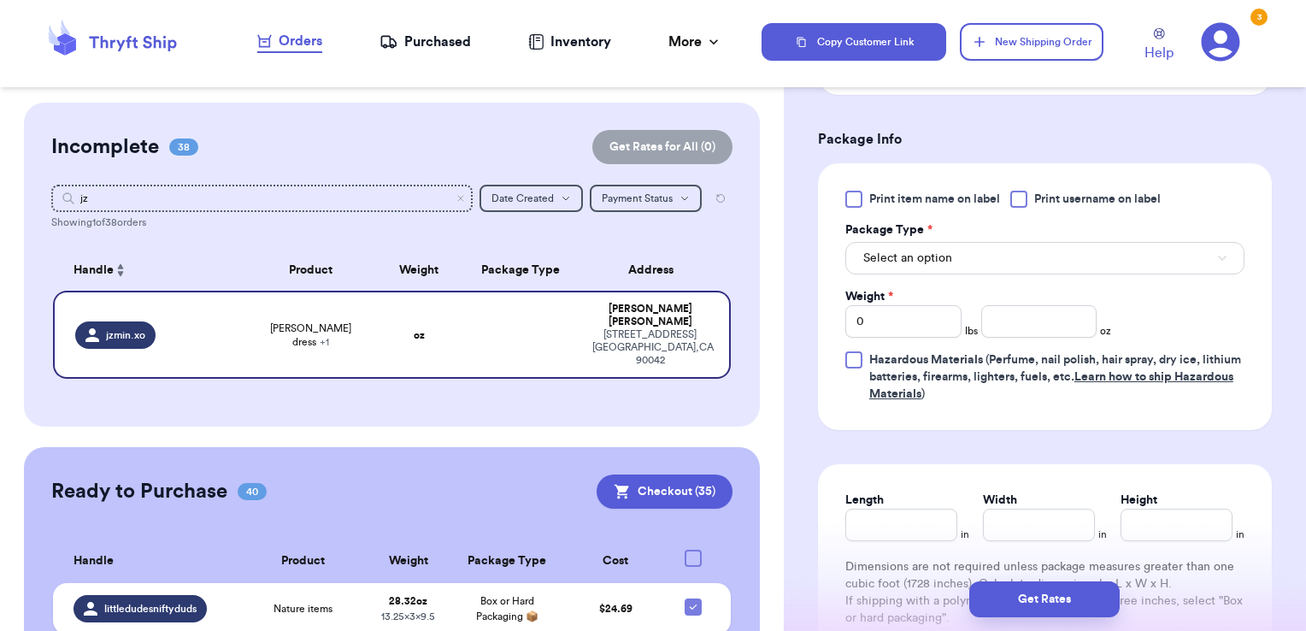
click at [1031, 200] on label "Print username on label" at bounding box center [1085, 199] width 150 height 17
click at [0, 0] on input "Print username on label" at bounding box center [0, 0] width 0 height 0
click at [1019, 245] on button "Select an option" at bounding box center [1044, 258] width 399 height 32
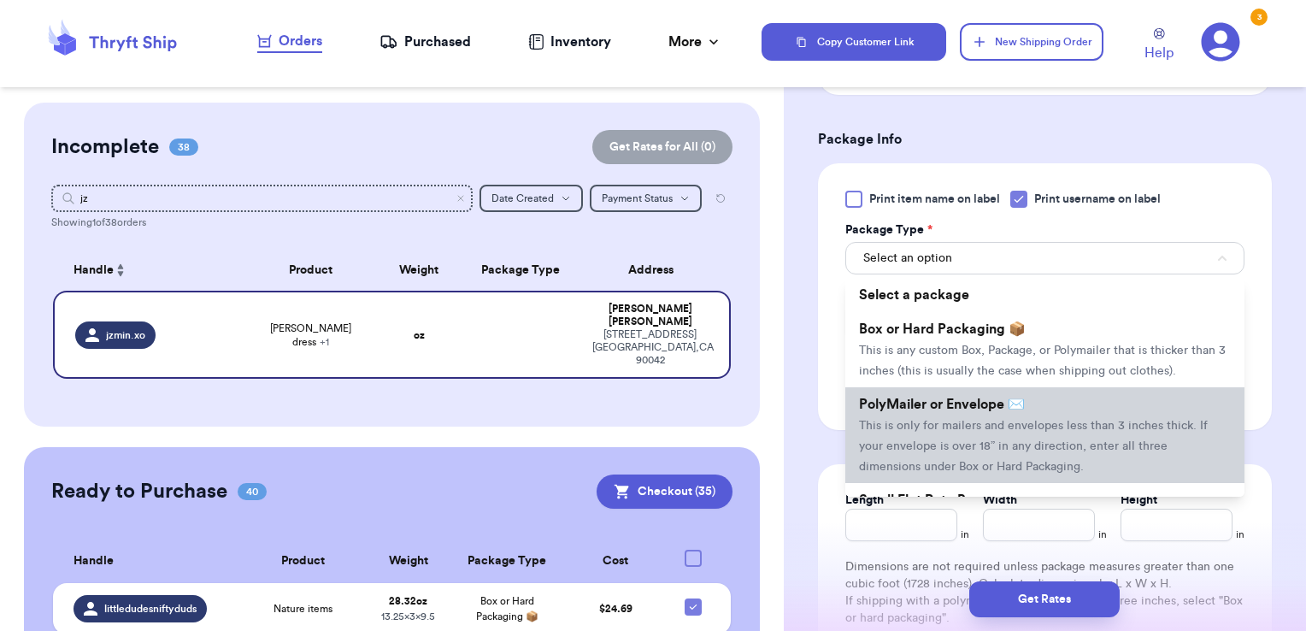
click at [970, 411] on span "PolyMailer or Envelope ✉️" at bounding box center [942, 404] width 166 height 14
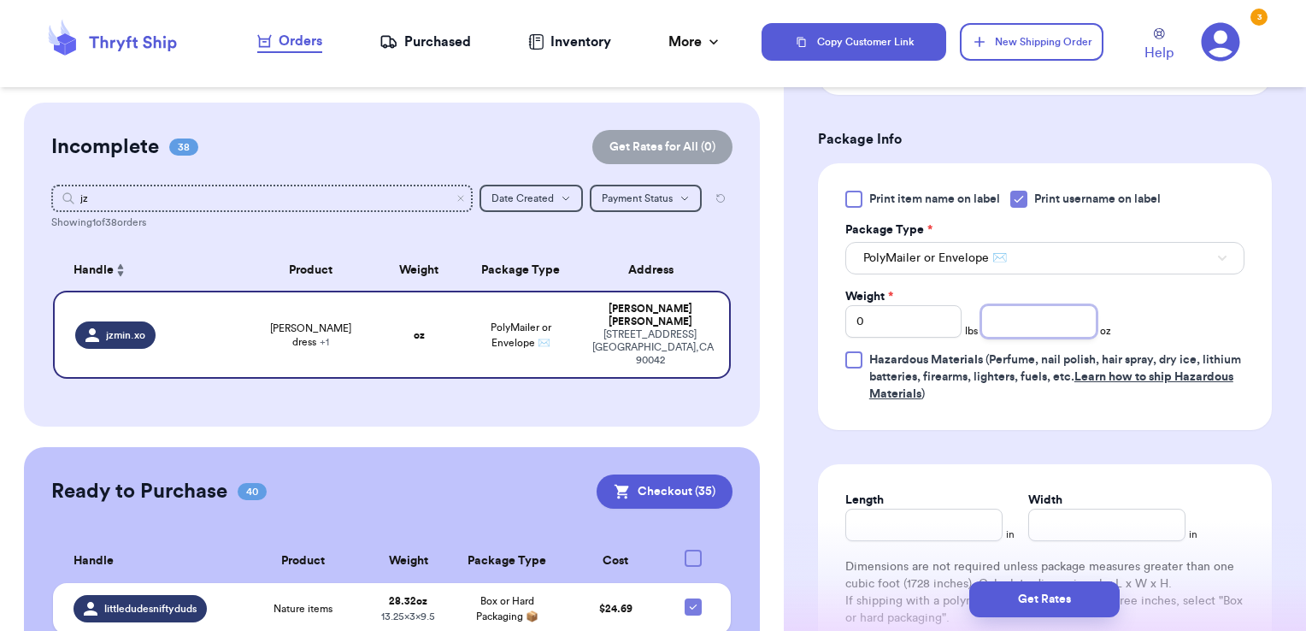
click at [1007, 316] on input "number" at bounding box center [1039, 321] width 116 height 32
click at [1047, 604] on button "Get Rates" at bounding box center [1044, 599] width 150 height 36
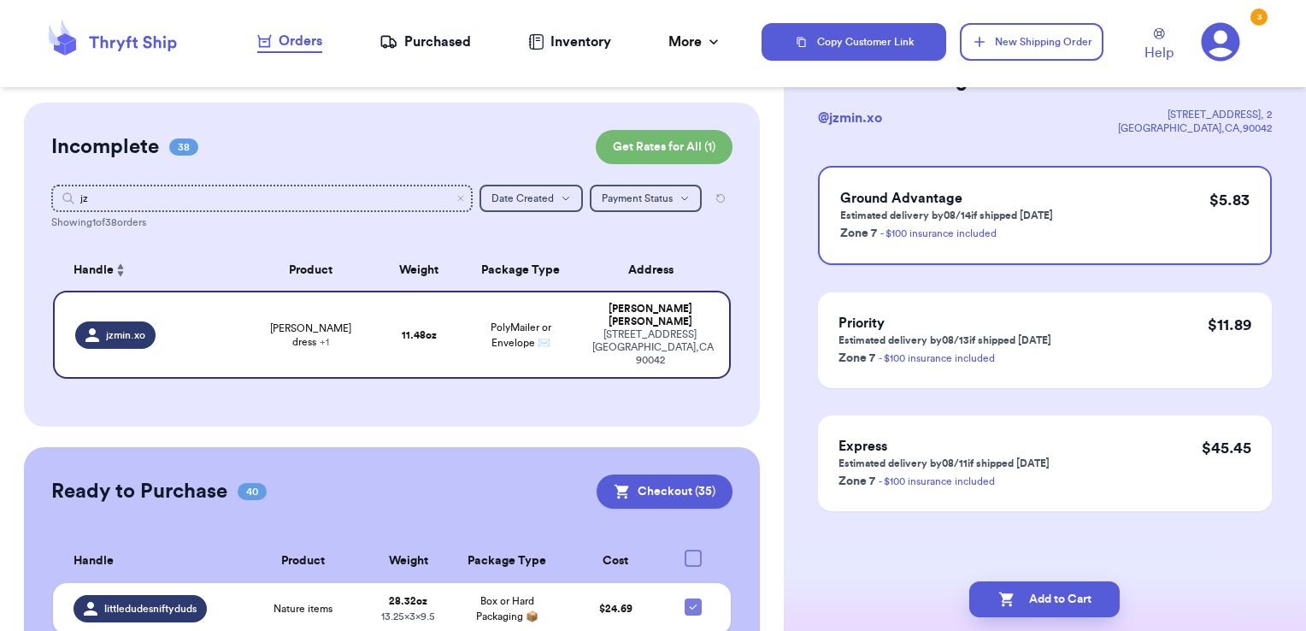
scroll to position [0, 0]
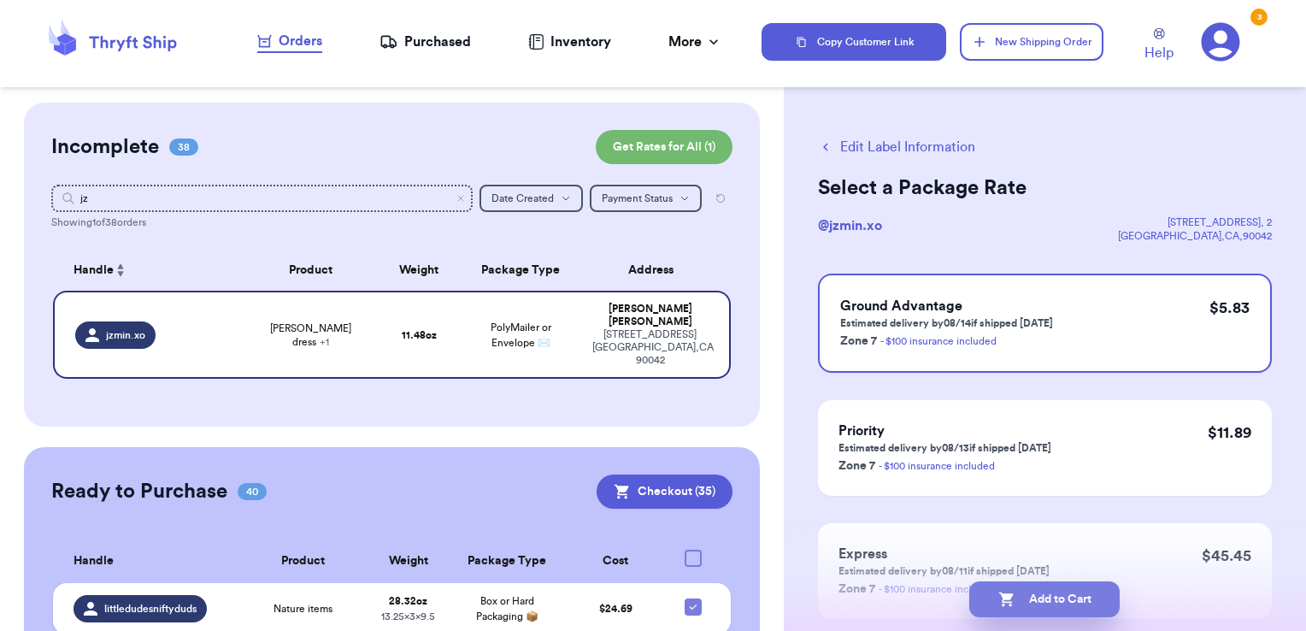
click at [1092, 586] on button "Add to Cart" at bounding box center [1044, 599] width 150 height 36
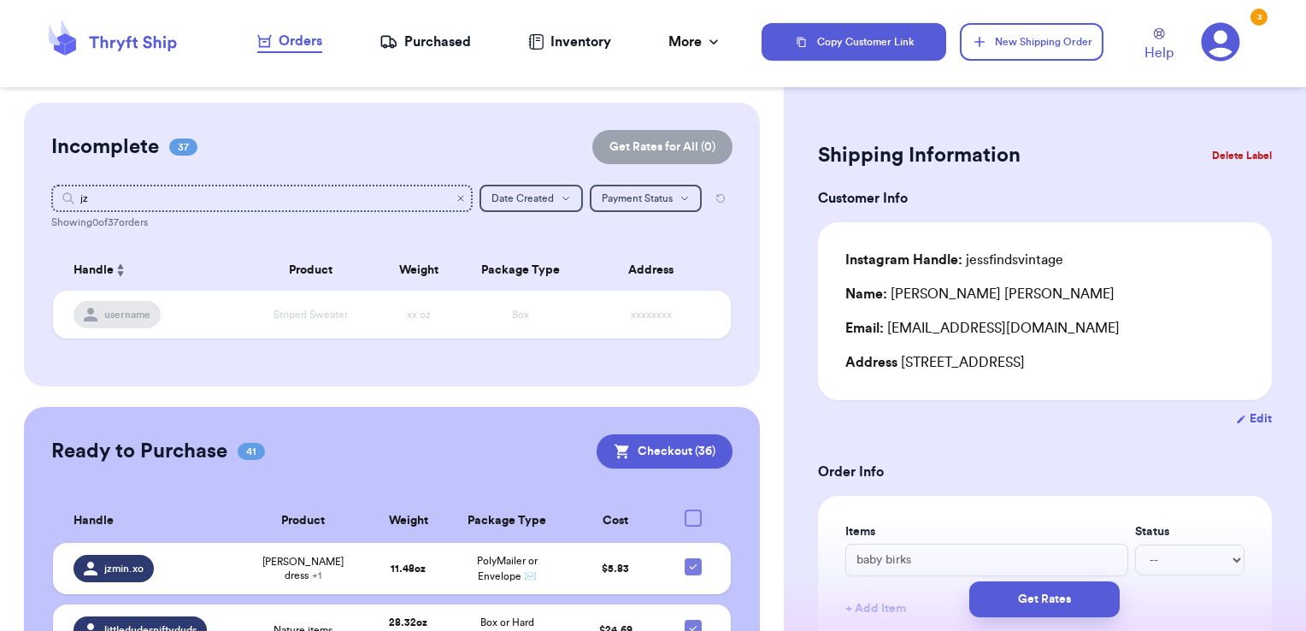
click at [456, 197] on icon "Clear search" at bounding box center [461, 198] width 10 height 10
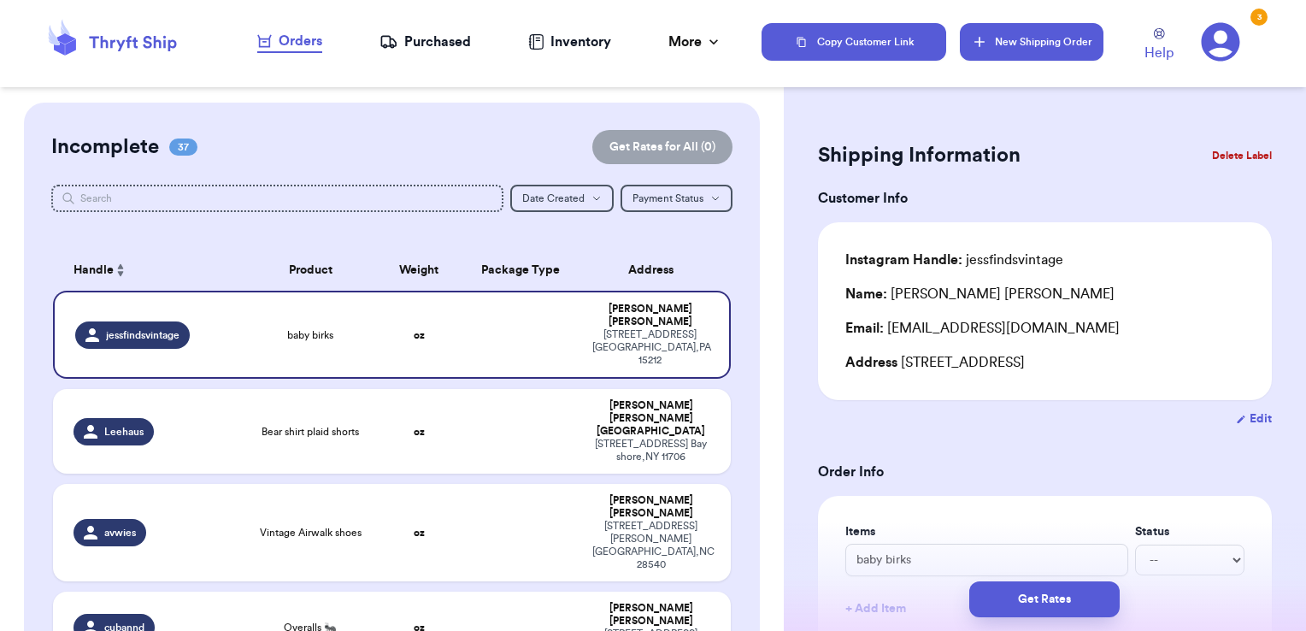
click at [1003, 40] on button "New Shipping Order" at bounding box center [1032, 42] width 144 height 38
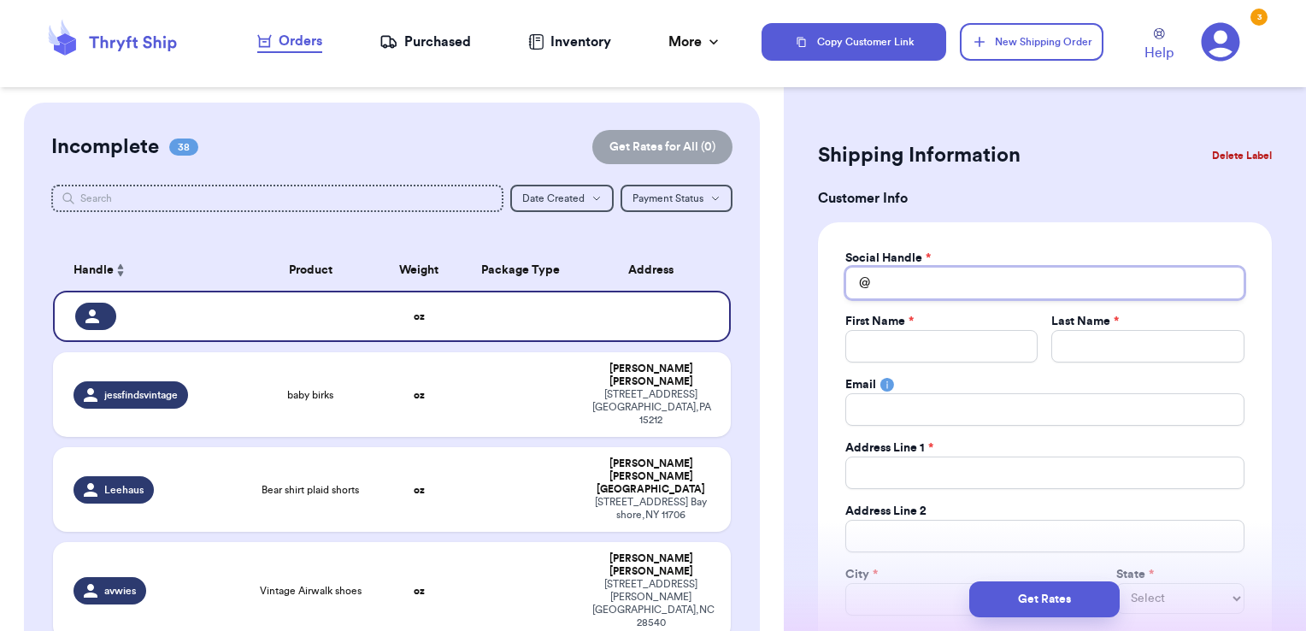
click at [946, 281] on input "Total Amount Paid" at bounding box center [1044, 283] width 399 height 32
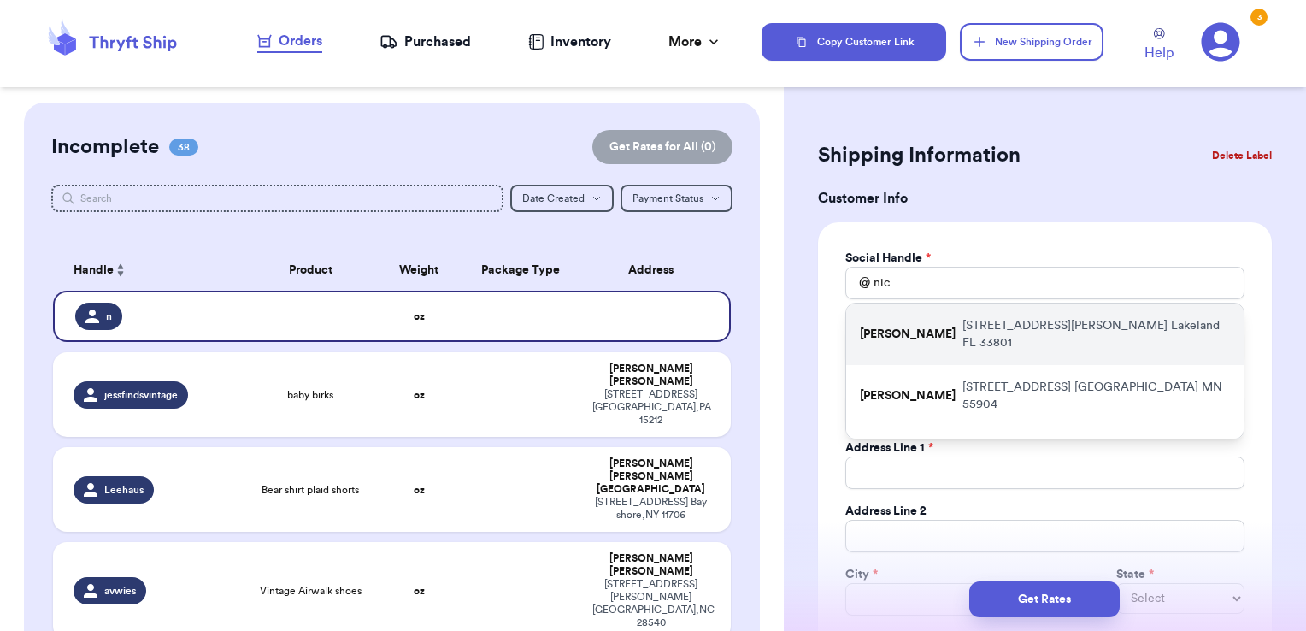
click at [956, 315] on div "[PERSON_NAME] [STREET_ADDRESS][PERSON_NAME]" at bounding box center [1044, 334] width 397 height 62
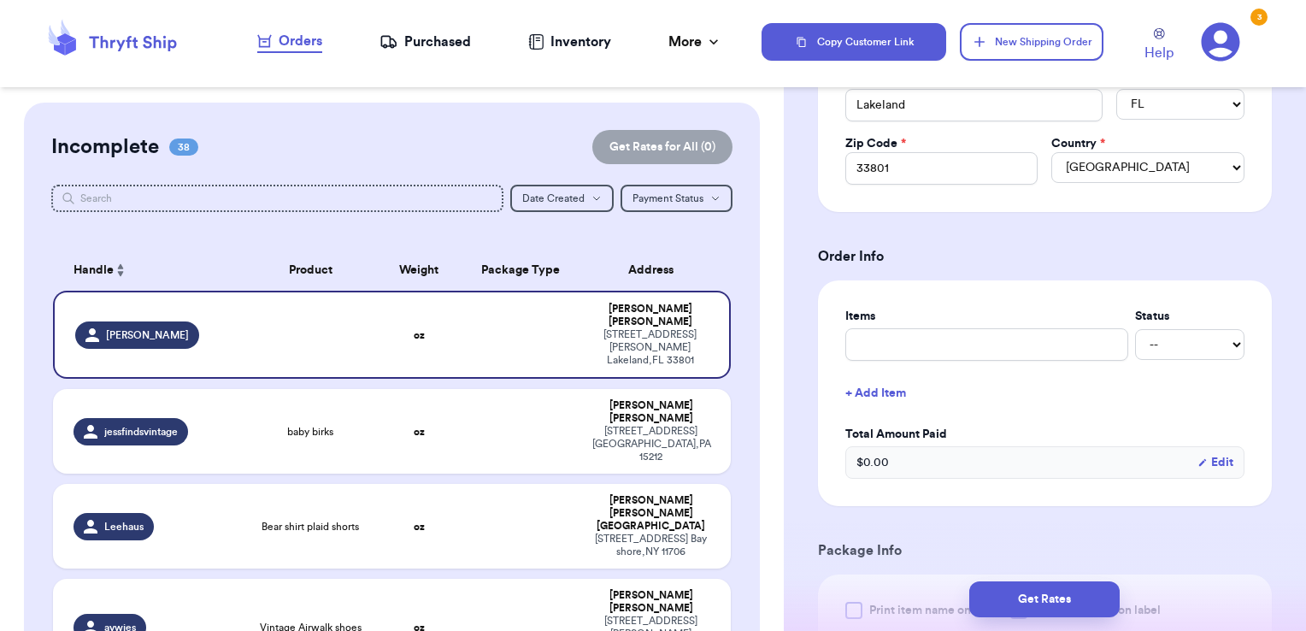
scroll to position [498, 0]
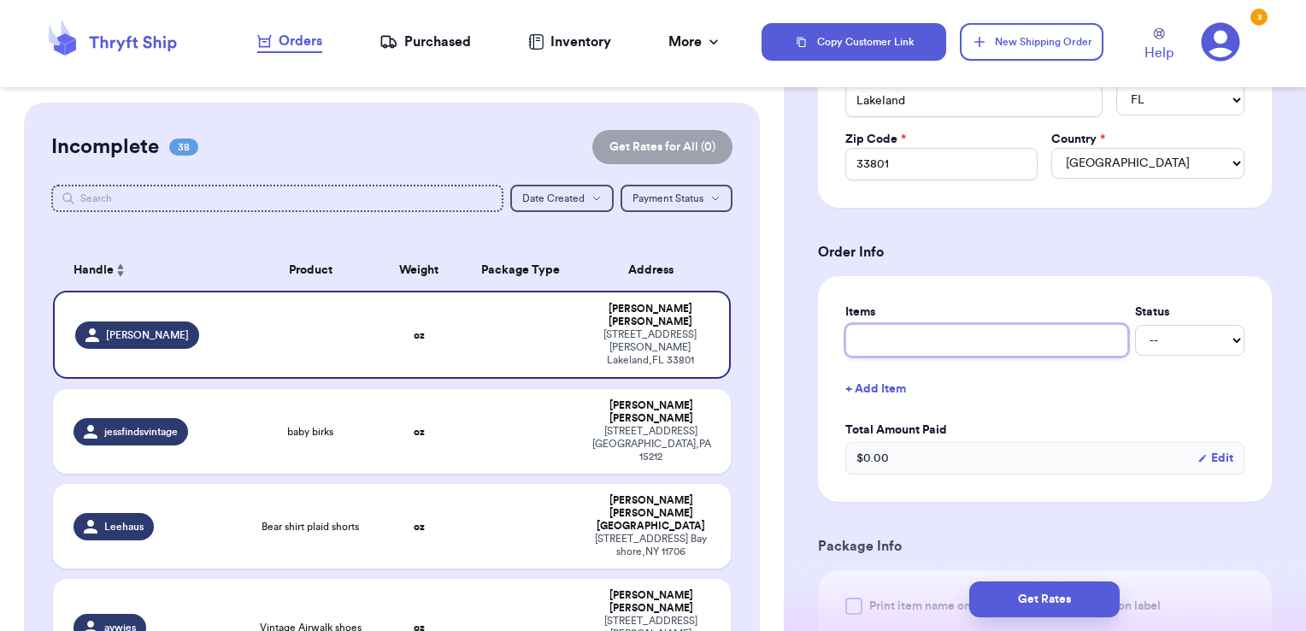
click at [988, 333] on input "text" at bounding box center [986, 340] width 283 height 32
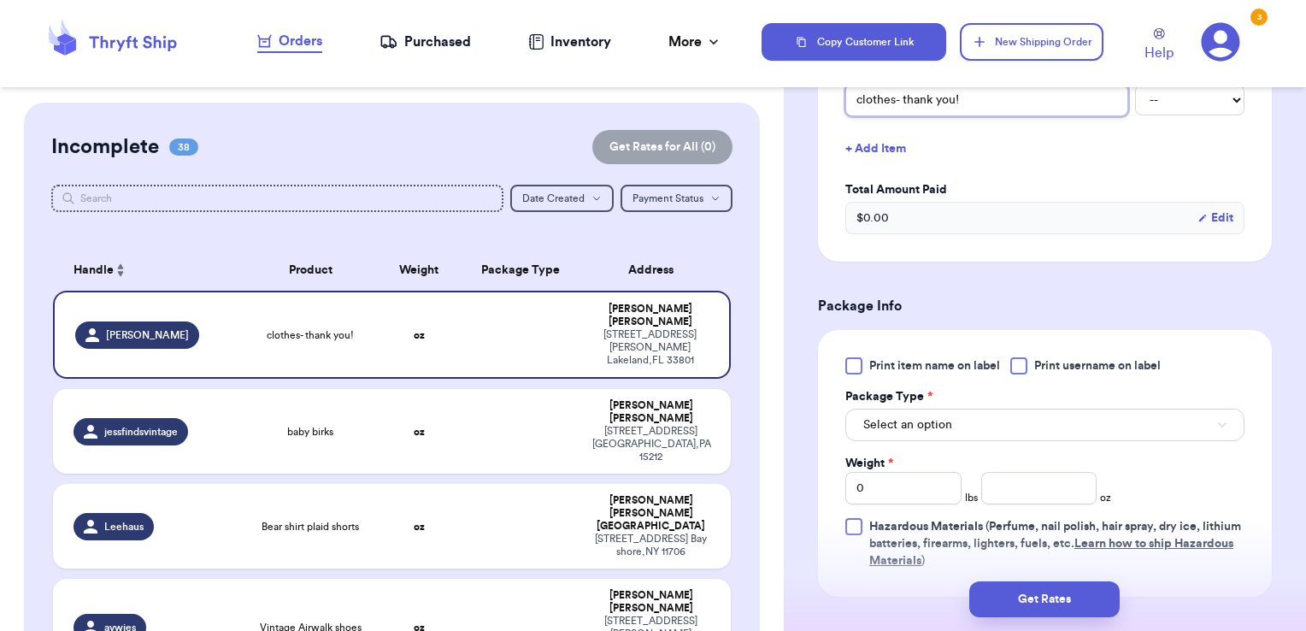
scroll to position [740, 0]
click at [1063, 368] on span "Print username on label" at bounding box center [1097, 364] width 127 height 17
click at [0, 0] on input "Print username on label" at bounding box center [0, 0] width 0 height 0
click at [1047, 407] on button "Select an option" at bounding box center [1044, 423] width 399 height 32
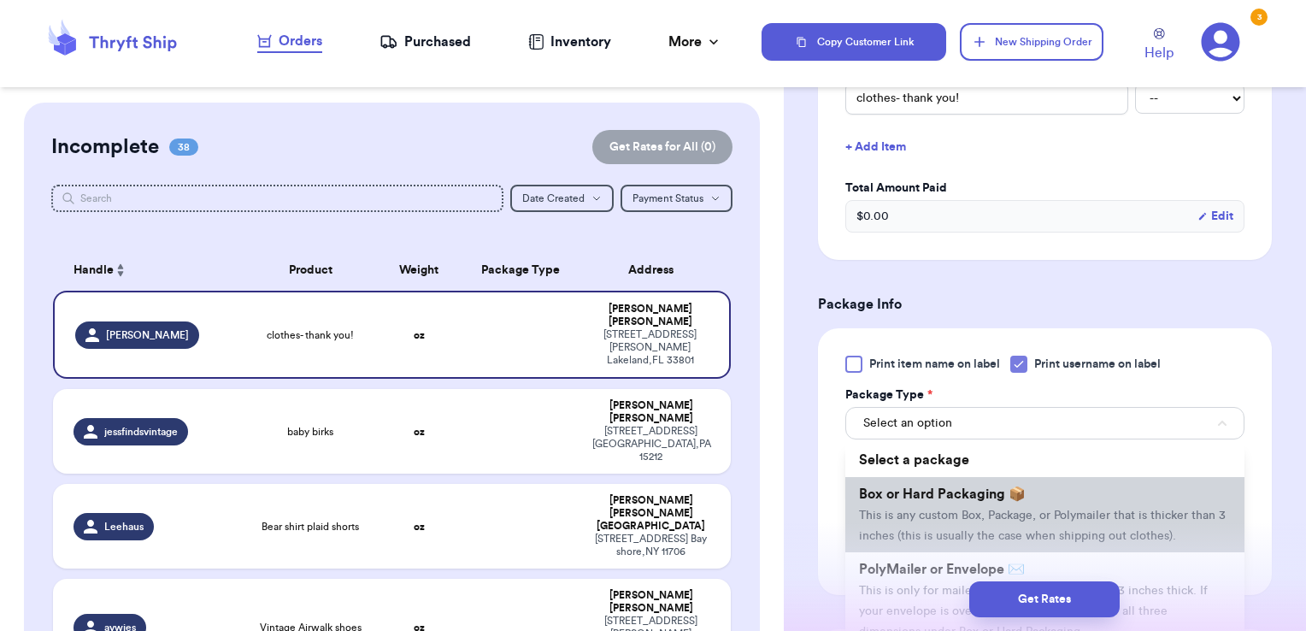
click at [1008, 487] on span "Box or Hard Packaging 📦" at bounding box center [942, 494] width 167 height 14
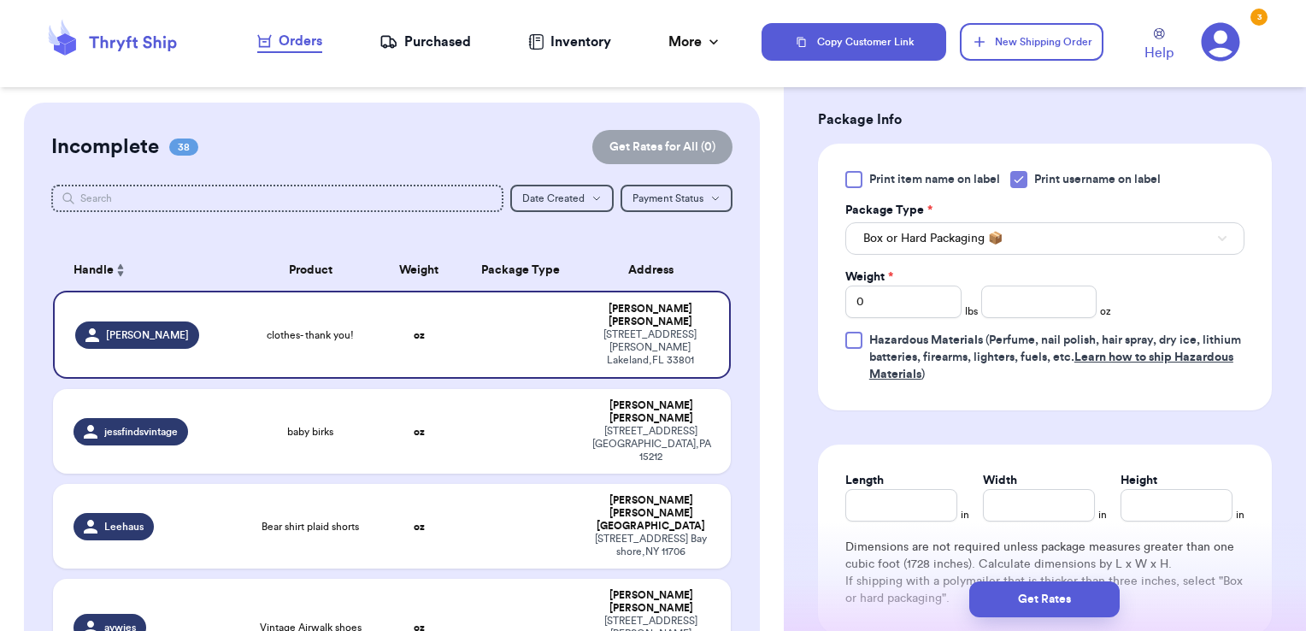
scroll to position [930, 0]
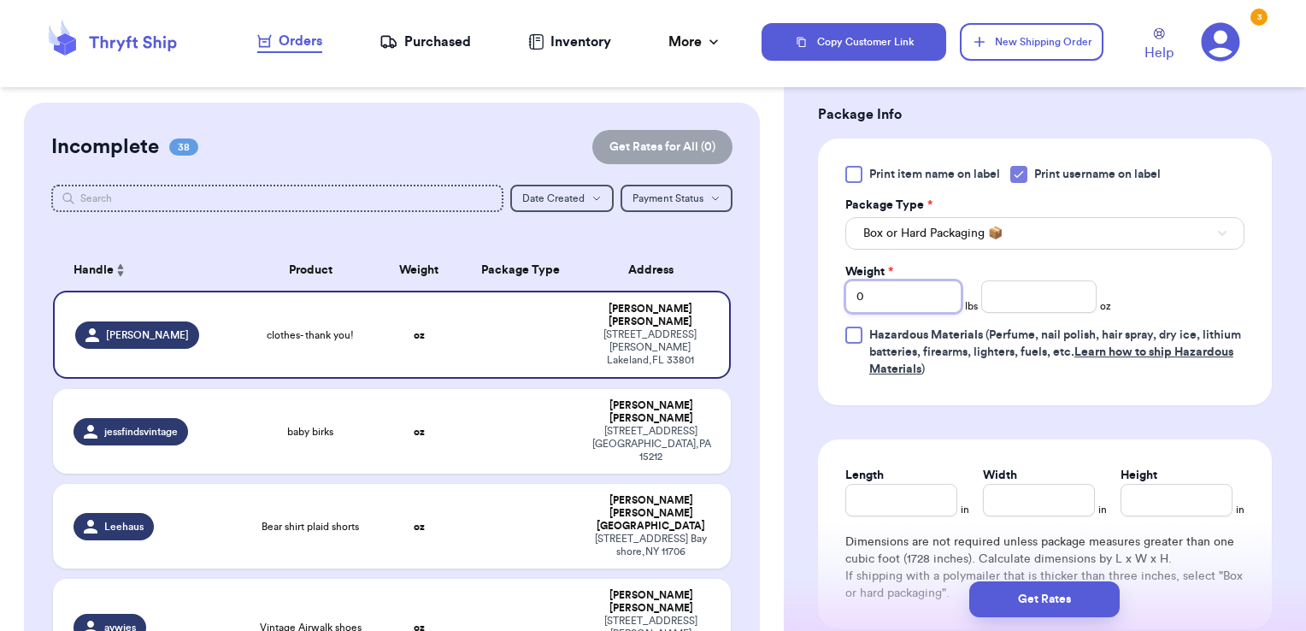
drag, startPoint x: 884, startPoint y: 289, endPoint x: 764, endPoint y: 285, distance: 119.8
click at [764, 285] on div "Customer Link New Order Incomplete 38 Get Rates for All ( 0 ) Get Rates for All…" at bounding box center [653, 315] width 1306 height 631
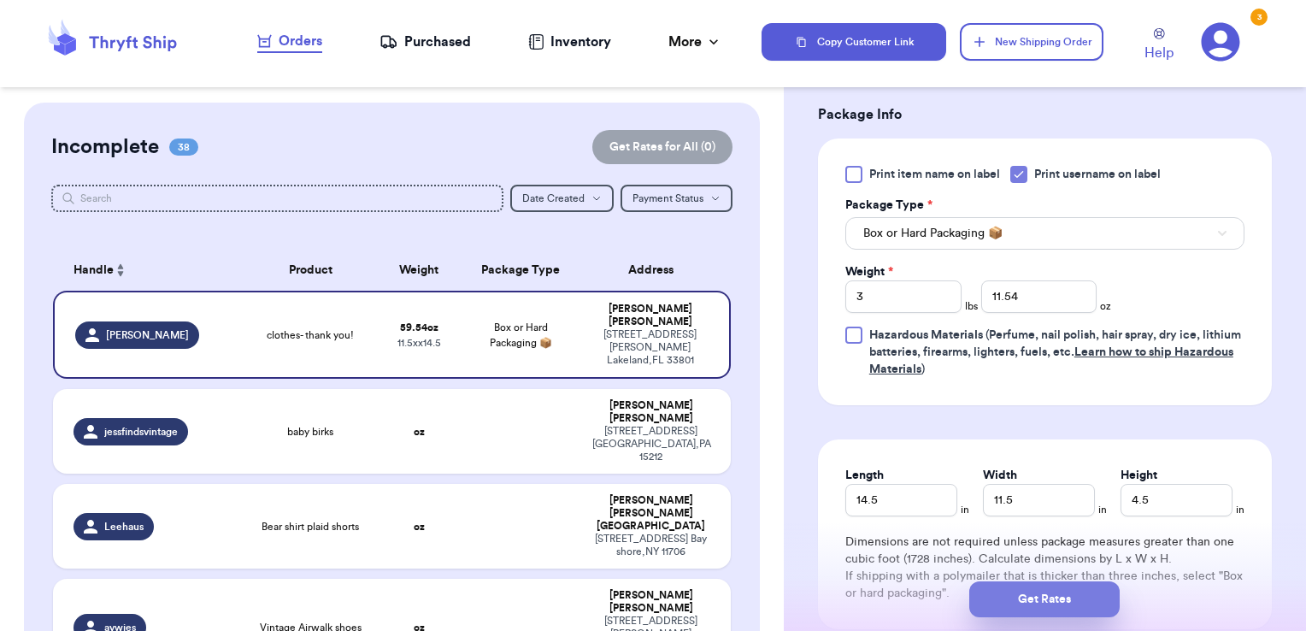
click at [1013, 598] on button "Get Rates" at bounding box center [1044, 599] width 150 height 36
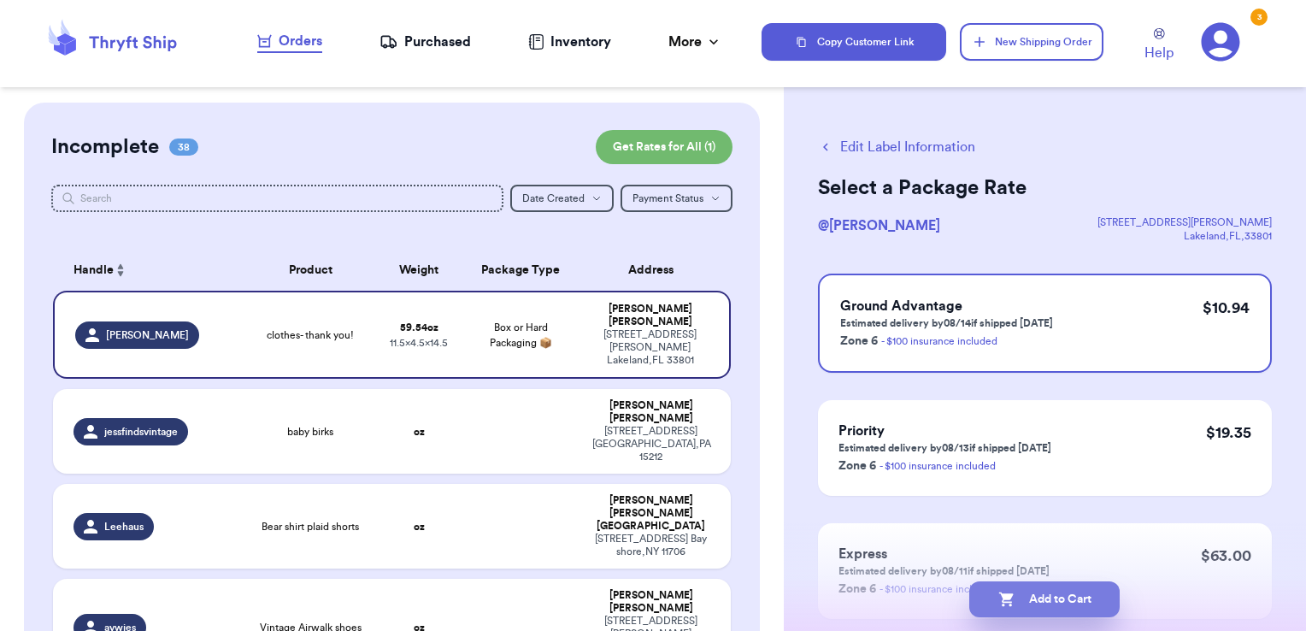
click at [1080, 604] on button "Add to Cart" at bounding box center [1044, 599] width 150 height 36
